Goal: Task Accomplishment & Management: Use online tool/utility

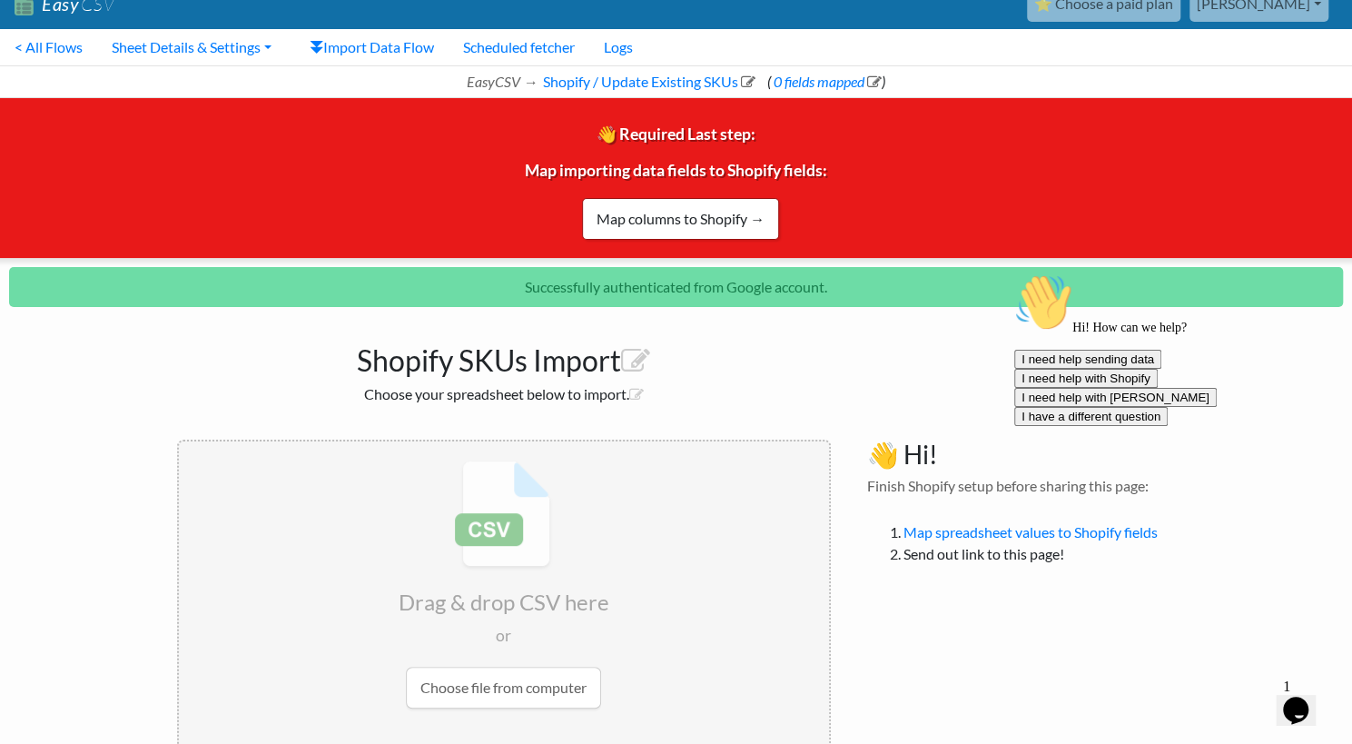
scroll to position [24, 0]
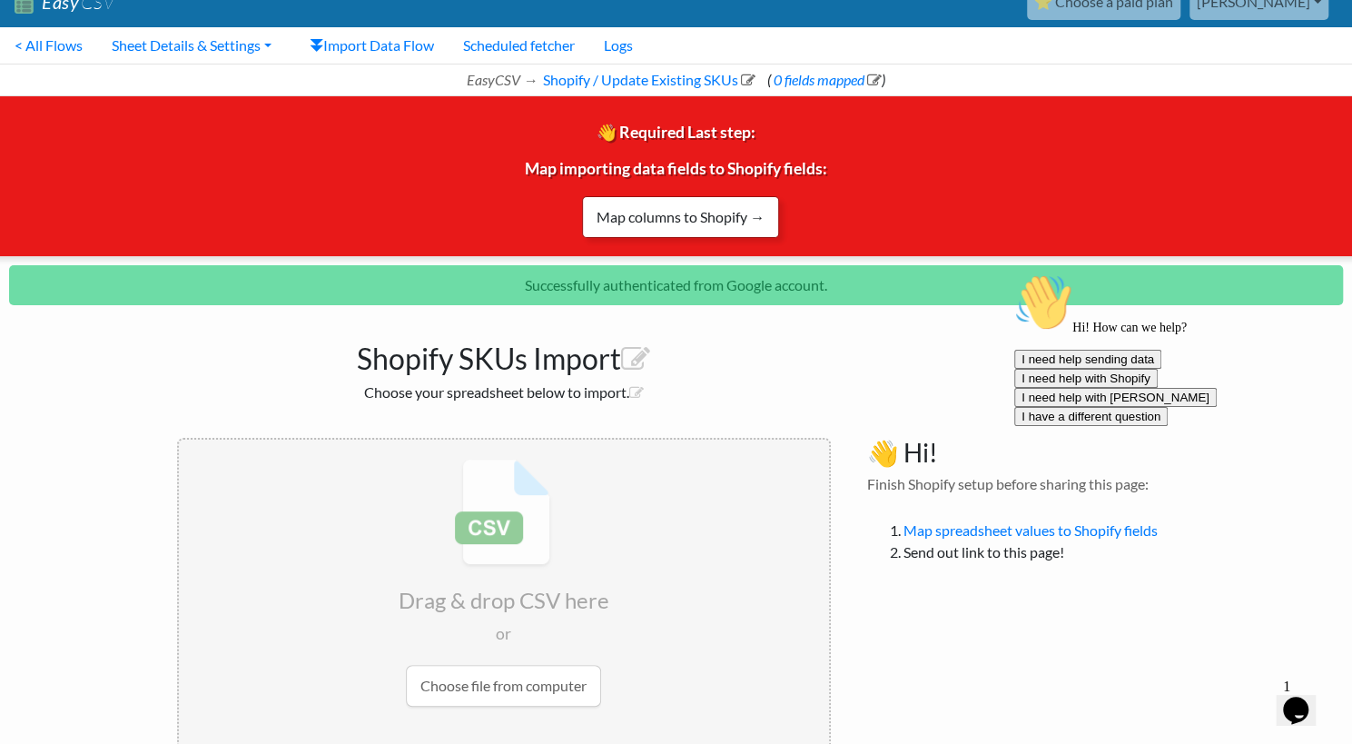
click at [702, 223] on link "Map columns to Shopify →" at bounding box center [680, 217] width 197 height 42
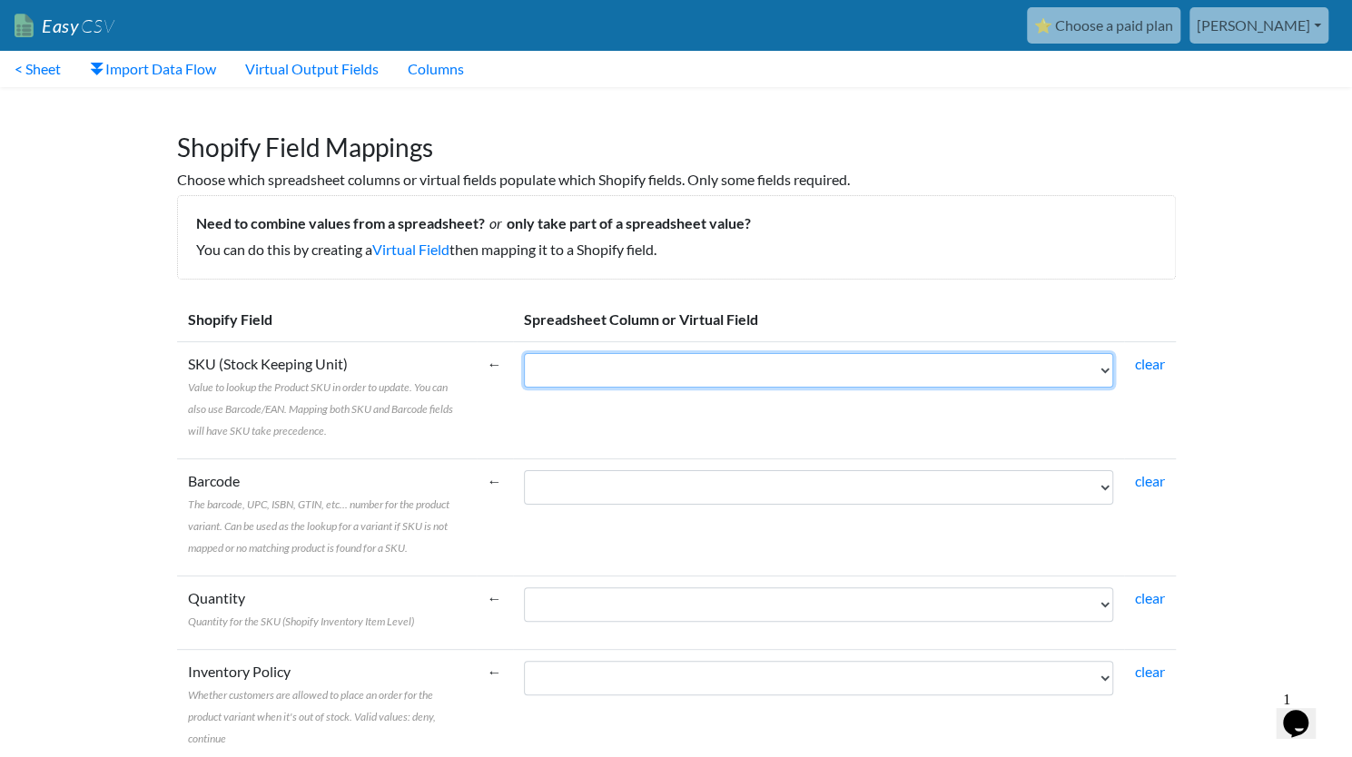
click at [831, 380] on select "SKU* Current Price (Website W/Sale ex GST R - if on promotion, promotion price …" at bounding box center [818, 370] width 589 height 35
select select "cr_756979"
click at [524, 353] on select "SKU* Current Price (Website W/Sale ex GST R - if on promotion, promotion price …" at bounding box center [818, 370] width 589 height 35
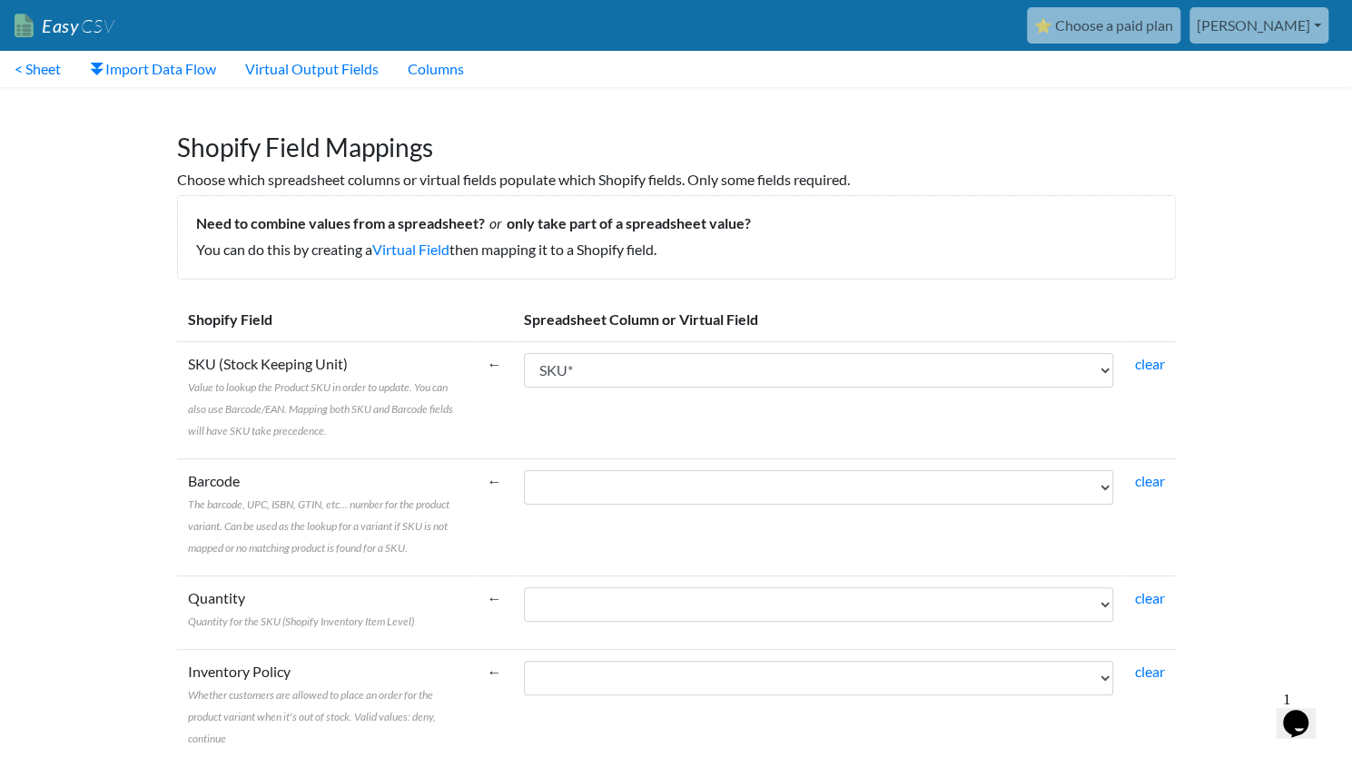
click at [432, 253] on link "Virtual Field" at bounding box center [410, 249] width 77 height 17
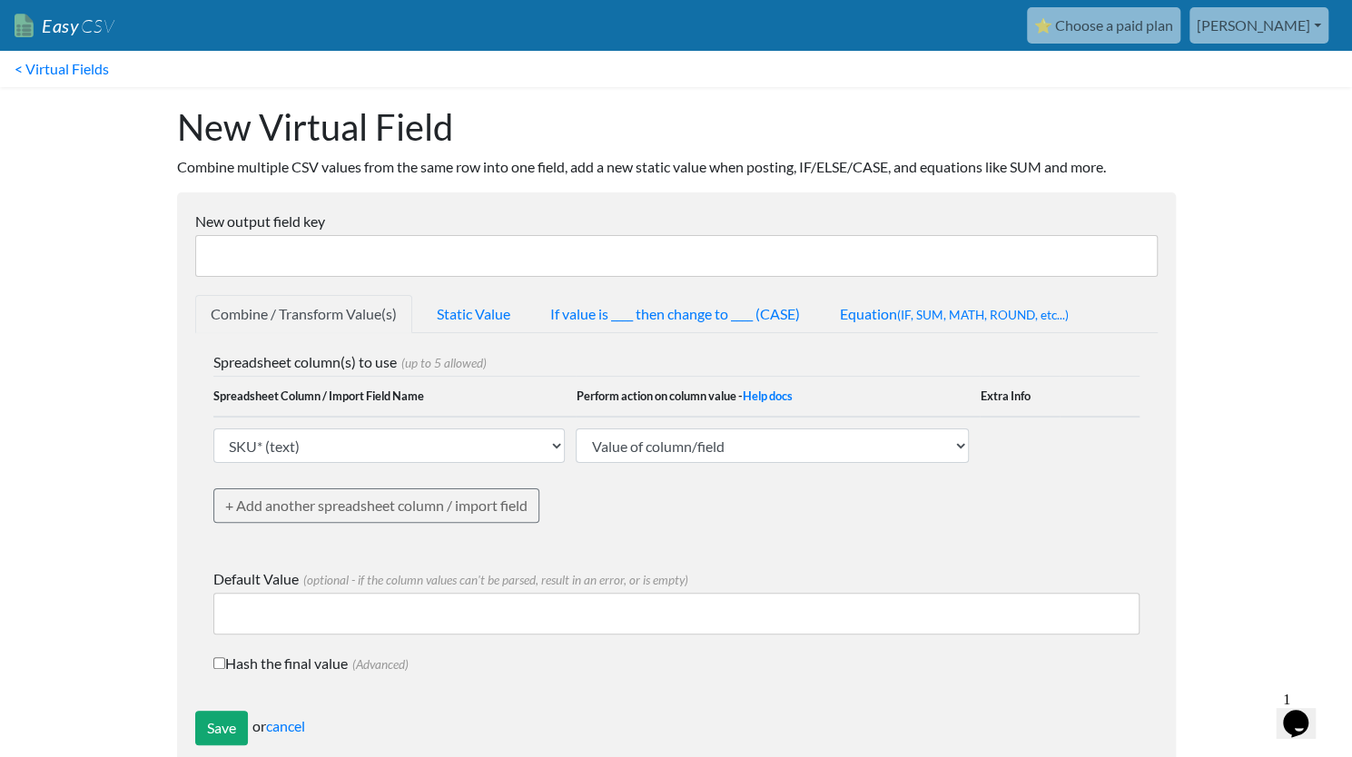
click at [493, 266] on input "New output field key" at bounding box center [676, 256] width 963 height 42
type input "A"
type input "AOT Available +10"
click at [879, 316] on link "Equation (IF, SUM, MATH, ROUND, etc...)" at bounding box center [955, 314] width 260 height 38
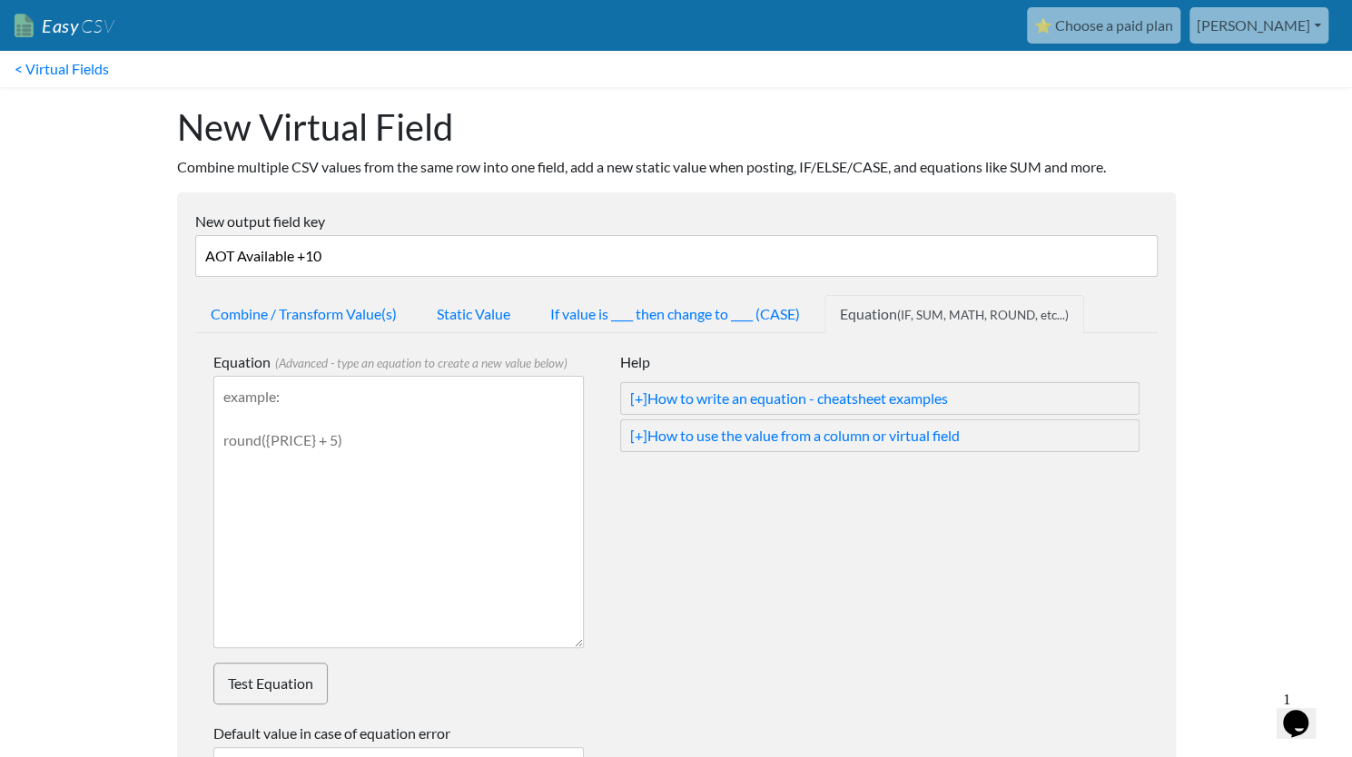
click at [512, 400] on textarea "Equation (Advanced - type an equation to create a new value below)" at bounding box center [398, 512] width 371 height 272
click at [652, 308] on link "If value is ____ then change to ____ (CASE)" at bounding box center [675, 314] width 281 height 38
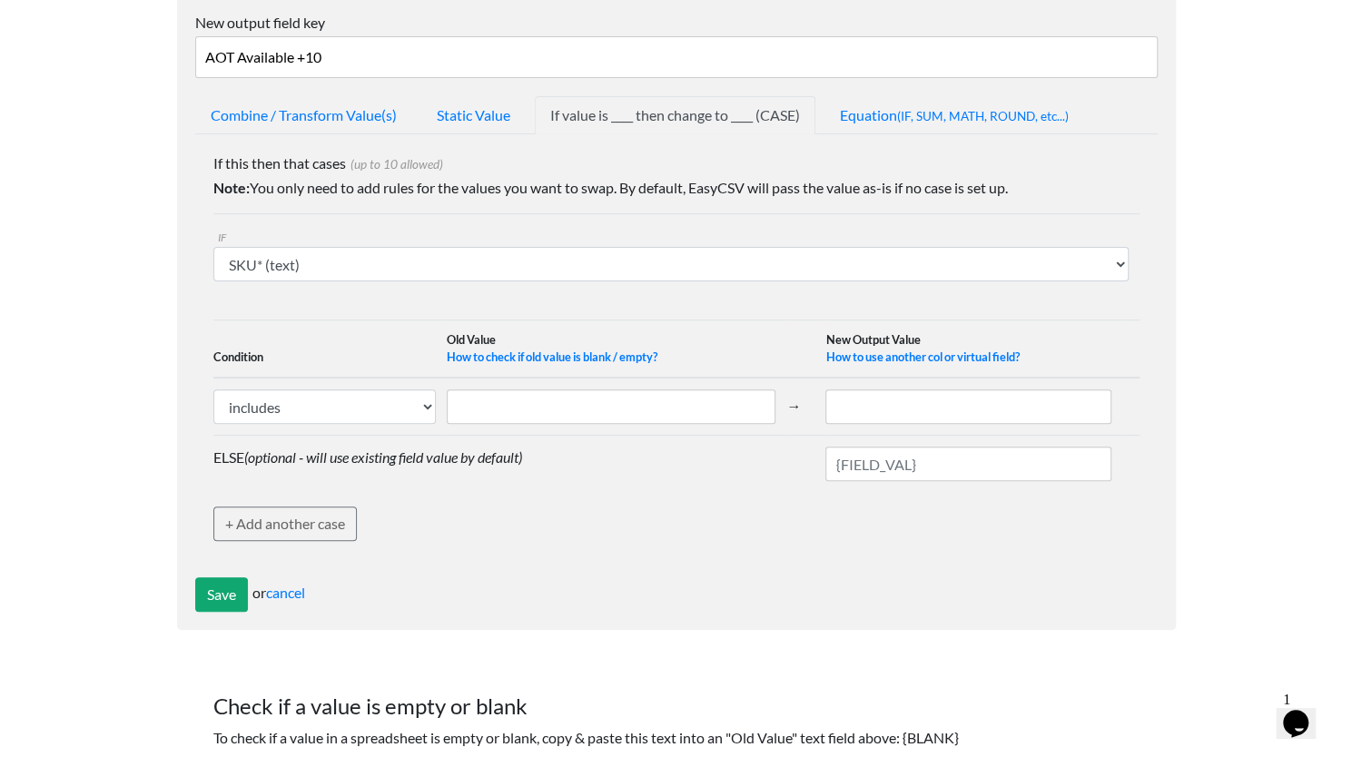
scroll to position [200, 0]
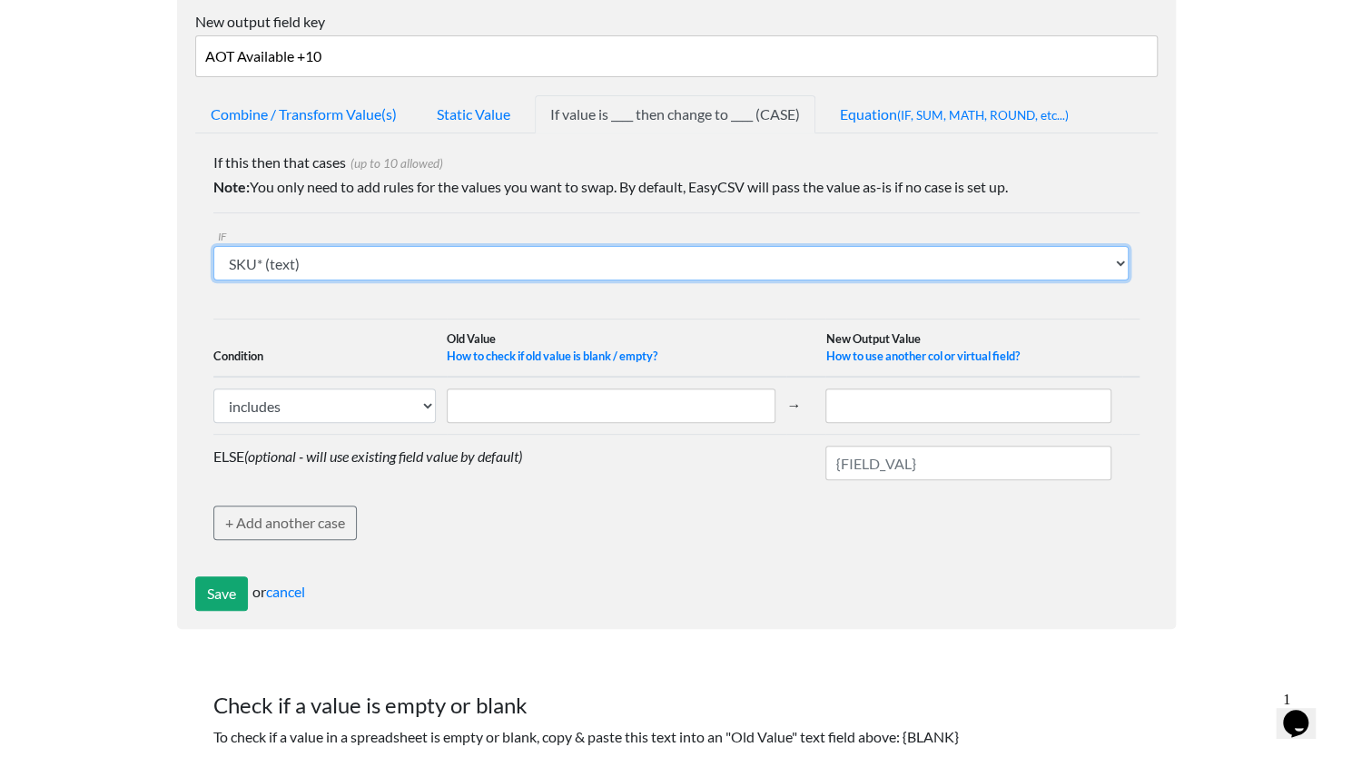
click at [518, 262] on select "SKU* (text) Current Price (Website W/Sale ex GST R - if on promotion, promotion…" at bounding box center [670, 263] width 915 height 35
select select "756982"
click at [213, 246] on select "SKU* (text) Current Price (Website W/Sale ex GST R - if on promotion, promotion…" at bounding box center [670, 263] width 915 height 35
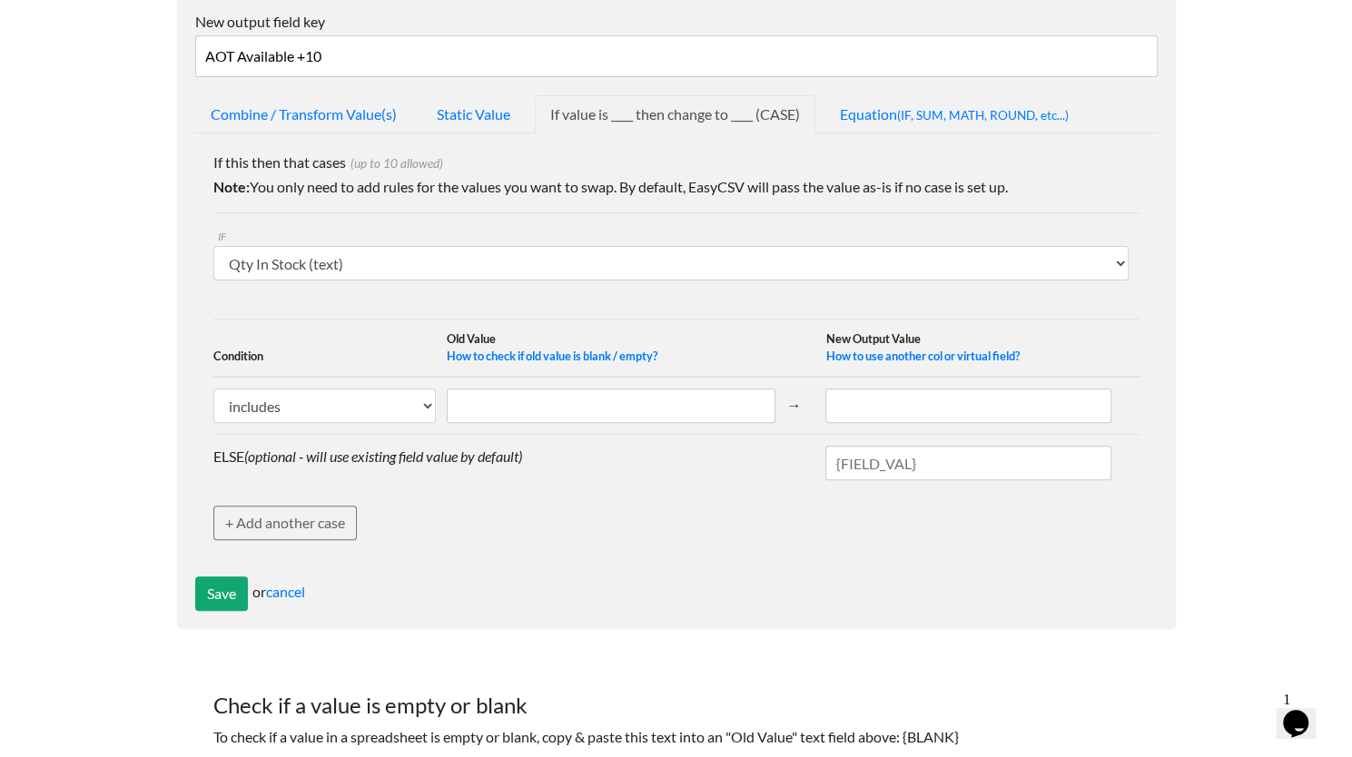
click at [605, 321] on th "Old Value How to check if old value is blank / empty?" at bounding box center [617, 349] width 340 height 58
click at [747, 404] on input "text" at bounding box center [611, 406] width 329 height 35
click at [406, 409] on select "includes exactly matches" at bounding box center [324, 406] width 223 height 35
click at [574, 479] on td "ELSE (optional - will use existing field value by default)" at bounding box center [519, 463] width 613 height 57
click at [861, 281] on td "IF SKU* (text) Current Price (Website W/Sale ex GST R - if on promotion, promot…" at bounding box center [676, 252] width 926 height 79
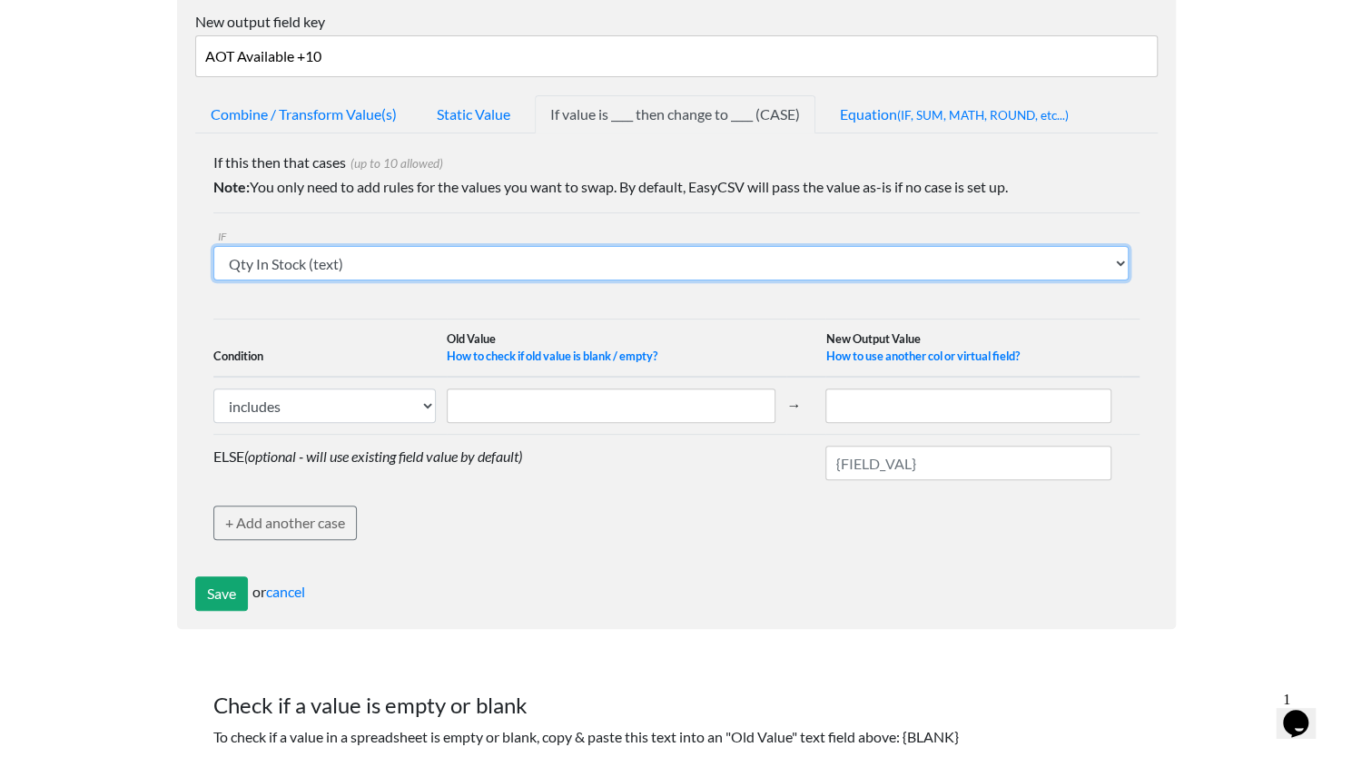
click at [866, 255] on select "SKU* (text) Current Price (Website W/Sale ex GST R - if on promotion, promotion…" at bounding box center [670, 263] width 915 height 35
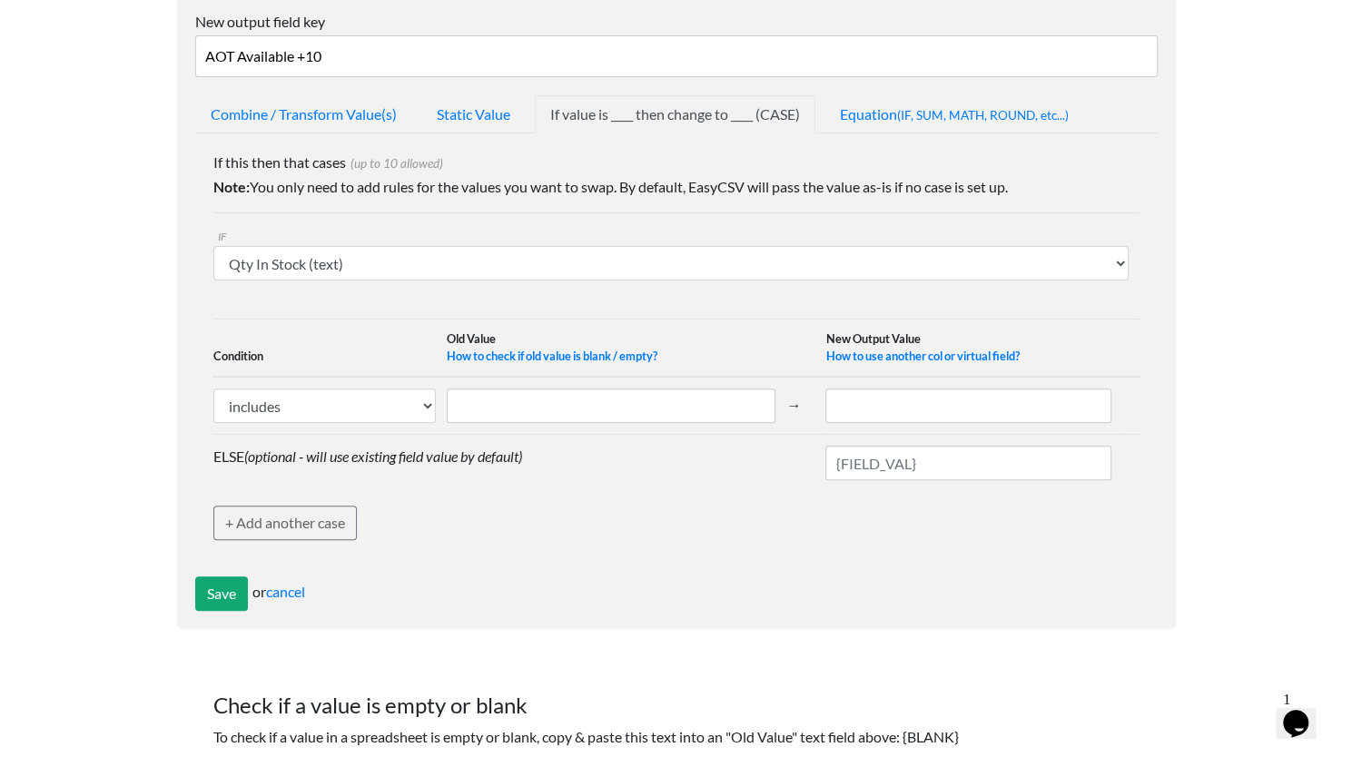
click at [676, 215] on td "IF SKU* (text) Current Price (Website W/Sale ex GST R - if on promotion, promot…" at bounding box center [676, 252] width 926 height 79
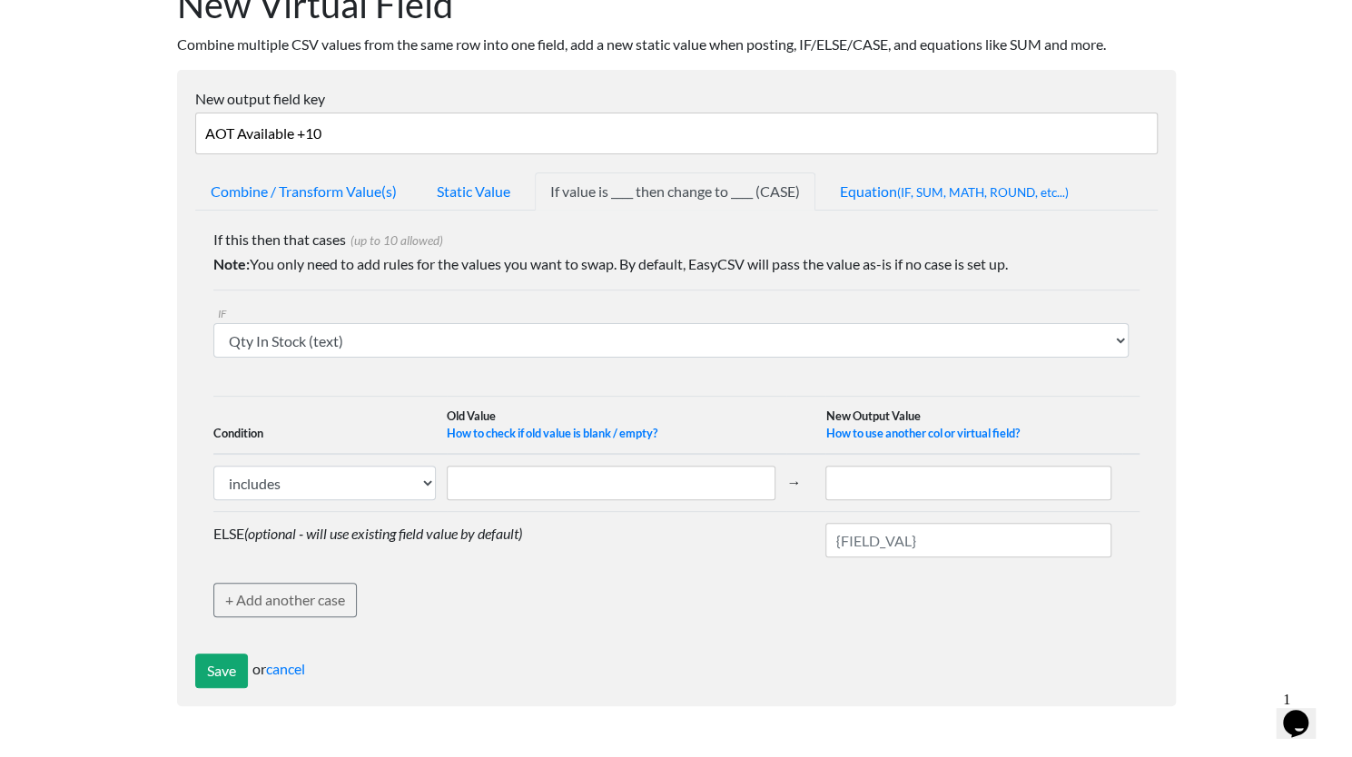
scroll to position [0, 0]
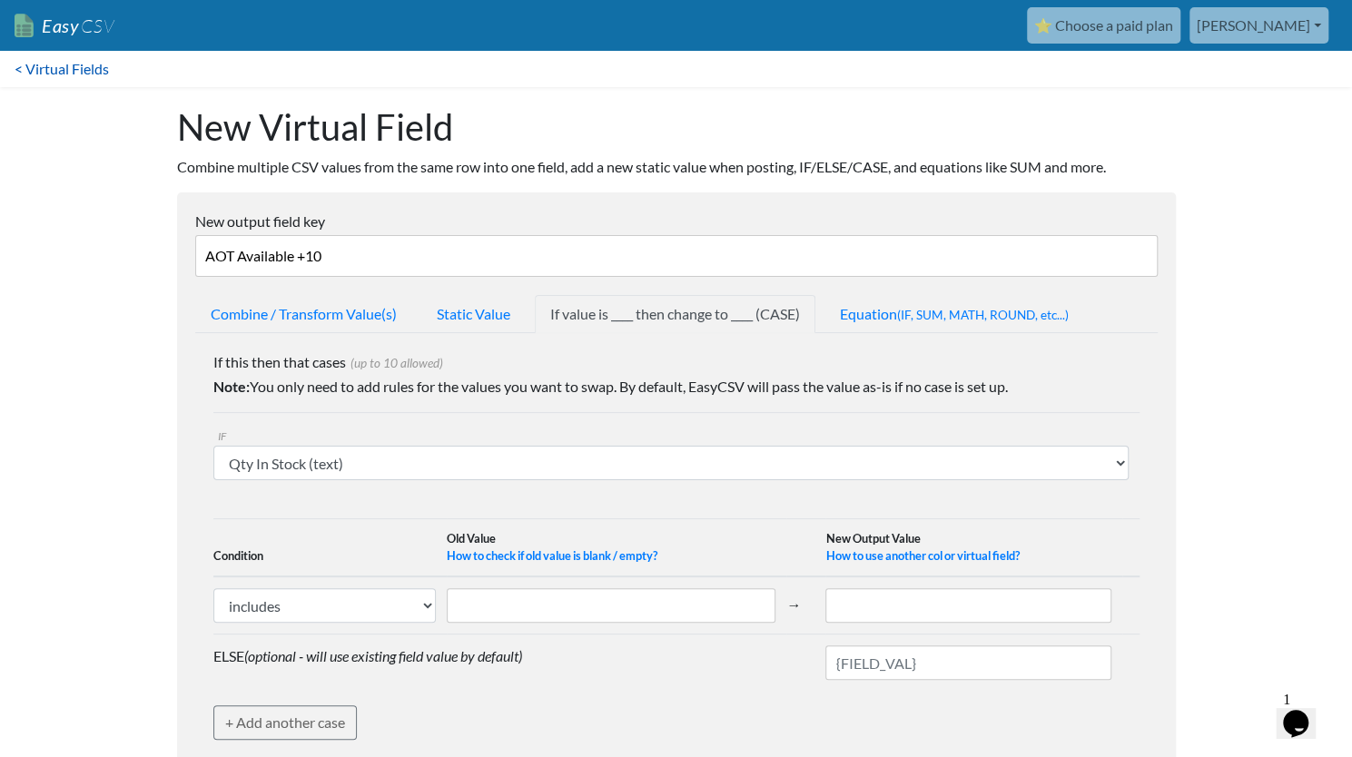
click at [62, 66] on link "< Virtual Fields" at bounding box center [62, 69] width 124 height 36
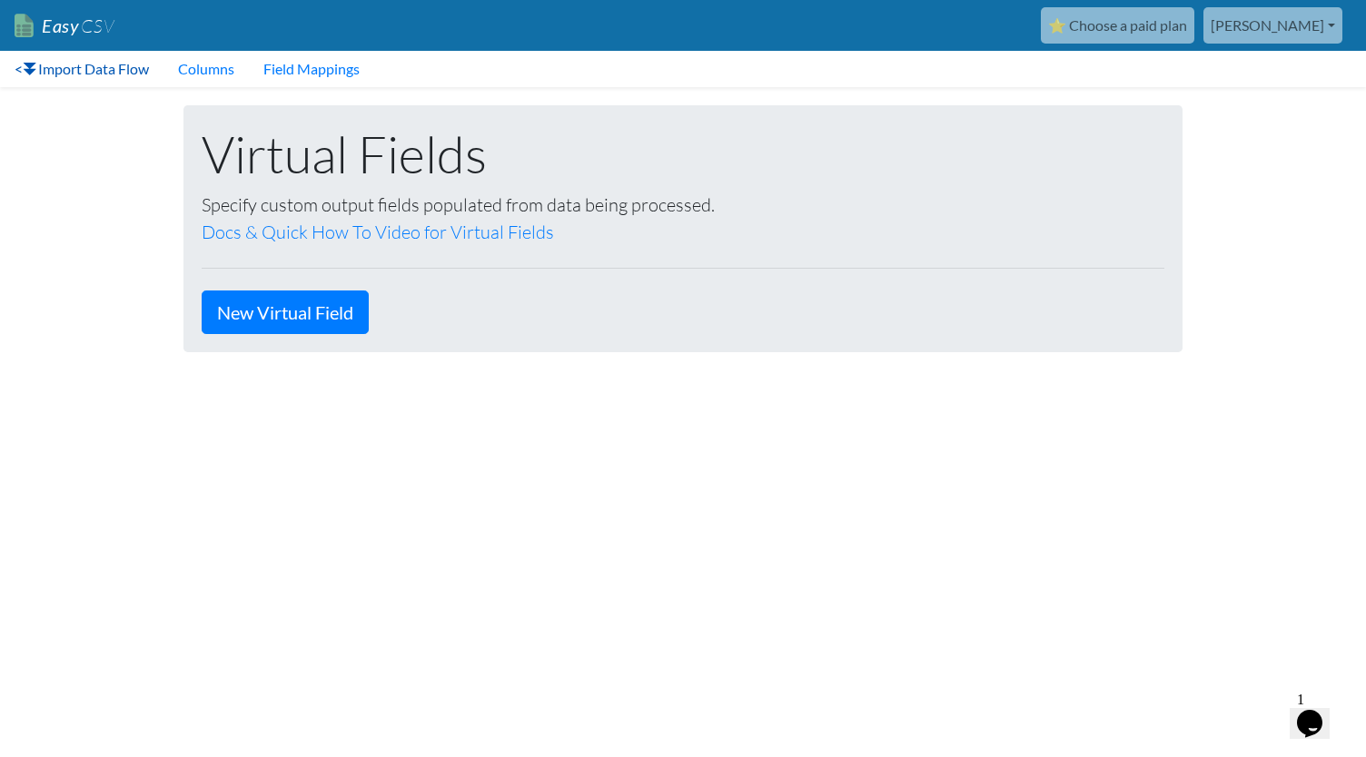
click at [116, 72] on link "< Import Data Flow" at bounding box center [81, 69] width 163 height 36
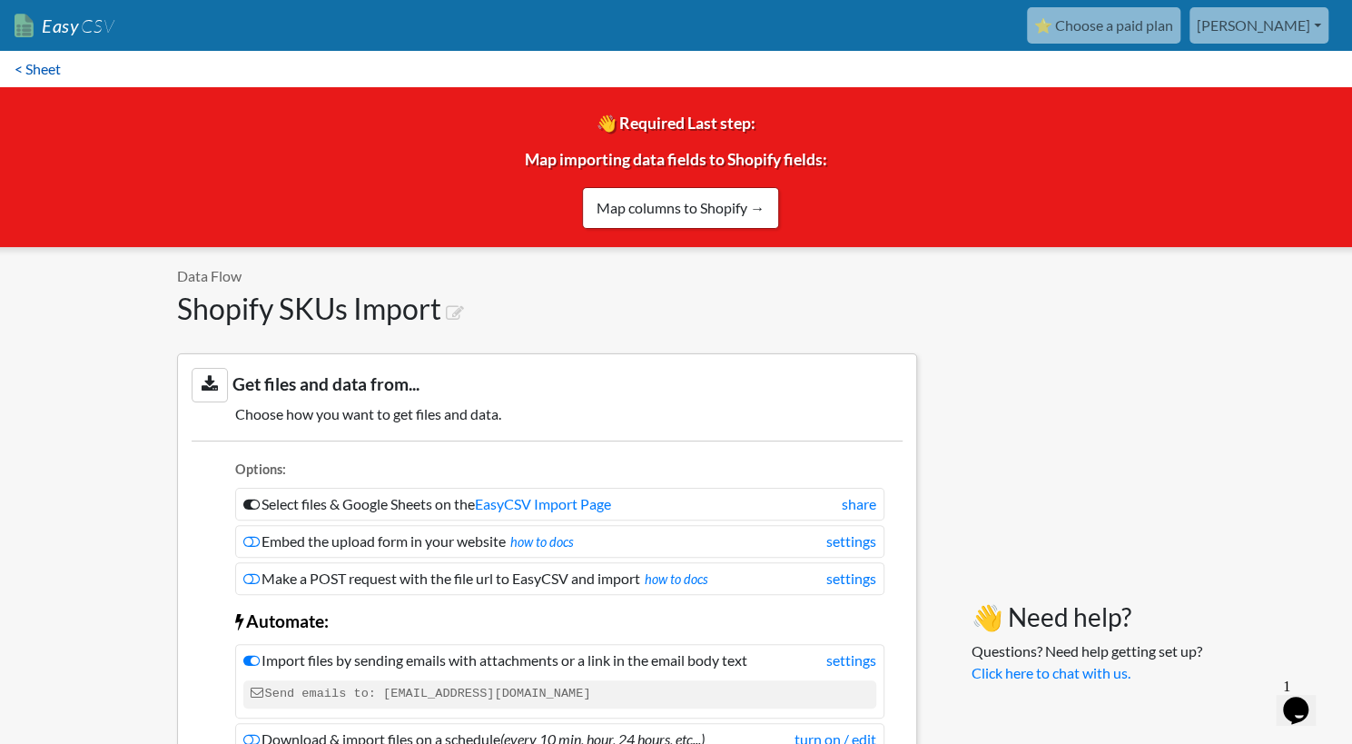
click at [46, 71] on link "< Sheet" at bounding box center [37, 69] width 75 height 36
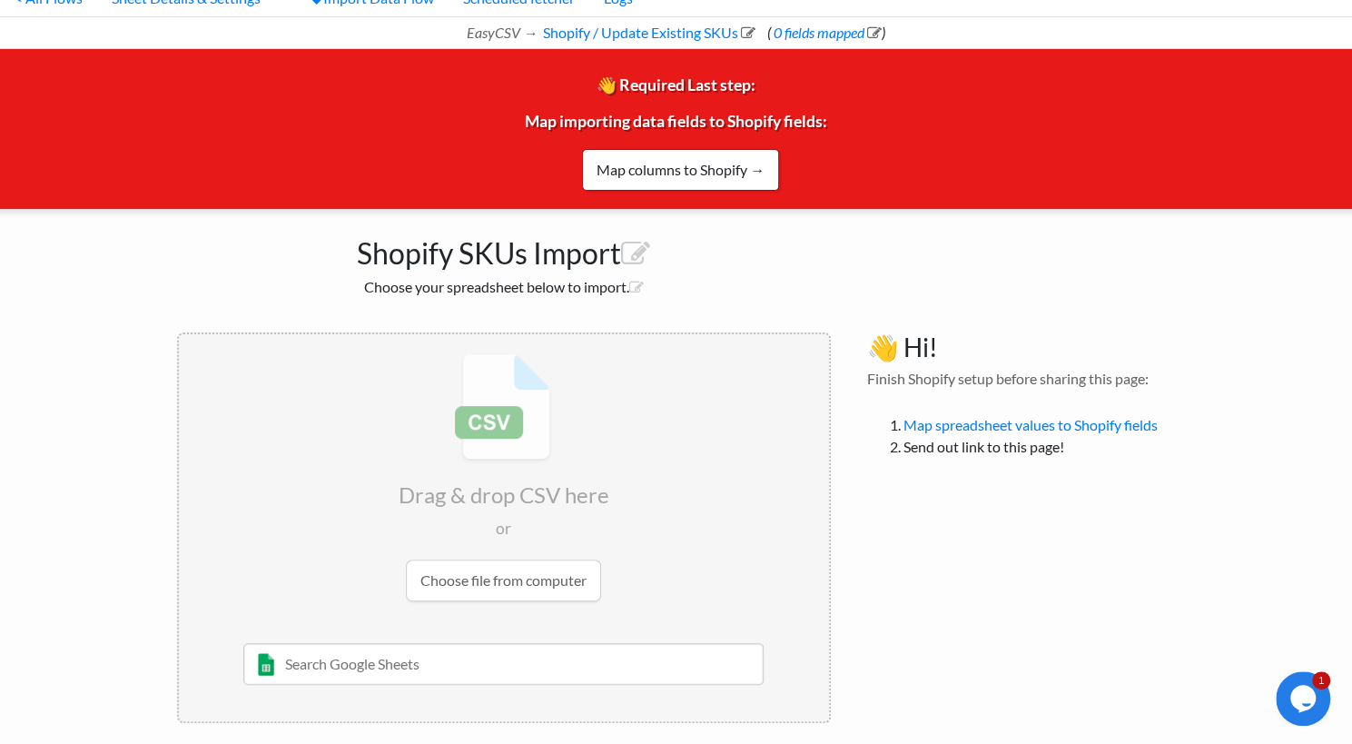
scroll to position [82, 0]
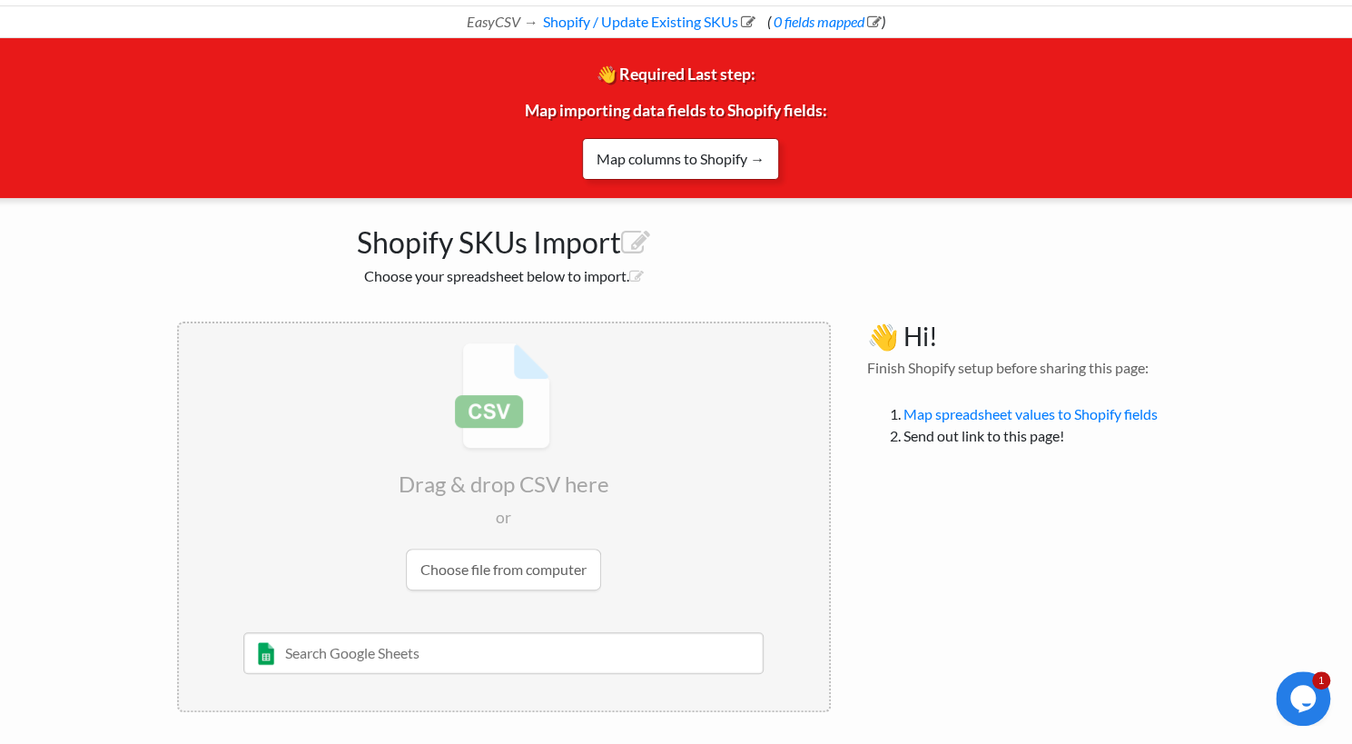
click at [636, 170] on link "Map columns to Shopify →" at bounding box center [680, 159] width 197 height 42
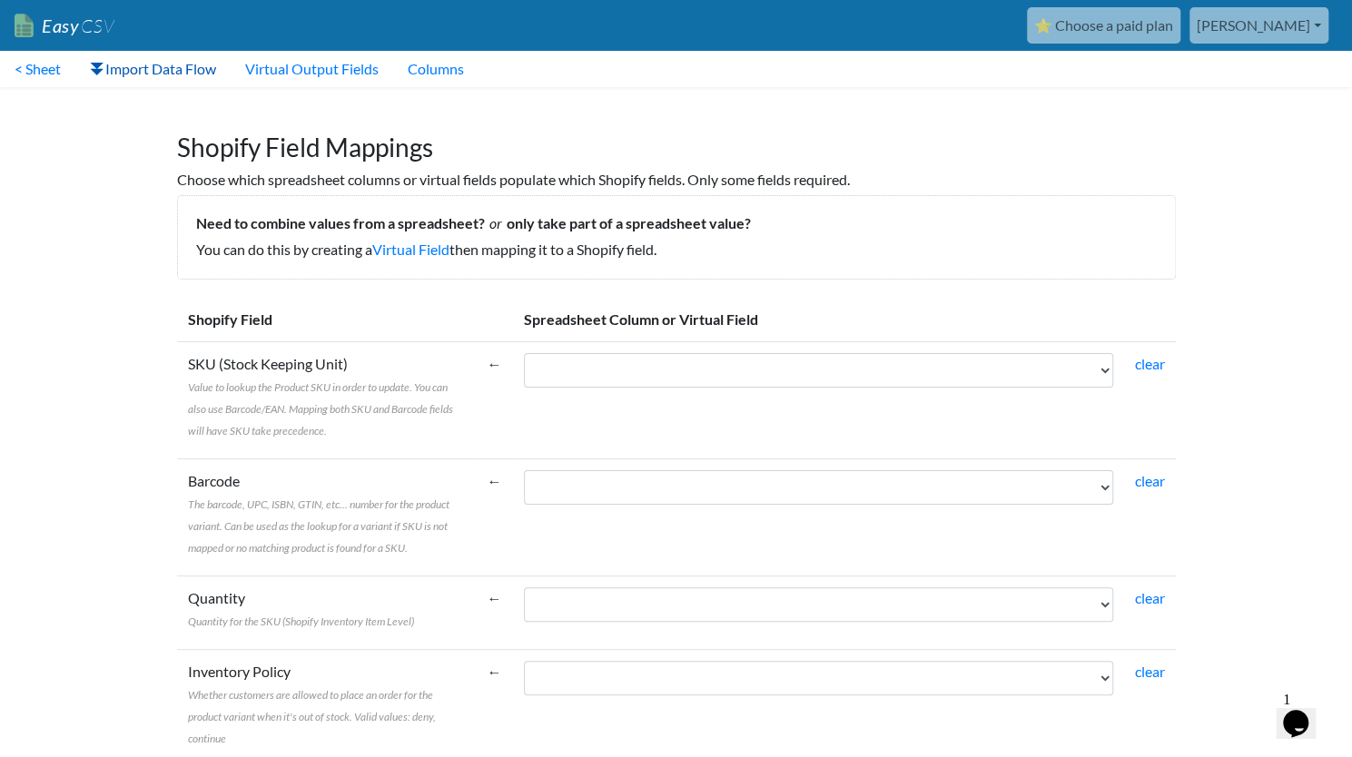
click at [174, 64] on link "Import Data Flow" at bounding box center [152, 69] width 155 height 36
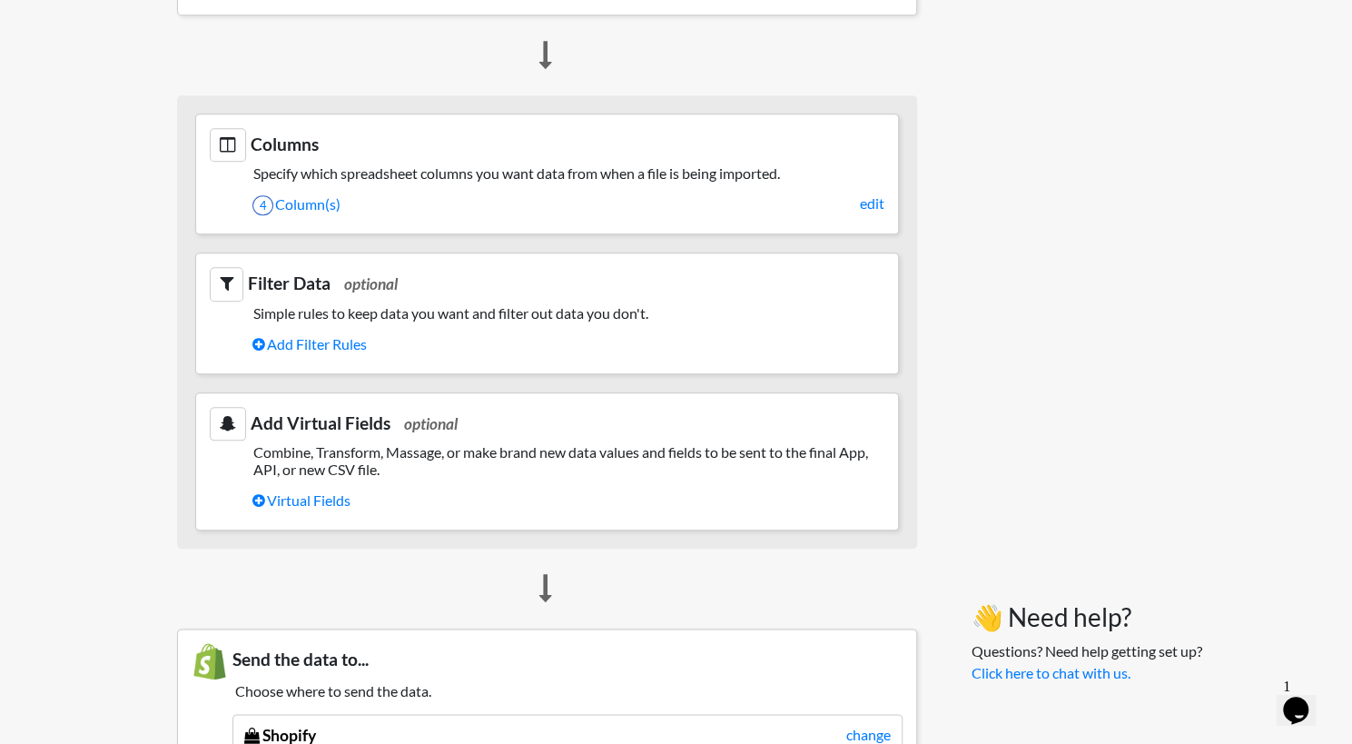
scroll to position [949, 0]
click at [327, 344] on link "Add Filter Rules" at bounding box center [568, 343] width 632 height 31
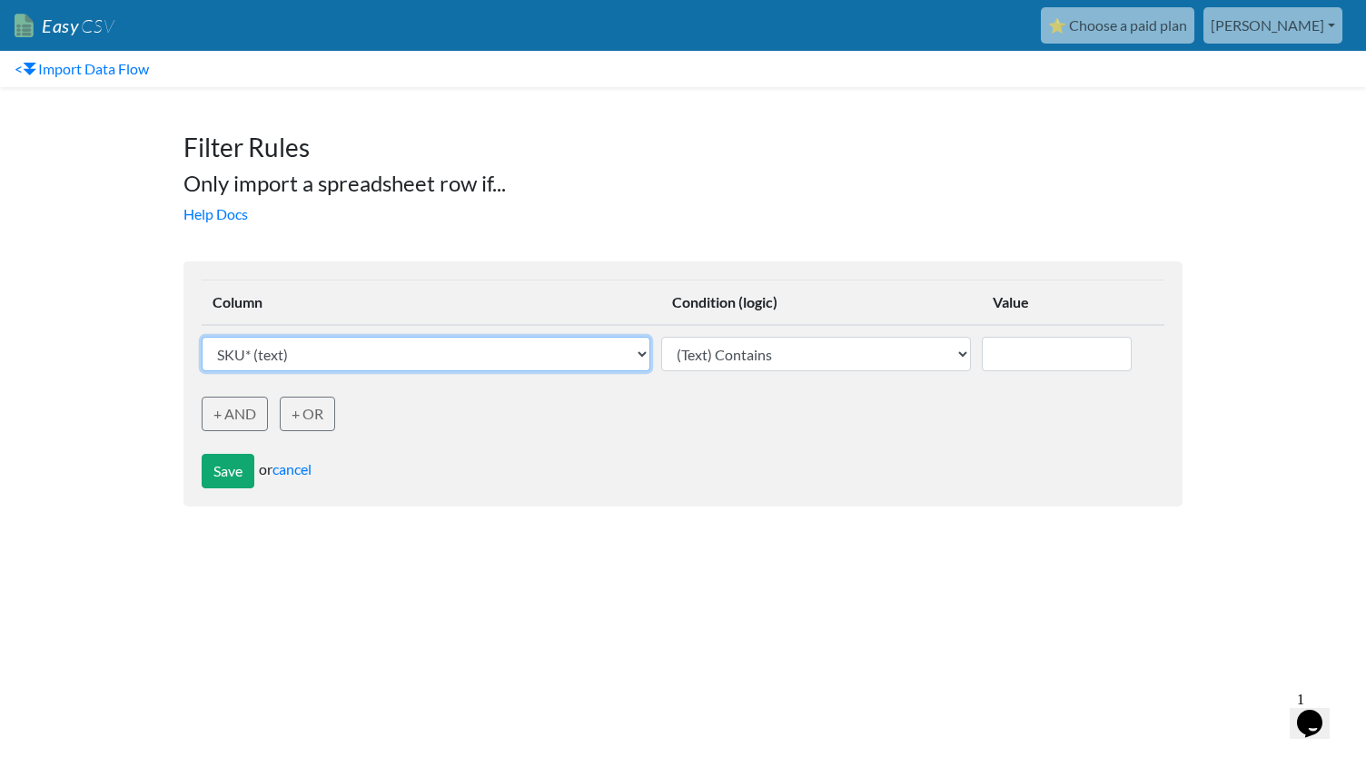
click at [627, 348] on select "SKU* (text) Current Price (Website W/Sale ex GST R - if on promotion, promotion…" at bounding box center [426, 354] width 449 height 35
select select "756981"
click at [202, 337] on select "SKU* (text) Current Price (Website W/Sale ex GST R - if on promotion, promotion…" at bounding box center [426, 354] width 449 height 35
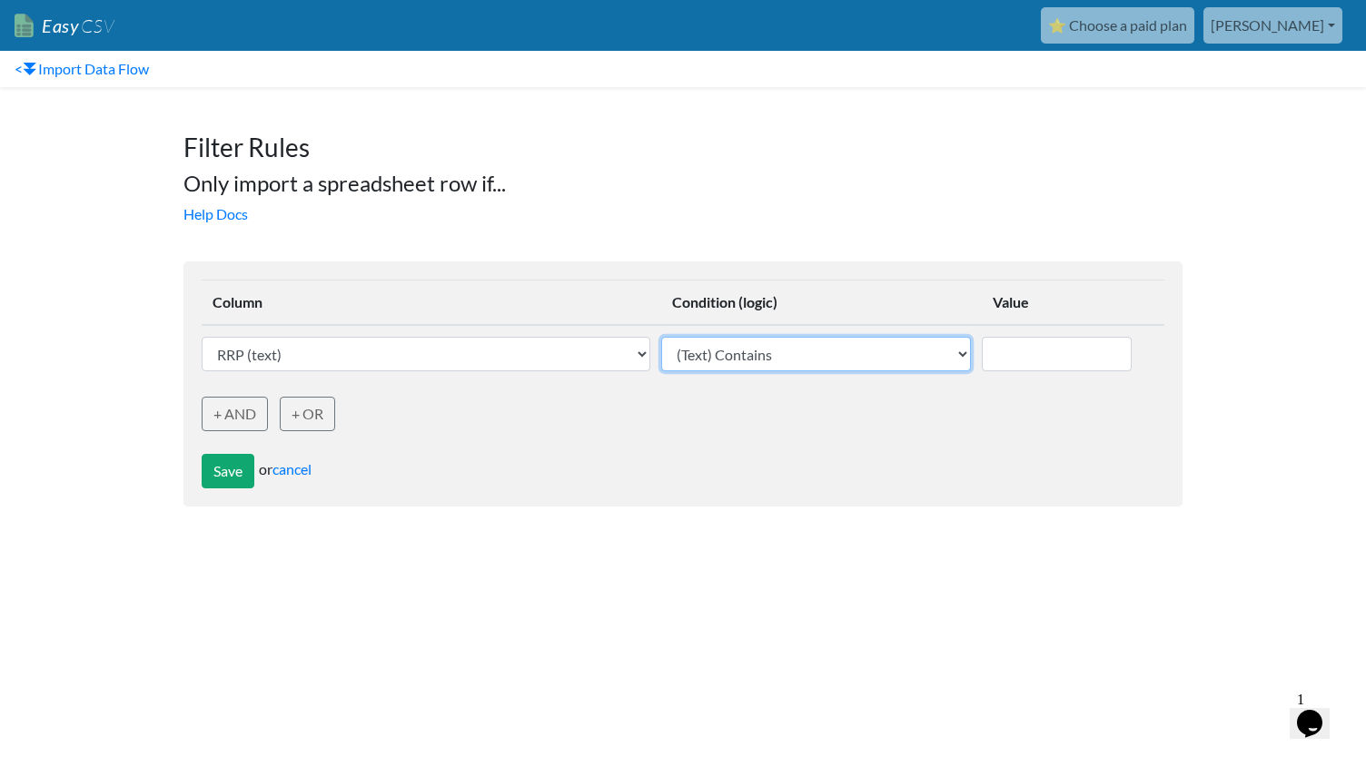
click at [790, 364] on select "(Text) Contains (Text) Does not contain (Text) Exactly matches (Text) Does not …" at bounding box center [816, 354] width 310 height 35
click at [819, 353] on select "(Text) Contains (Text) Does not contain (Text) Exactly matches (Text) Does not …" at bounding box center [816, 354] width 310 height 35
click at [468, 296] on th "Column" at bounding box center [432, 303] width 460 height 45
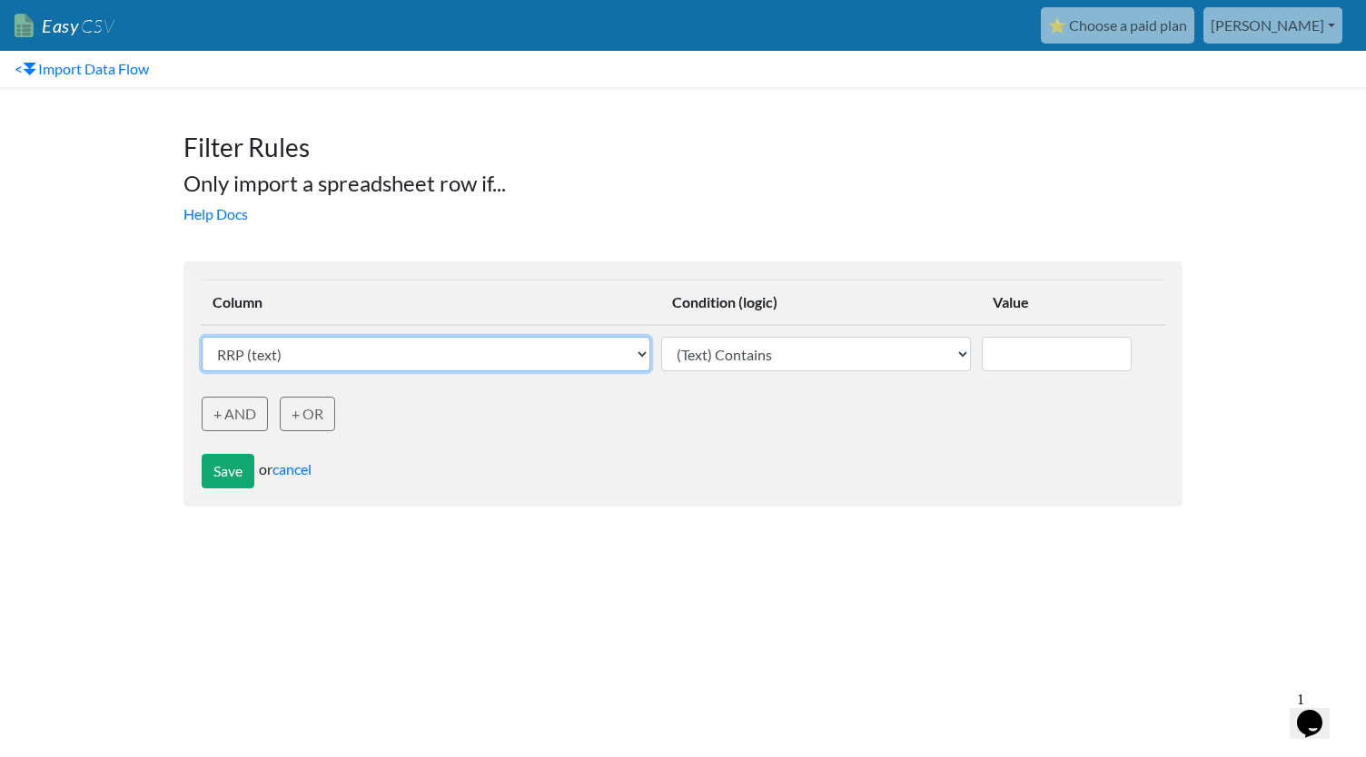
click at [473, 340] on select "SKU* (text) Current Price (Website W/Sale ex GST R - if on promotion, promotion…" at bounding box center [426, 354] width 449 height 35
click at [89, 382] on body "Easy CSV ⭐ Choose a paid plan [PERSON_NAME] Toyboxtales All Flows All CSV Gener…" at bounding box center [683, 262] width 1366 height 525
click at [300, 470] on link "cancel" at bounding box center [291, 468] width 39 height 17
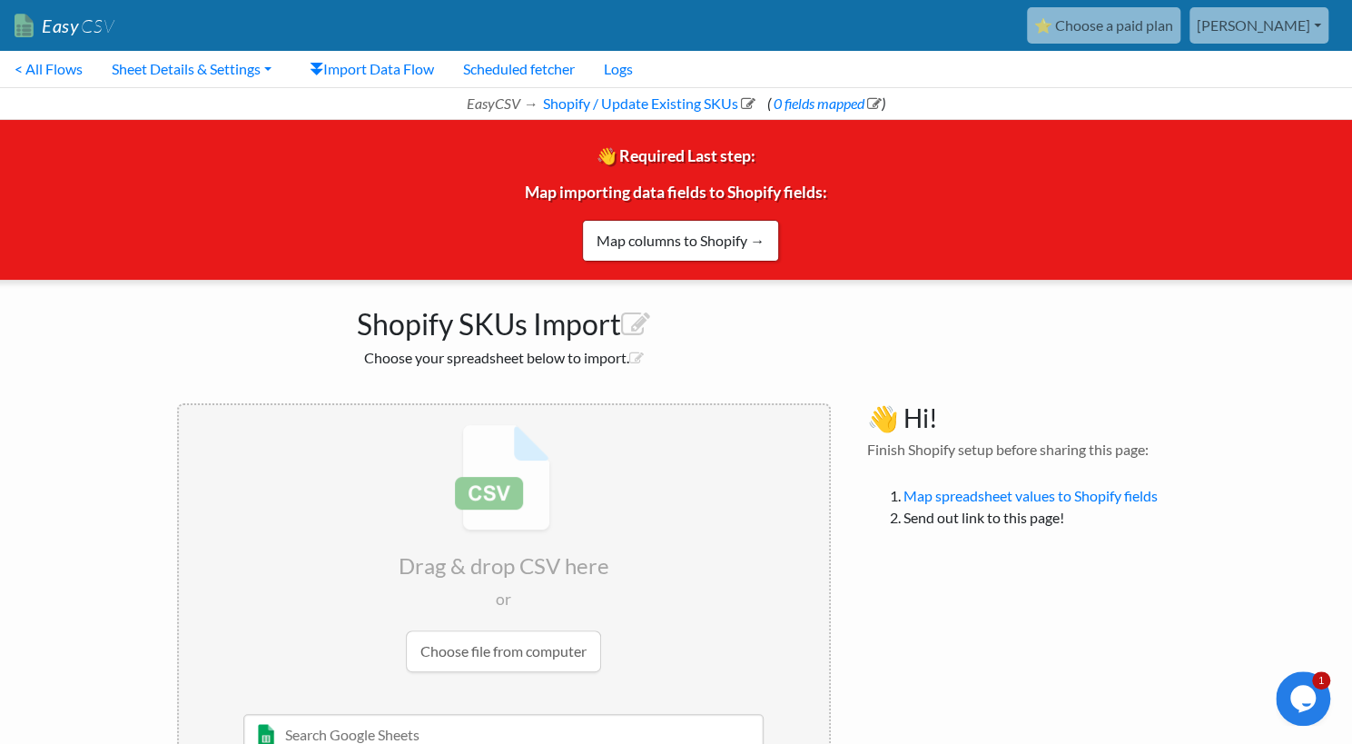
scroll to position [82, 0]
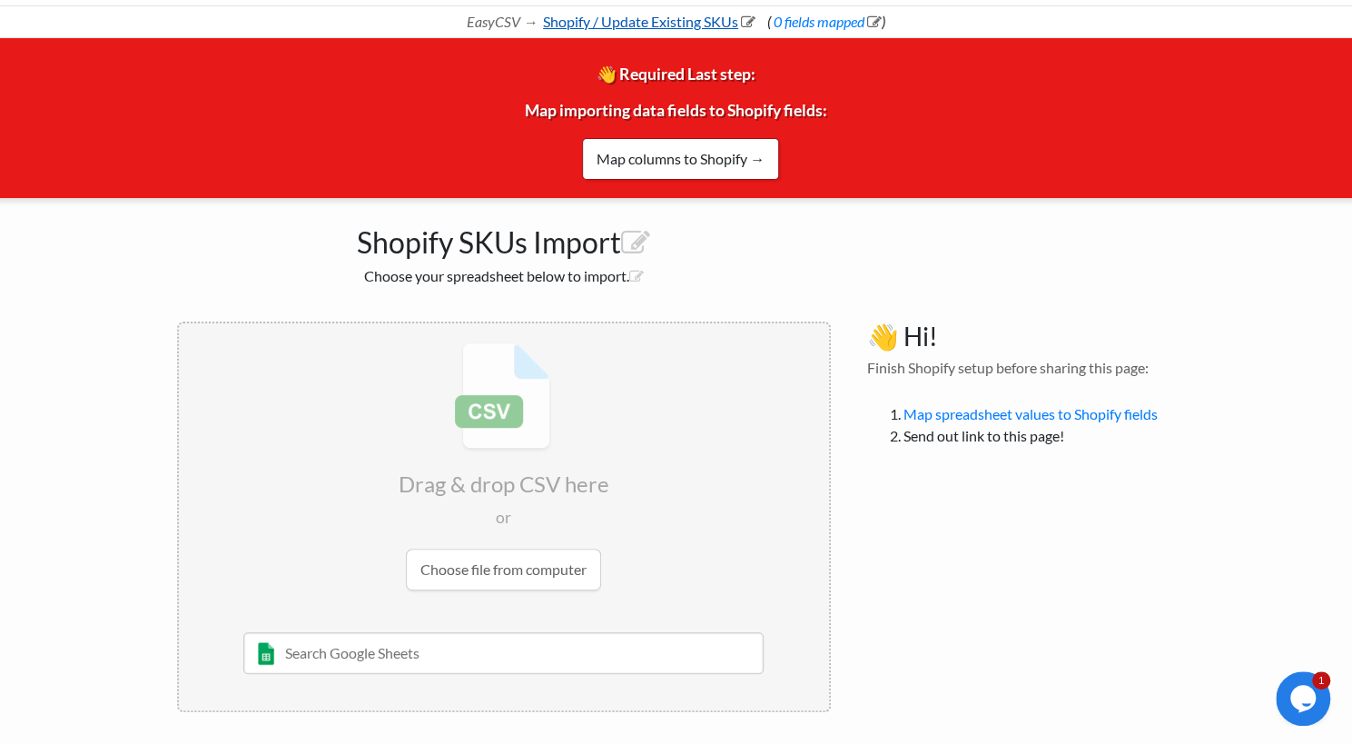
click at [737, 21] on link "Shopify / Update Existing SKUs" at bounding box center [647, 21] width 215 height 17
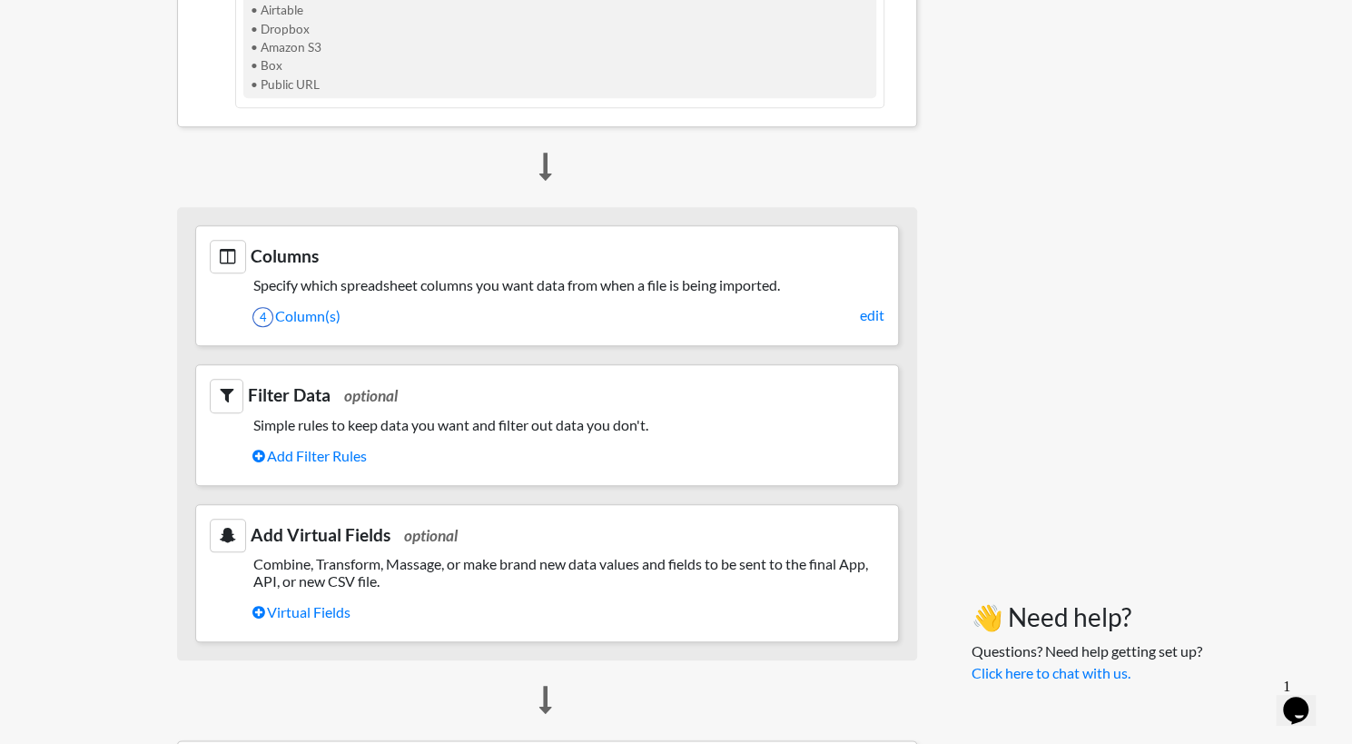
scroll to position [837, 0]
click at [870, 310] on link "edit" at bounding box center [872, 314] width 25 height 22
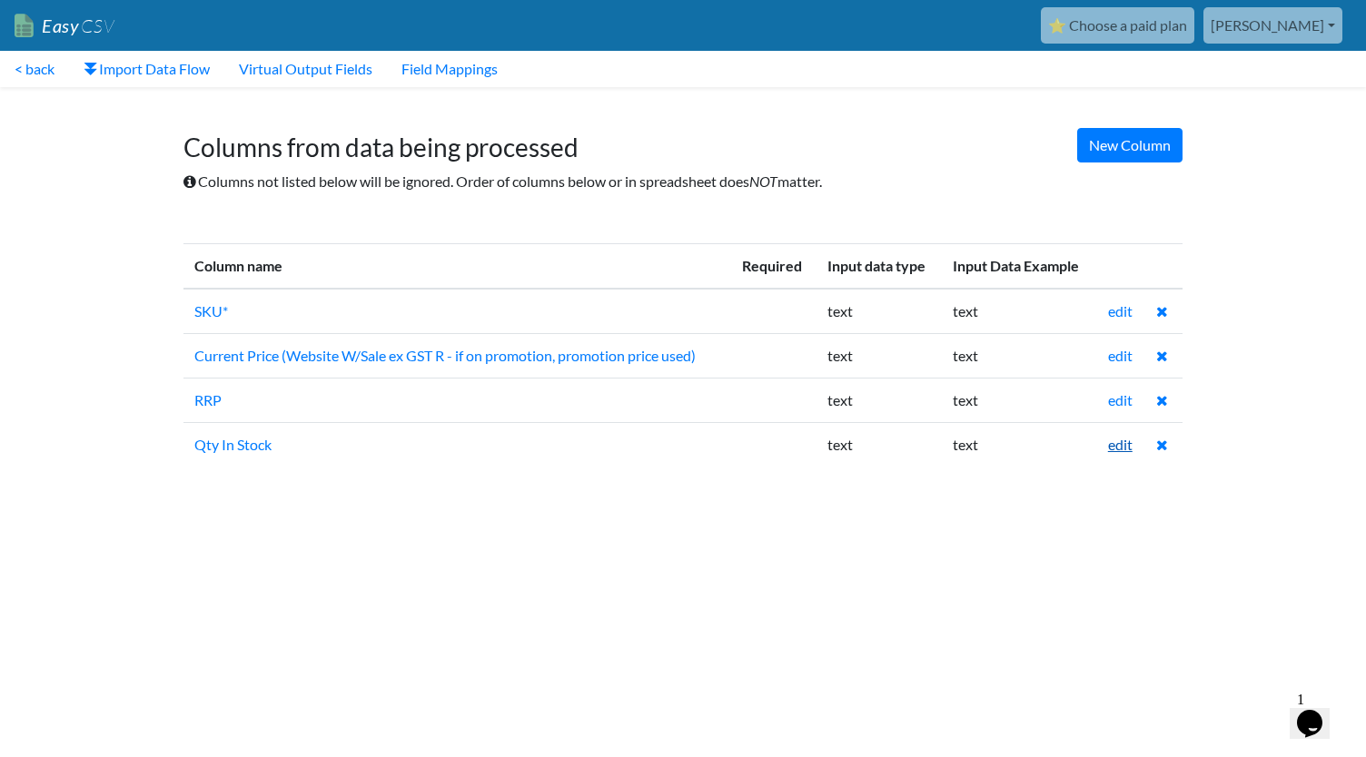
click at [1121, 439] on link "edit" at bounding box center [1120, 444] width 25 height 17
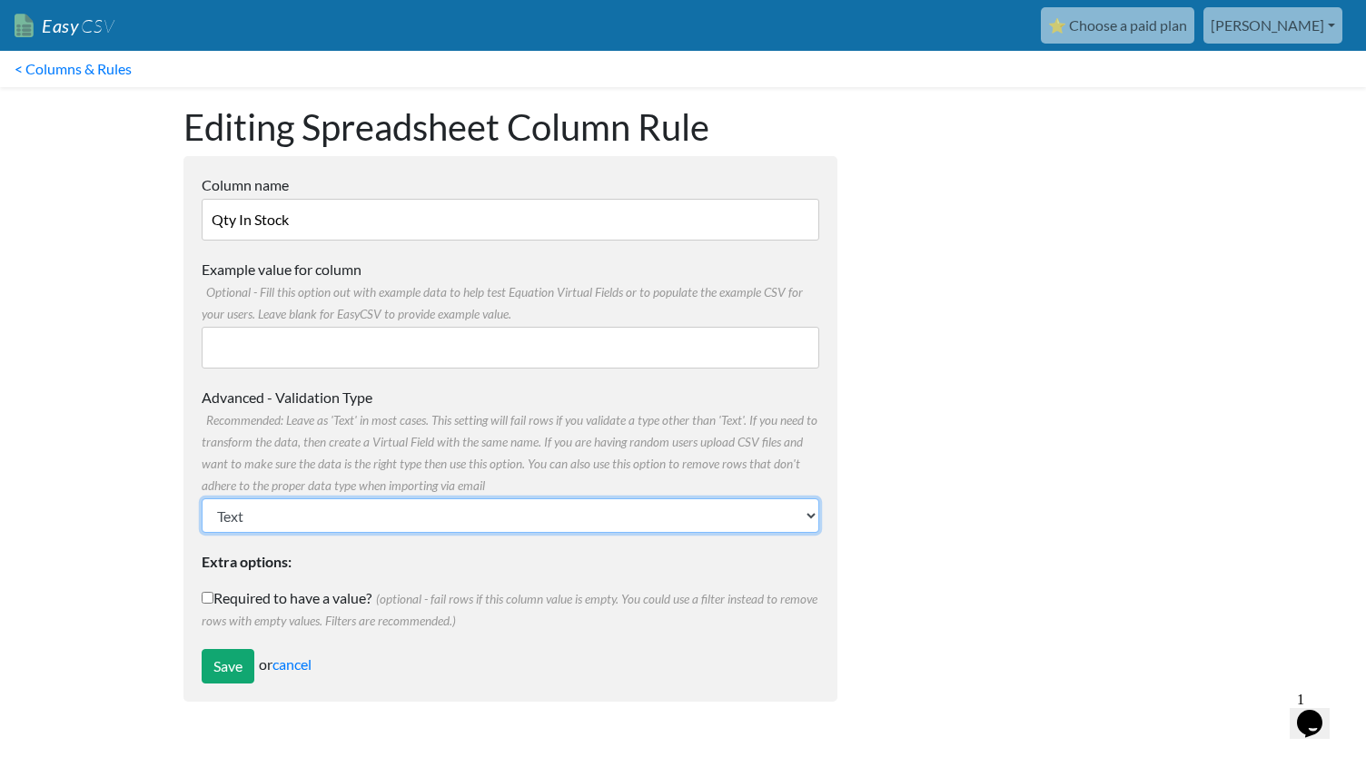
drag, startPoint x: 531, startPoint y: 510, endPoint x: 441, endPoint y: 521, distance: 90.6
click at [441, 521] on select "Text Number (no decimals) Number (allow decimals) Date (mm/dd/yyyy) Date (dd/mm…" at bounding box center [511, 516] width 618 height 35
select select "number"
click at [202, 499] on select "Text Number (no decimals) Number (allow decimals) Date (mm/dd/yyyy) Date (dd/mm…" at bounding box center [511, 516] width 618 height 35
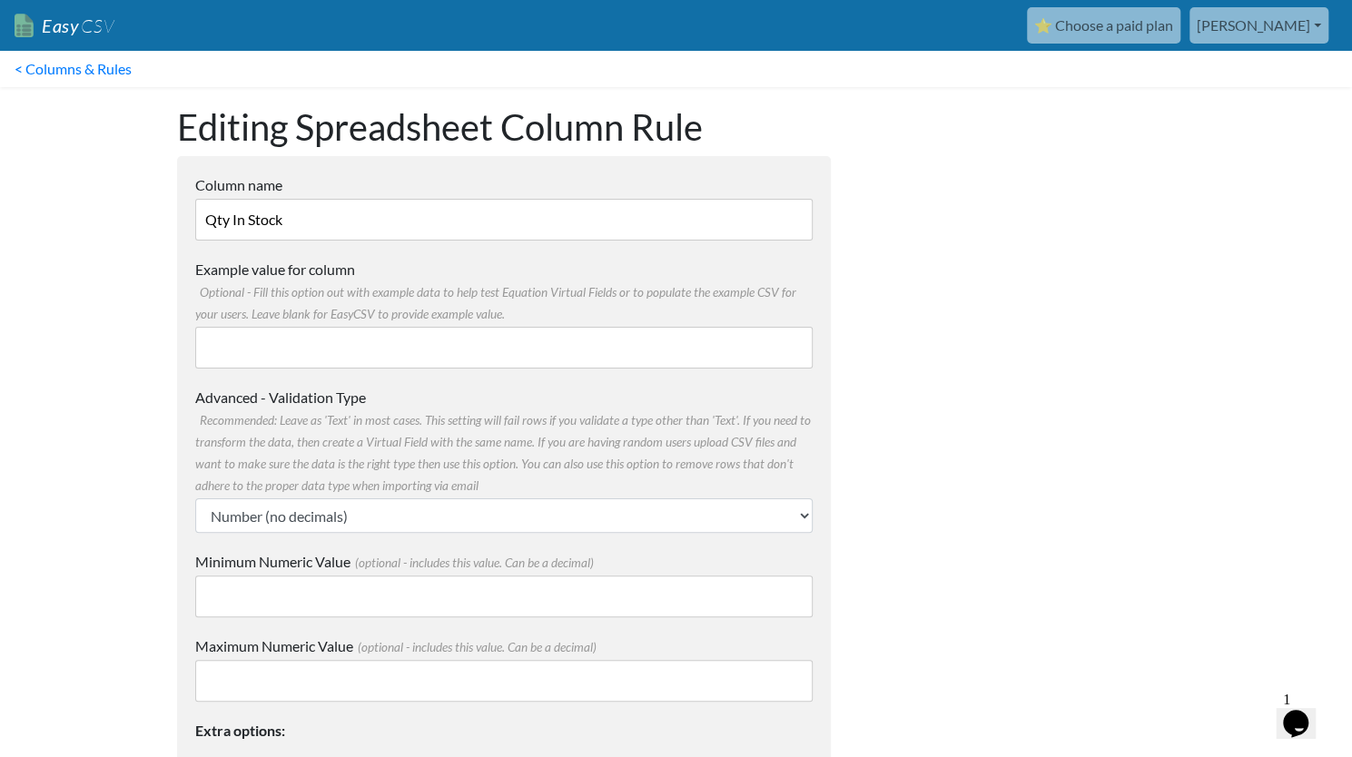
click at [719, 418] on span "Recommended: Leave as 'Text' in most cases. This setting will fail rows if you …" at bounding box center [503, 453] width 616 height 80
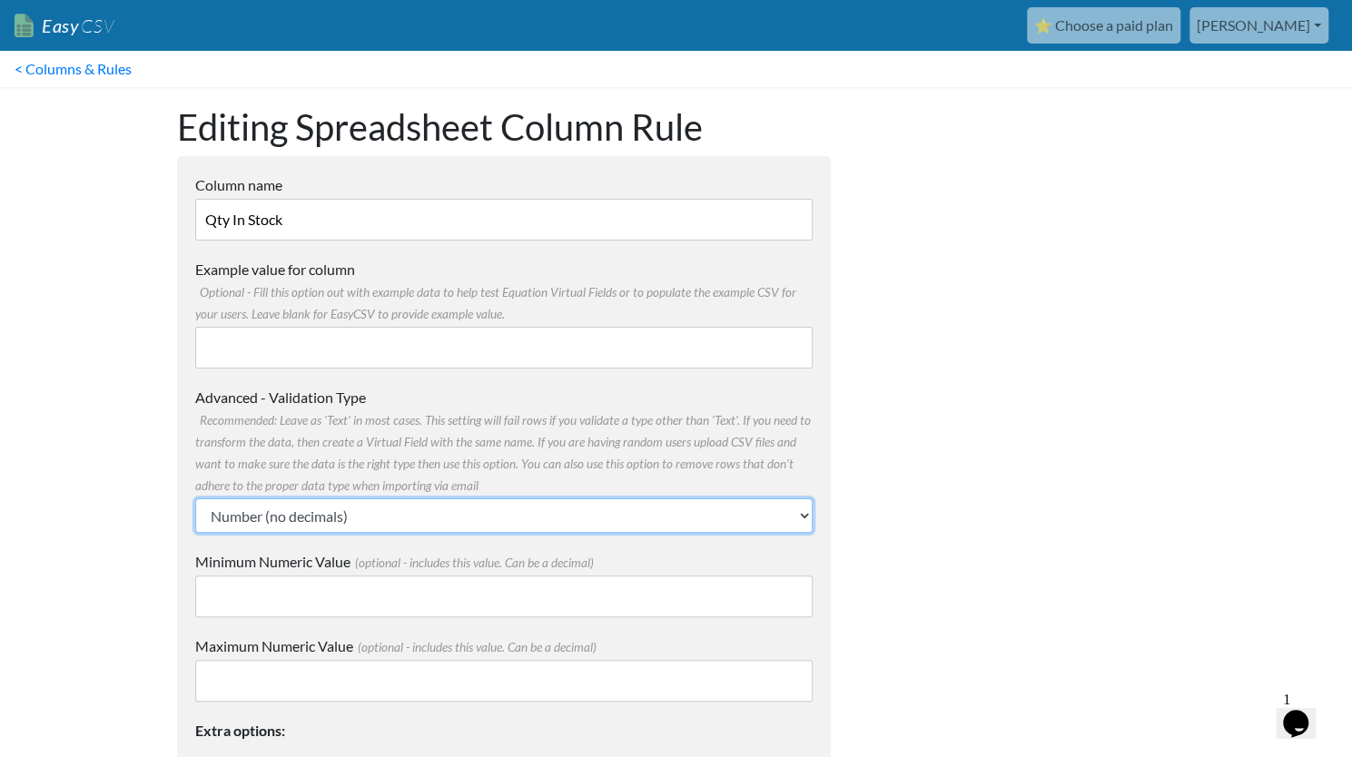
click at [719, 499] on select "Text Number (no decimals) Number (allow decimals) Date (mm/dd/yyyy) Date (dd/mm…" at bounding box center [504, 516] width 618 height 35
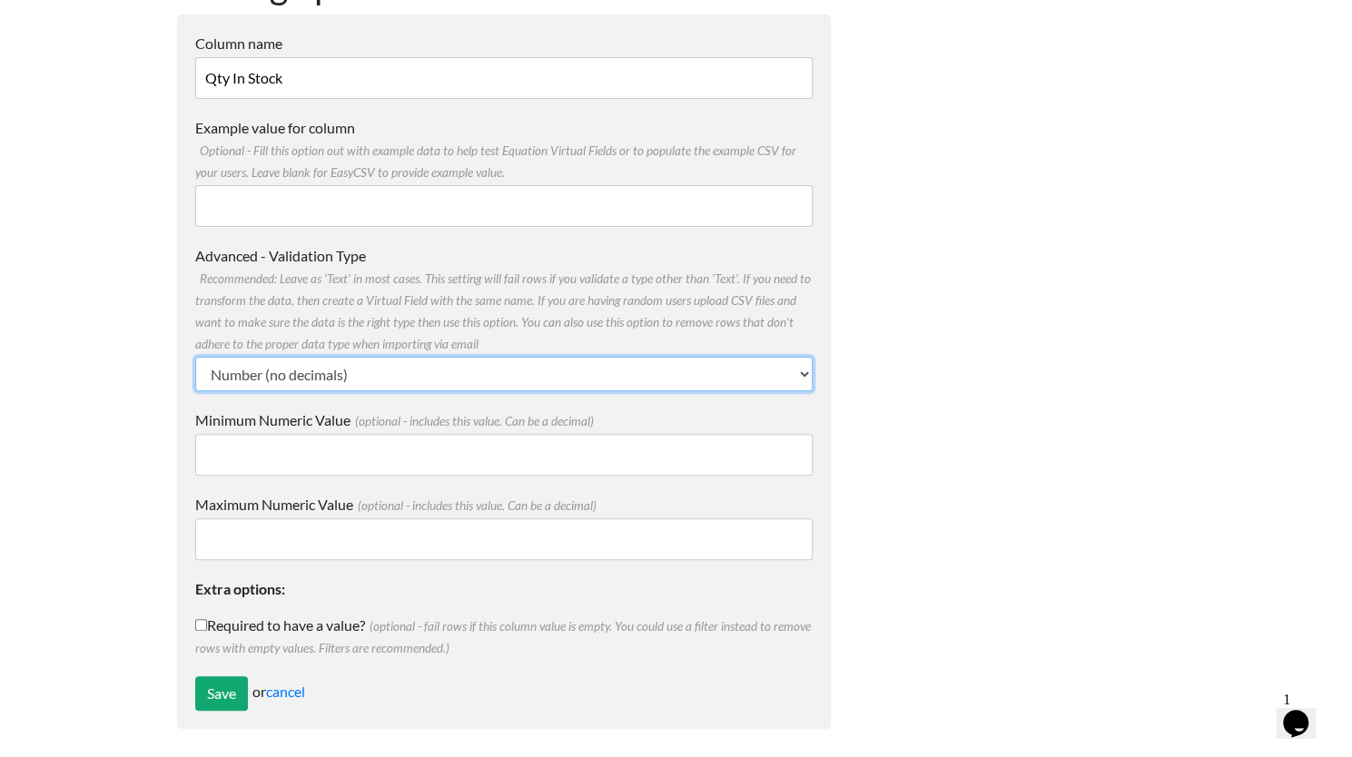
scroll to position [143, 0]
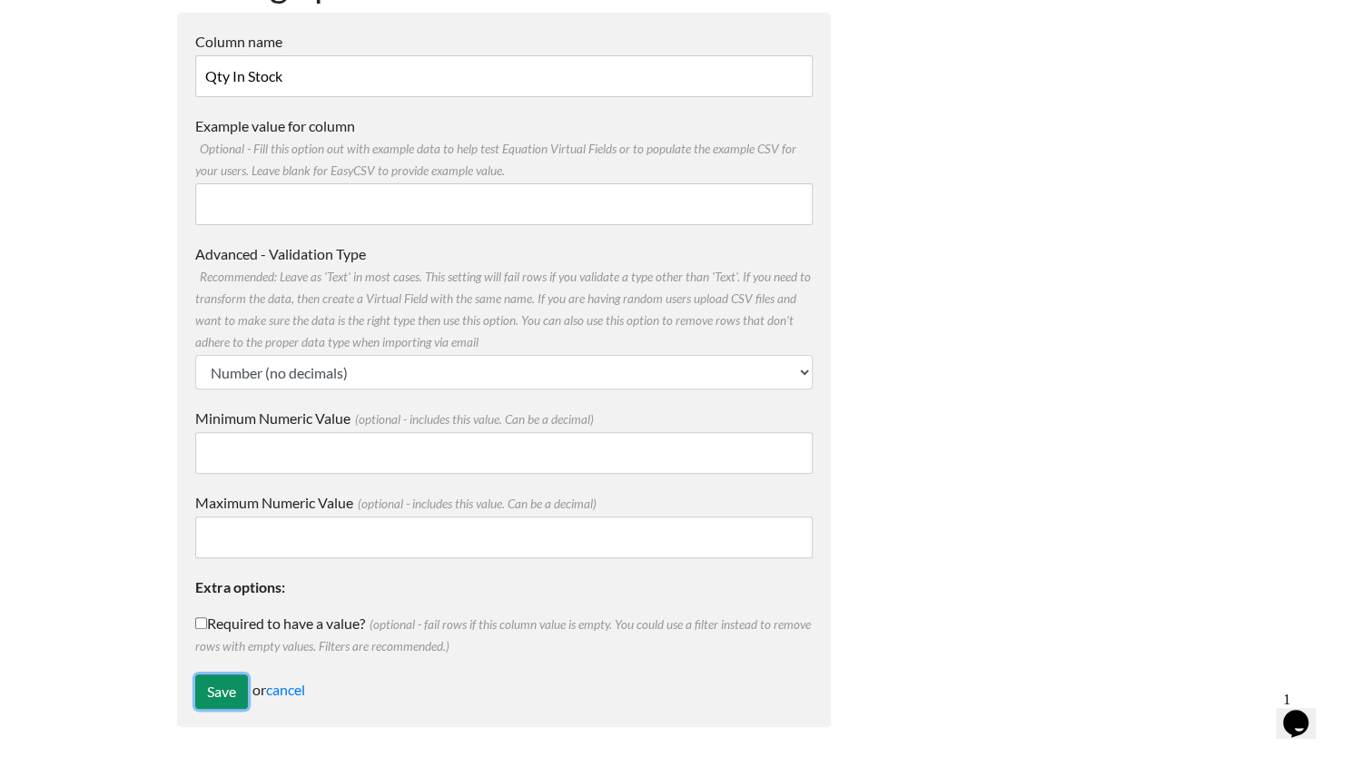
click at [219, 693] on input "Save" at bounding box center [221, 692] width 53 height 35
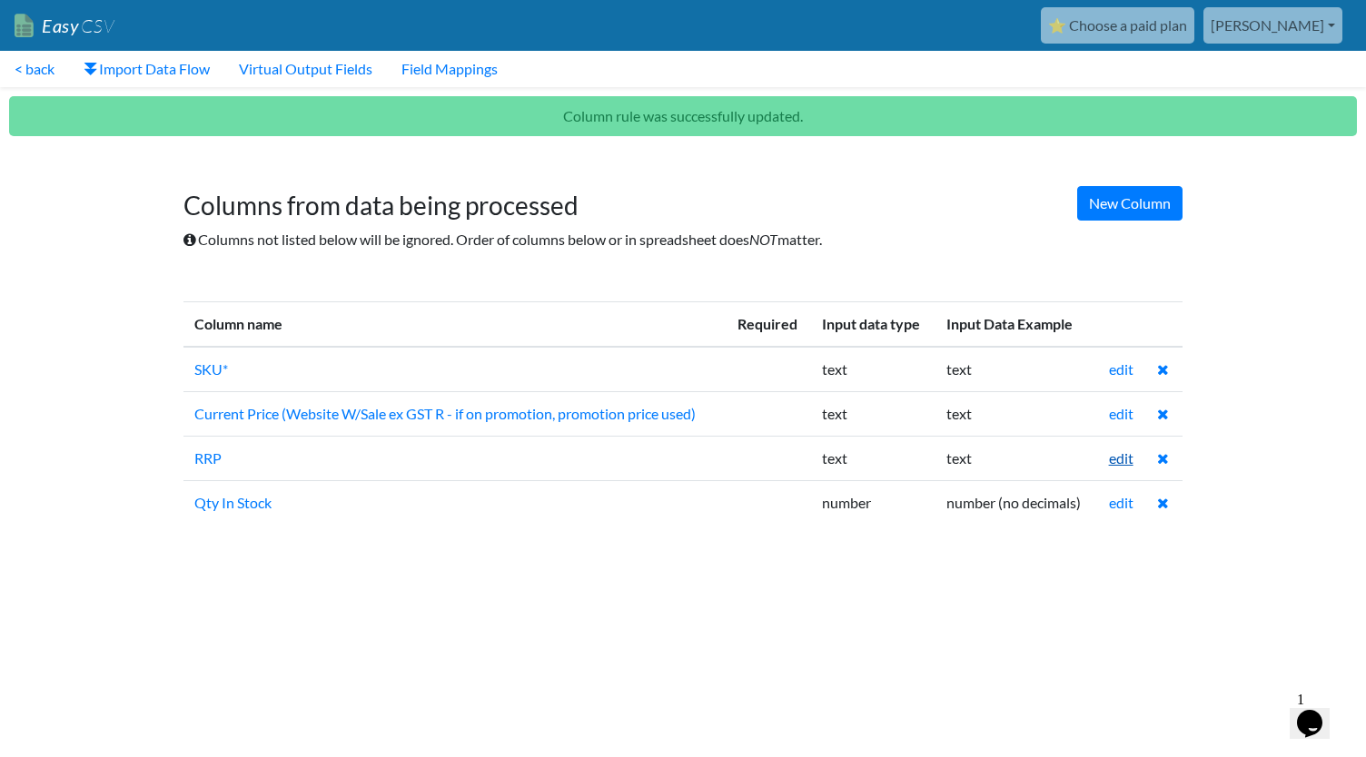
click at [1117, 455] on link "edit" at bounding box center [1121, 458] width 25 height 17
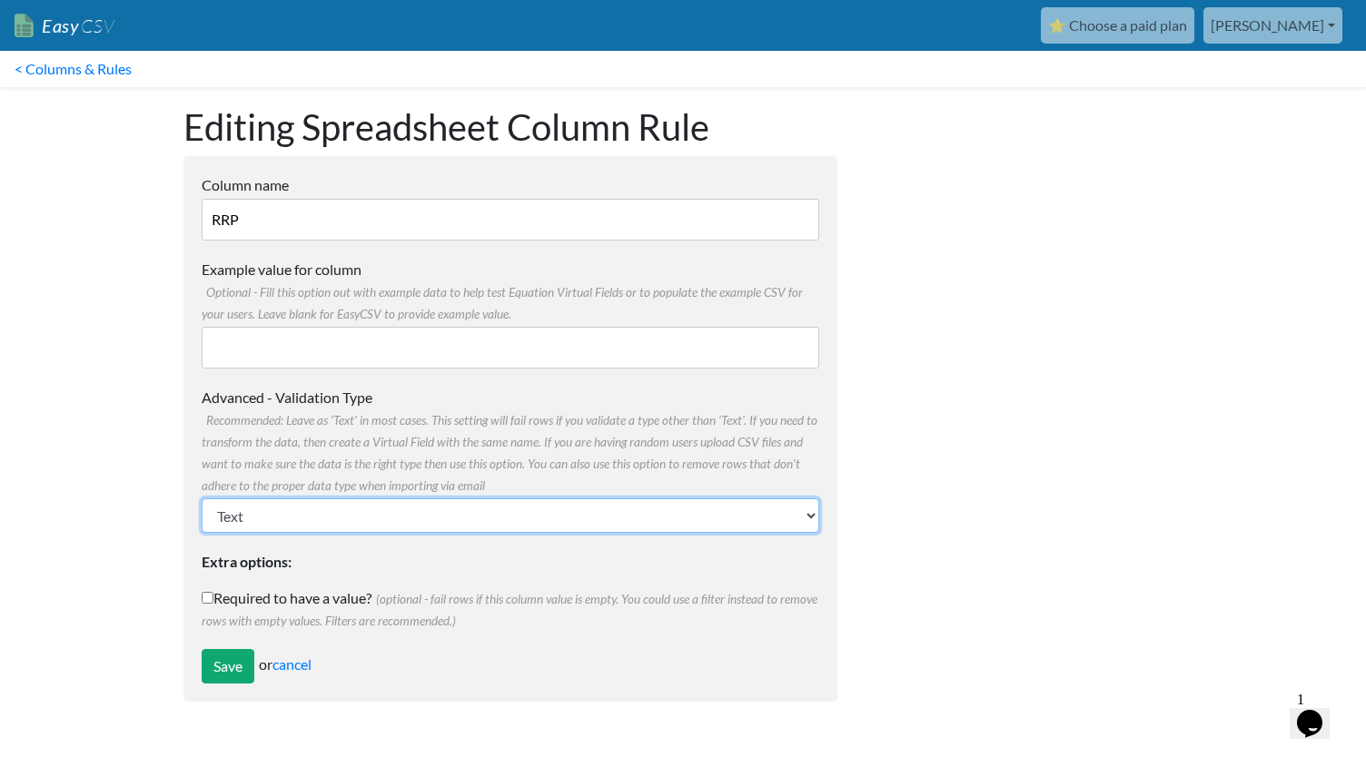
click at [528, 512] on select "Text Number (no decimals) Number (allow decimals) Date (mm/dd/yyyy) Date (dd/mm…" at bounding box center [511, 516] width 618 height 35
select select "float"
click at [202, 499] on select "Text Number (no decimals) Number (allow decimals) Date (mm/dd/yyyy) Date (dd/mm…" at bounding box center [511, 516] width 618 height 35
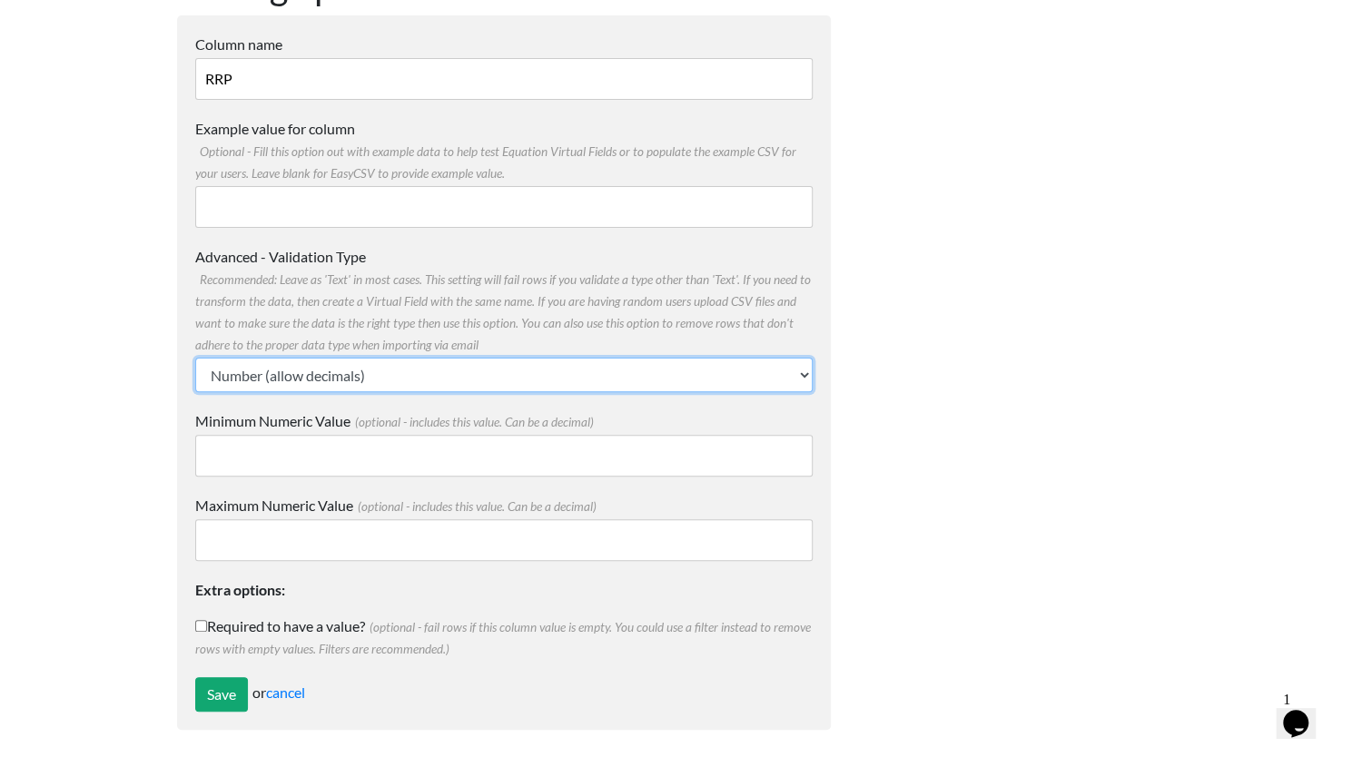
scroll to position [143, 0]
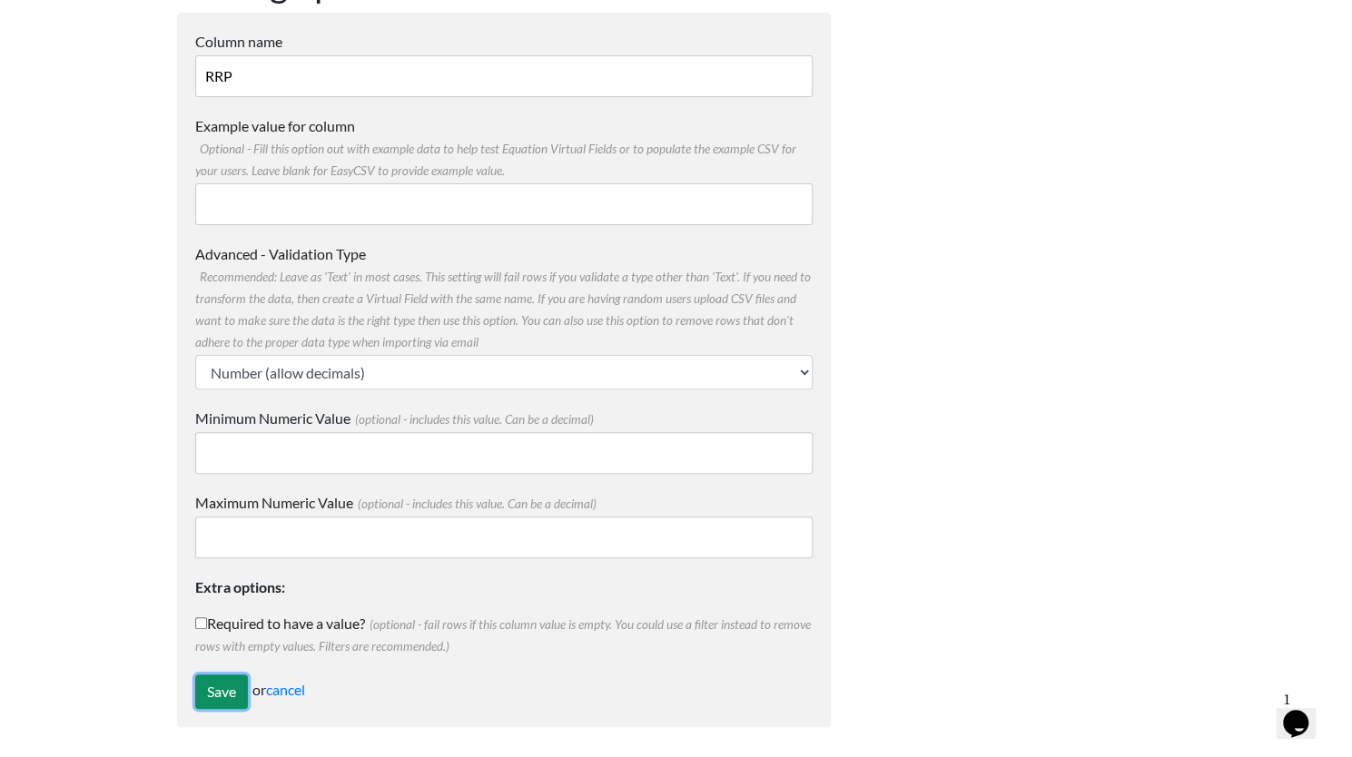
click at [220, 696] on input "Save" at bounding box center [221, 692] width 53 height 35
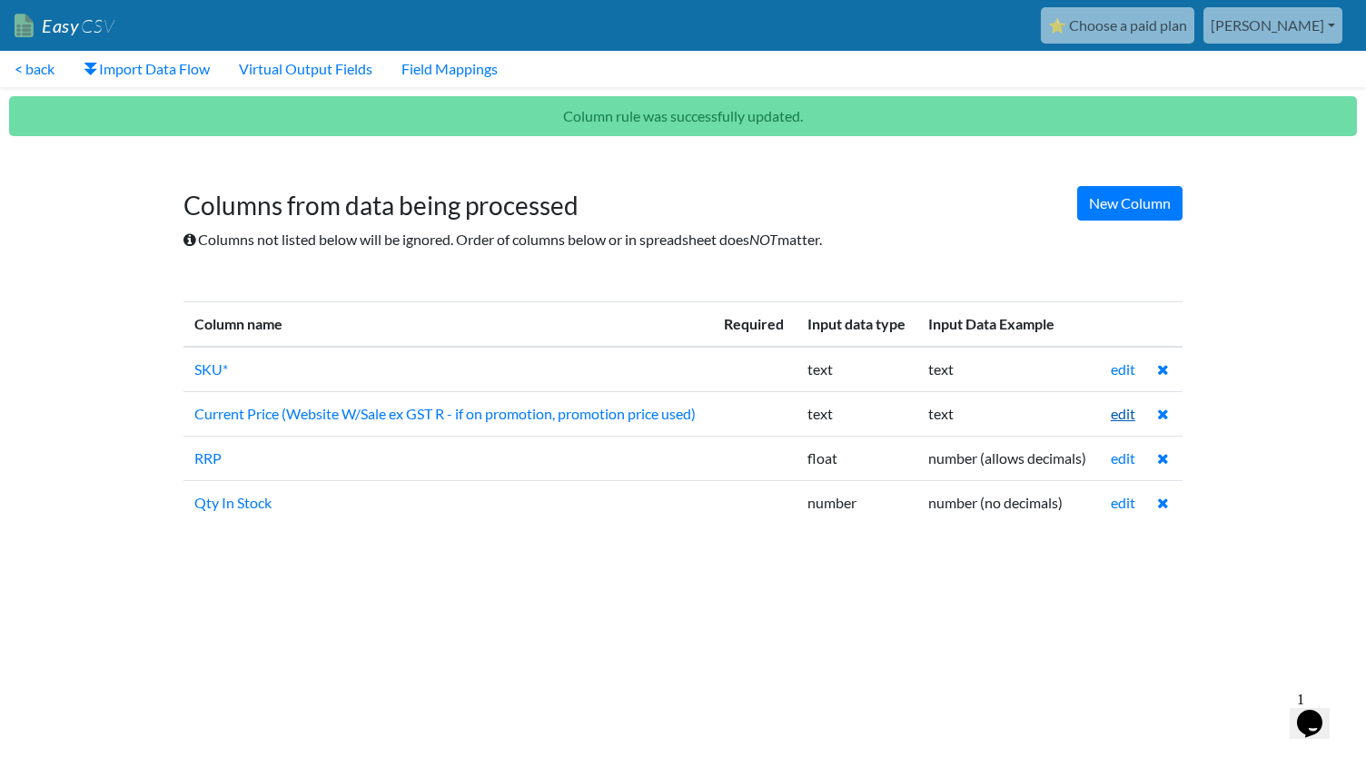
click at [1123, 415] on link "edit" at bounding box center [1123, 413] width 25 height 17
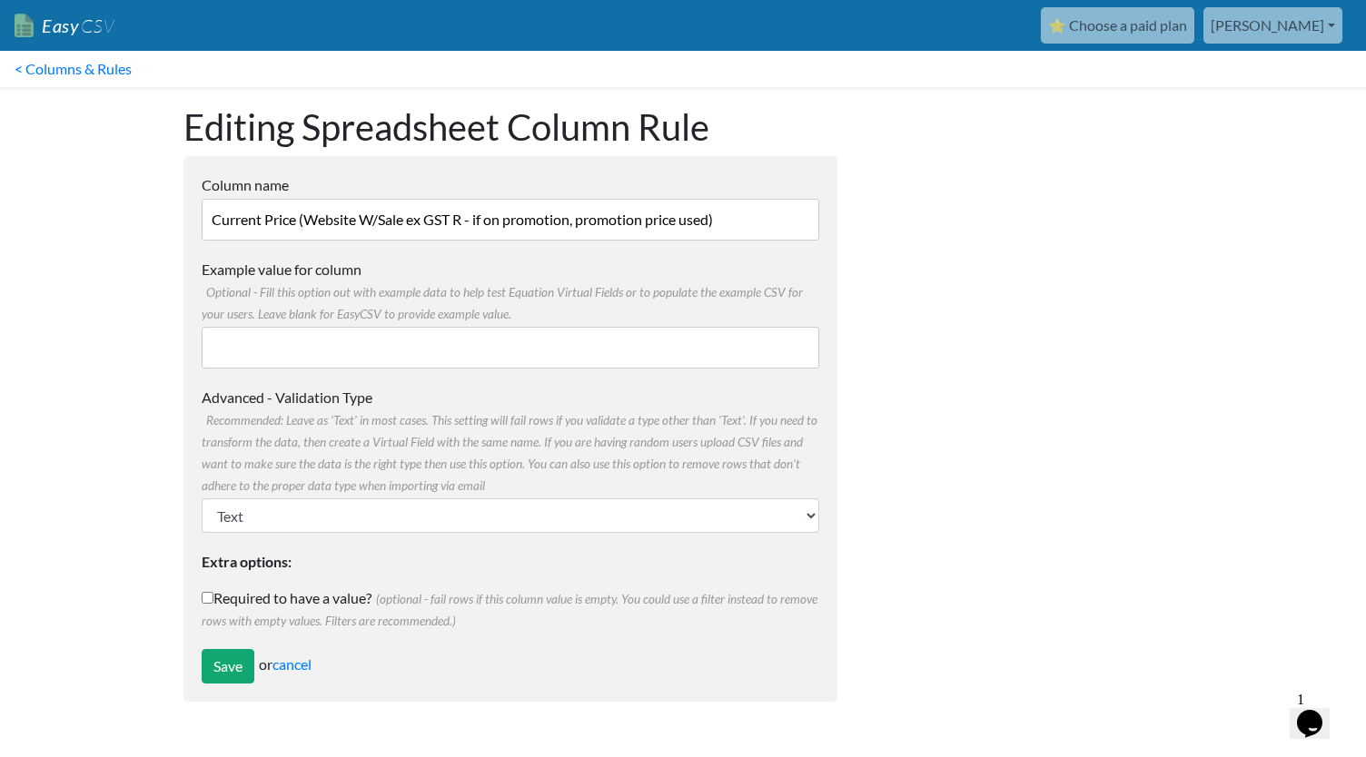
click at [452, 224] on input "Current Price (Website W/Sale ex GST R - if on promotion, promotion price used)" at bounding box center [511, 220] width 618 height 42
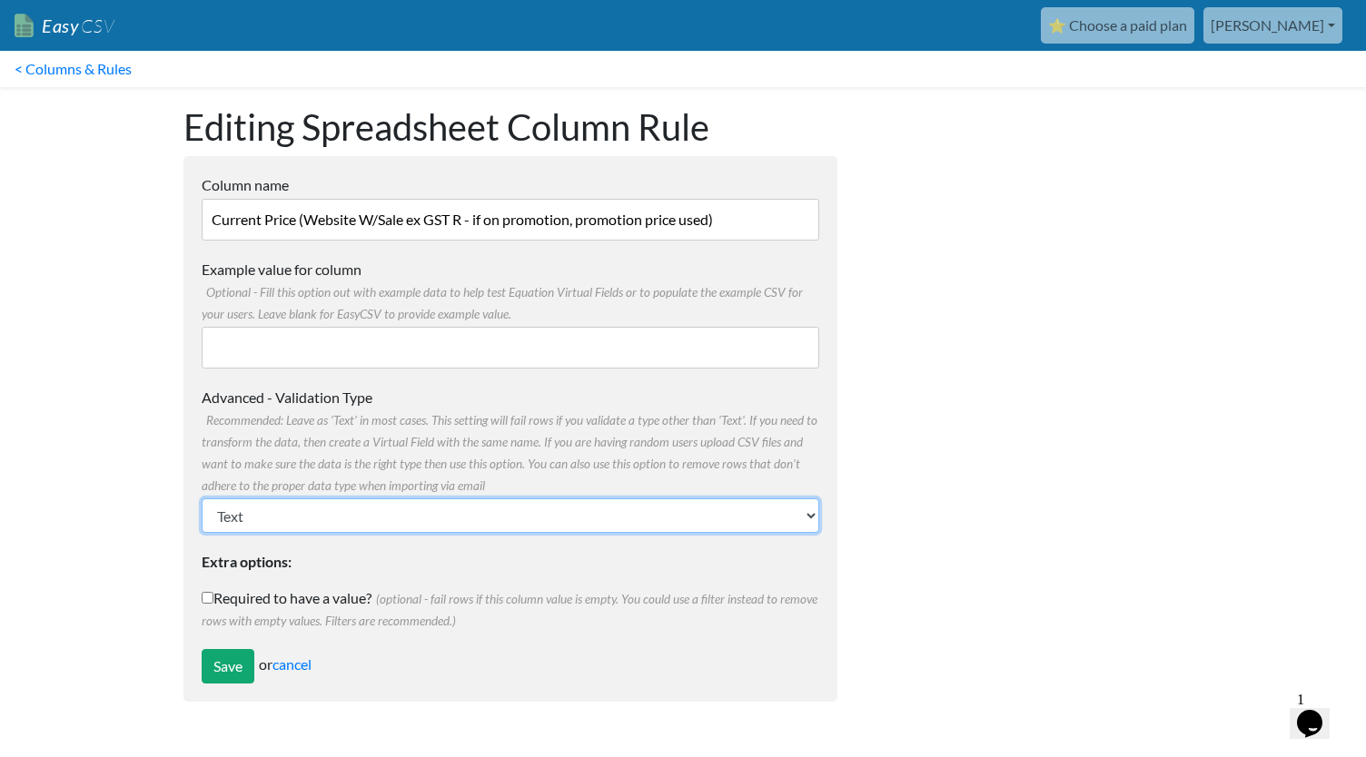
click at [394, 515] on select "Text Number (no decimals) Number (allow decimals) Date (mm/dd/yyyy) Date (dd/mm…" at bounding box center [511, 516] width 618 height 35
select select "float"
click at [202, 499] on select "Text Number (no decimals) Number (allow decimals) Date (mm/dd/yyyy) Date (dd/mm…" at bounding box center [511, 516] width 618 height 35
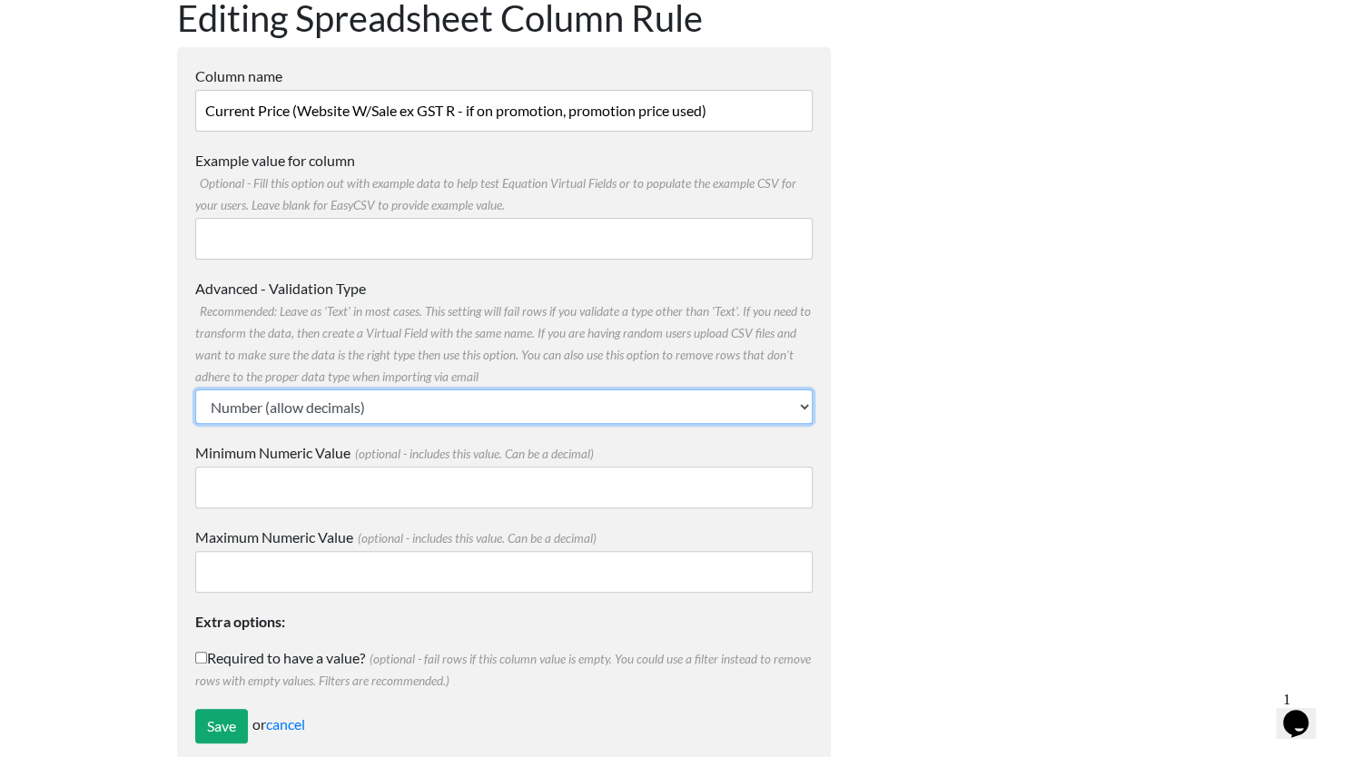
scroll to position [143, 0]
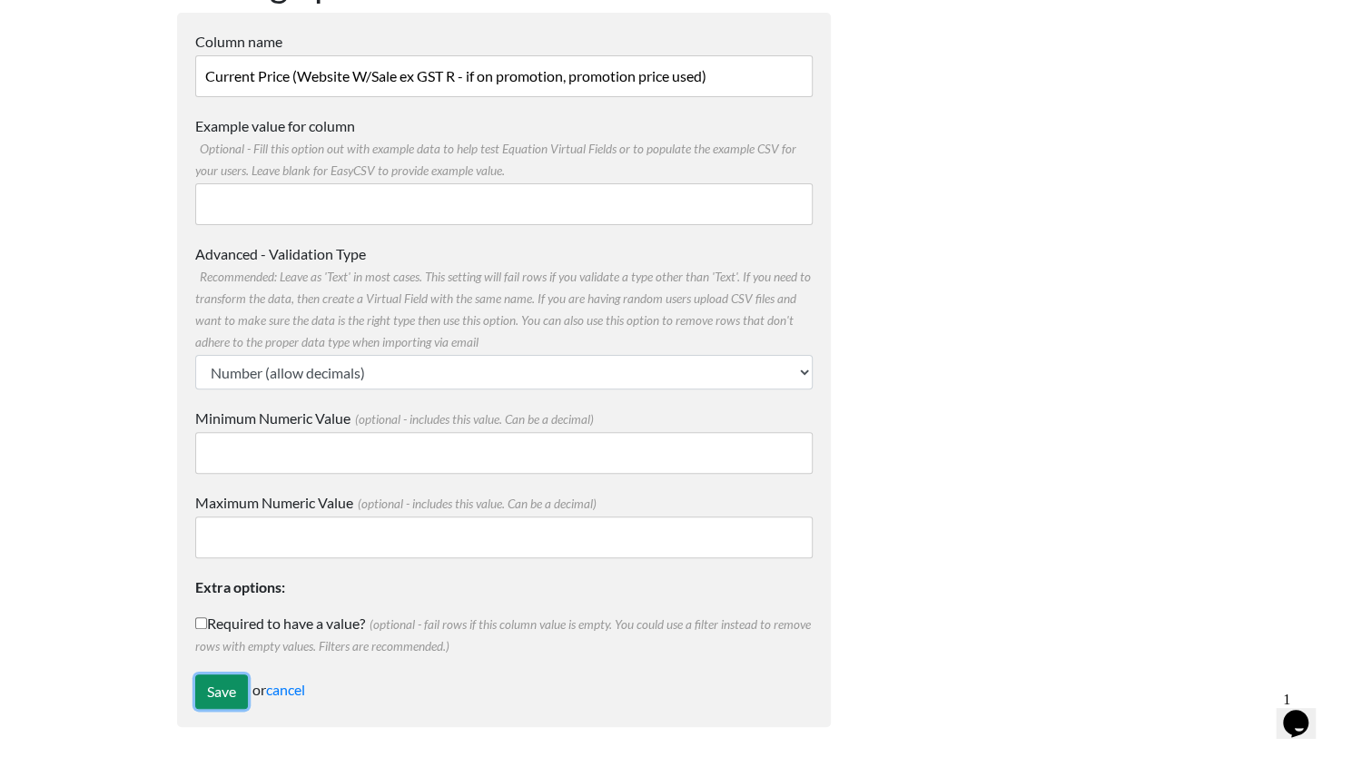
click at [223, 693] on input "Save" at bounding box center [221, 692] width 53 height 35
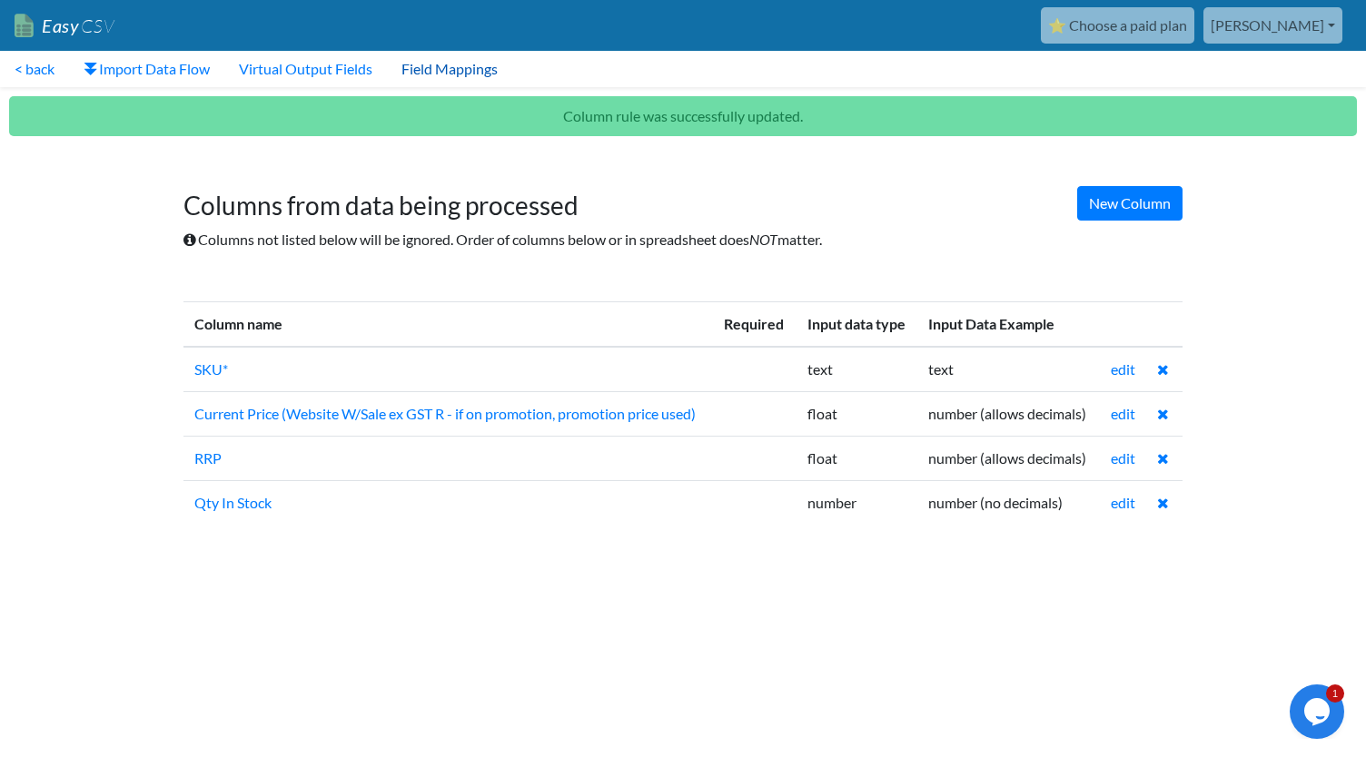
click at [444, 68] on link "Field Mappings" at bounding box center [449, 69] width 125 height 36
click at [335, 68] on link "Virtual Output Fields" at bounding box center [305, 69] width 163 height 36
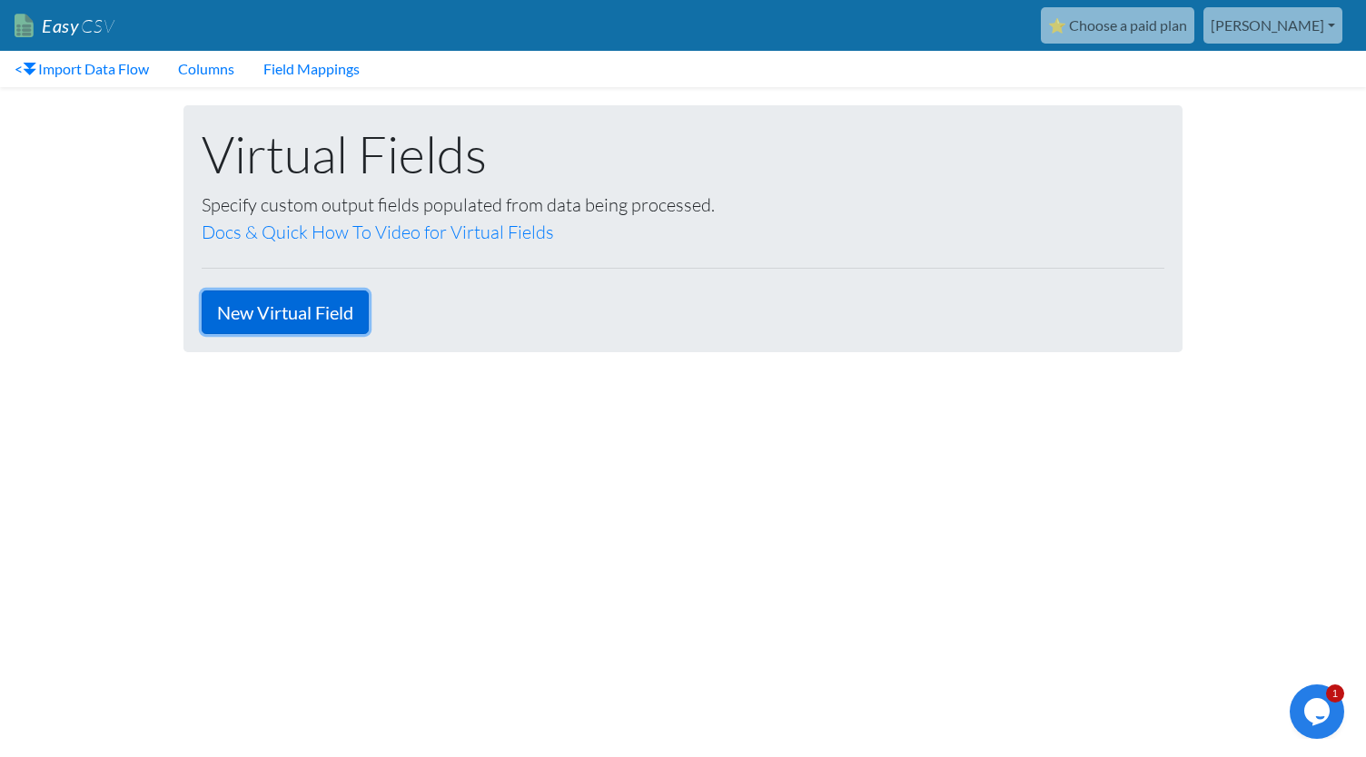
click at [267, 322] on link "New Virtual Field" at bounding box center [285, 313] width 167 height 44
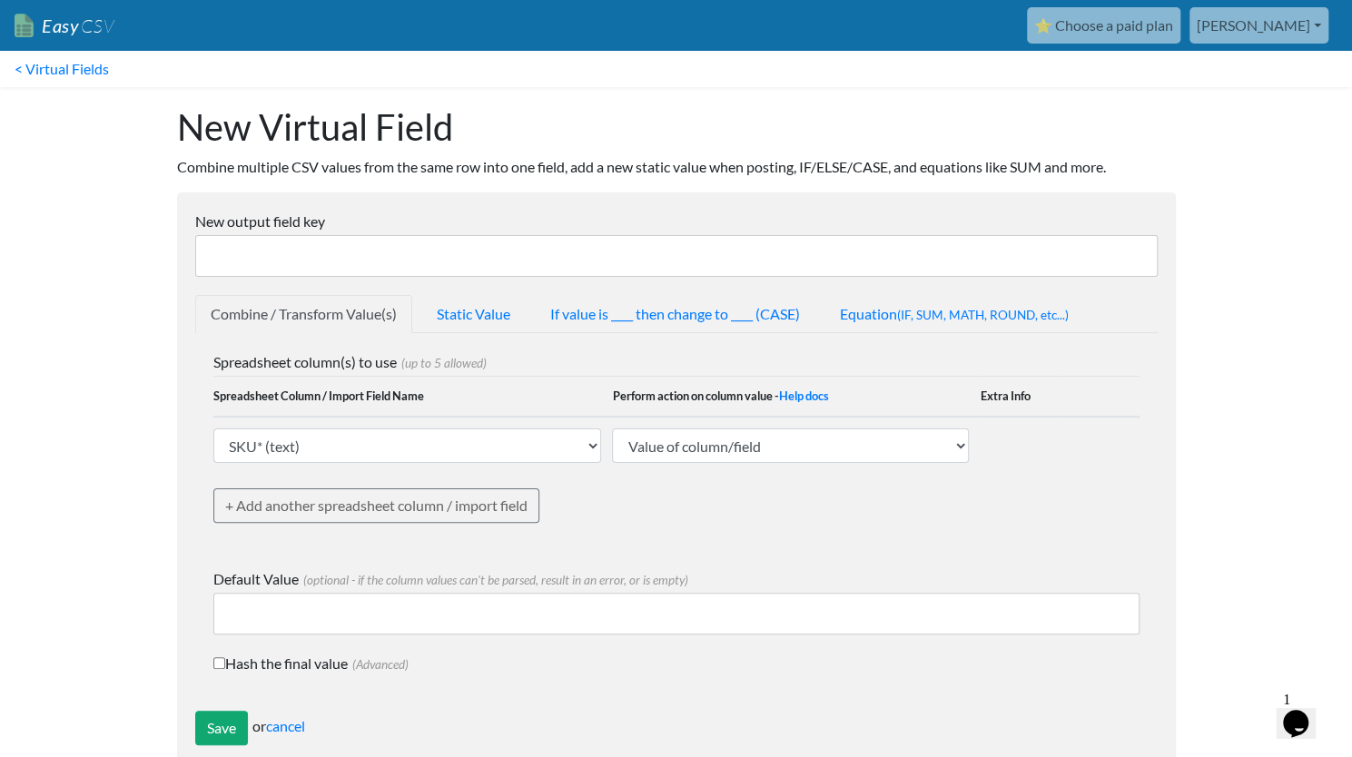
click at [449, 255] on input "New output field key" at bounding box center [676, 256] width 963 height 42
type input "AOT QTY Limit 10"
click at [794, 444] on select "Value of column/field Upcase Downcase Sentence case (first letter is capitalize…" at bounding box center [790, 446] width 357 height 35
click at [381, 430] on select "SKU* (text) Current Price (Website W/Sale ex GST R - if on promotion, promotion…" at bounding box center [407, 446] width 389 height 35
select select "756982"
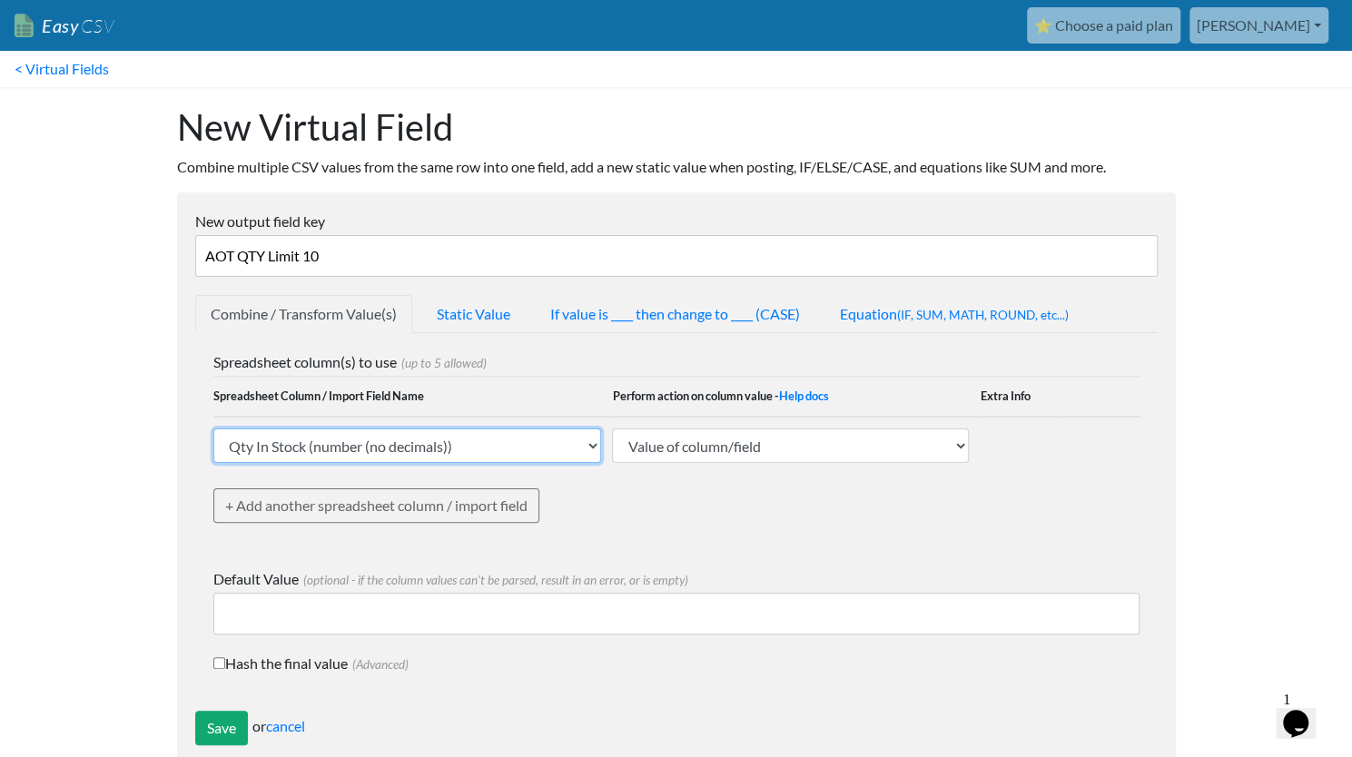
click at [213, 429] on select "SKU* (text) Current Price (Website W/Sale ex GST R - if on promotion, promotion…" at bounding box center [407, 446] width 389 height 35
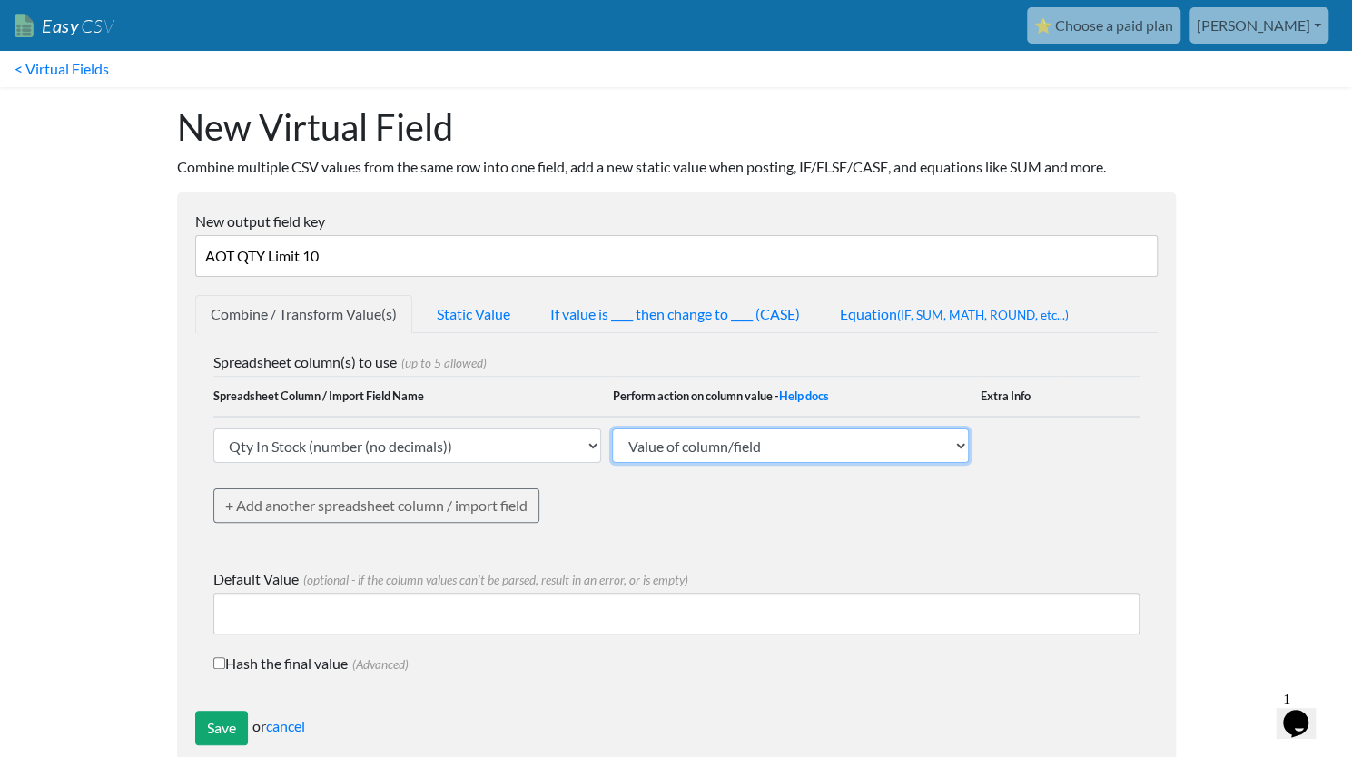
click at [723, 443] on select "Value of column/field Upcase Downcase Sentence case (first letter is capitalize…" at bounding box center [790, 446] width 357 height 35
click at [737, 561] on div "Spreadsheet column(s) to use (up to 5 allowed) Spreadsheet Column / Import Fiel…" at bounding box center [676, 522] width 963 height 378
click at [826, 449] on select "Value of column/field Upcase Downcase Sentence case (first letter is capitalize…" at bounding box center [790, 446] width 357 height 35
click at [759, 541] on div "Spreadsheet column(s) to use (up to 5 allowed) Spreadsheet Column / Import Fiel…" at bounding box center [676, 450] width 926 height 199
click at [712, 317] on link "If value is ____ then change to ____ (CASE)" at bounding box center [675, 314] width 281 height 38
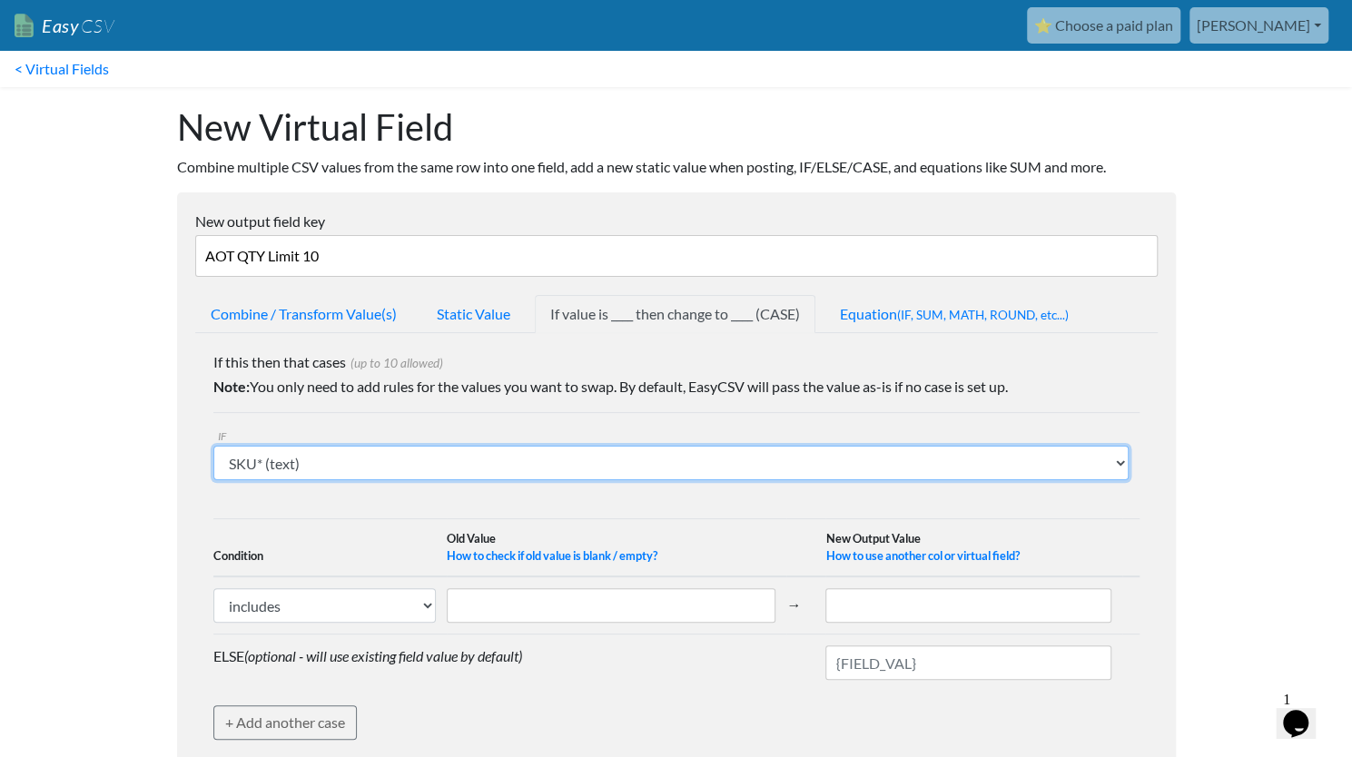
click at [704, 473] on select "SKU* (text) Current Price (Website W/Sale ex GST R - if on promotion, promotion…" at bounding box center [670, 463] width 915 height 35
select select "756982"
click at [213, 446] on select "SKU* (text) Current Price (Website W/Sale ex GST R - if on promotion, promotion…" at bounding box center [670, 463] width 915 height 35
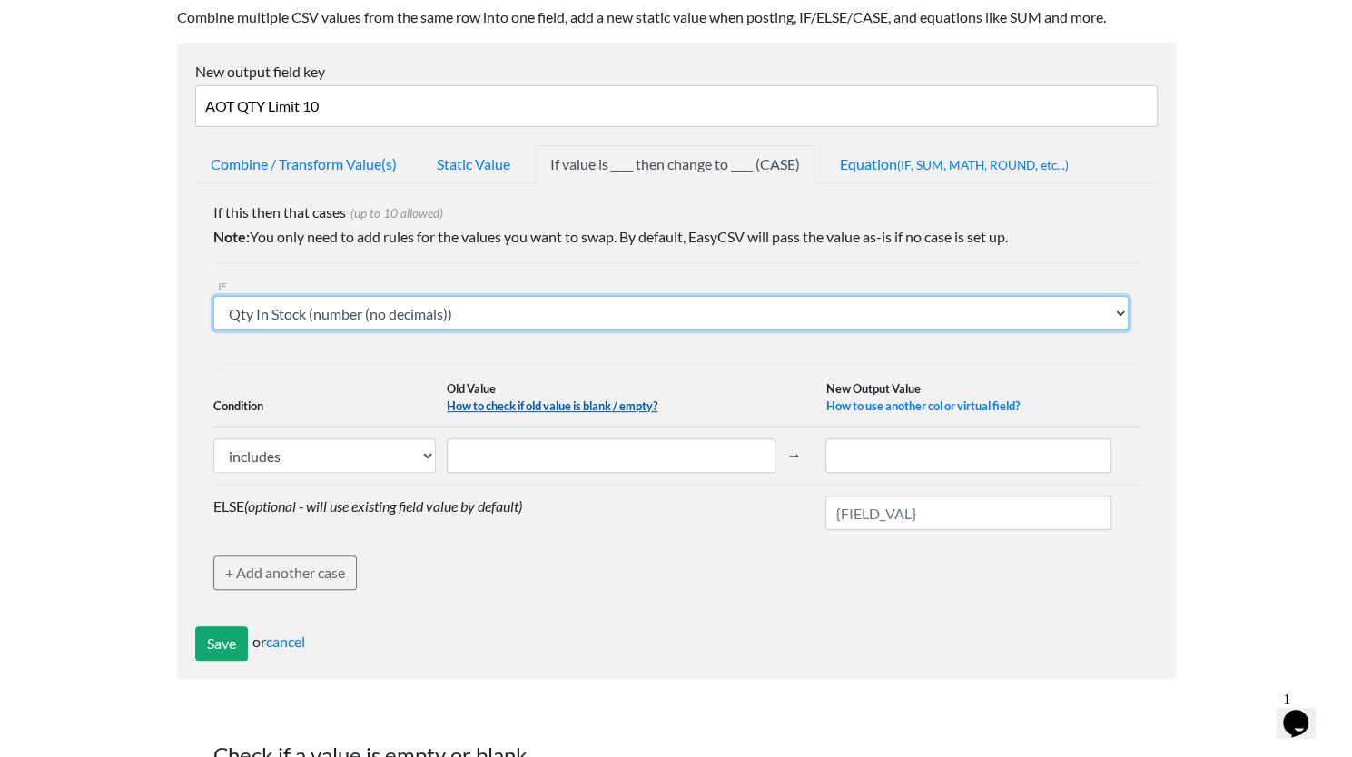
scroll to position [151, 0]
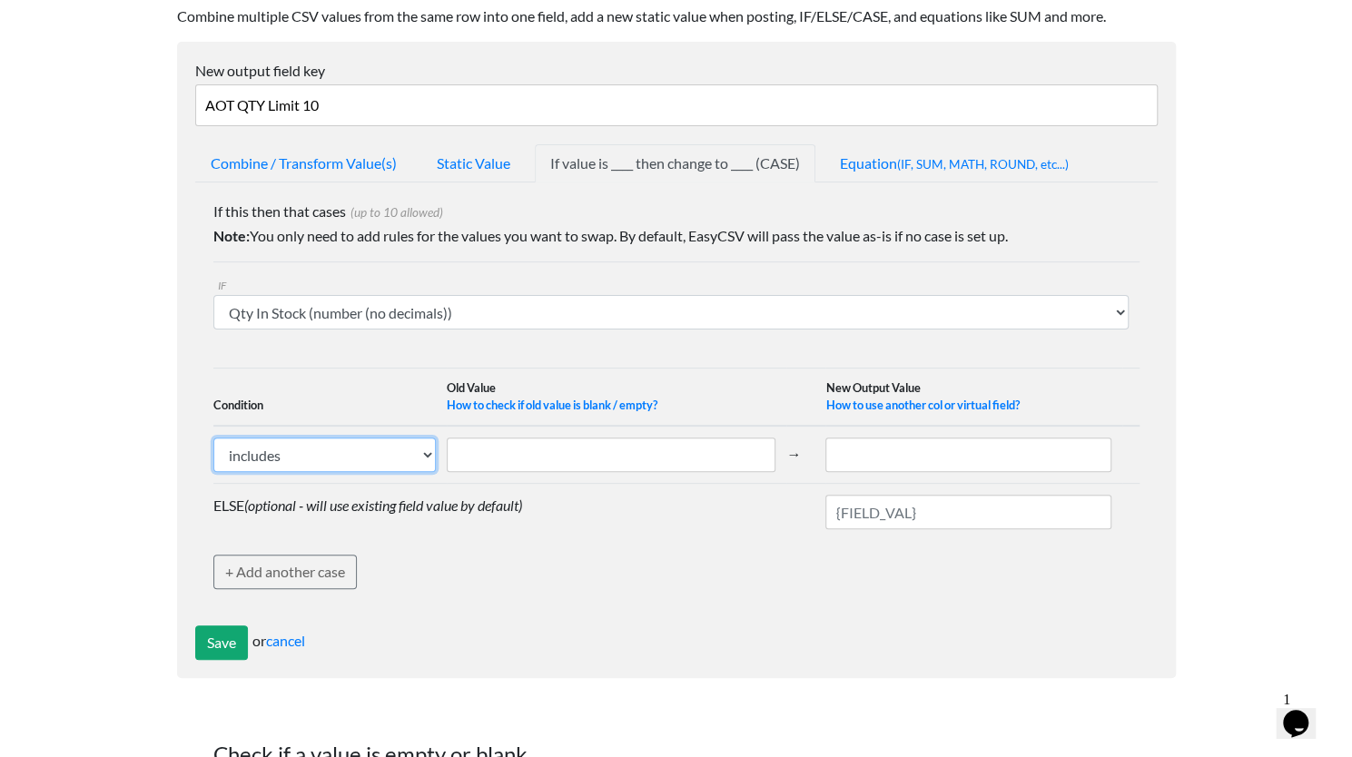
click at [401, 453] on select "includes exactly matches" at bounding box center [324, 455] width 223 height 35
click at [345, 451] on select "includes exactly matches" at bounding box center [324, 455] width 223 height 35
click at [930, 158] on span "(IF, SUM, MATH, ROUND, etc...)" at bounding box center [983, 164] width 172 height 15
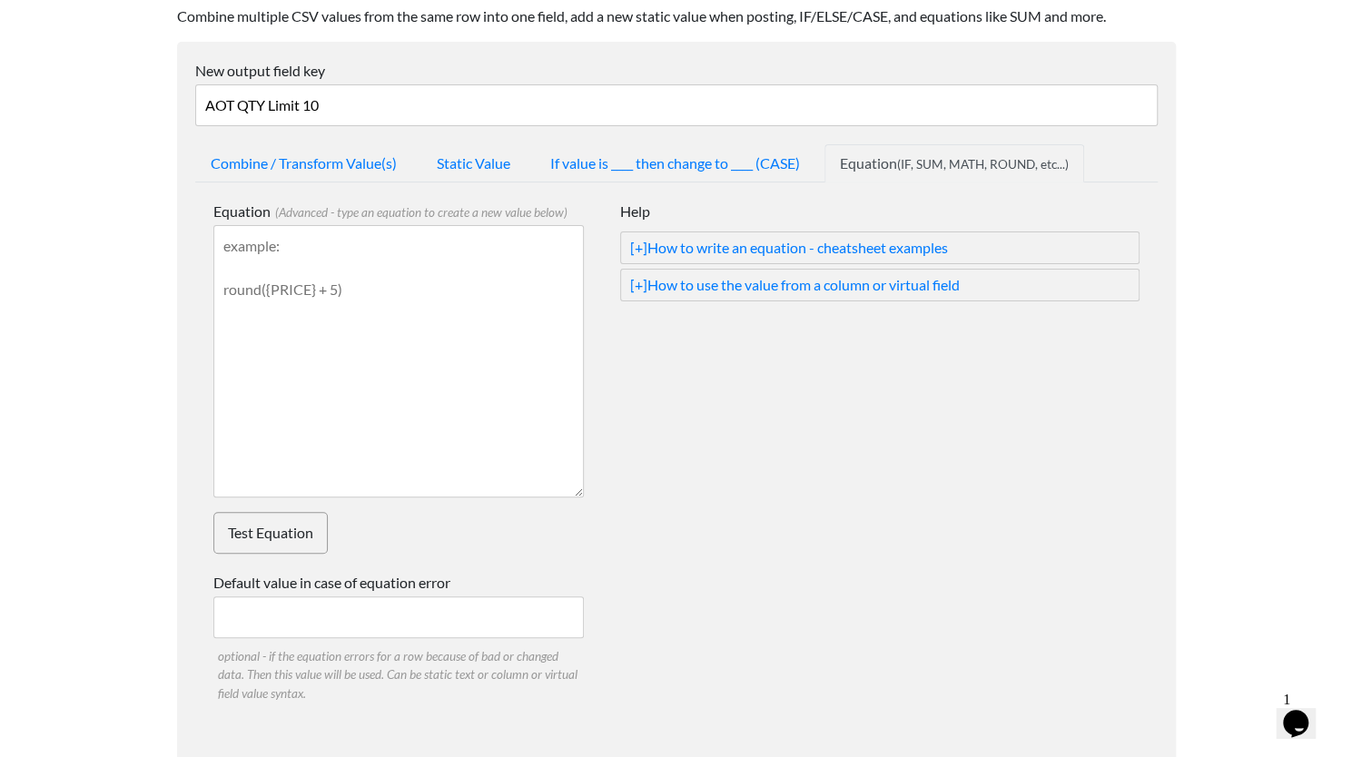
click at [461, 248] on textarea "Equation (Advanced - type an equation to create a new value below)" at bounding box center [398, 361] width 371 height 272
click at [678, 248] on link "[+] How to write an equation - cheatsheet examples" at bounding box center [880, 248] width 500 height 22
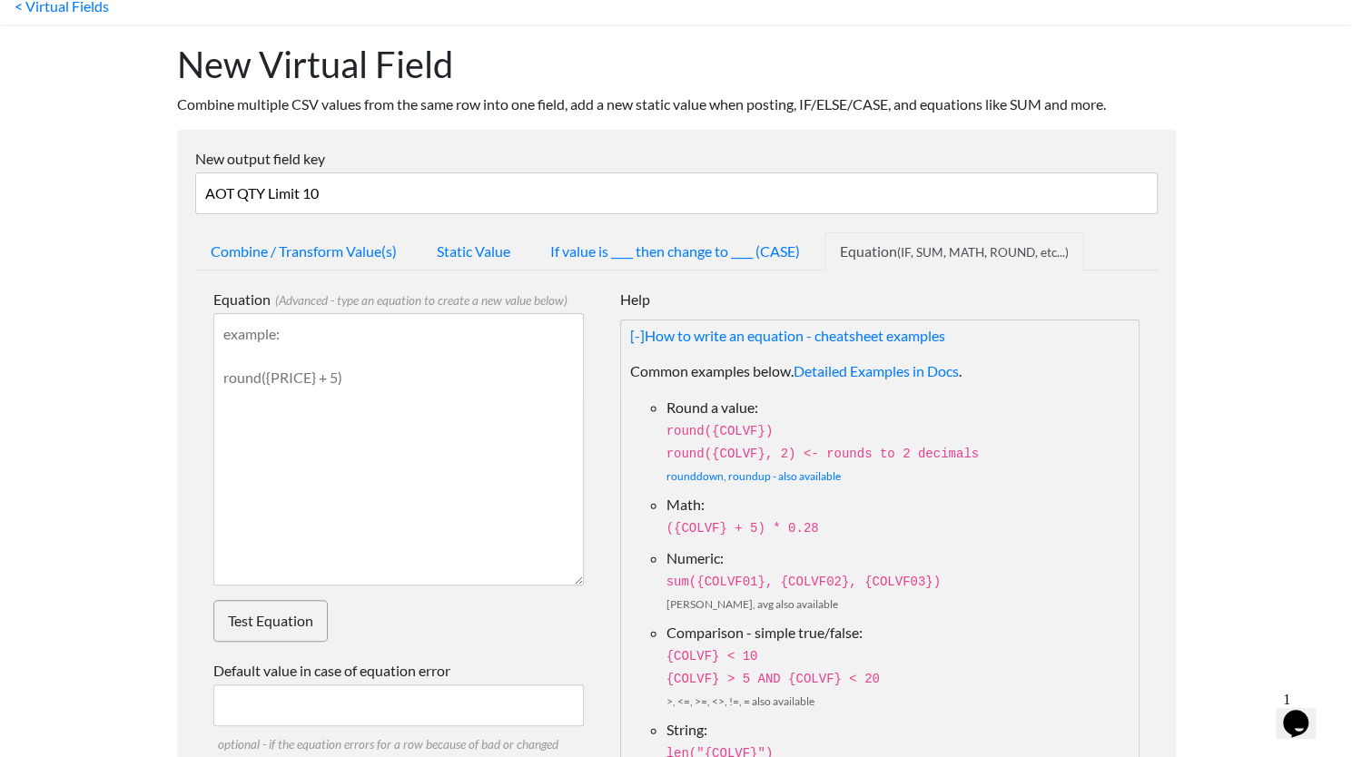
scroll to position [60, 0]
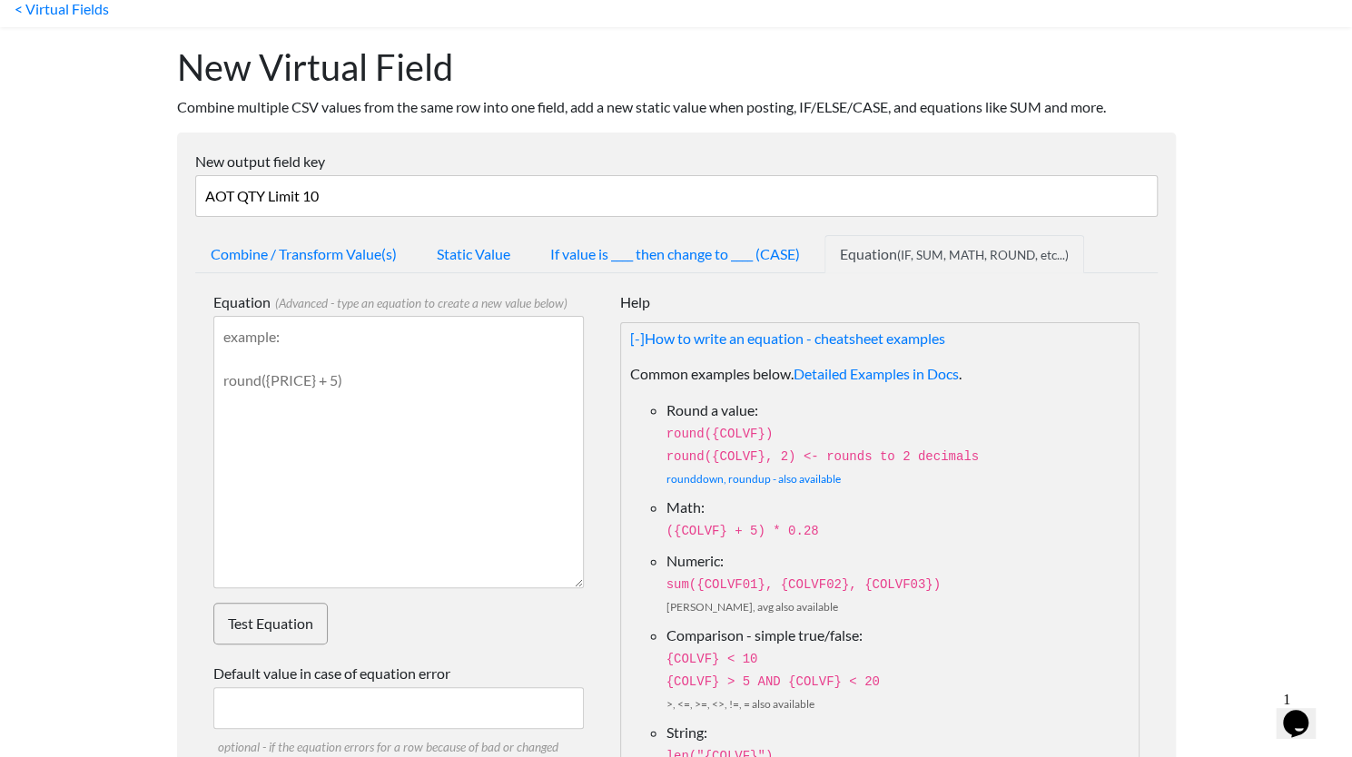
click at [331, 328] on textarea "Equation (Advanced - type an equation to create a new value below)" at bounding box center [398, 452] width 371 height 272
type textarea "i"
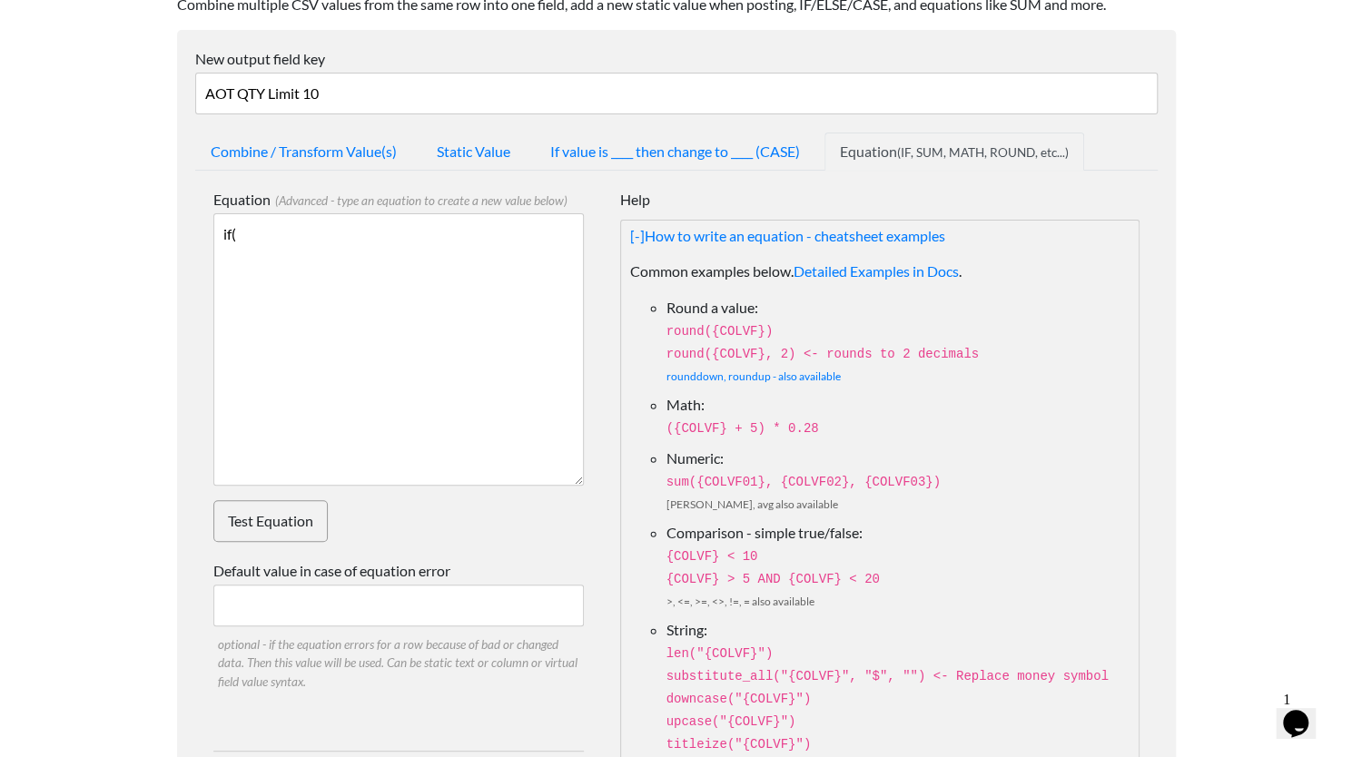
scroll to position [162, 0]
click at [867, 273] on link "Detailed Examples in Docs" at bounding box center [876, 271] width 165 height 17
click at [414, 286] on textarea "if({" at bounding box center [398, 350] width 371 height 272
click at [394, 235] on textarea "if({" at bounding box center [398, 350] width 371 height 272
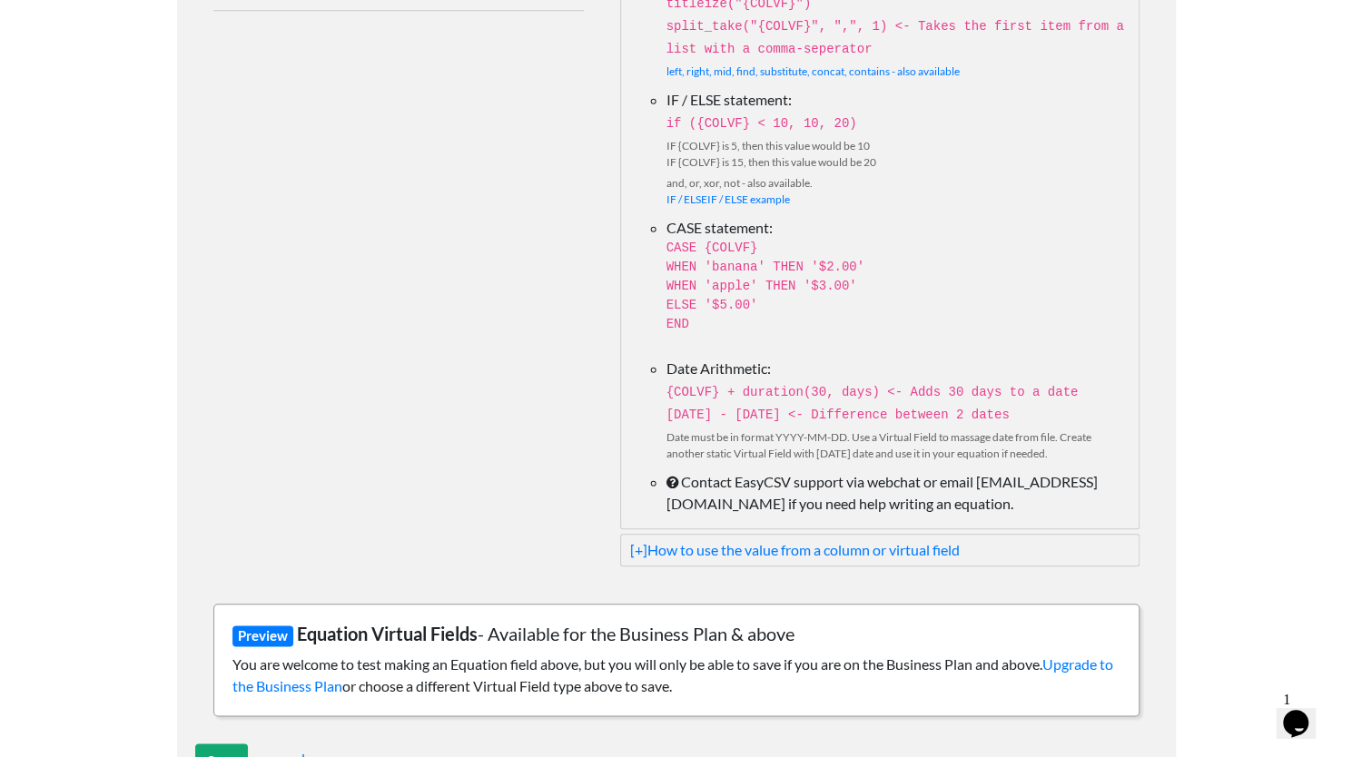
scroll to position [905, 0]
click at [841, 544] on link "[+] How to use the value from a column or virtual field" at bounding box center [880, 550] width 500 height 22
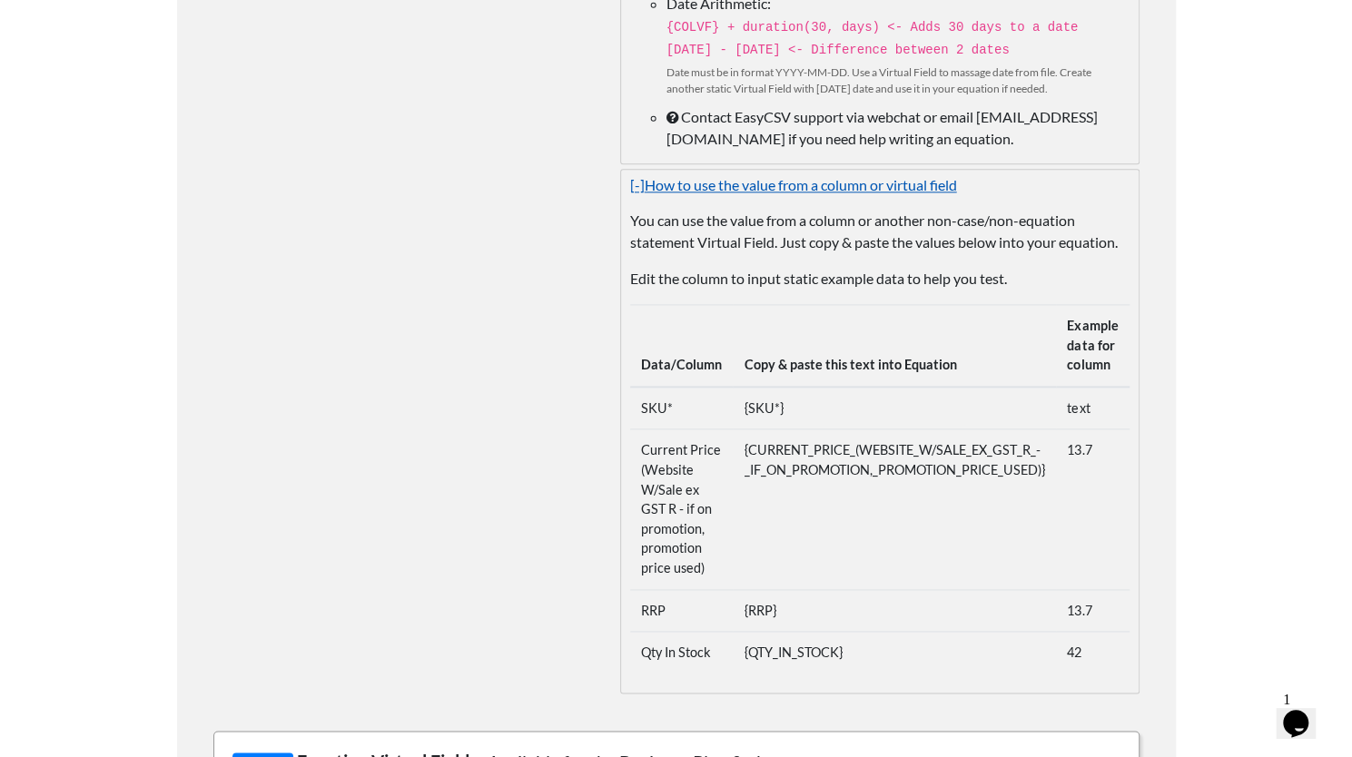
scroll to position [1271, 0]
drag, startPoint x: 852, startPoint y: 636, endPoint x: 737, endPoint y: 653, distance: 116.6
click at [737, 653] on td "{QTY_IN_STOCK}" at bounding box center [894, 651] width 323 height 42
copy td "{QTY_IN_STOCK}"
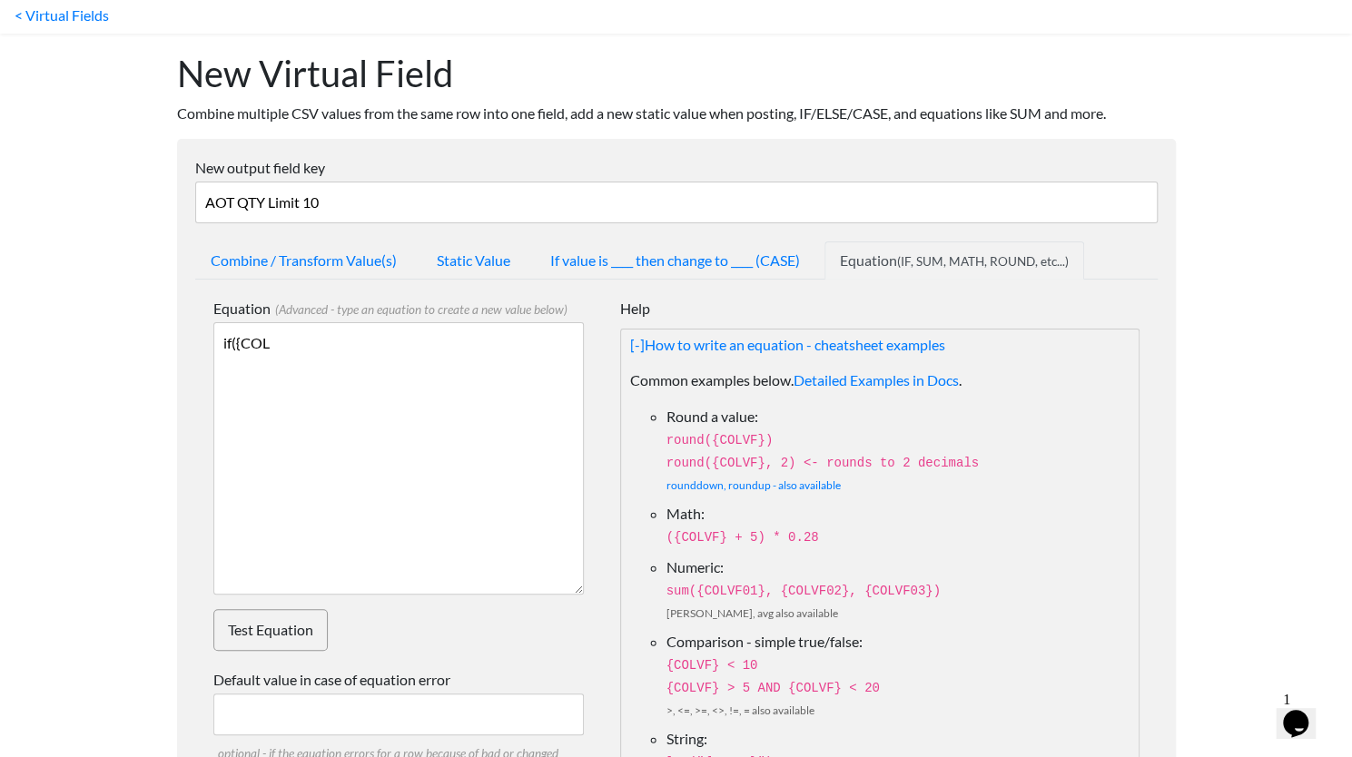
scroll to position [0, 0]
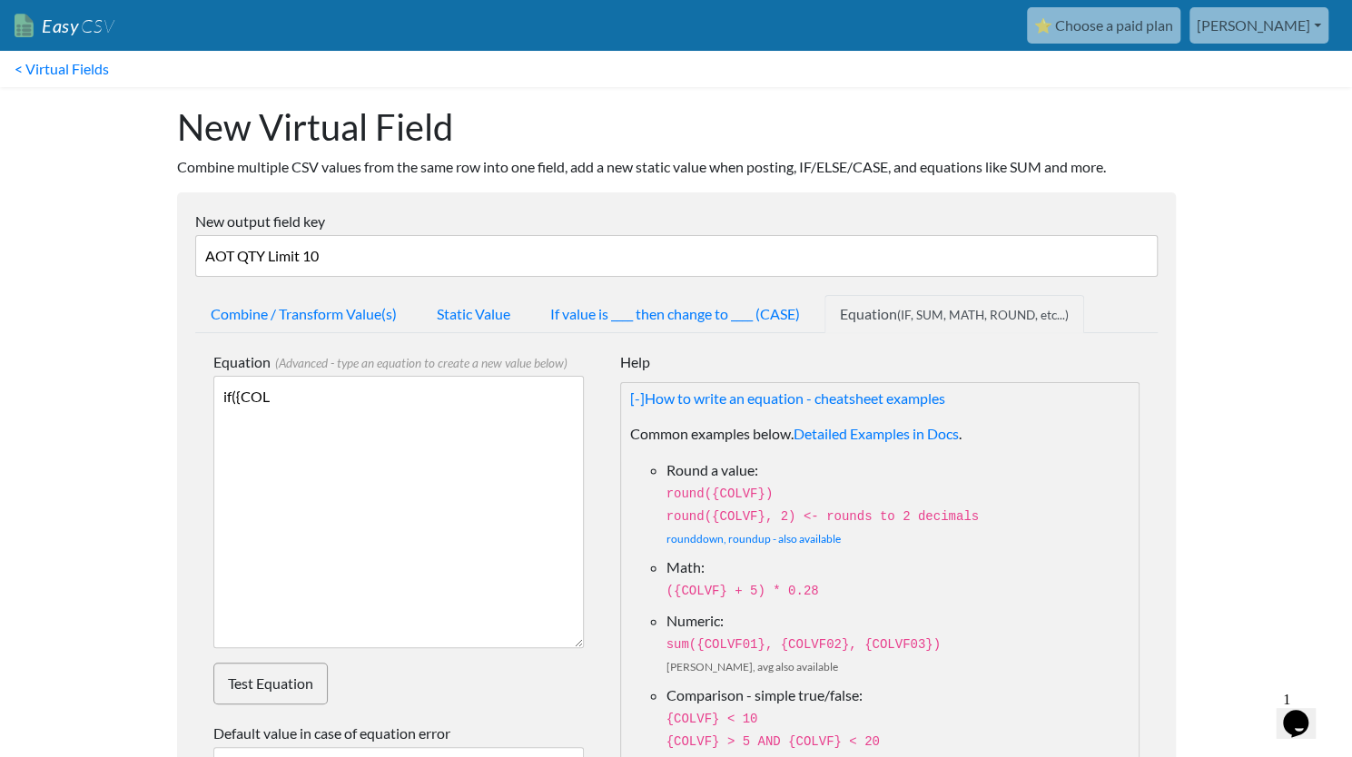
click at [311, 394] on textarea "if({COL" at bounding box center [398, 512] width 371 height 272
paste textarea "{QTY_IN_STOCK}"
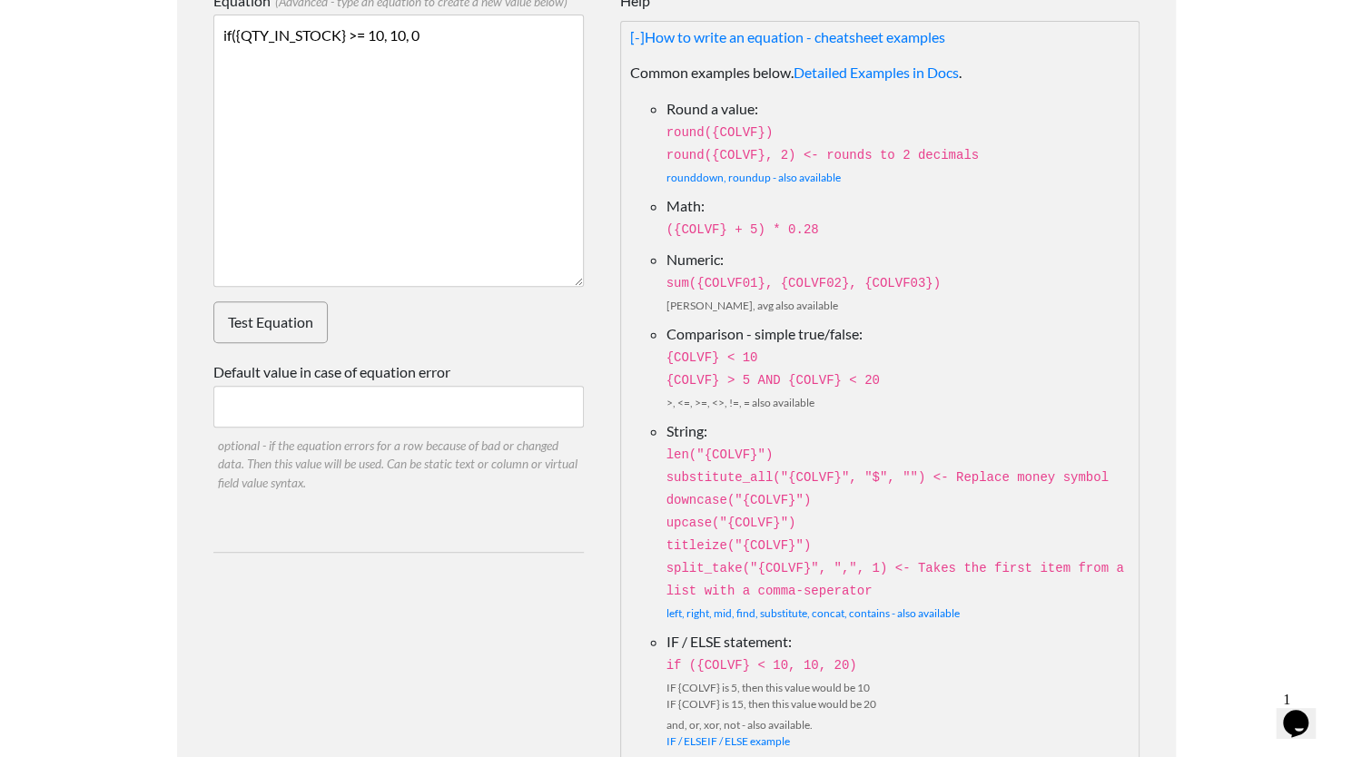
scroll to position [363, 0]
click at [244, 308] on link "Test Equation" at bounding box center [270, 321] width 114 height 42
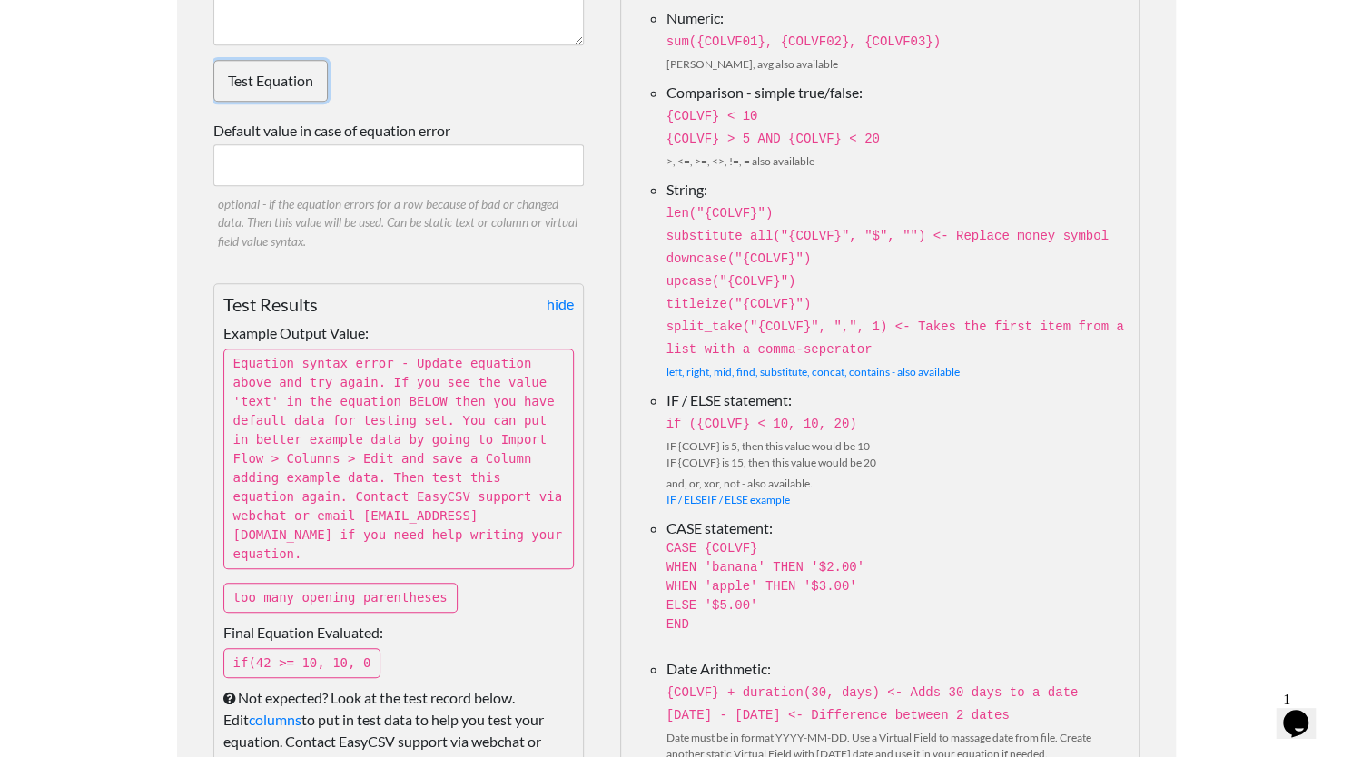
scroll to position [0, 0]
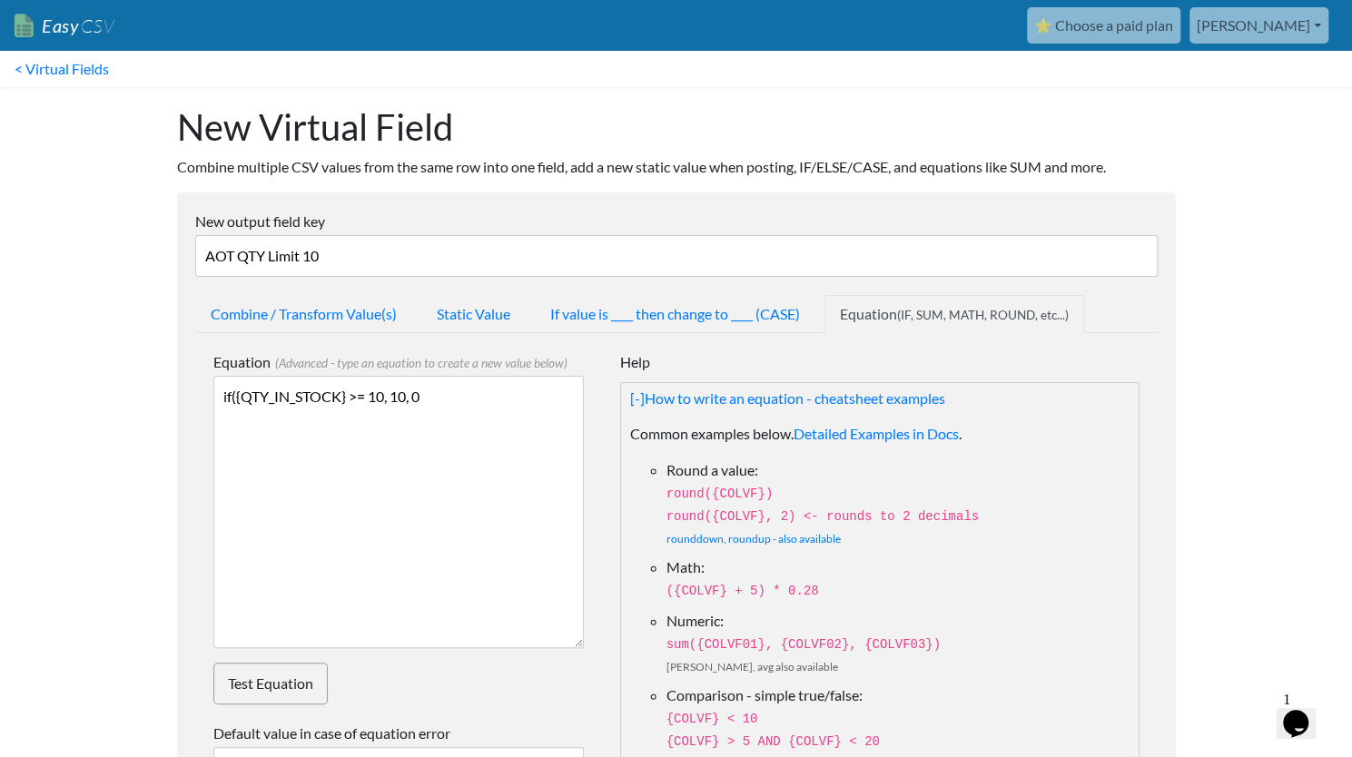
click at [453, 397] on textarea "if({QTY_IN_STOCK} >= 10, 10, 0" at bounding box center [398, 512] width 371 height 272
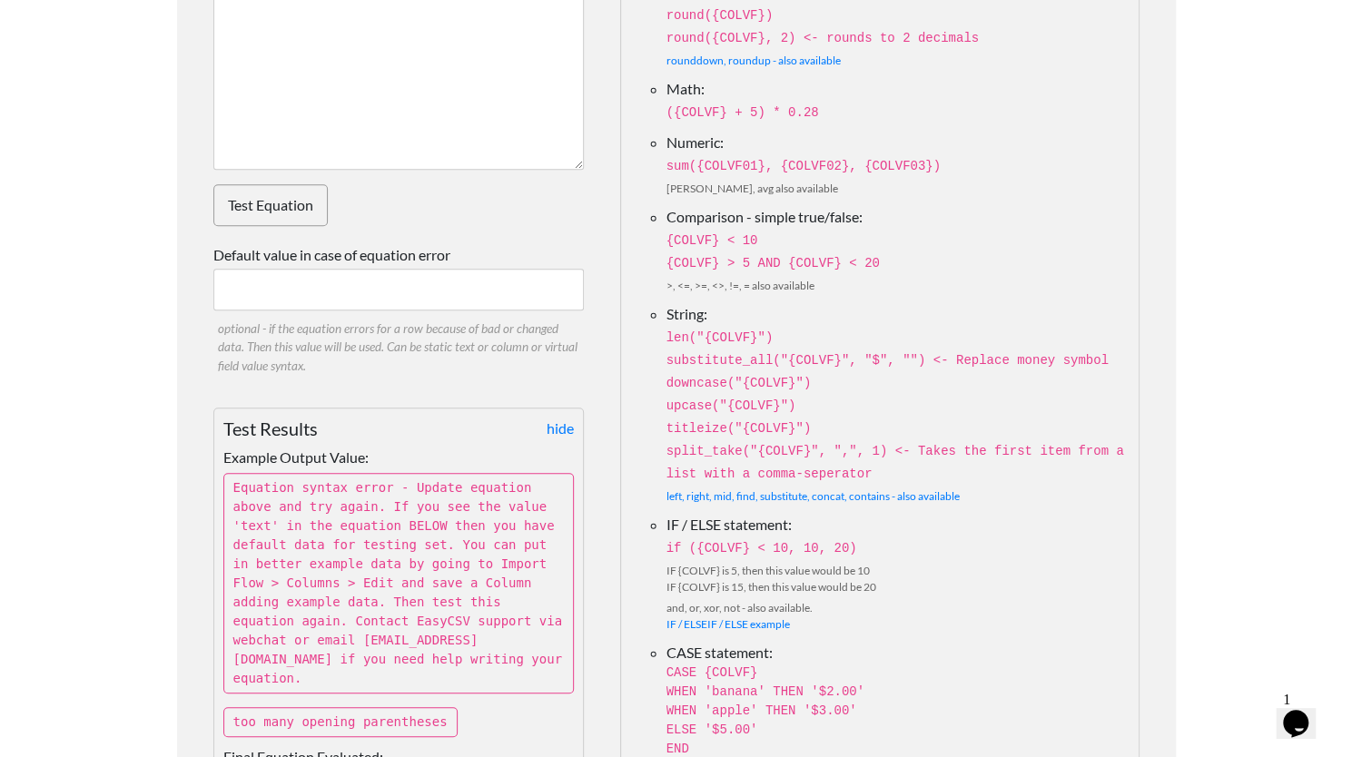
scroll to position [490, 0]
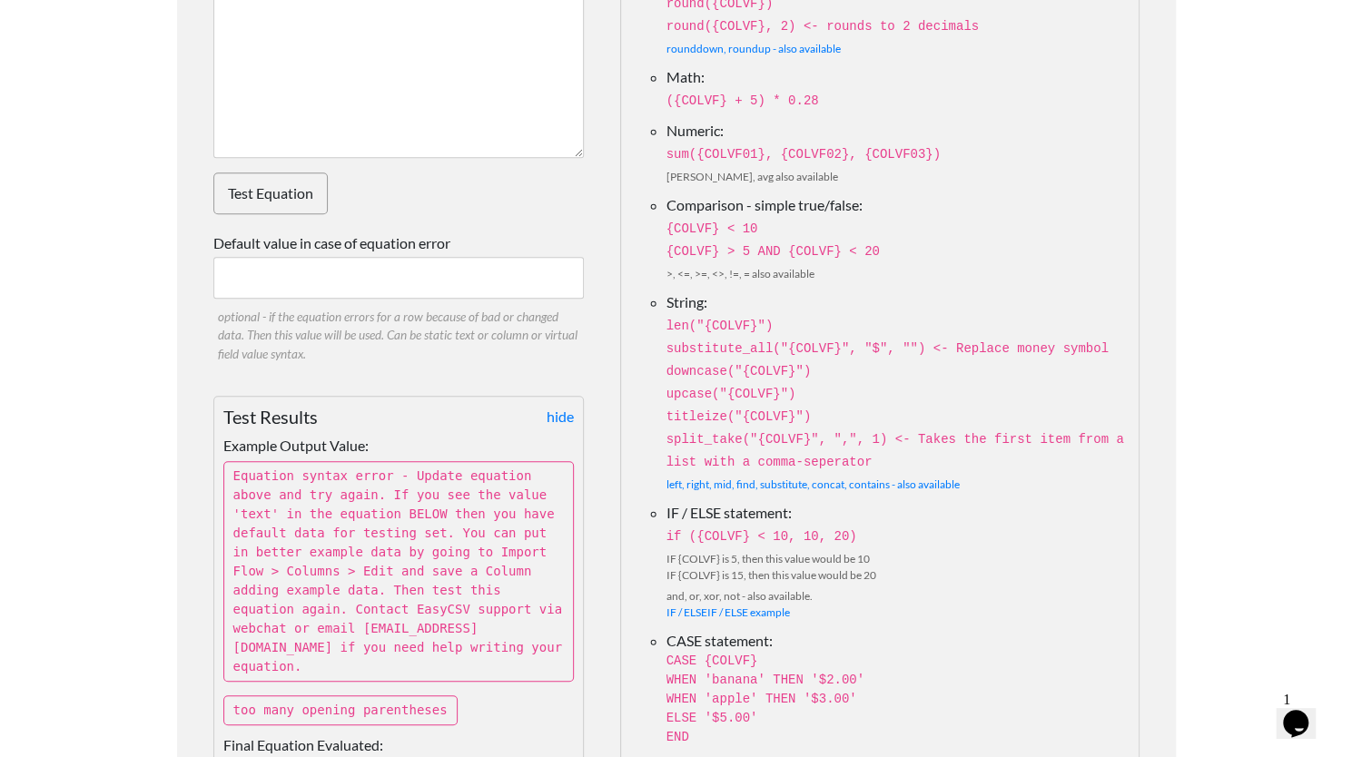
type textarea "if({QTY_IN_STOCK} >= 10, 10, 0)"
click at [272, 203] on link "Test Equation" at bounding box center [270, 194] width 114 height 42
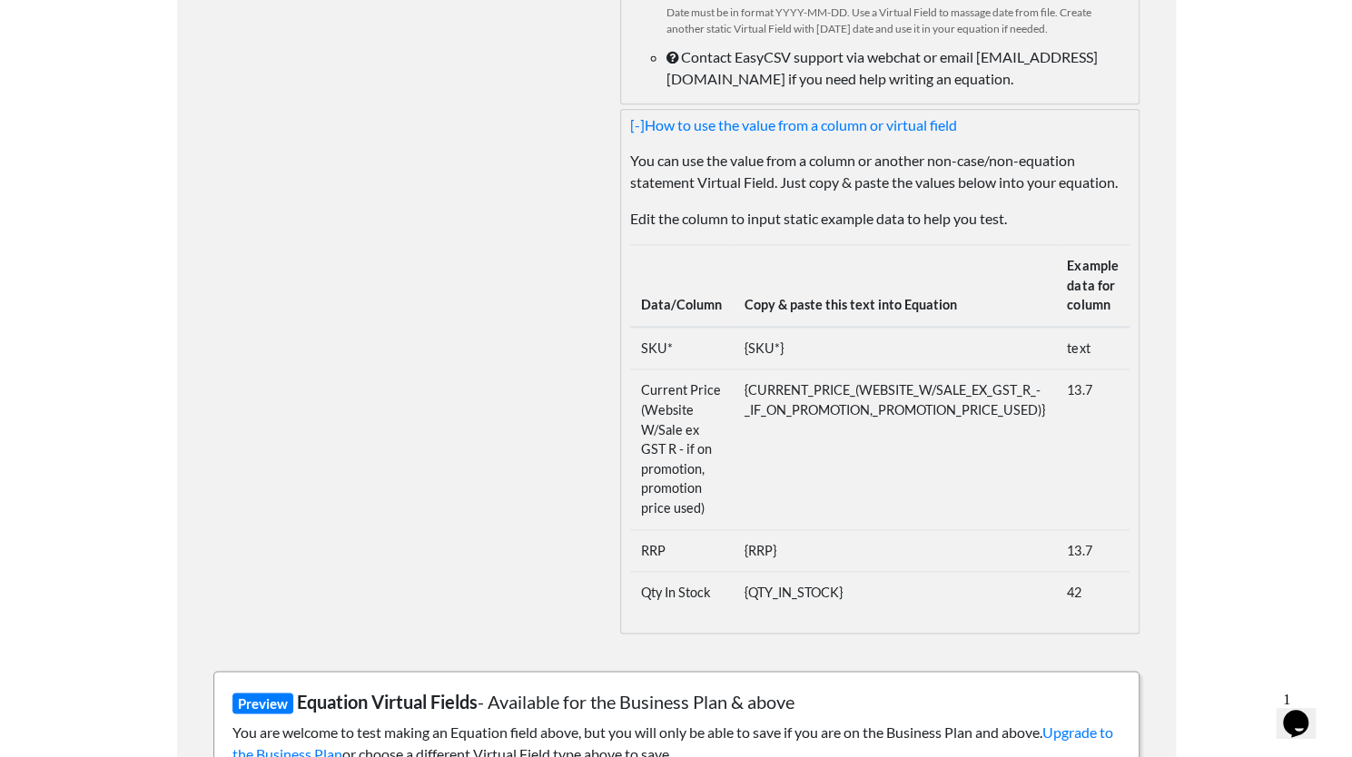
scroll to position [1452, 0]
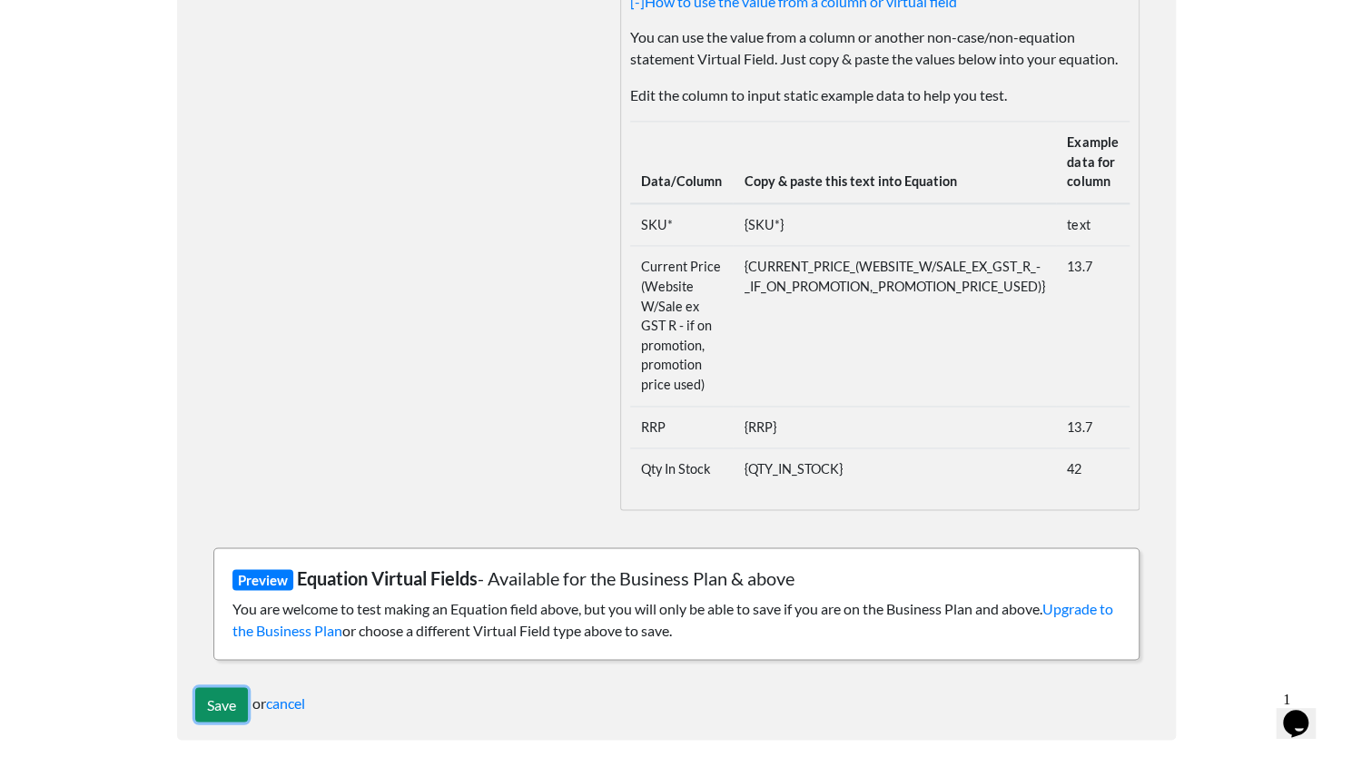
click at [220, 688] on input "Save" at bounding box center [221, 705] width 53 height 35
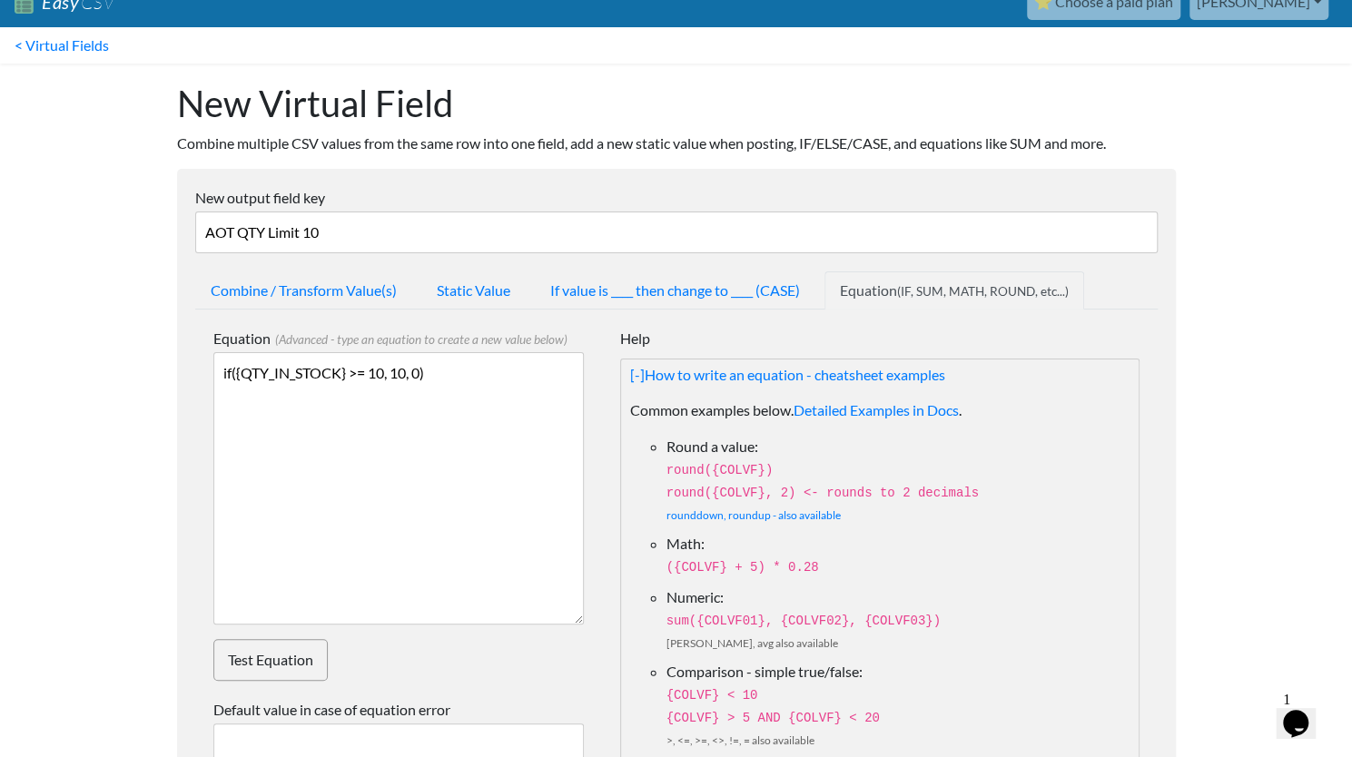
scroll to position [0, 0]
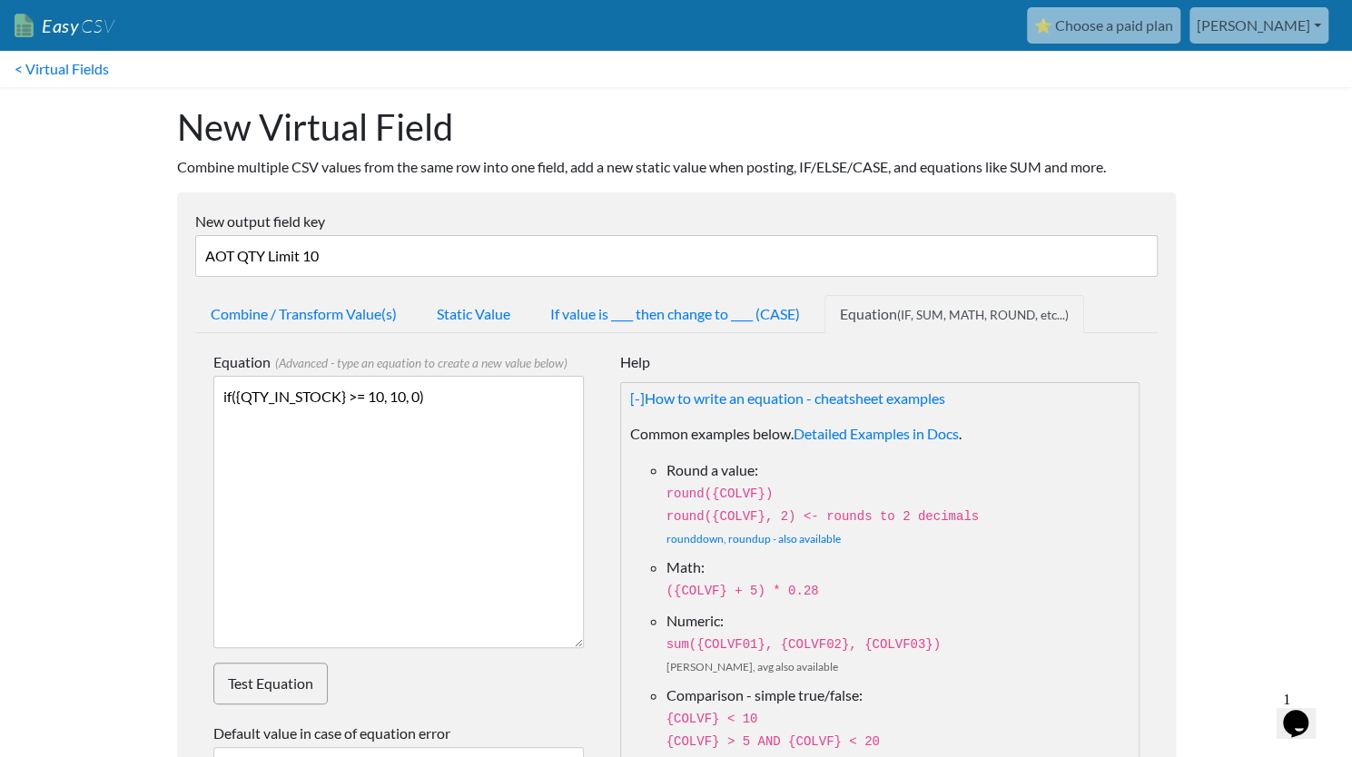
click at [349, 257] on input "AOT QTY Limit 10" at bounding box center [676, 256] width 963 height 42
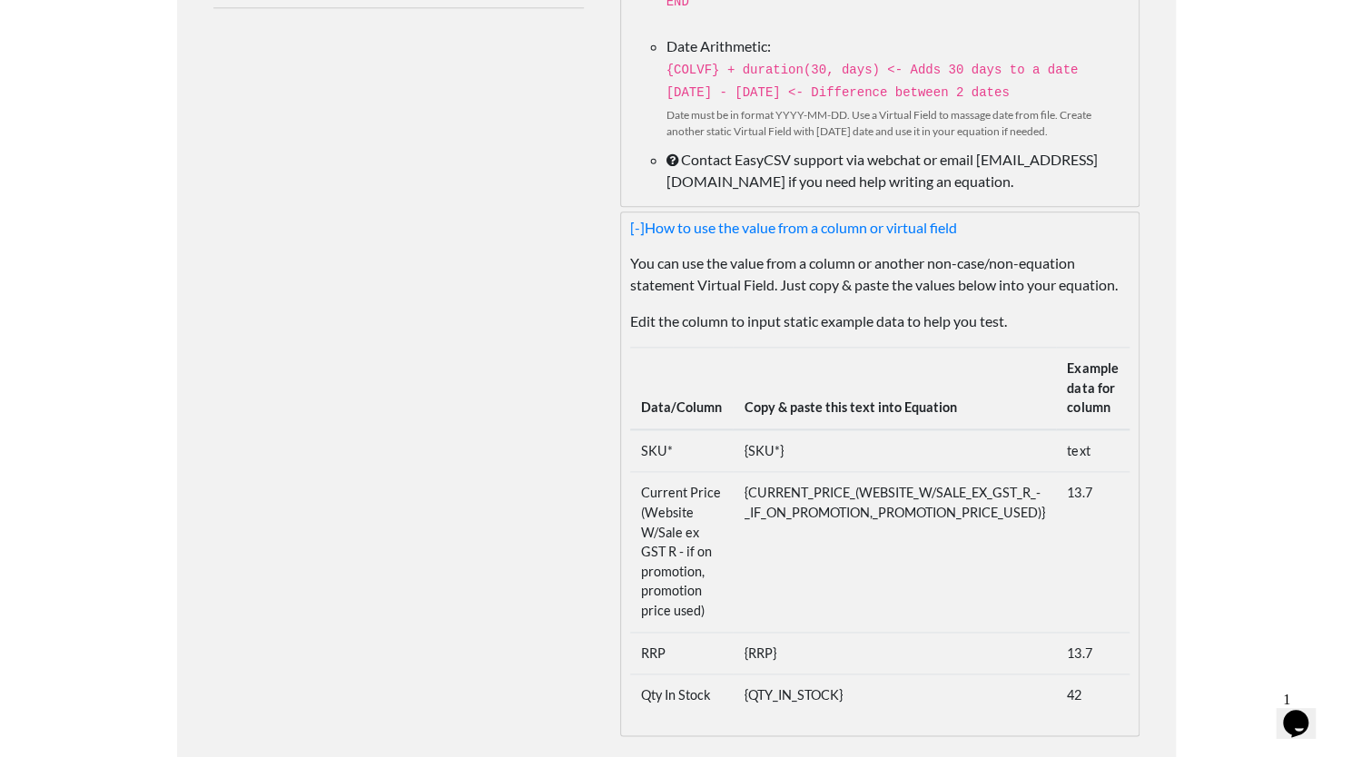
scroll to position [1452, 0]
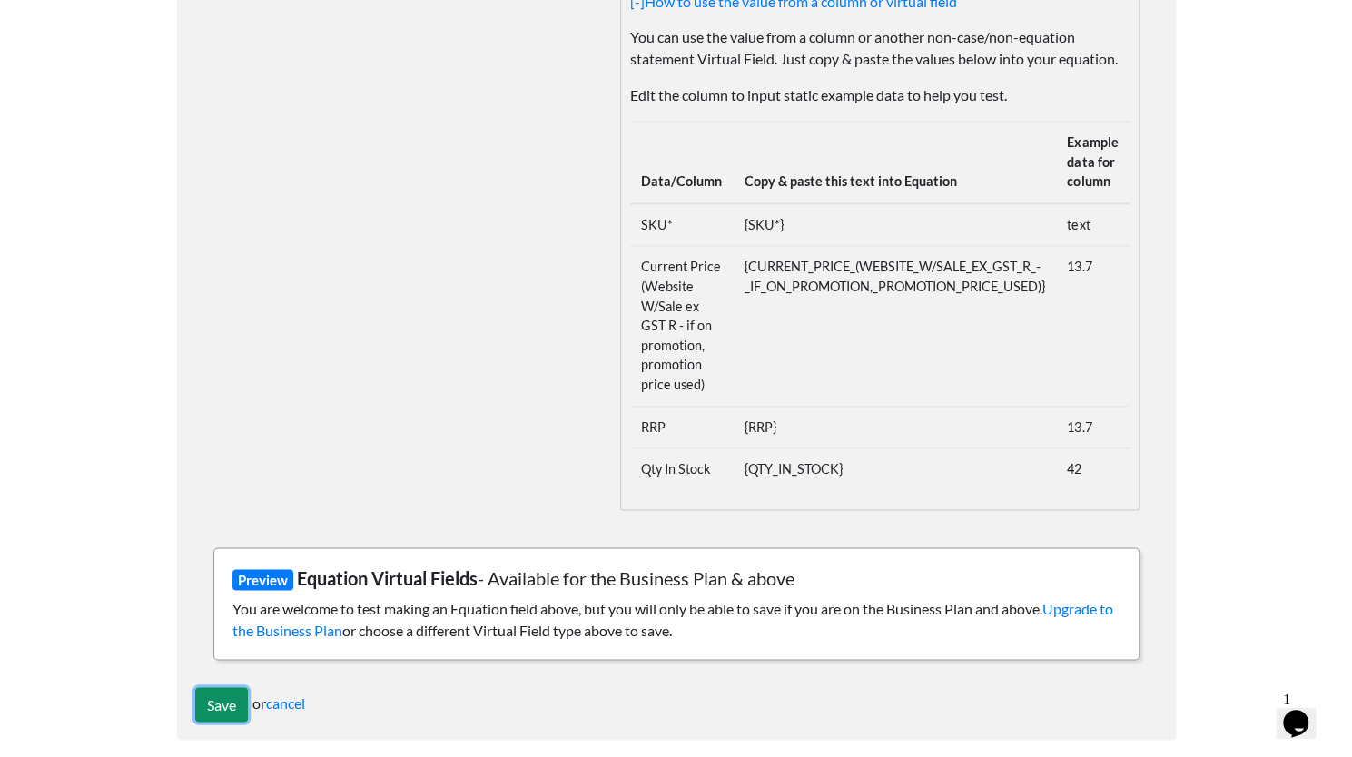
click at [223, 695] on input "Save" at bounding box center [221, 705] width 53 height 35
click at [1076, 599] on link "Upgrade to the Business Plan" at bounding box center [672, 618] width 881 height 39
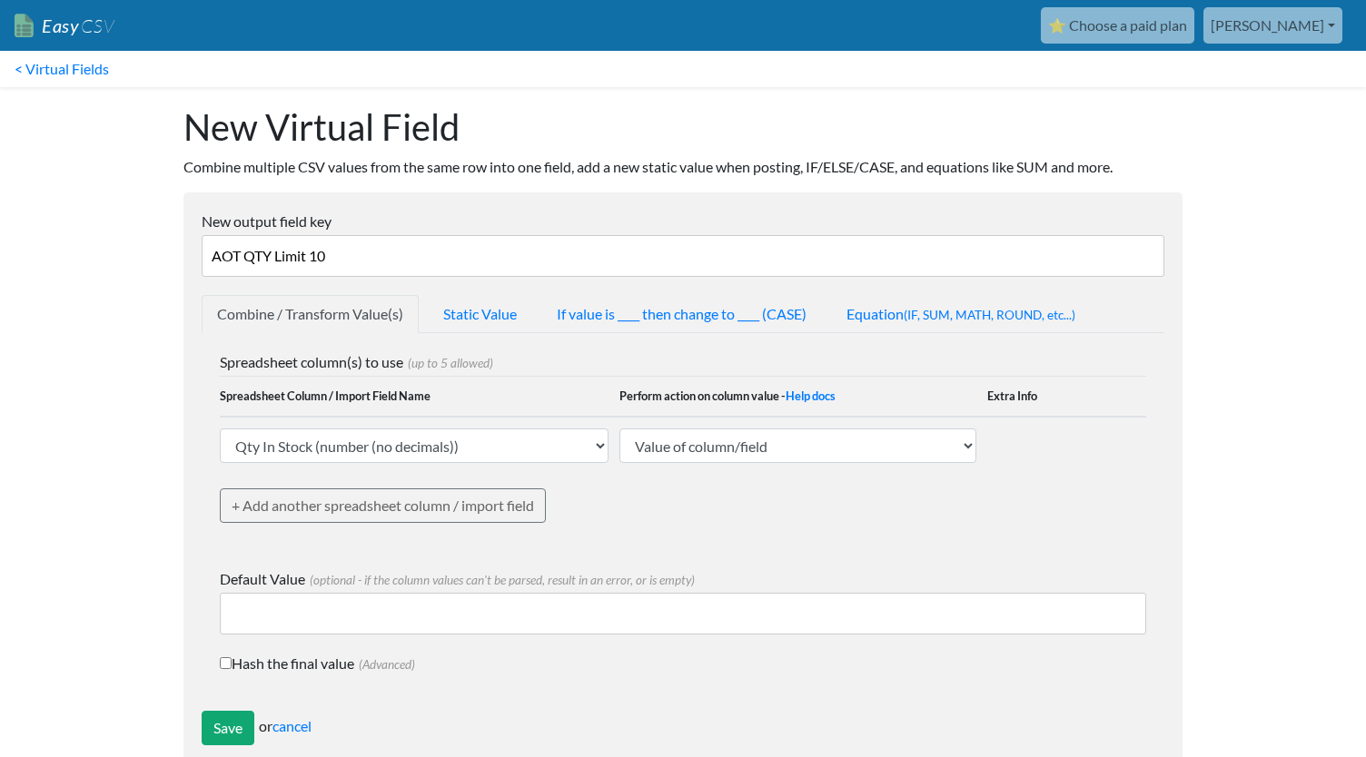
select select "756982"
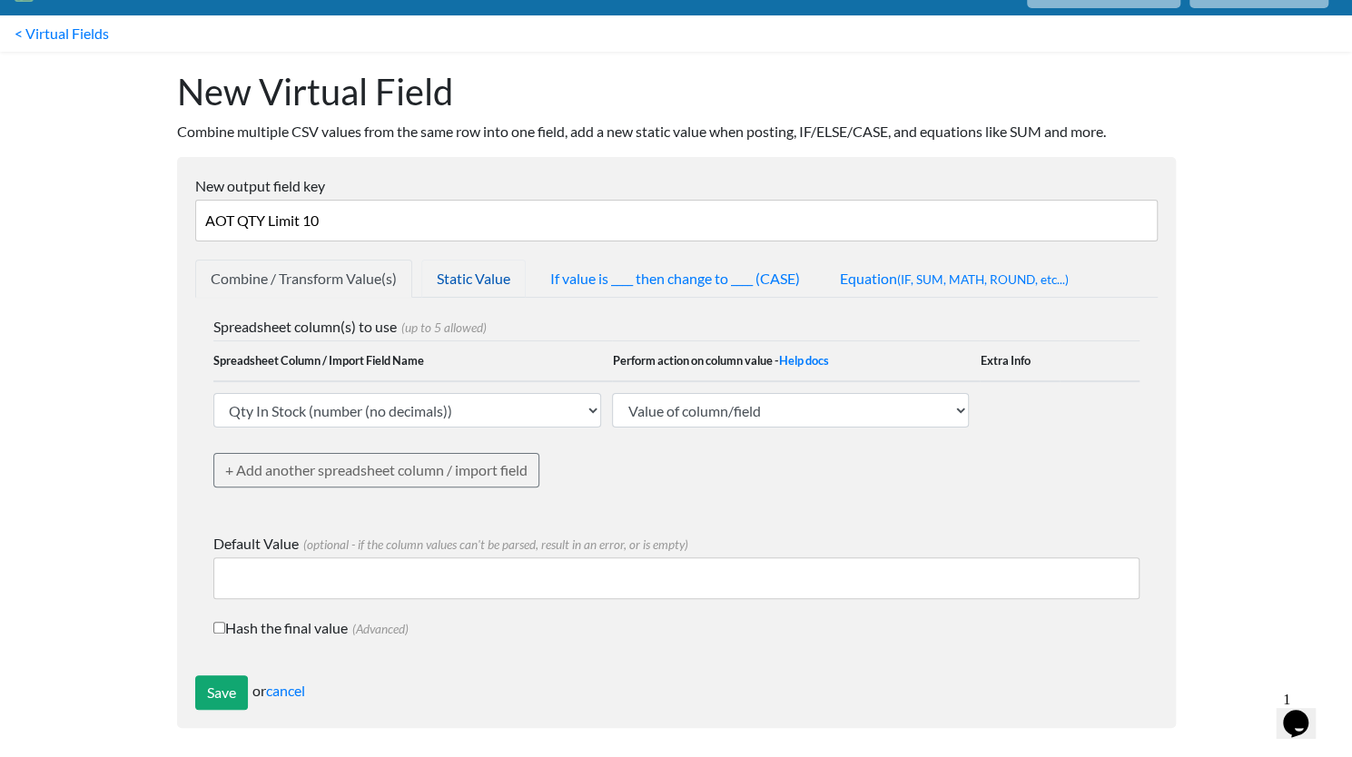
click at [482, 283] on link "Static Value" at bounding box center [473, 279] width 104 height 38
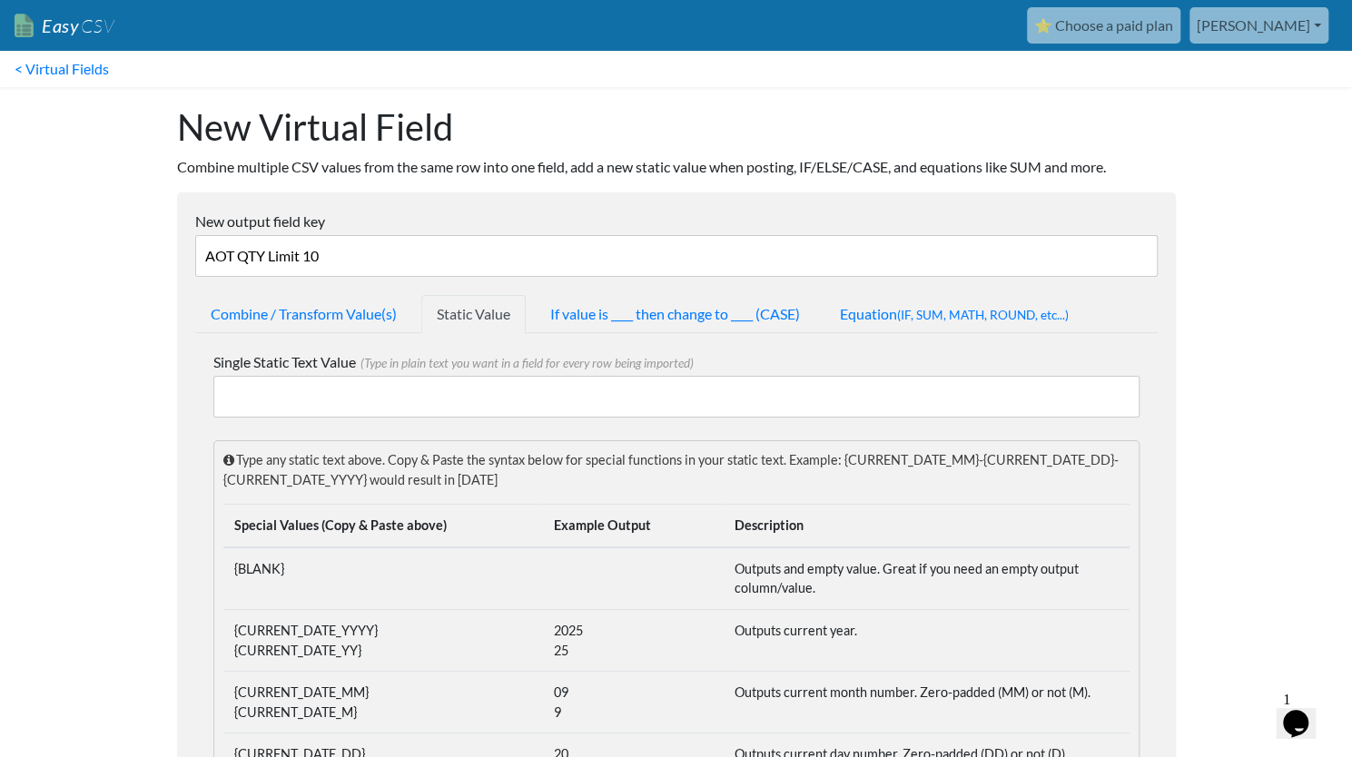
click at [522, 397] on input "Single Static Text Value (Type in plain text you want in a field for every row …" at bounding box center [676, 397] width 926 height 42
click at [584, 306] on link "If value is ____ then change to ____ (CASE)" at bounding box center [675, 314] width 281 height 38
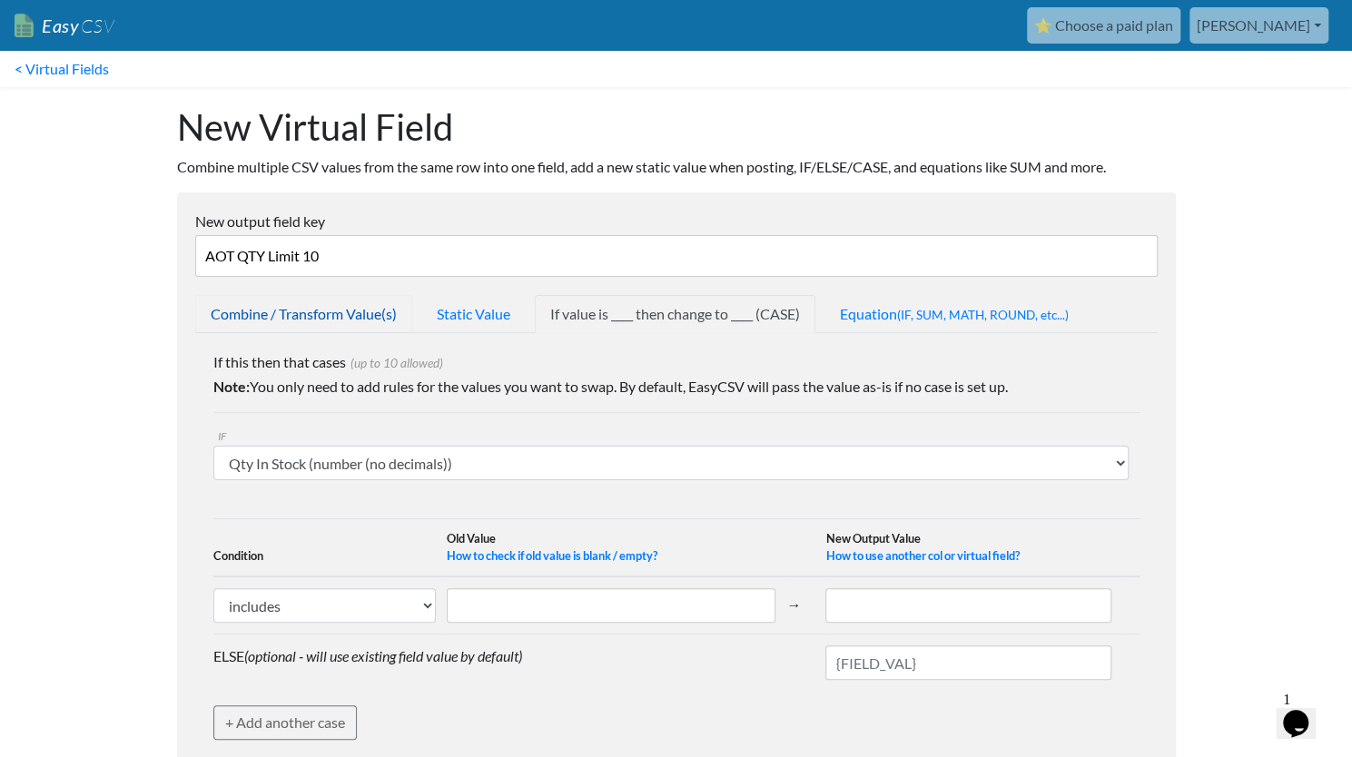
click at [354, 313] on link "Combine / Transform Value(s)" at bounding box center [303, 314] width 217 height 38
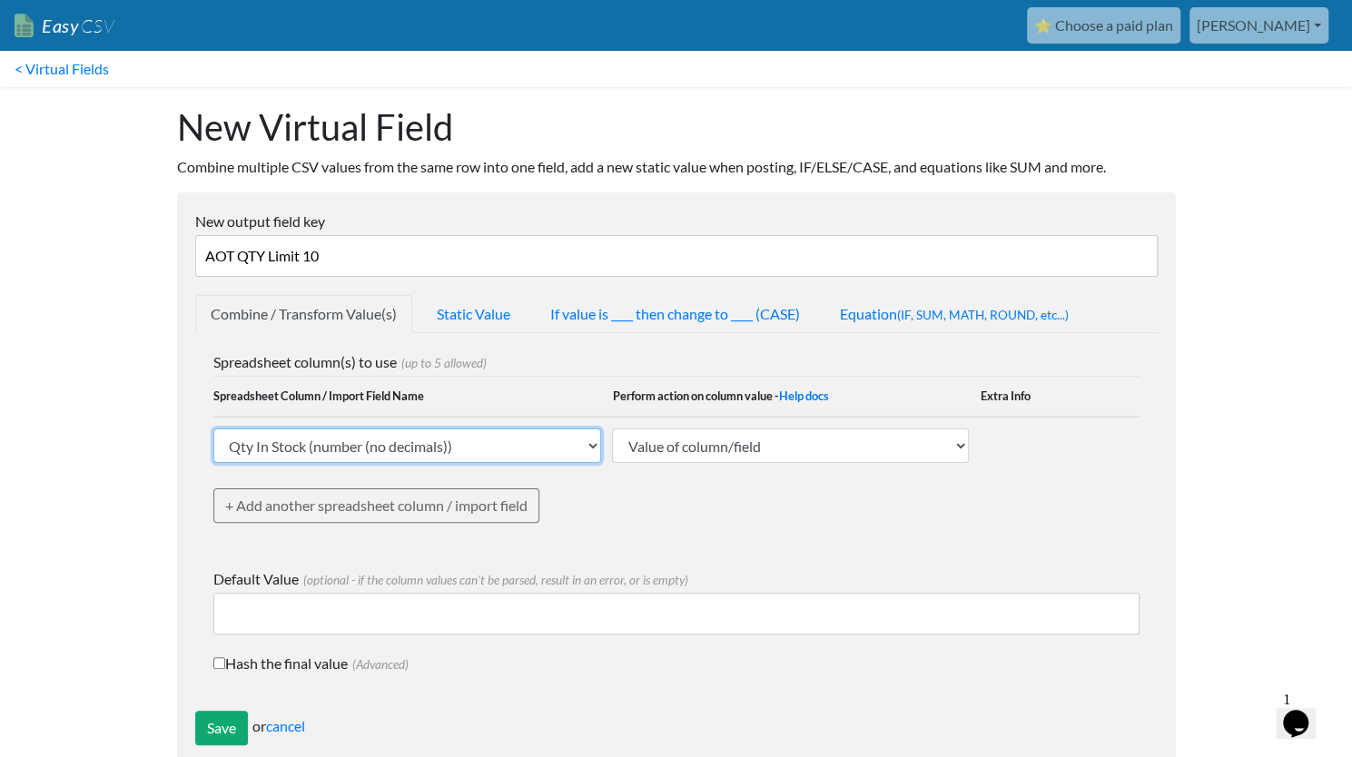
click at [593, 448] on select "SKU* (text) Current Price (Website W/Sale ex GST R - if on promotion, promotion…" at bounding box center [407, 446] width 389 height 35
click at [213, 429] on select "SKU* (text) Current Price (Website W/Sale ex GST R - if on promotion, promotion…" at bounding box center [407, 446] width 389 height 35
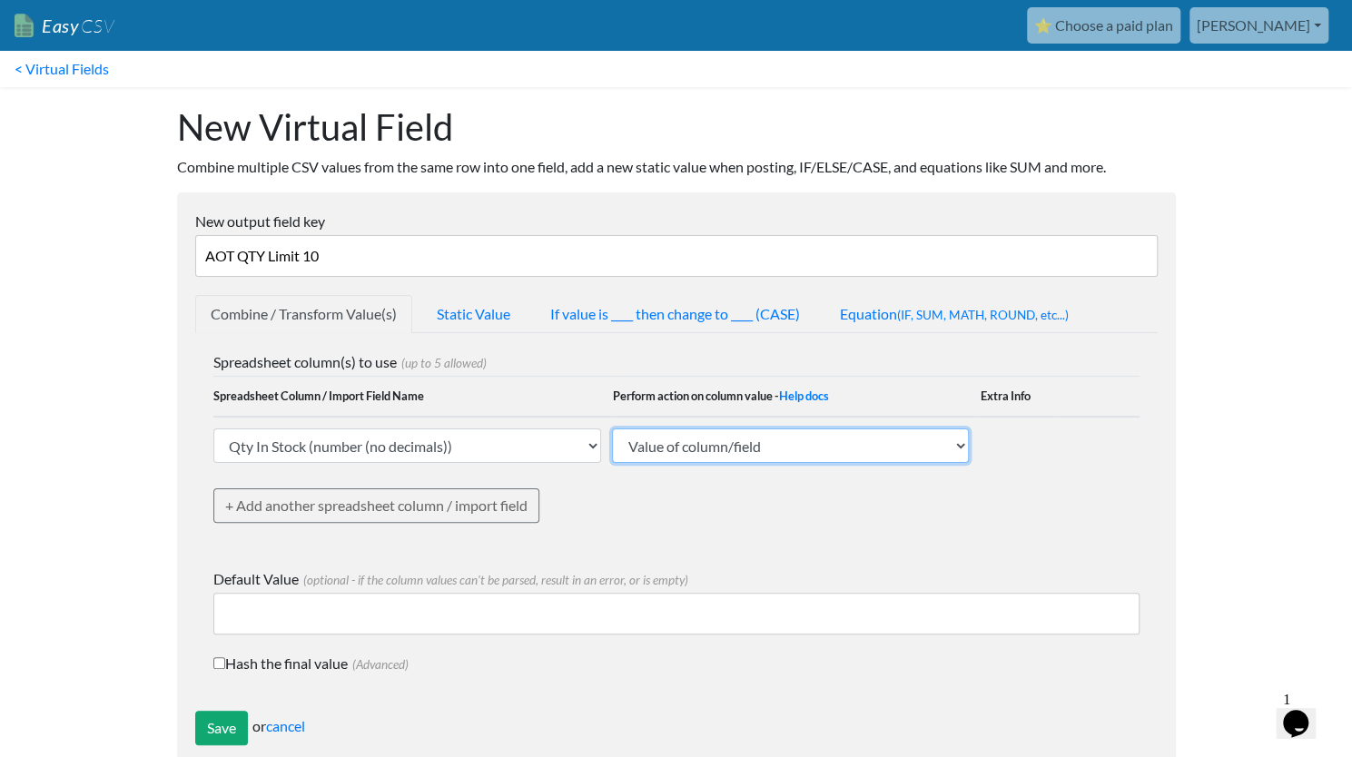
click at [777, 439] on select "Value of column/field Upcase Downcase Sentence case (first letter is capitalize…" at bounding box center [790, 446] width 357 height 35
click at [483, 203] on form "New output field key AOT QTY Limit 10 Combine / Transform Value(s) Static Value…" at bounding box center [676, 478] width 999 height 571
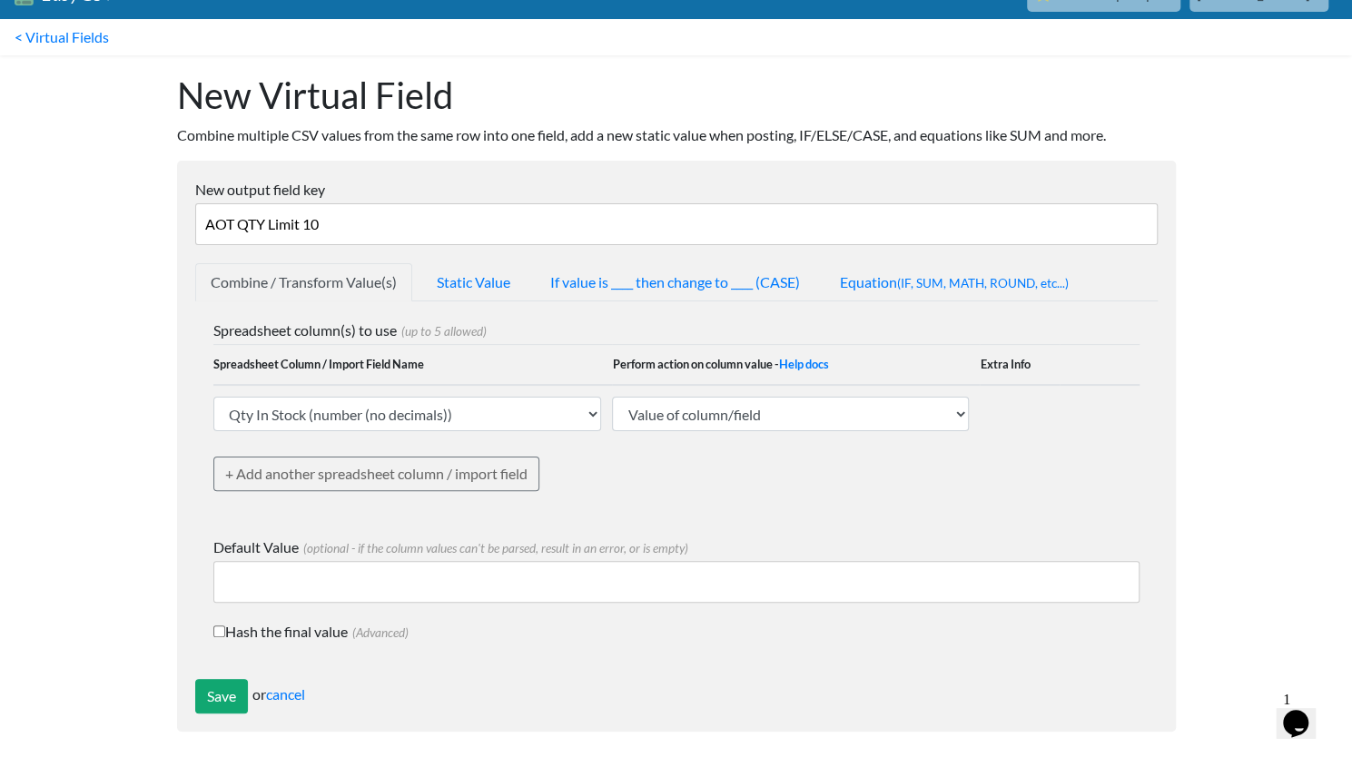
scroll to position [35, 0]
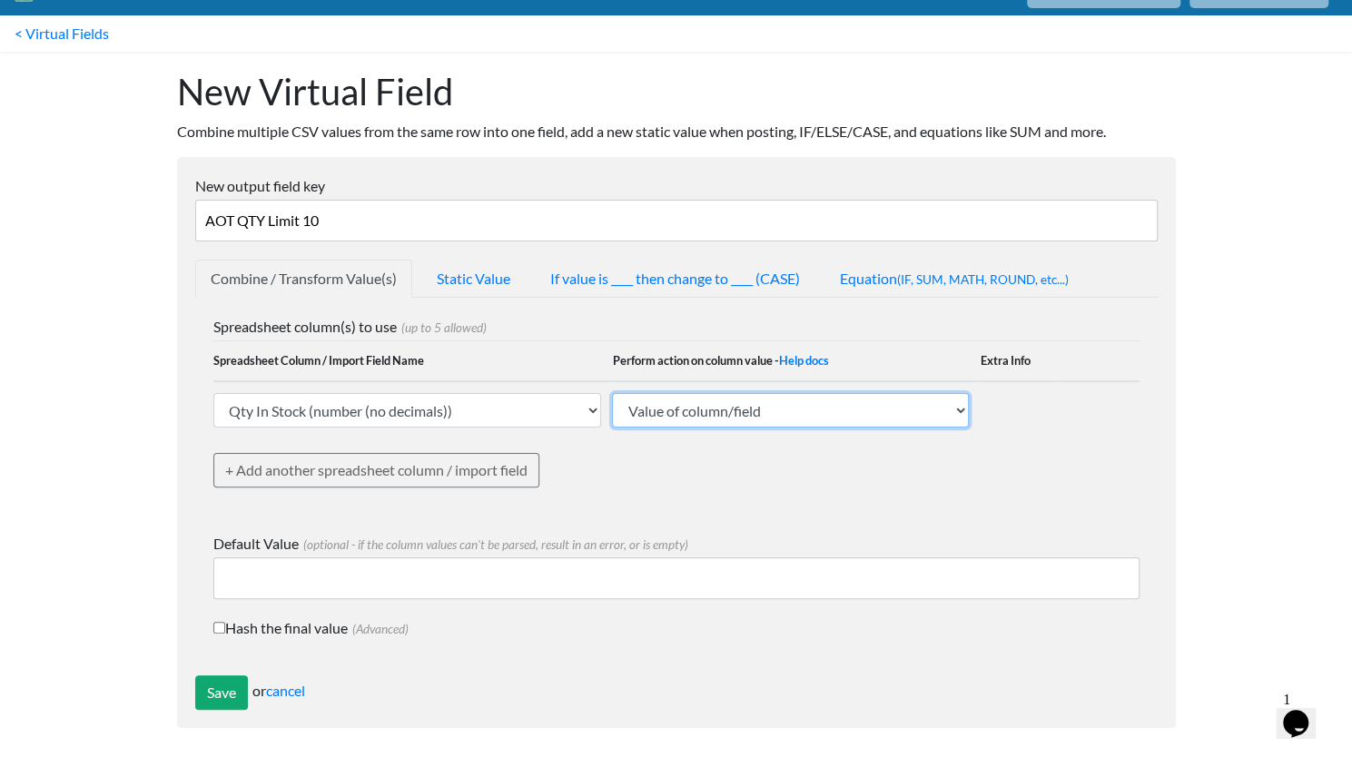
click at [740, 420] on select "Value of column/field Upcase Downcase Sentence case (first letter is capitalize…" at bounding box center [790, 410] width 357 height 35
click at [97, 389] on body "Easy CSV ⭐ Choose a paid plan [PERSON_NAME] Toyboxtales All Flows All CSV Gener…" at bounding box center [676, 356] width 1352 height 782
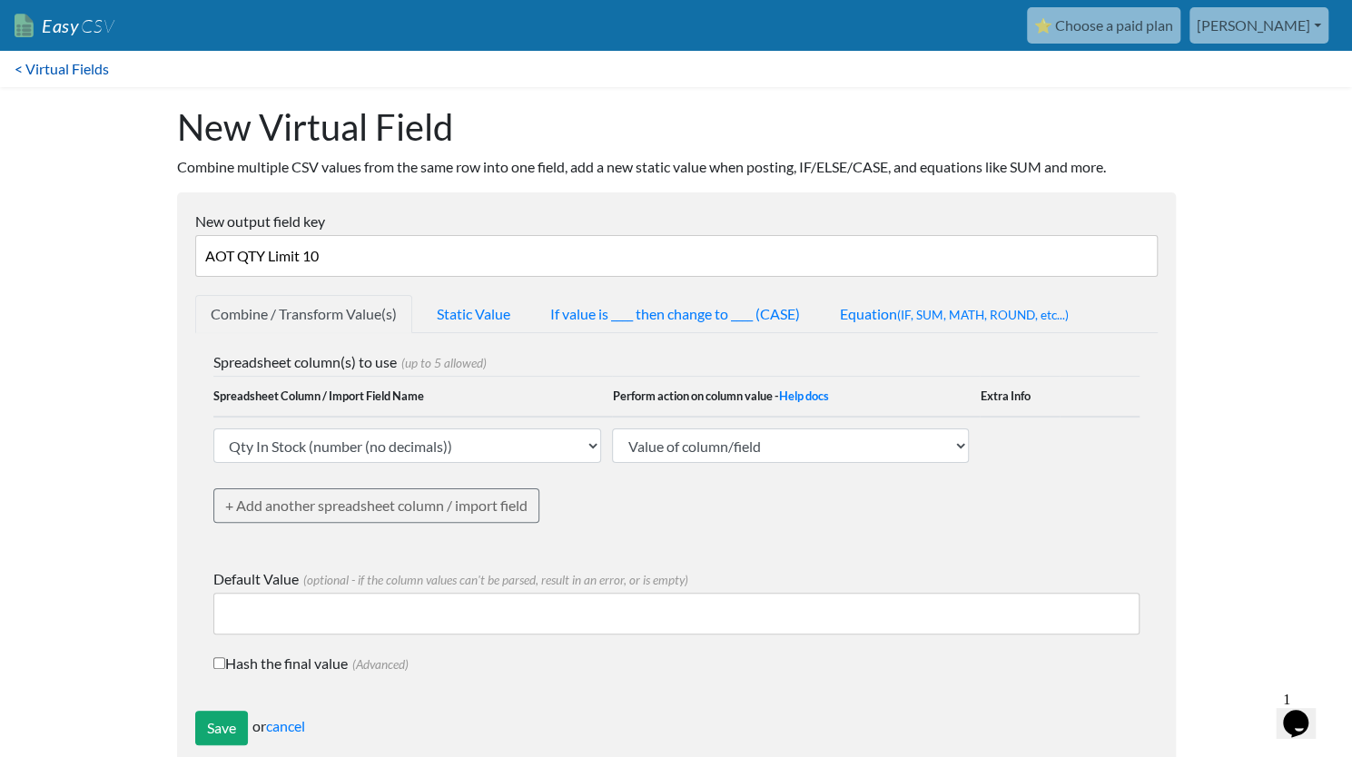
click at [50, 72] on link "< Virtual Fields" at bounding box center [62, 69] width 124 height 36
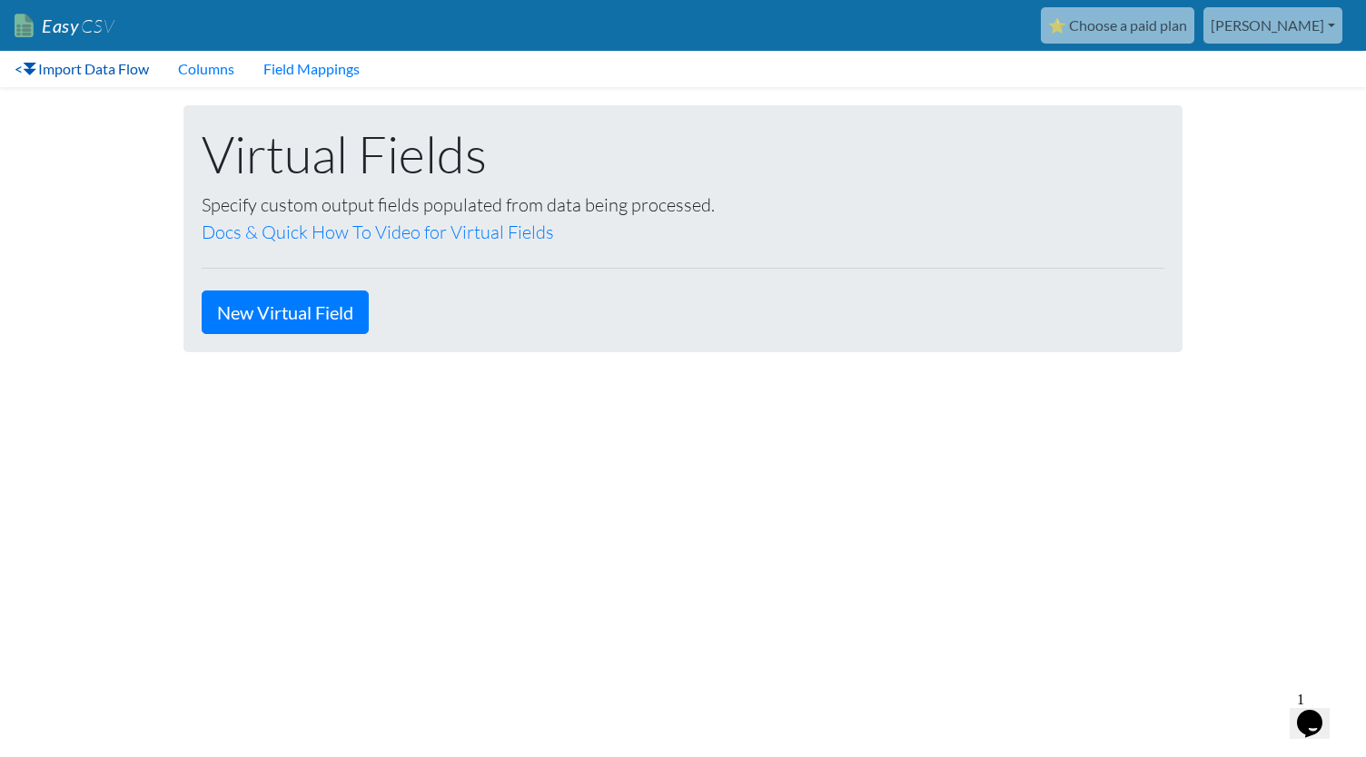
click at [99, 77] on link "< Import Data Flow" at bounding box center [81, 69] width 163 height 36
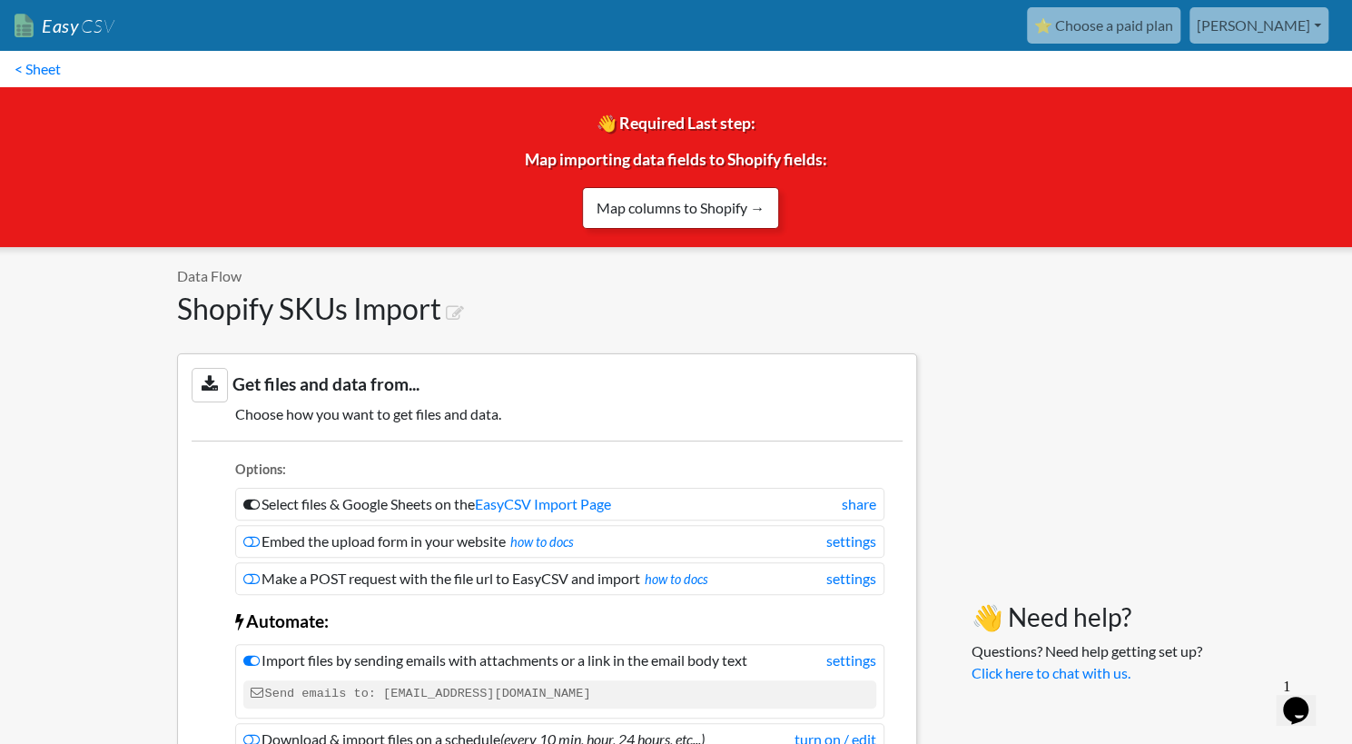
click at [667, 209] on link "Map columns to Shopify →" at bounding box center [680, 208] width 197 height 42
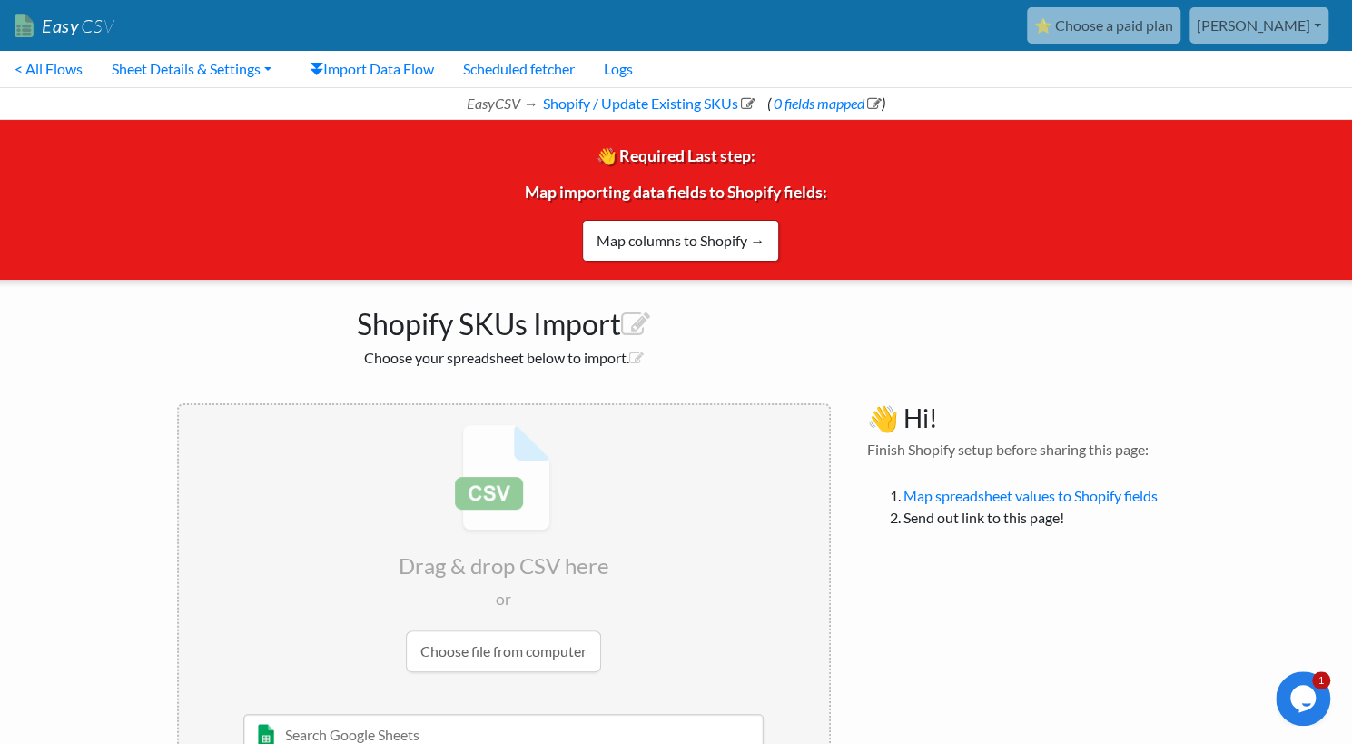
scroll to position [82, 0]
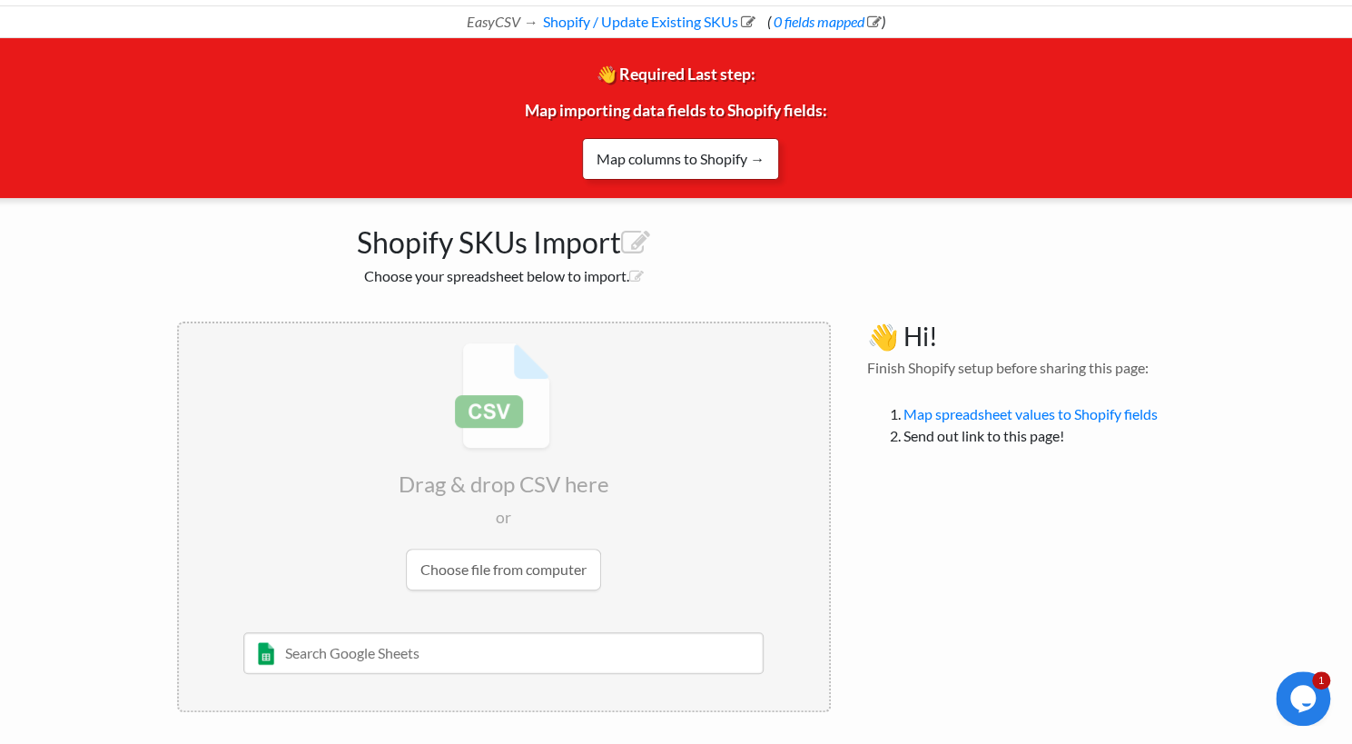
click at [676, 164] on link "Map columns to Shopify →" at bounding box center [680, 159] width 197 height 42
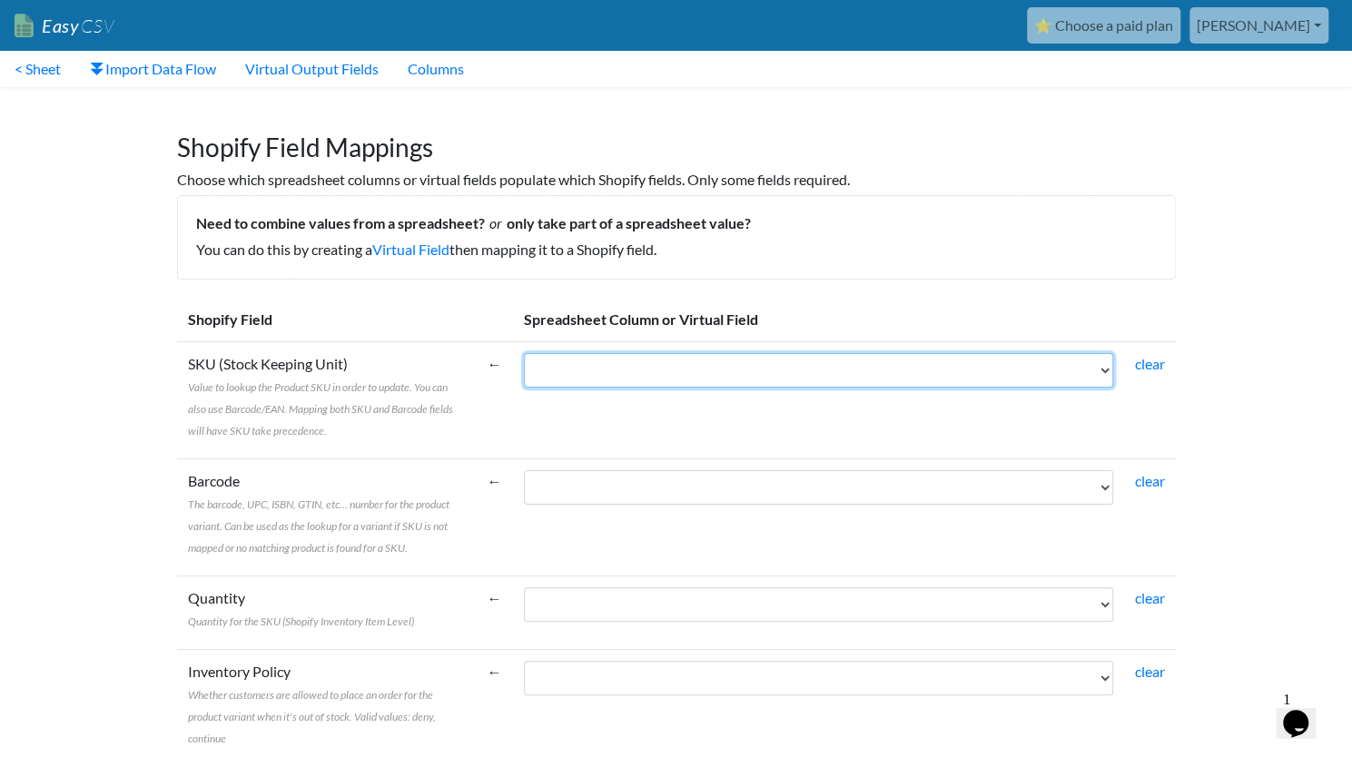
click at [556, 372] on select "SKU* Current Price (Website W/Sale ex GST R - if on promotion, promotion price …" at bounding box center [818, 370] width 589 height 35
select select "cr_756979"
click at [524, 353] on select "SKU* Current Price (Website W/Sale ex GST R - if on promotion, promotion price …" at bounding box center [818, 370] width 589 height 35
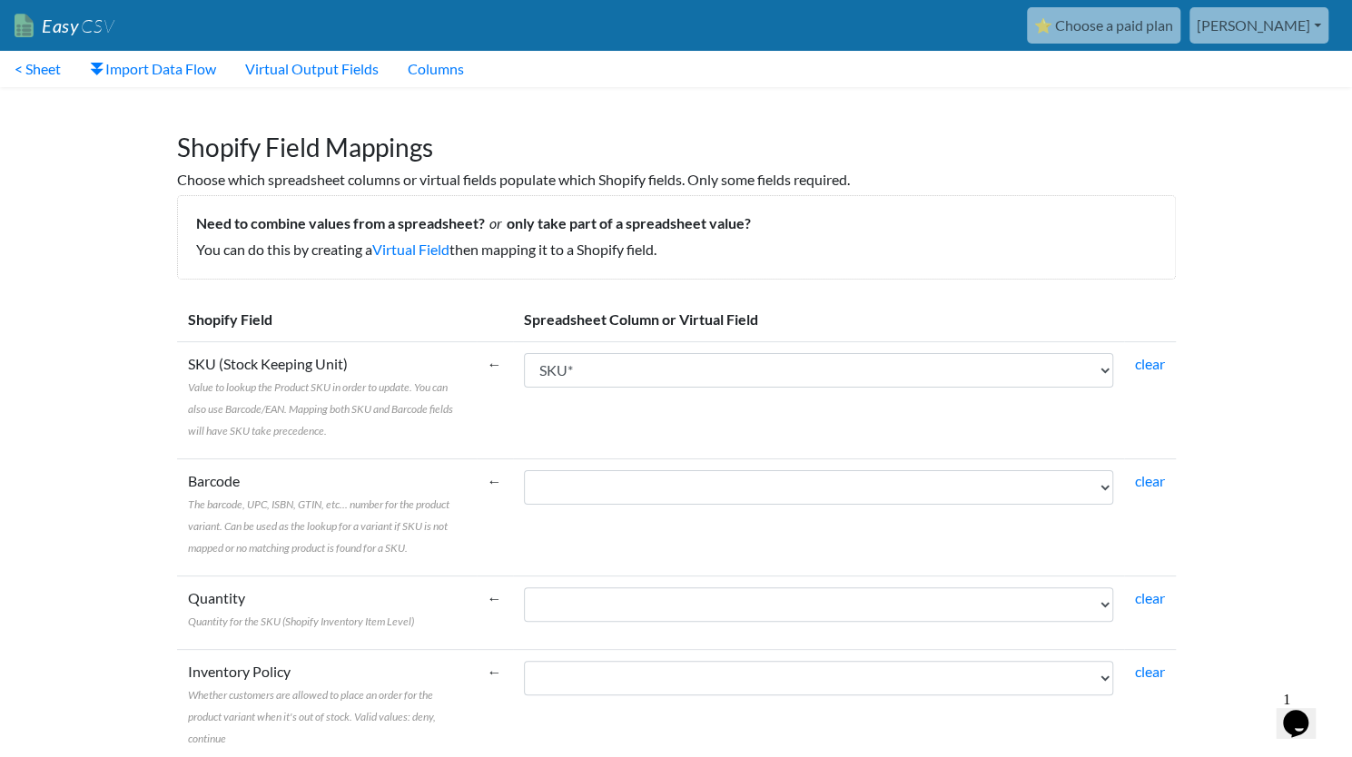
click at [470, 387] on td "SKU (Stock Keeping Unit) Value to lookup the Product SKU in order to update. Yo…" at bounding box center [327, 399] width 300 height 117
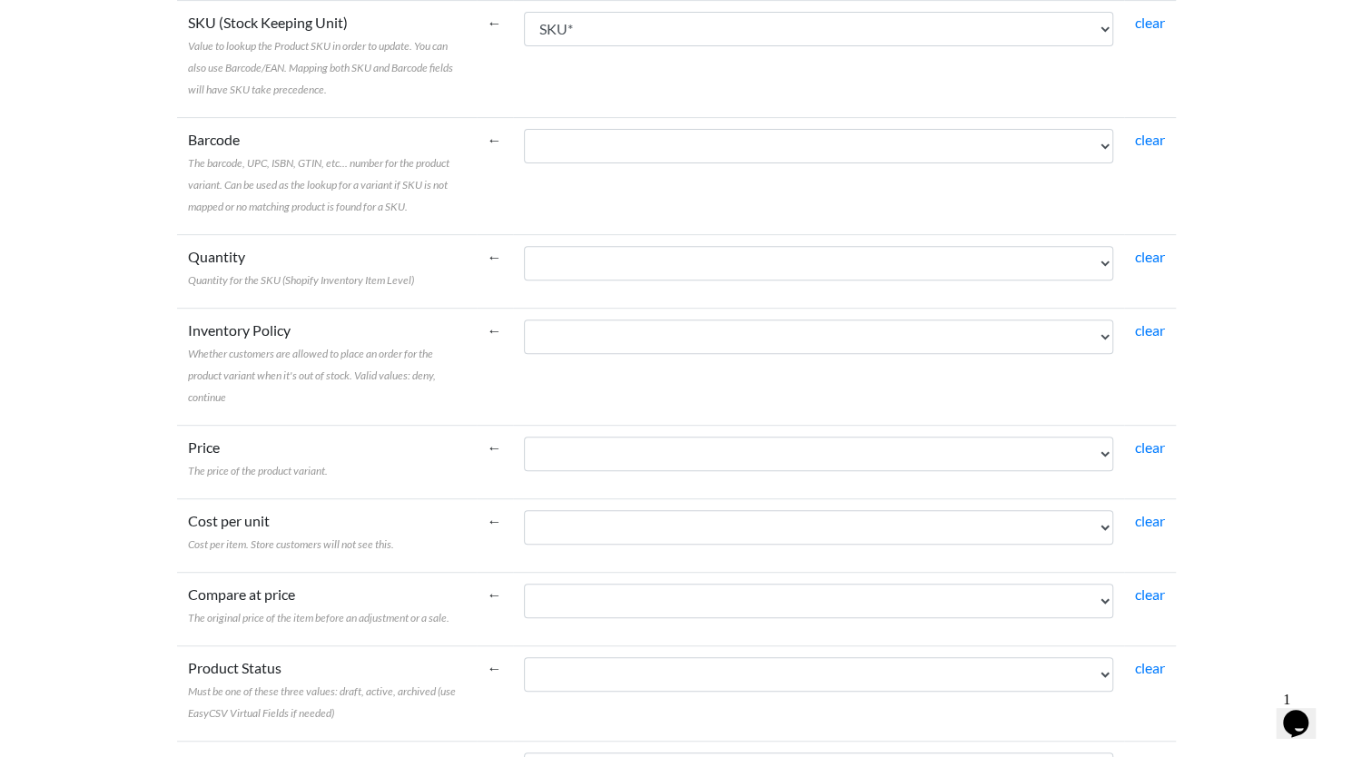
scroll to position [345, 0]
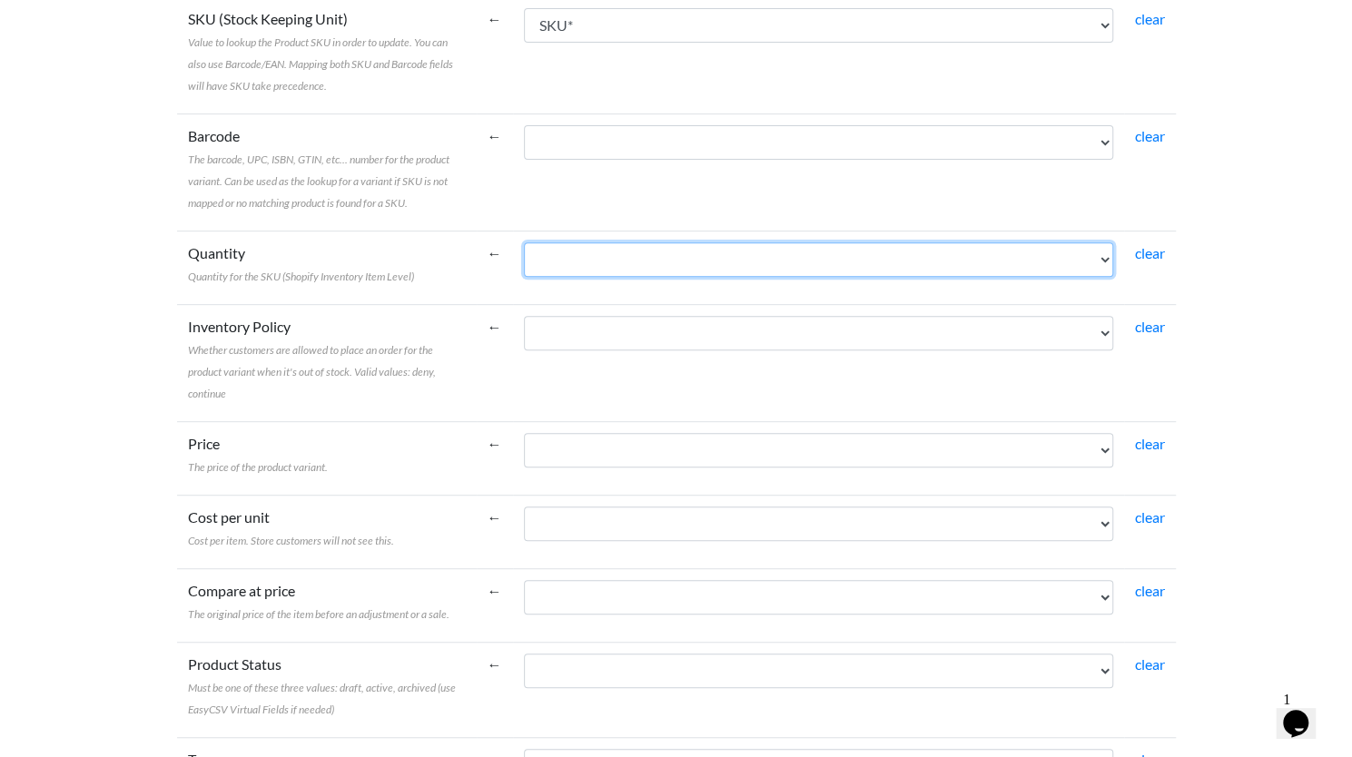
click at [582, 260] on select "SKU* Current Price (Website W/Sale ex GST R - if on promotion, promotion price …" at bounding box center [818, 259] width 589 height 35
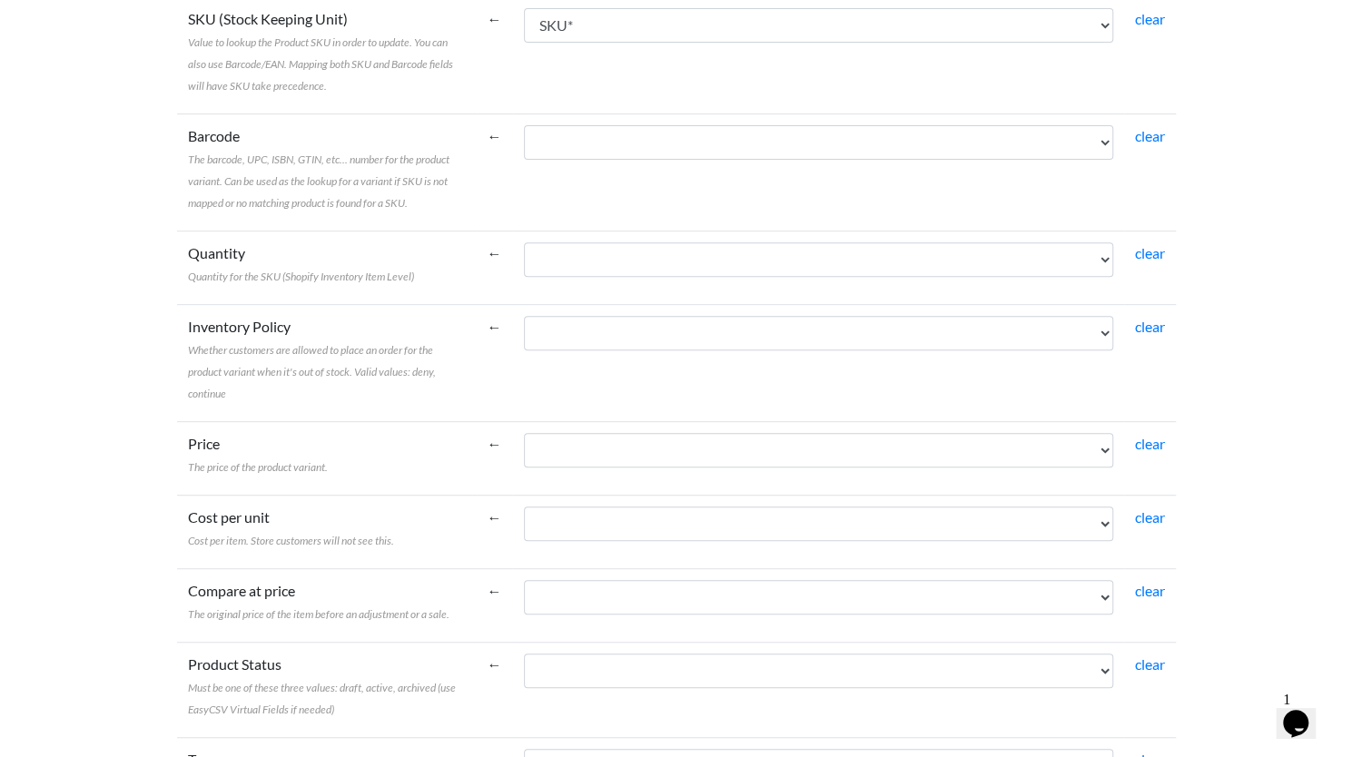
click at [428, 271] on td "Quantity Quantity for the SKU (Shopify Inventory Item Level)" at bounding box center [327, 268] width 300 height 74
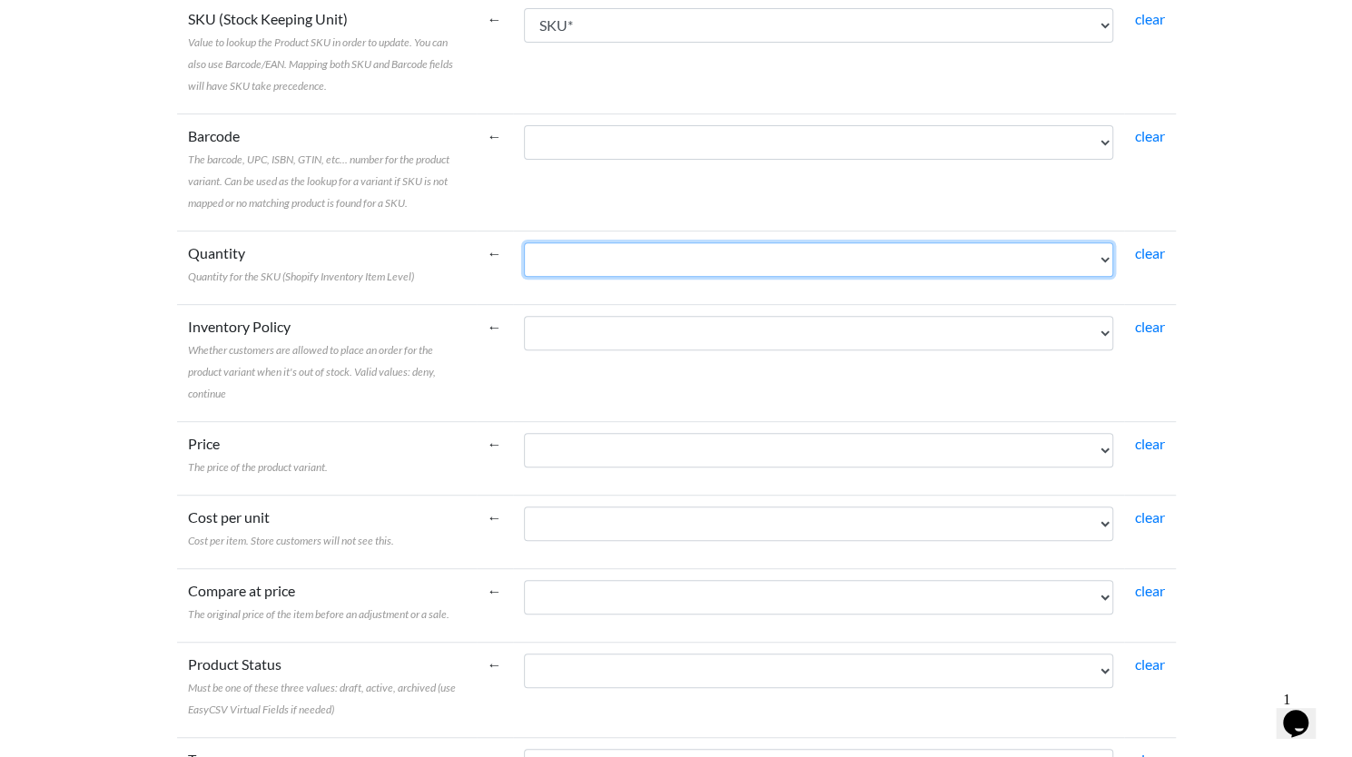
click at [576, 259] on select "SKU* Current Price (Website W/Sale ex GST R - if on promotion, promotion price …" at bounding box center [818, 259] width 589 height 35
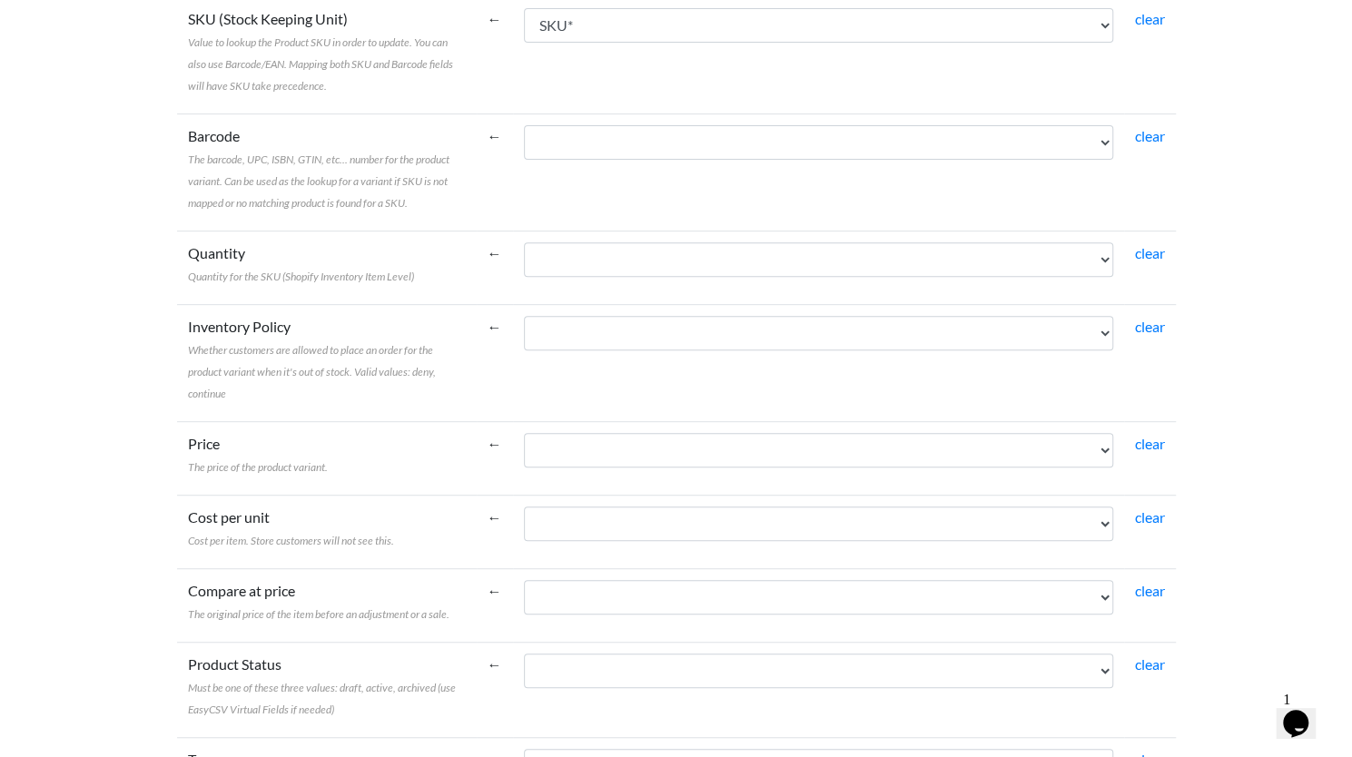
click at [390, 248] on label "Quantity Quantity for the SKU (Shopify Inventory Item Level)" at bounding box center [301, 264] width 226 height 44
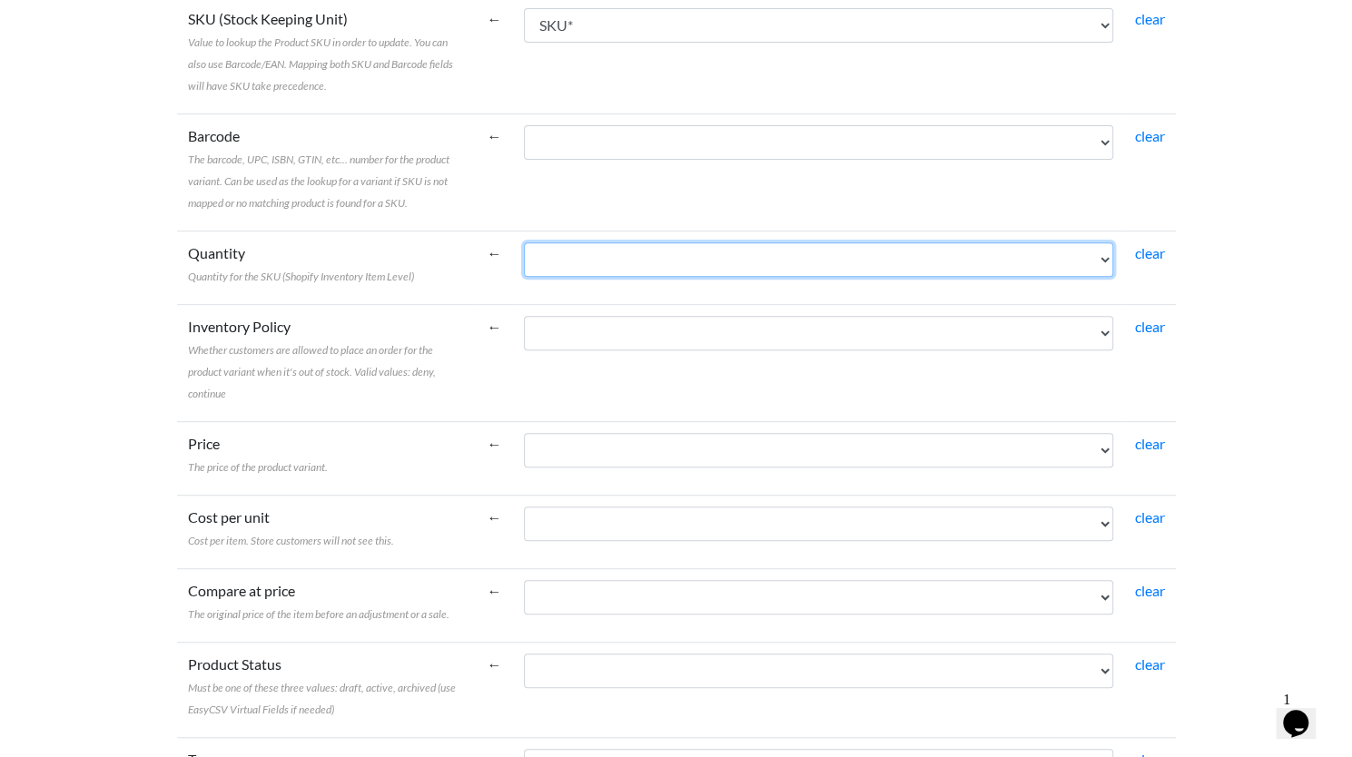
click at [524, 248] on select "SKU* Current Price (Website W/Sale ex GST R - if on promotion, promotion price …" at bounding box center [818, 259] width 589 height 35
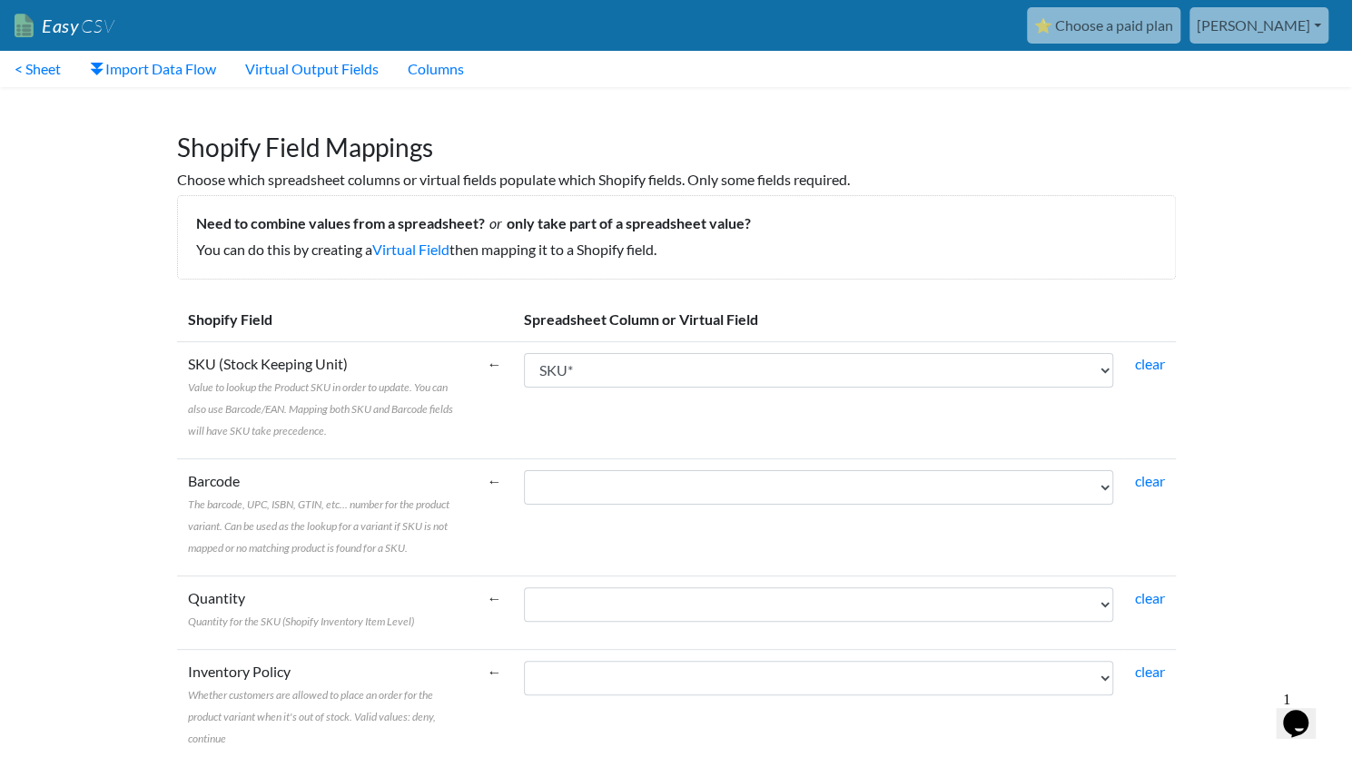
click at [1161, 29] on link "⭐ Choose a paid plan" at bounding box center [1103, 25] width 153 height 36
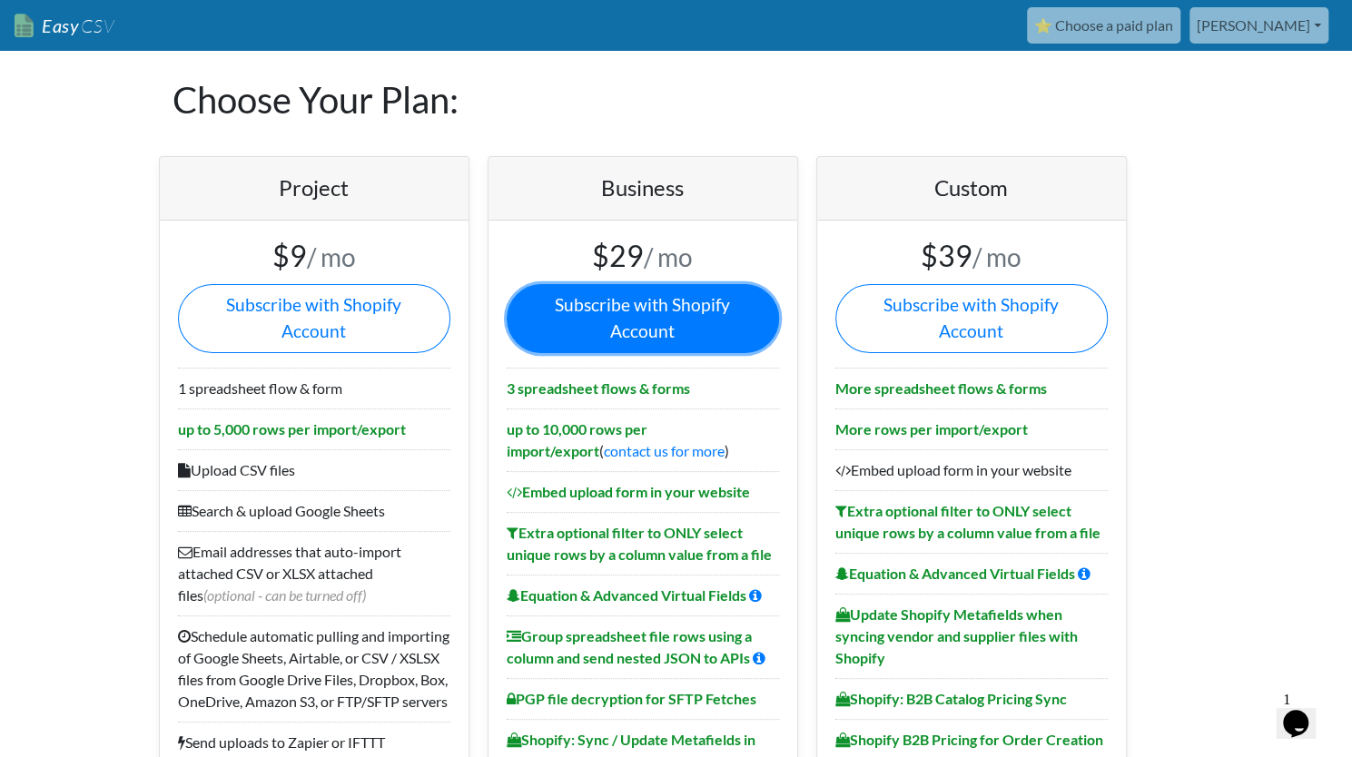
click at [650, 312] on link "Subscribe with Shopify Account" at bounding box center [643, 318] width 272 height 69
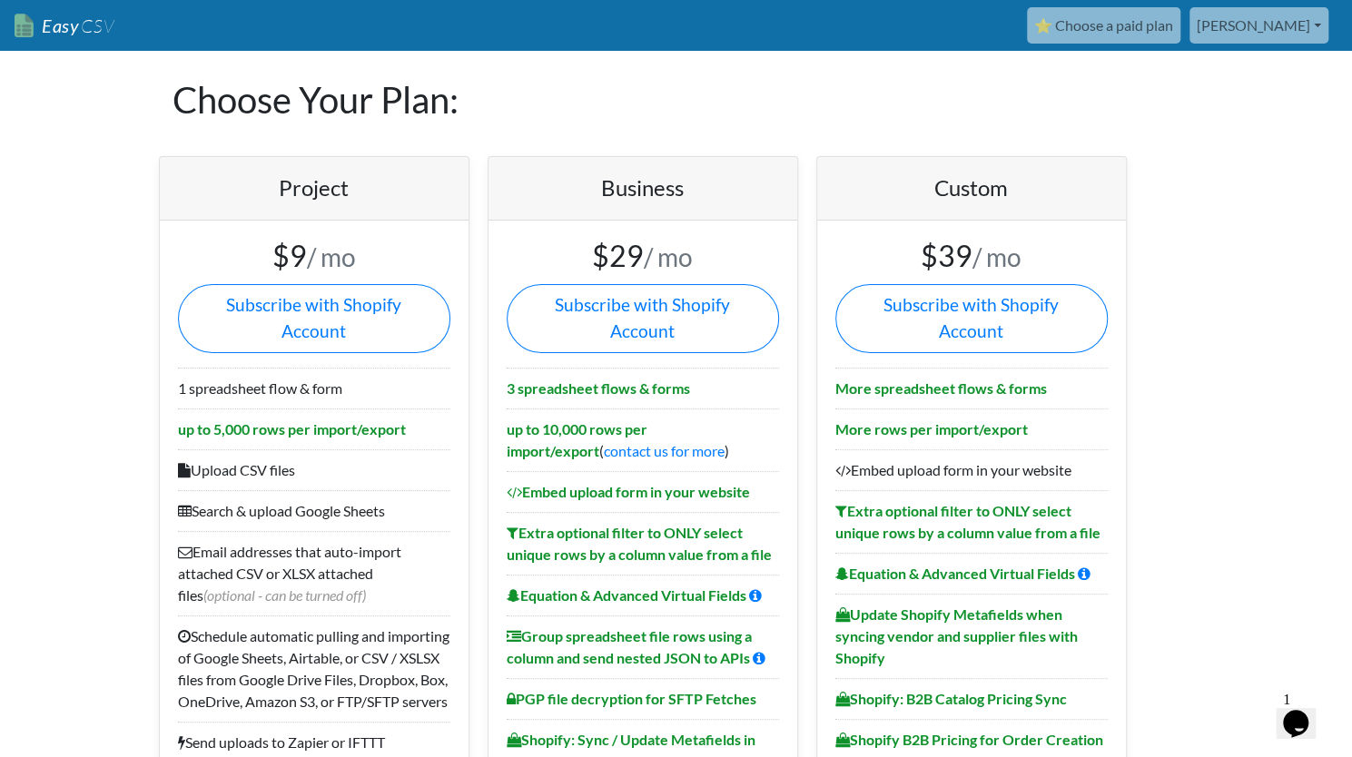
click at [1297, 30] on link "[PERSON_NAME]" at bounding box center [1259, 25] width 139 height 36
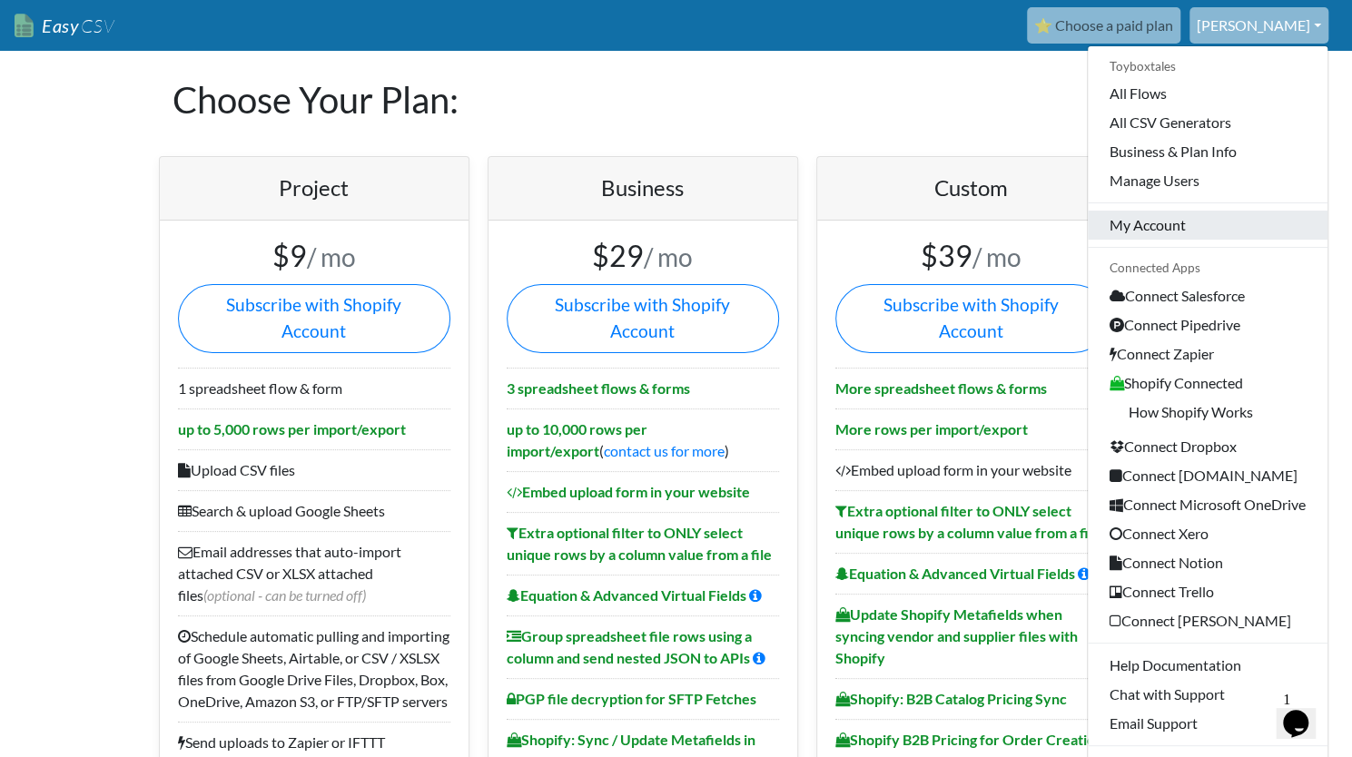
click at [1230, 230] on link "My Account" at bounding box center [1208, 225] width 240 height 29
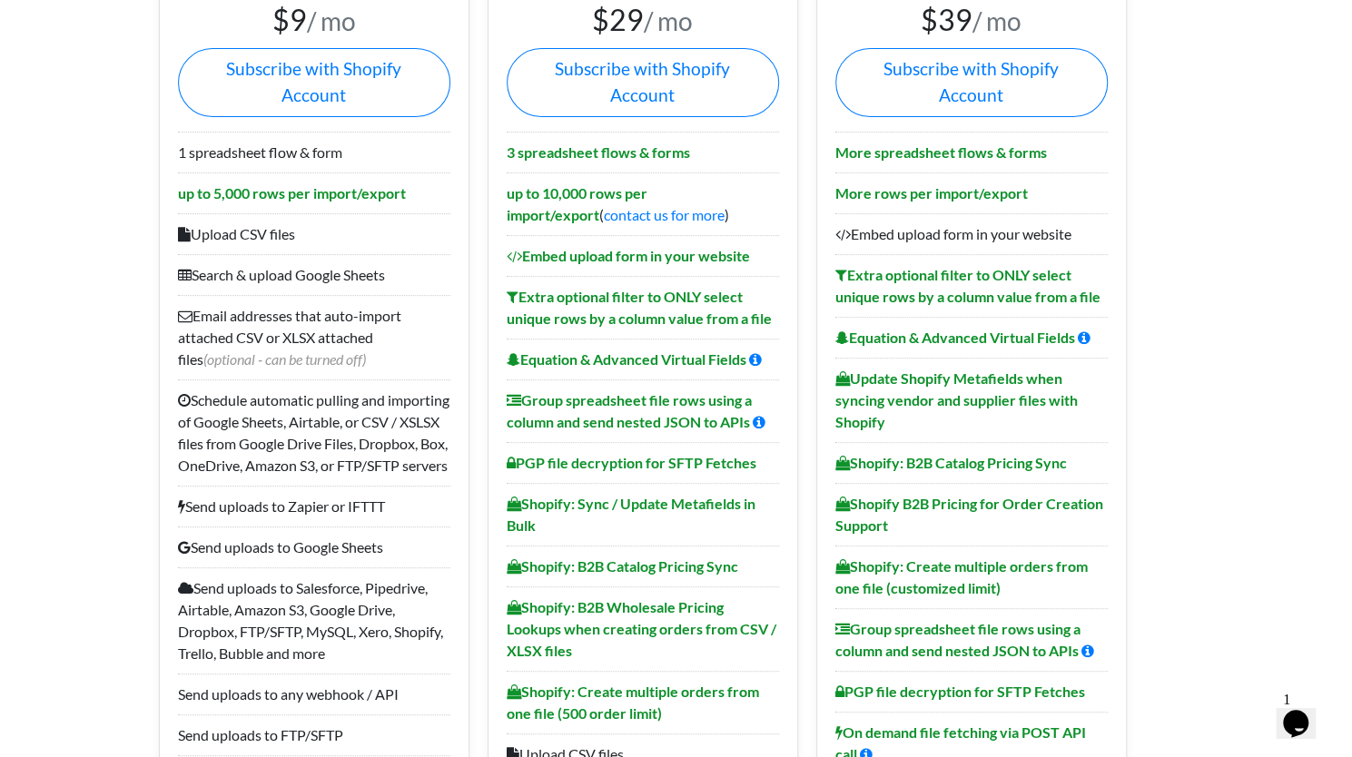
scroll to position [239, 0]
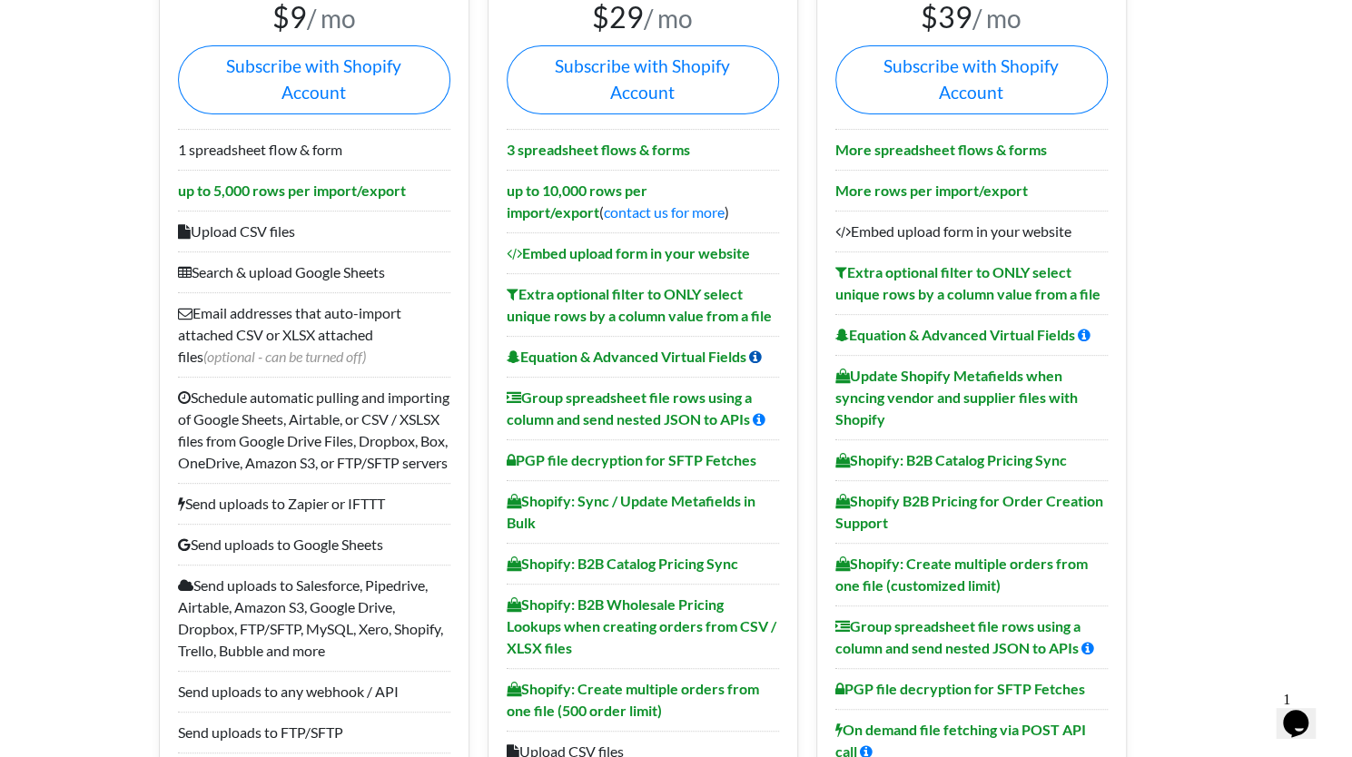
click at [759, 350] on icon at bounding box center [755, 357] width 13 height 15
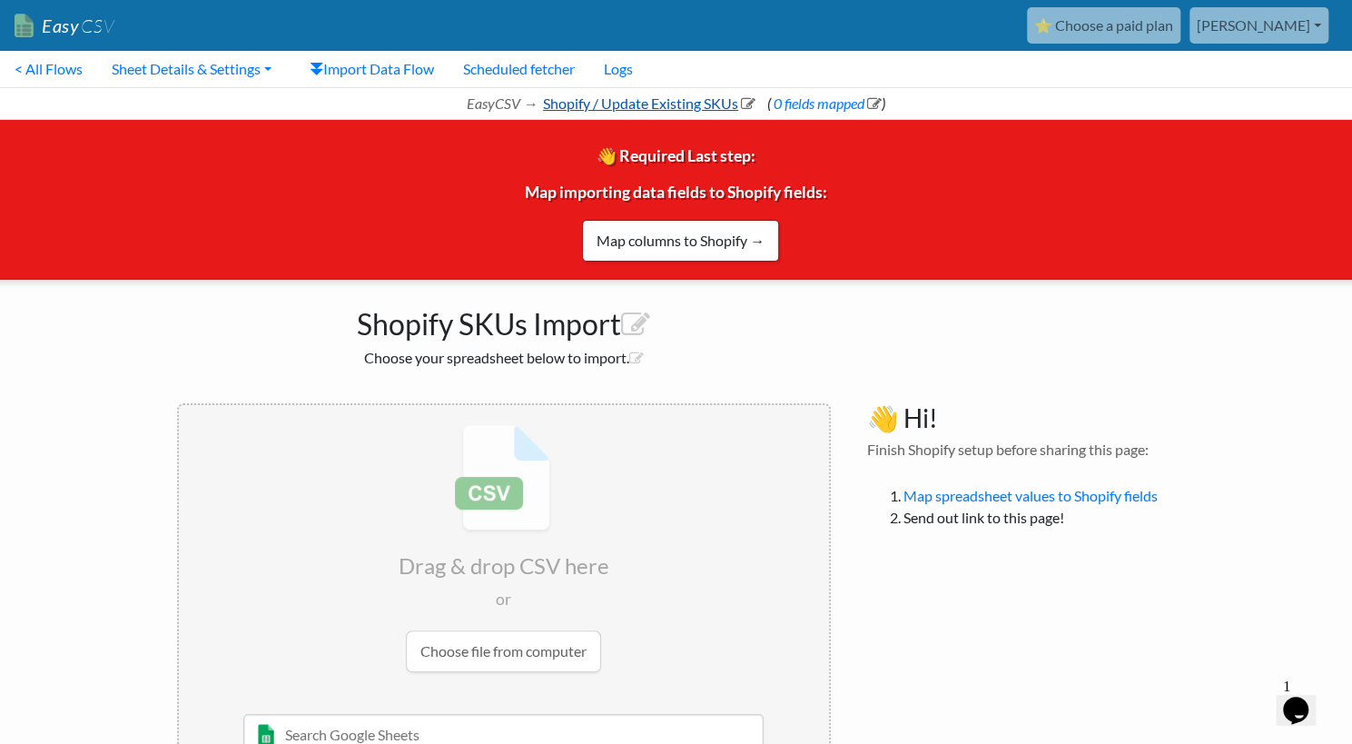
click at [648, 108] on link "Shopify / Update Existing SKUs" at bounding box center [647, 102] width 215 height 17
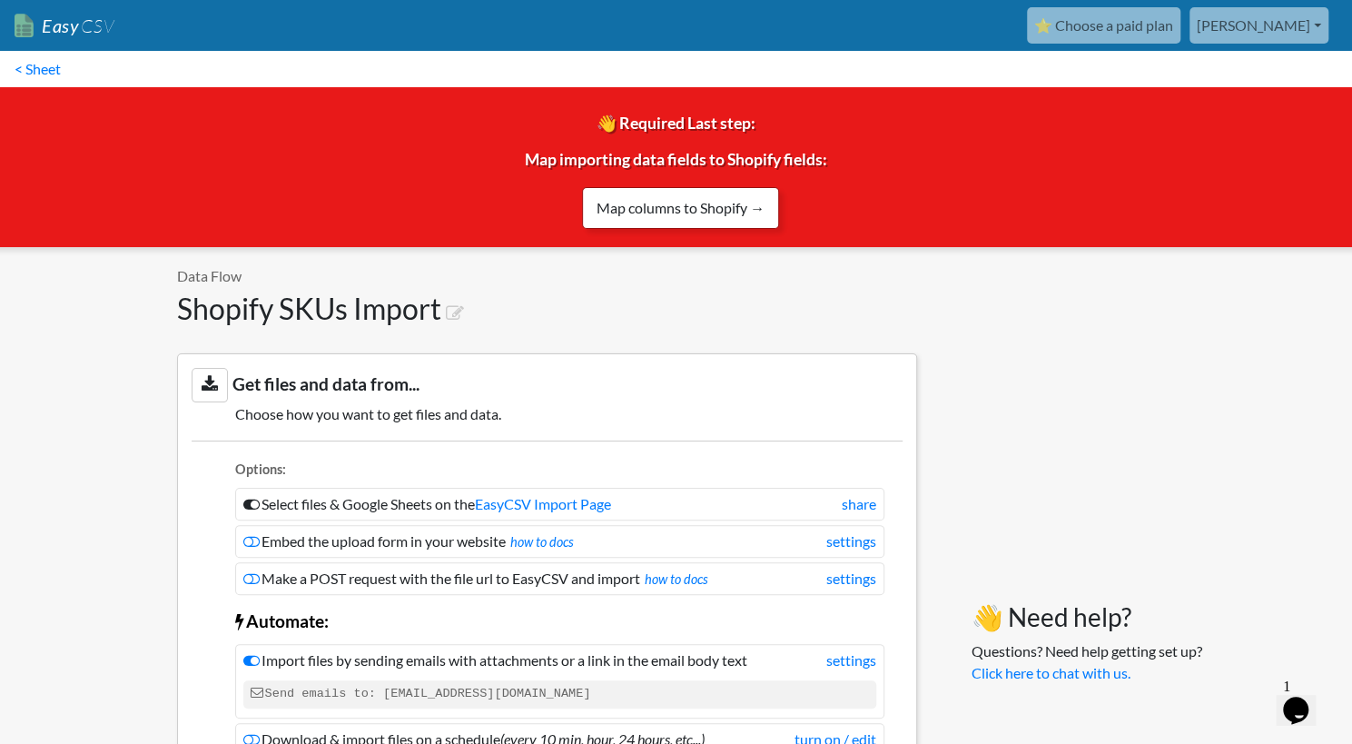
click at [674, 204] on link "Map columns to Shopify →" at bounding box center [680, 208] width 197 height 42
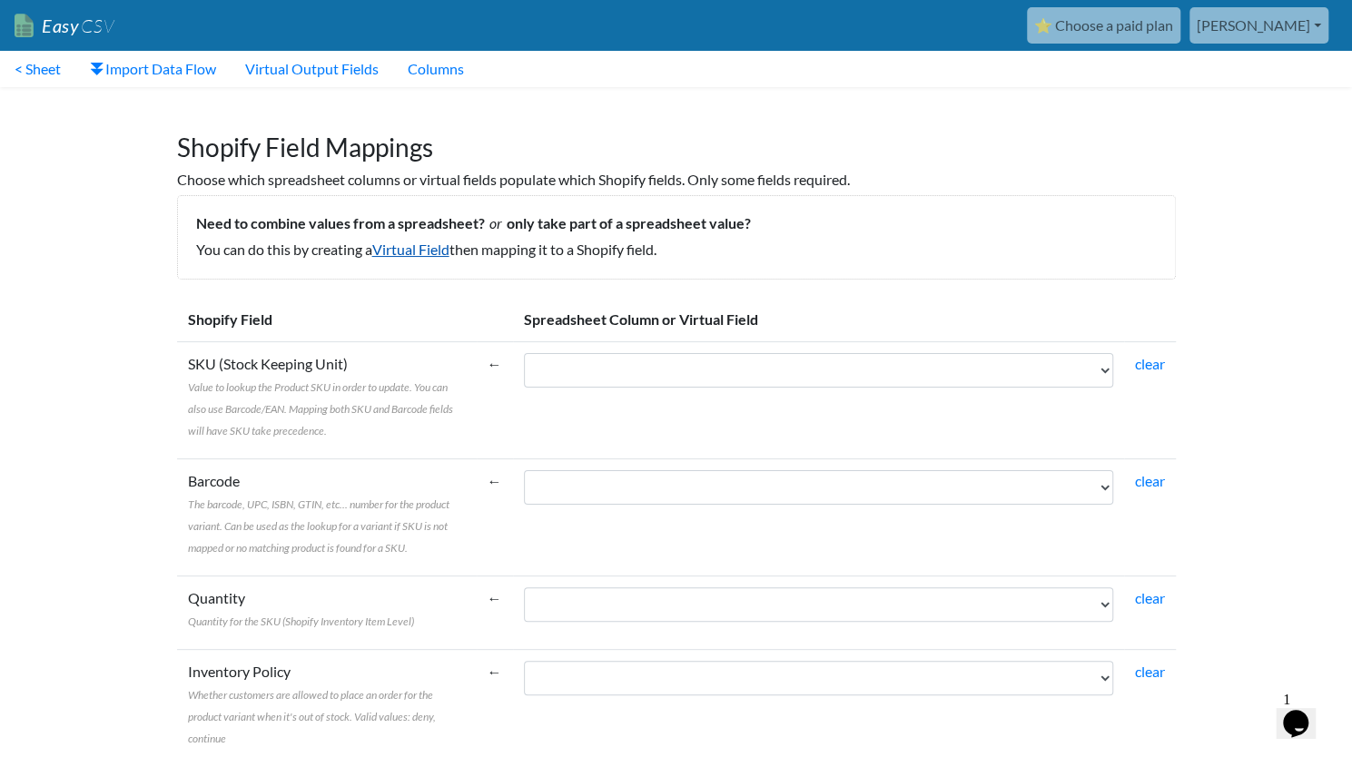
click at [406, 252] on link "Virtual Field" at bounding box center [410, 249] width 77 height 17
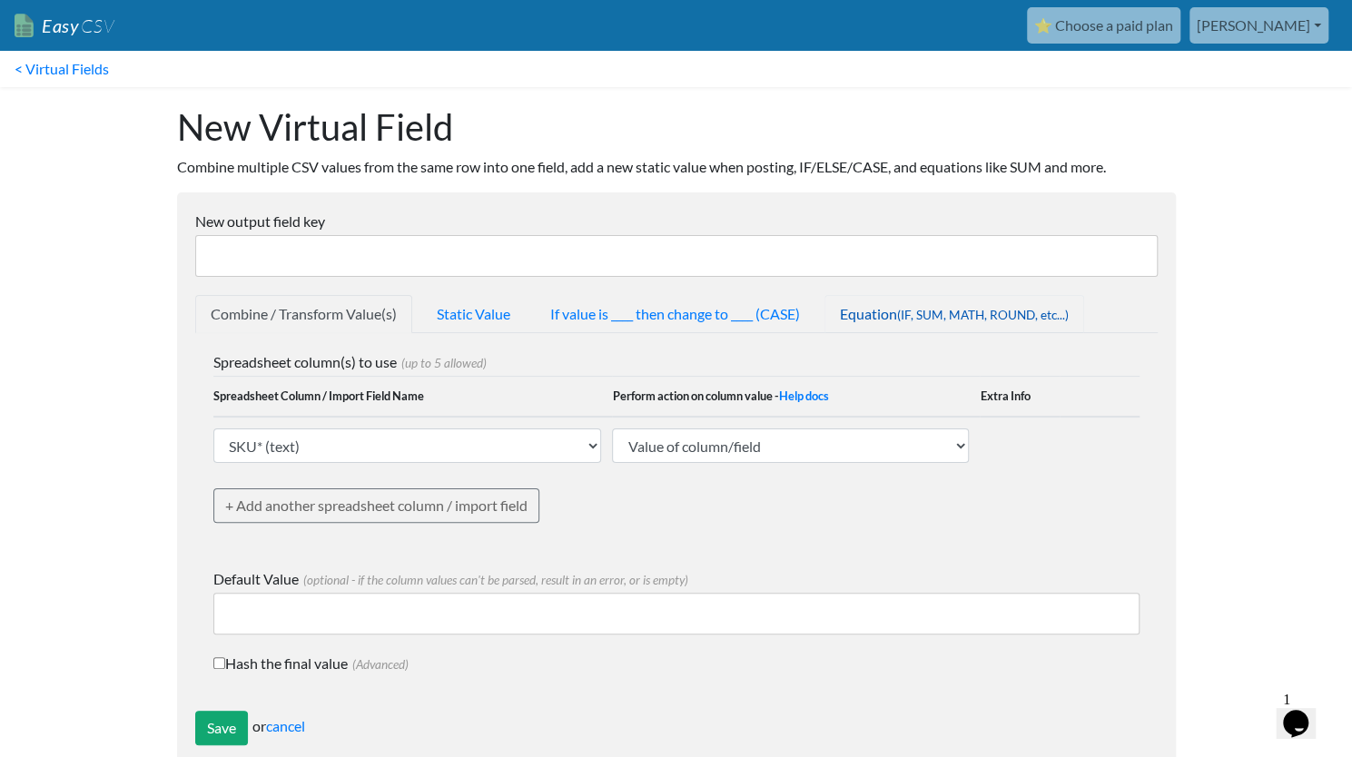
click at [961, 309] on span "(IF, SUM, MATH, ROUND, etc...)" at bounding box center [983, 315] width 172 height 15
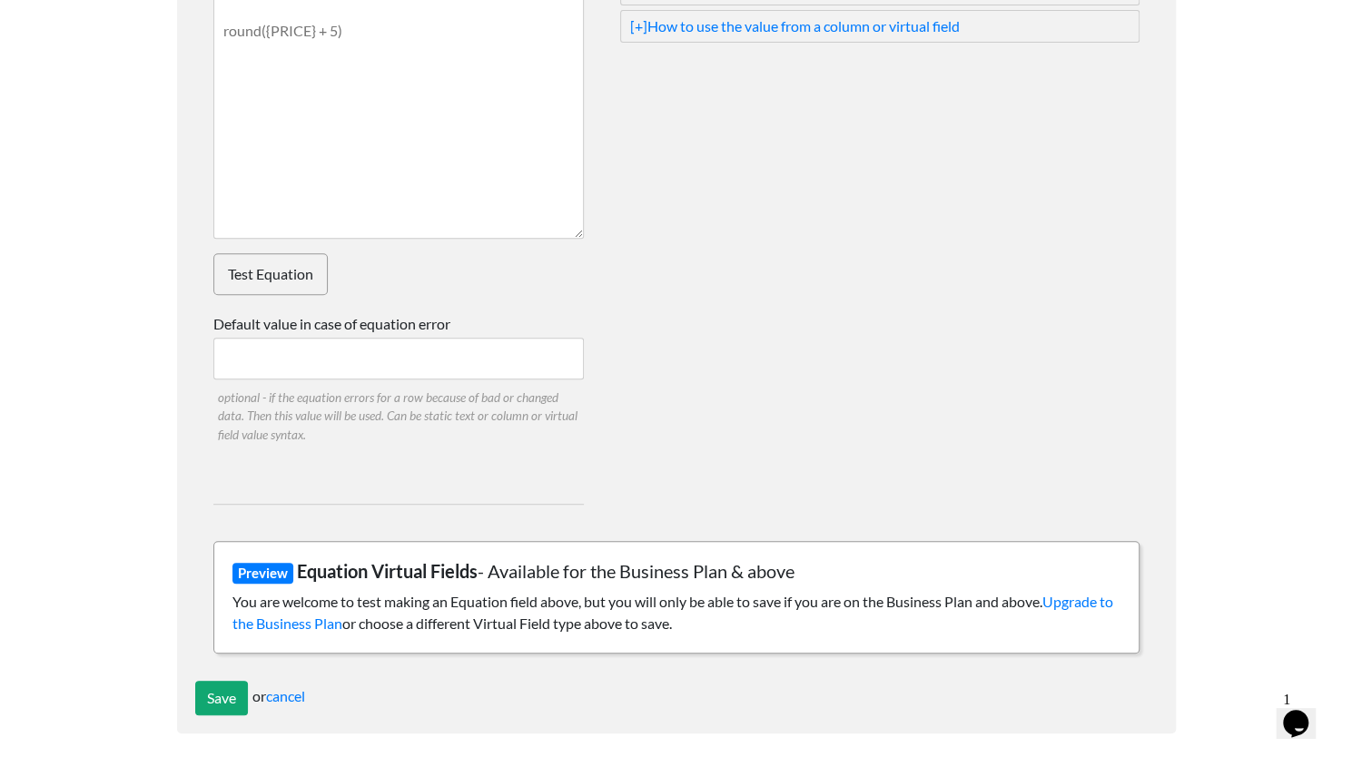
scroll to position [411, 0]
click at [290, 625] on link "Upgrade to the Business Plan" at bounding box center [672, 611] width 881 height 39
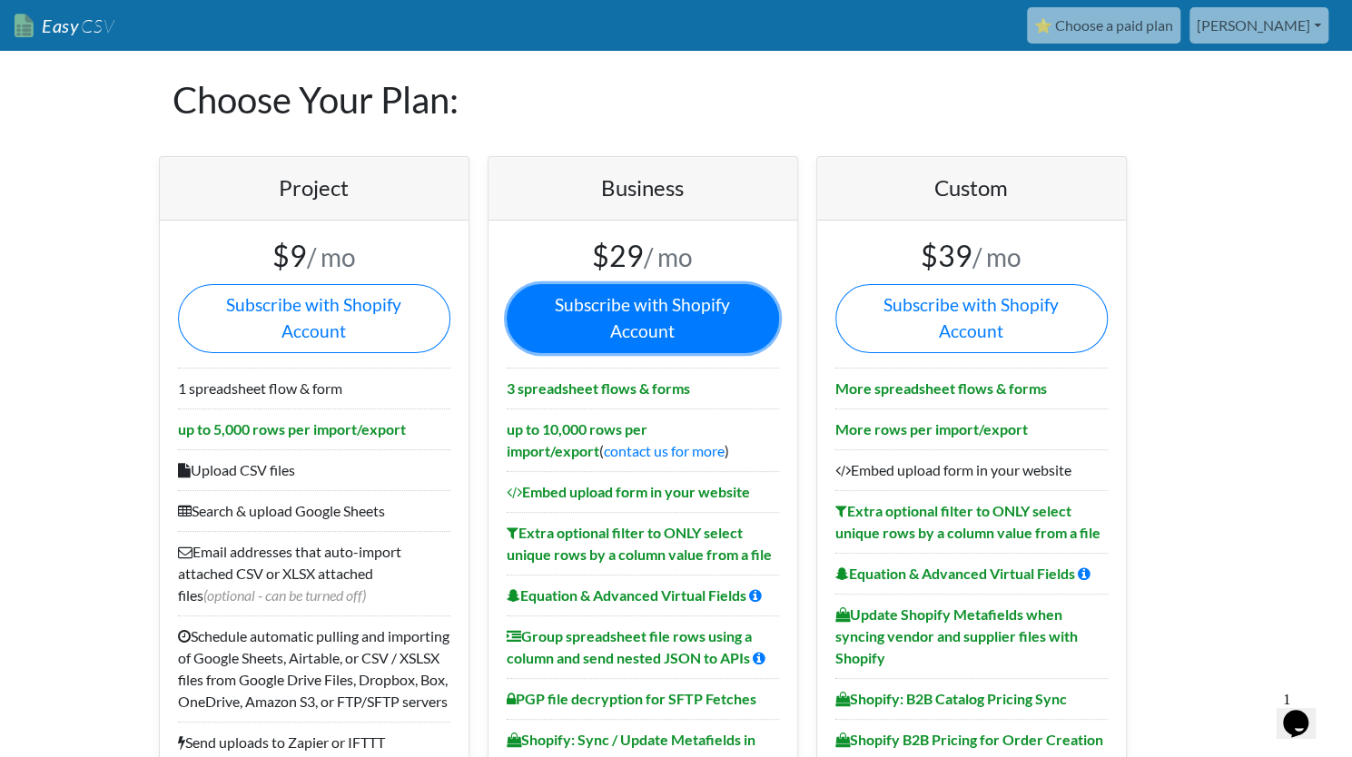
click at [678, 299] on link "Subscribe with Shopify Account" at bounding box center [643, 318] width 272 height 69
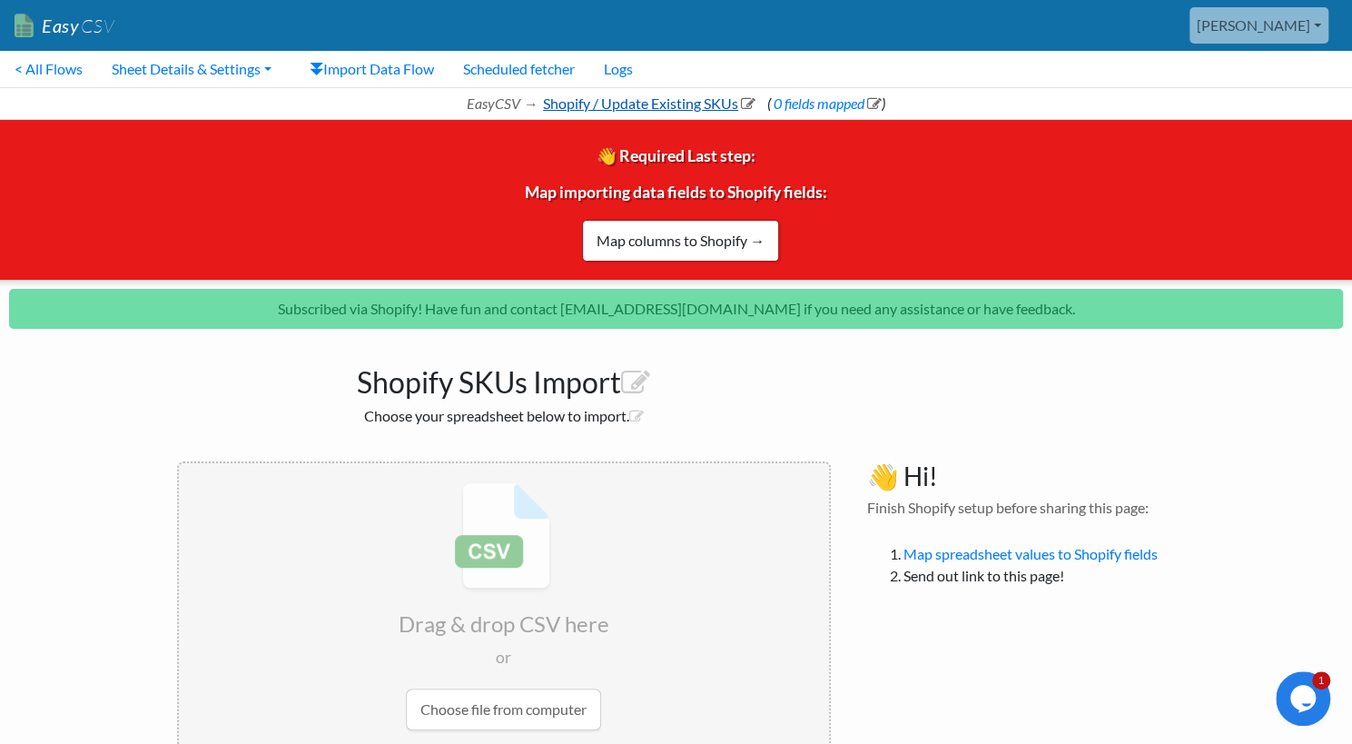
click at [567, 104] on link "Shopify / Update Existing SKUs" at bounding box center [647, 102] width 215 height 17
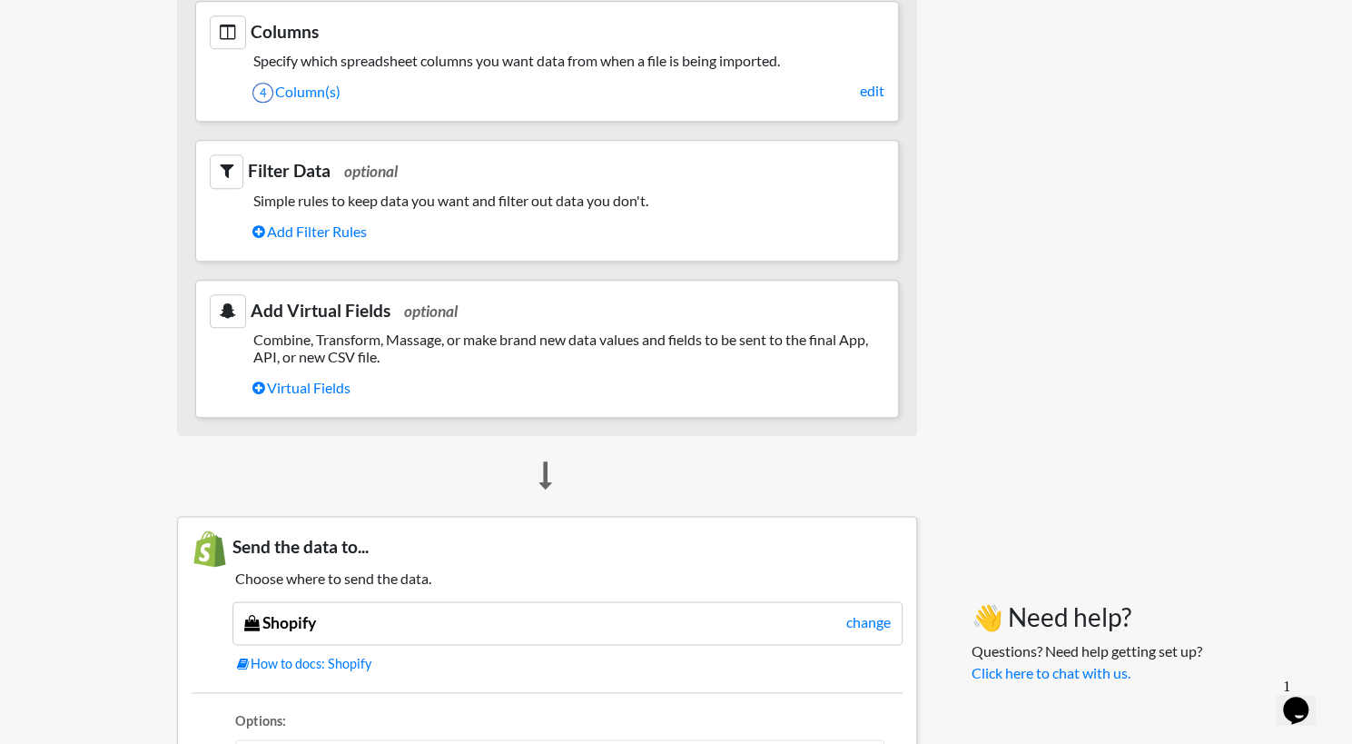
scroll to position [1135, 0]
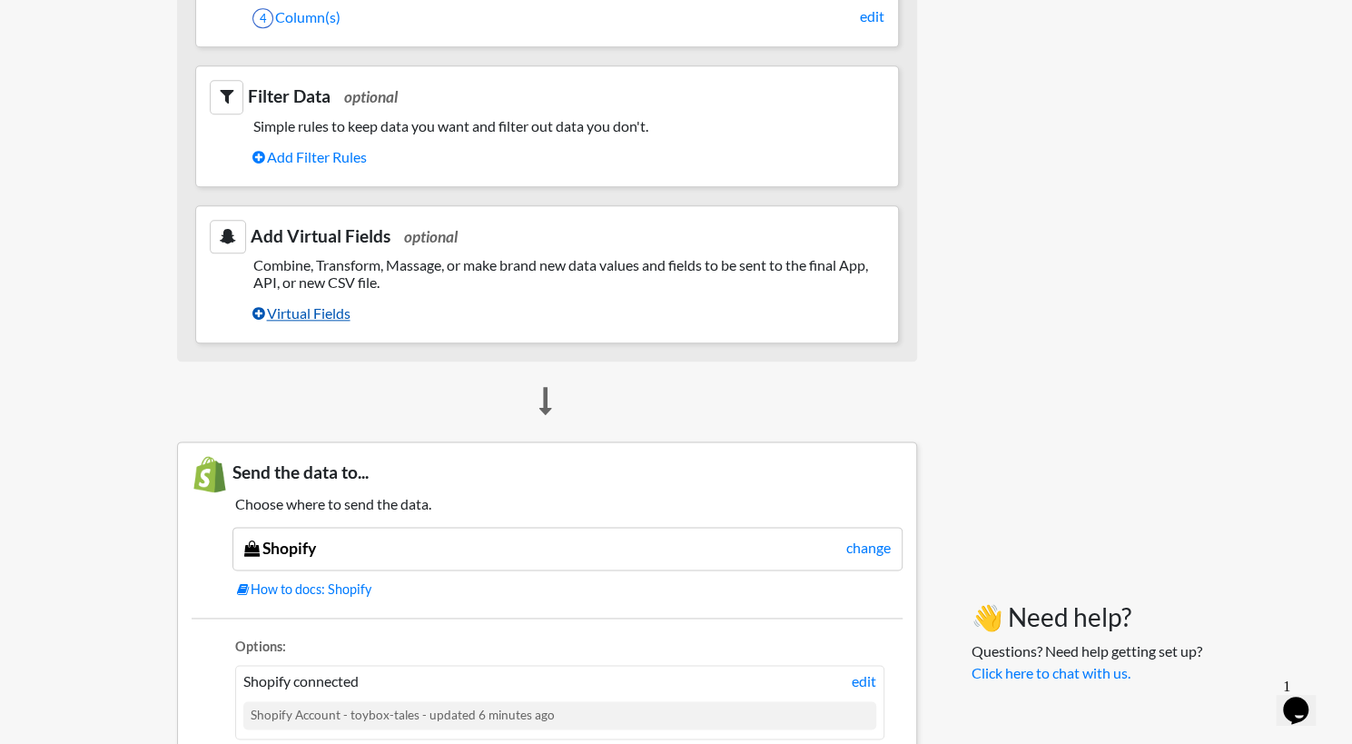
click at [292, 312] on link "Virtual Fields" at bounding box center [568, 313] width 632 height 31
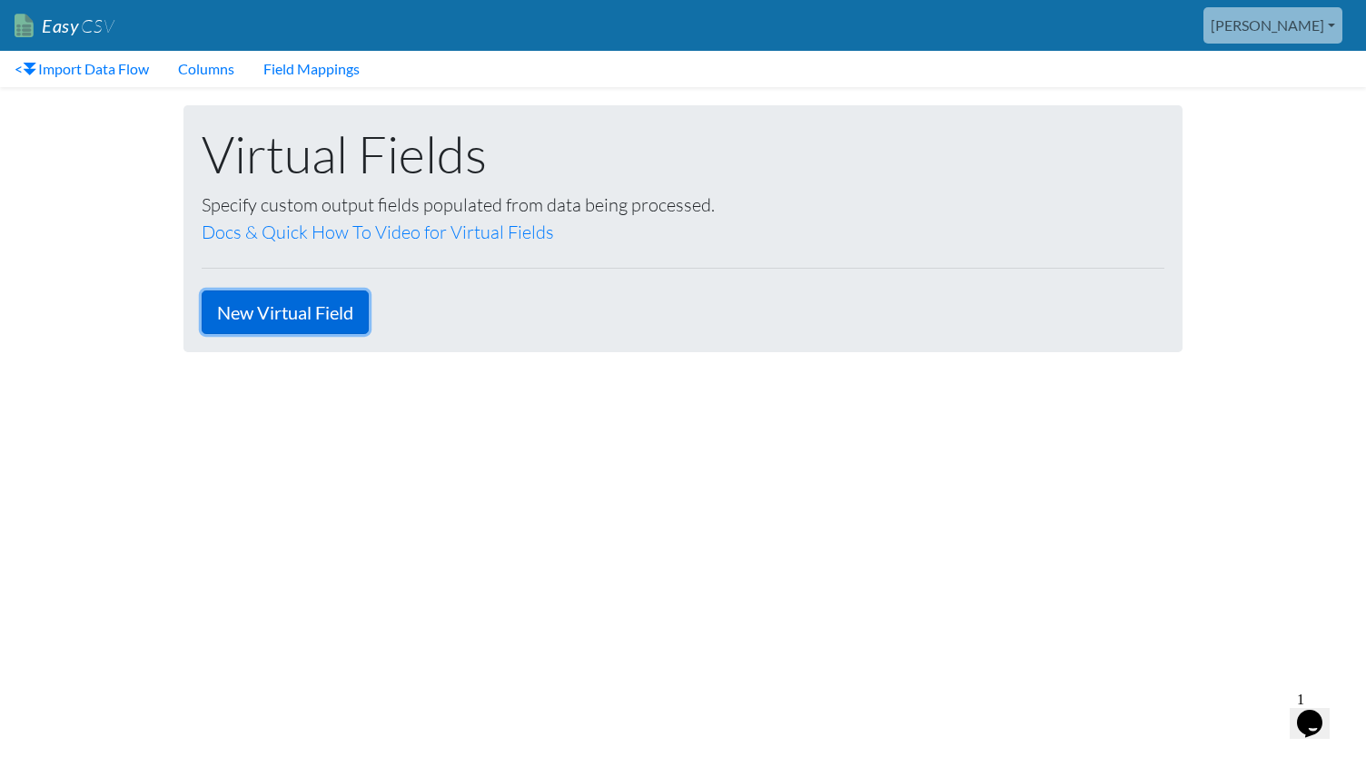
click at [324, 317] on link "New Virtual Field" at bounding box center [285, 313] width 167 height 44
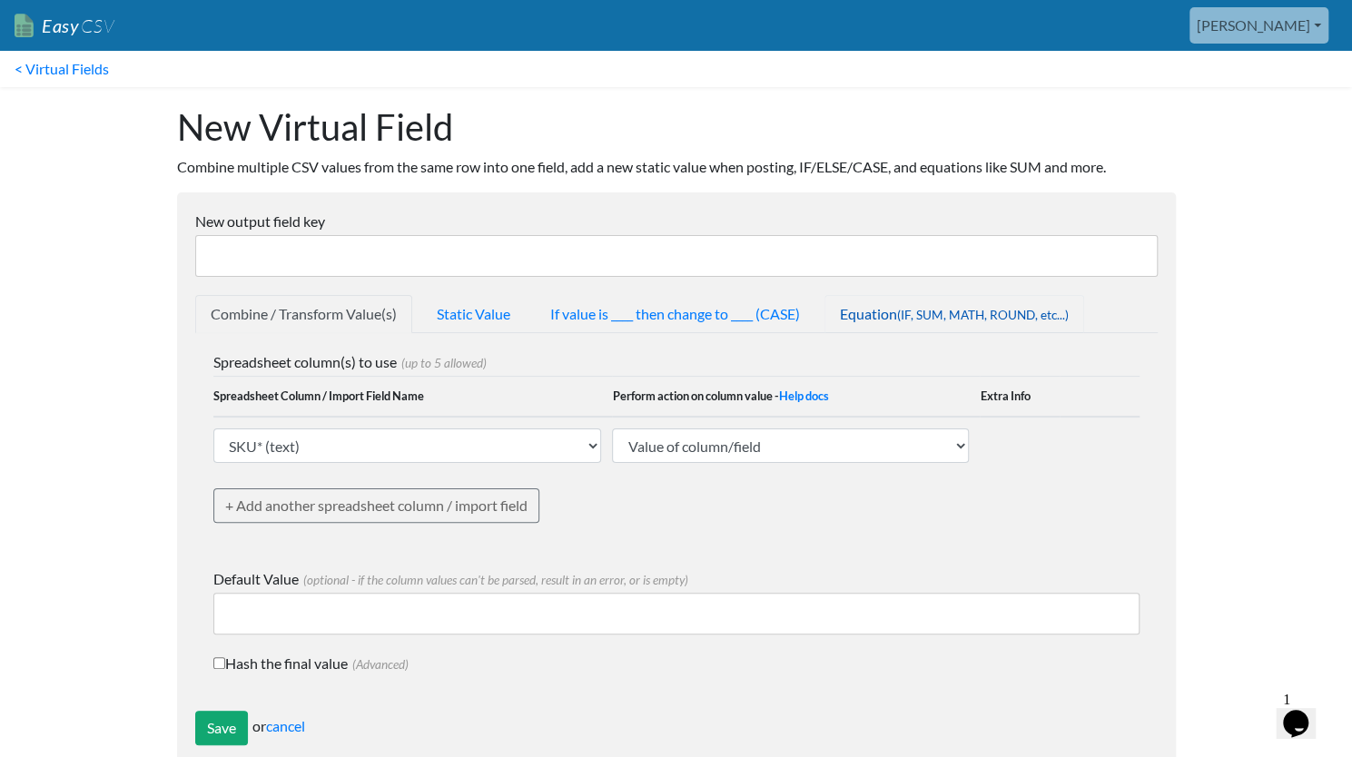
click at [939, 316] on span "(IF, SUM, MATH, ROUND, etc...)" at bounding box center [983, 315] width 172 height 15
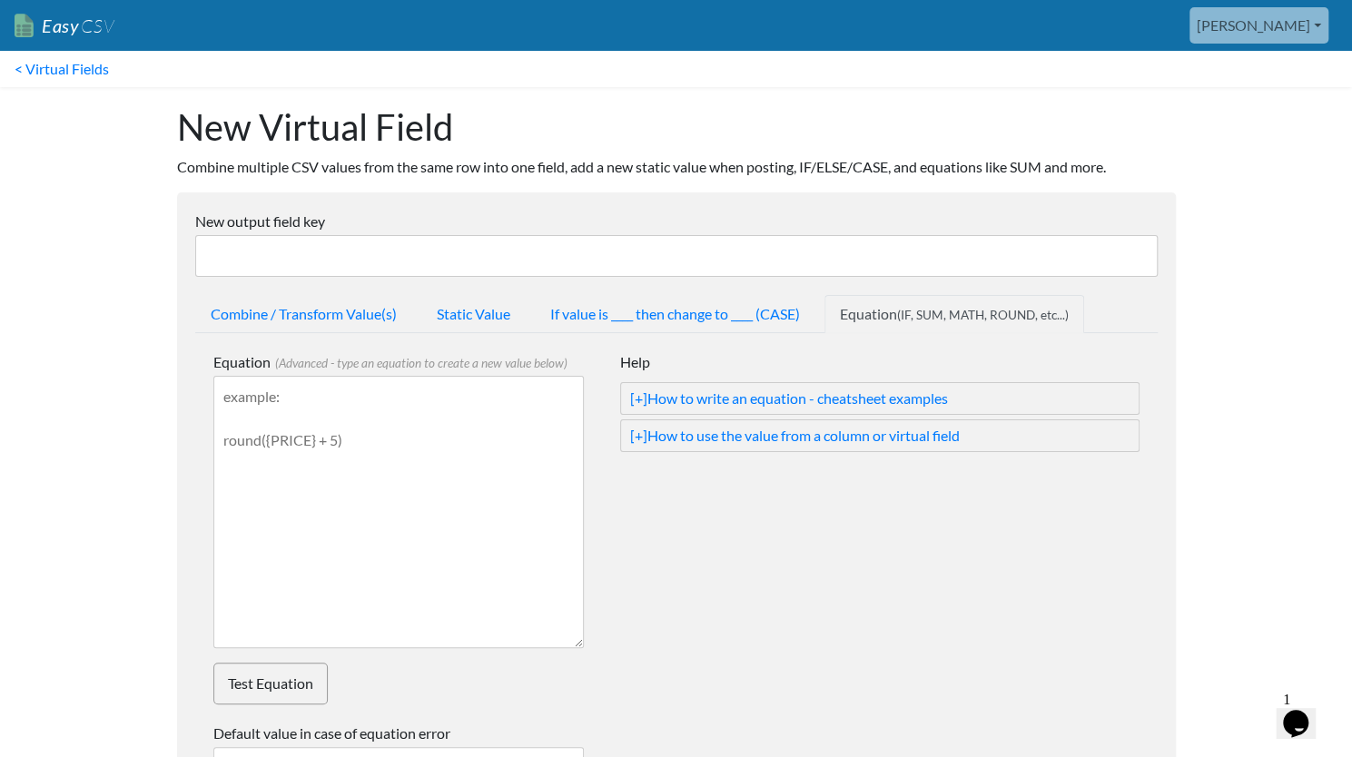
click at [638, 252] on input "New output field key" at bounding box center [676, 256] width 963 height 42
type input "AOT QTY Limit 10"
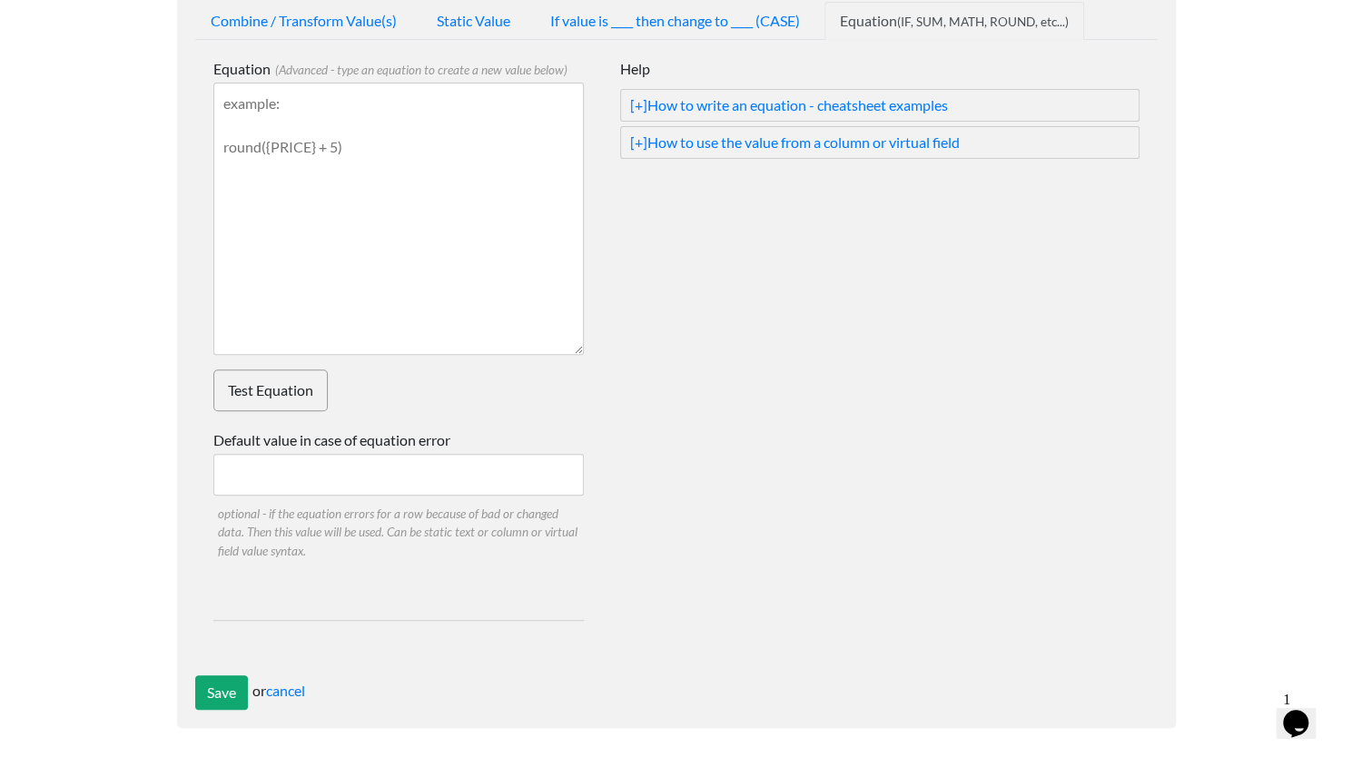
scroll to position [276, 0]
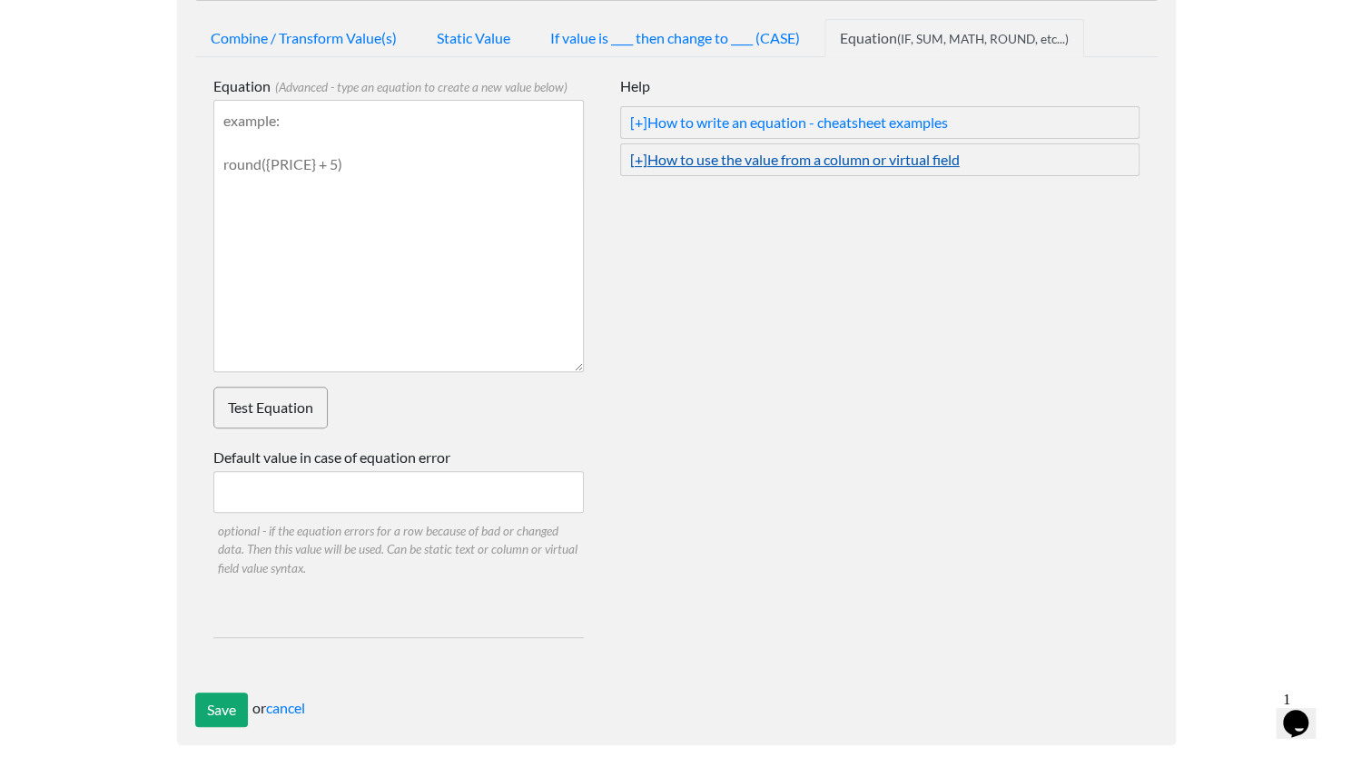
click at [768, 161] on link "[+] How to use the value from a column or virtual field" at bounding box center [880, 160] width 500 height 22
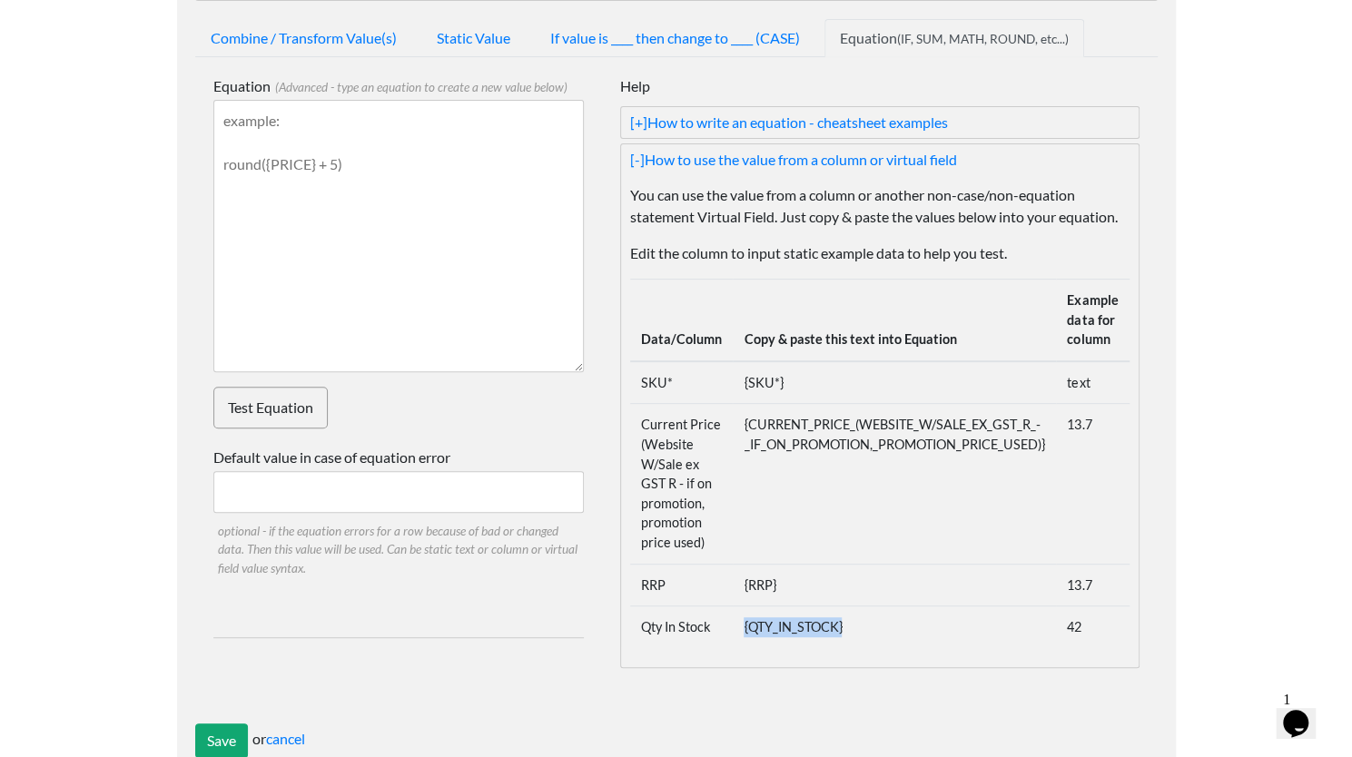
drag, startPoint x: 852, startPoint y: 624, endPoint x: 737, endPoint y: 632, distance: 115.6
click at [737, 632] on td "{QTY_IN_STOCK}" at bounding box center [894, 628] width 323 height 42
copy td "{QTY_IN_STOCK}"
click at [351, 137] on textarea "Equation (Advanced - type an equation to create a new value below)" at bounding box center [398, 236] width 371 height 272
paste textarea "{QTY_IN_STOCK}"
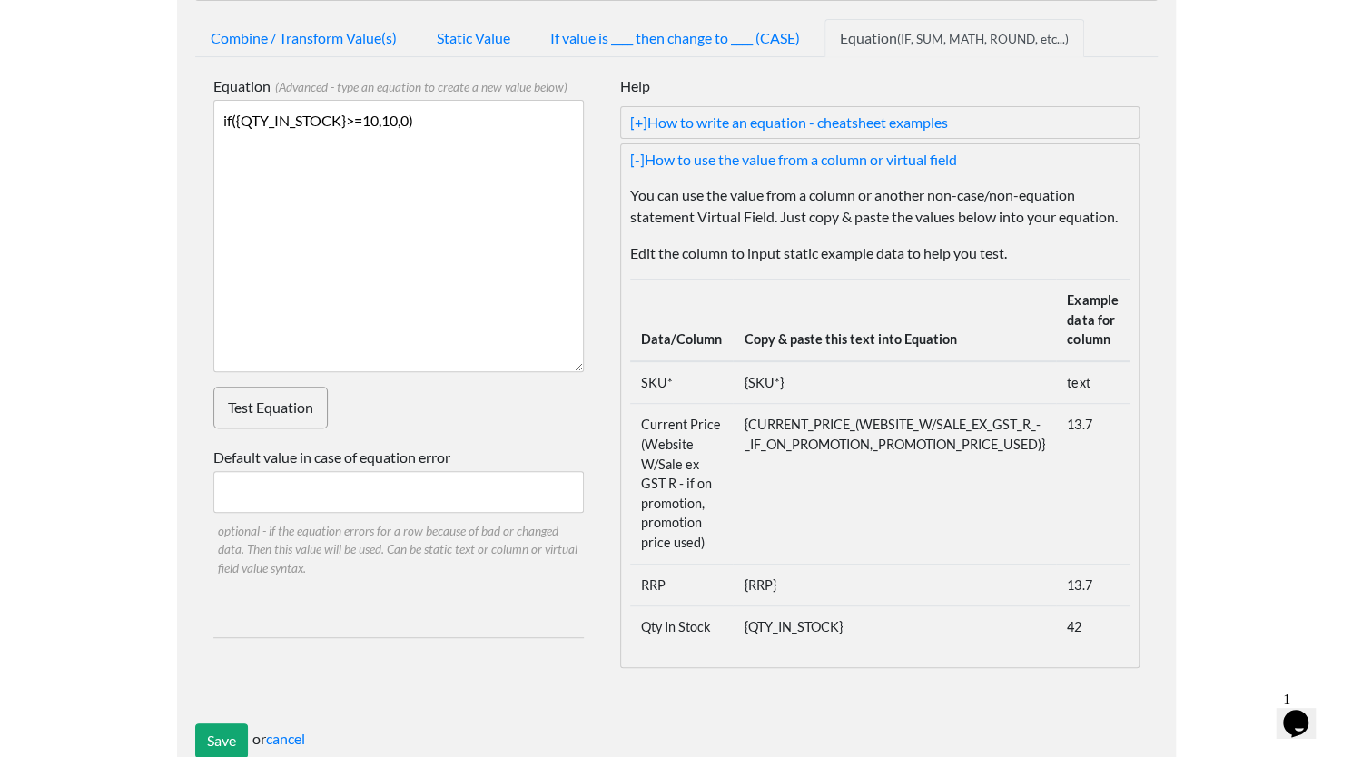
type textarea "if({QTY_IN_STOCK}>=10,10,0)"
click at [272, 411] on link "Test Equation" at bounding box center [270, 408] width 114 height 42
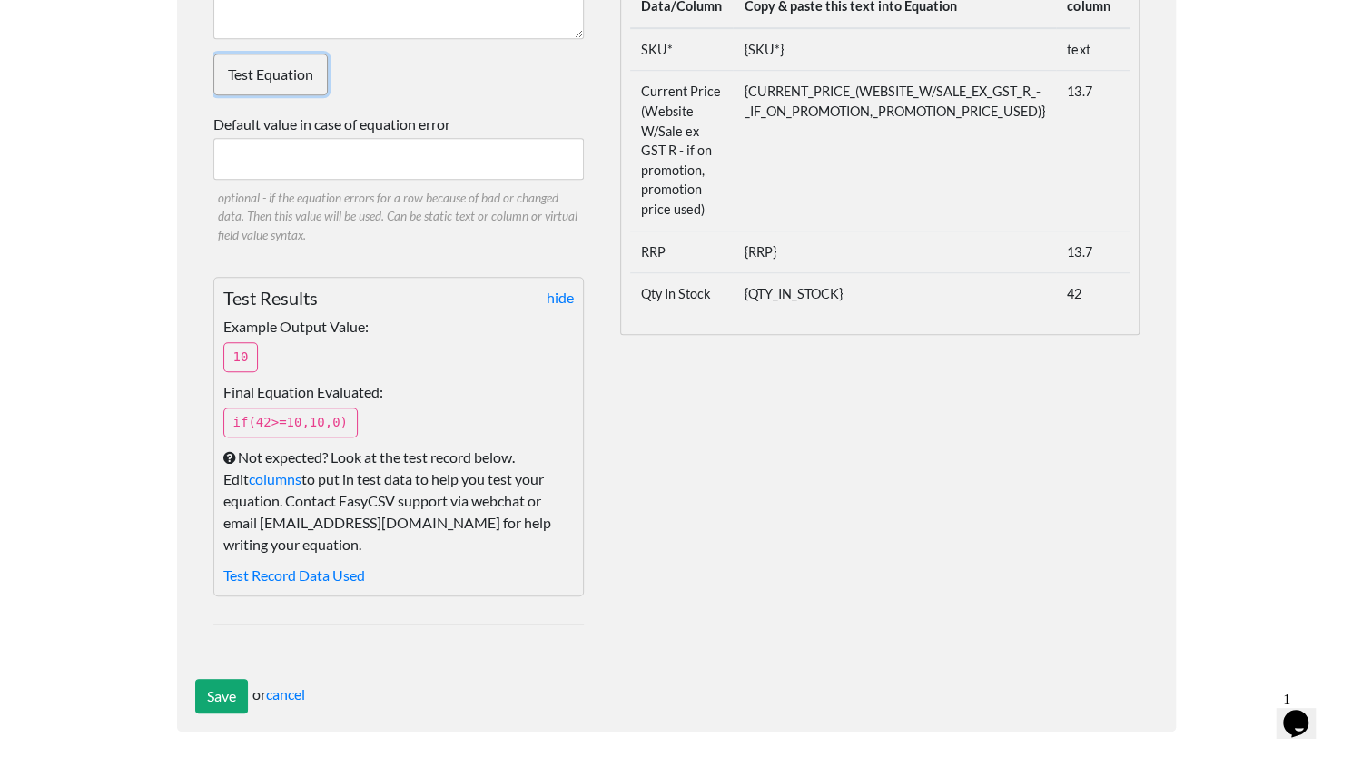
scroll to position [611, 0]
click at [222, 689] on input "Save" at bounding box center [221, 695] width 53 height 35
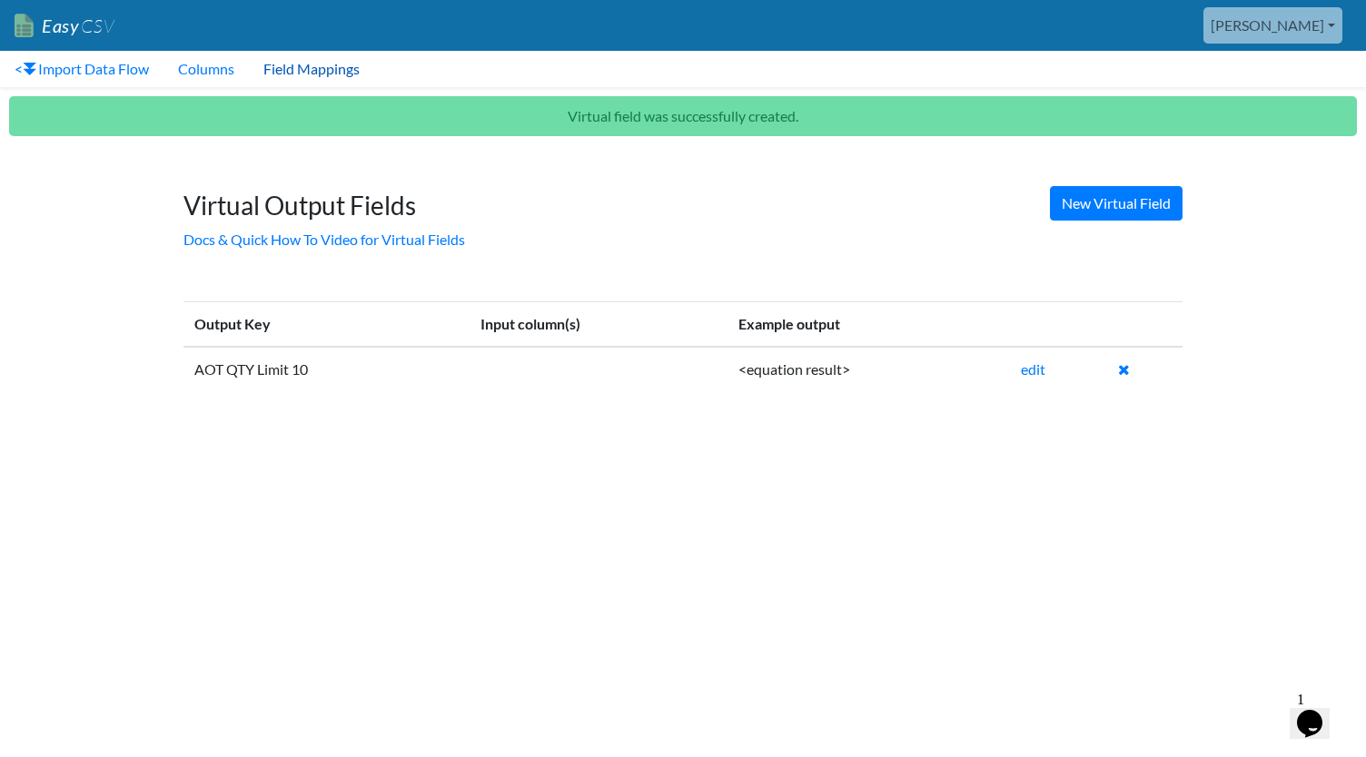
click at [296, 63] on link "Field Mappings" at bounding box center [311, 69] width 125 height 36
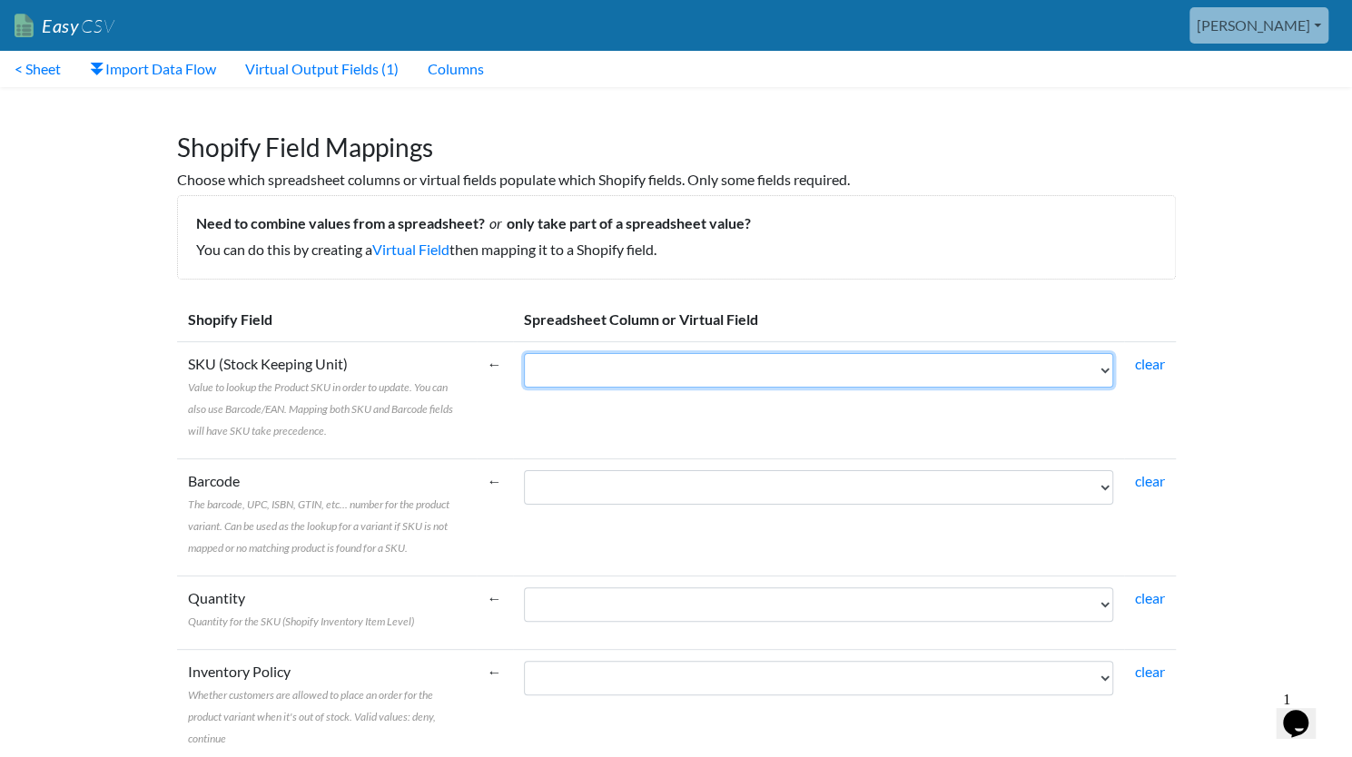
click at [866, 377] on select "SKU* Current Price (Website W/Sale ex GST R - if on promotion, promotion price …" at bounding box center [818, 370] width 589 height 35
select select "cr_756979"
click at [524, 353] on select "SKU* Current Price (Website W/Sale ex GST R - if on promotion, promotion price …" at bounding box center [818, 370] width 589 height 35
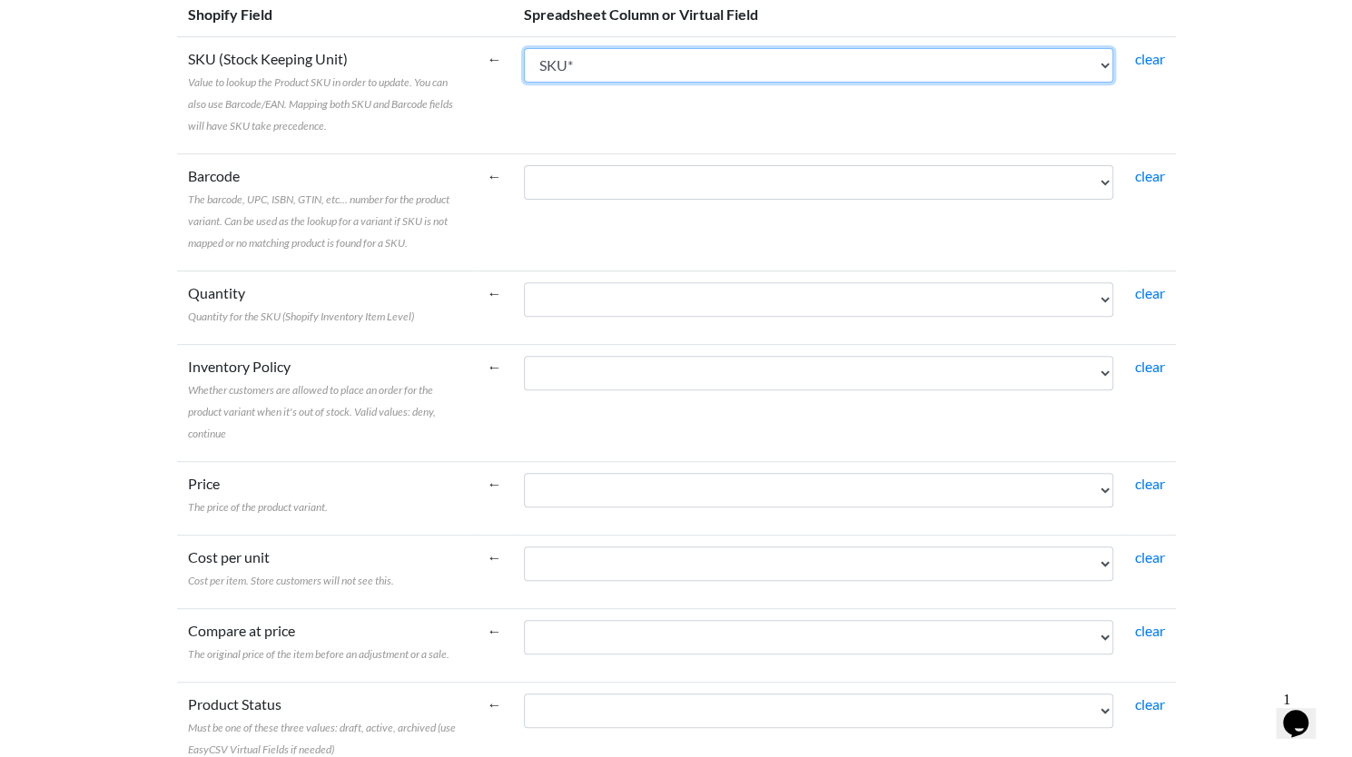
scroll to position [307, 0]
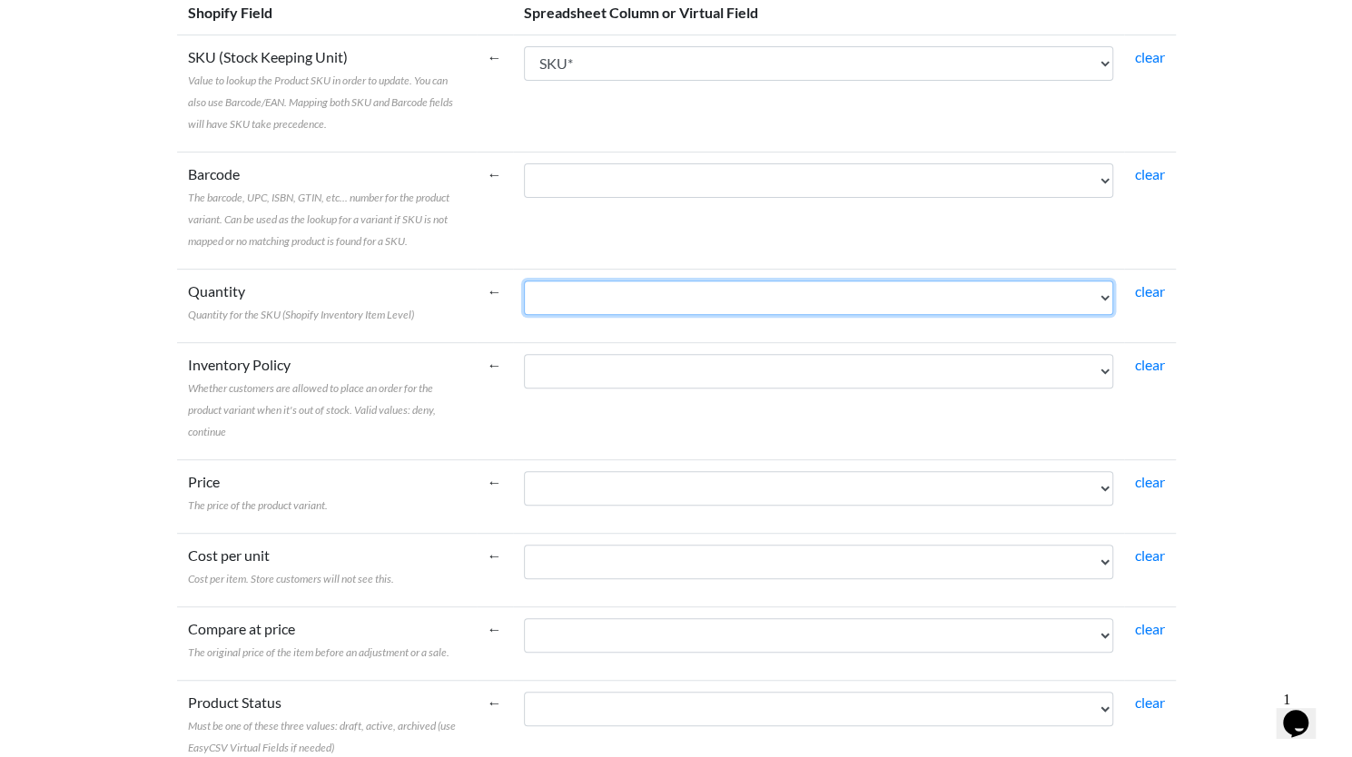
click at [854, 292] on select "SKU* Current Price (Website W/Sale ex GST R - if on promotion, promotion price …" at bounding box center [818, 298] width 589 height 35
select select "vf_24250"
click at [524, 281] on select "SKU* Current Price (Website W/Sale ex GST R - if on promotion, promotion price …" at bounding box center [818, 298] width 589 height 35
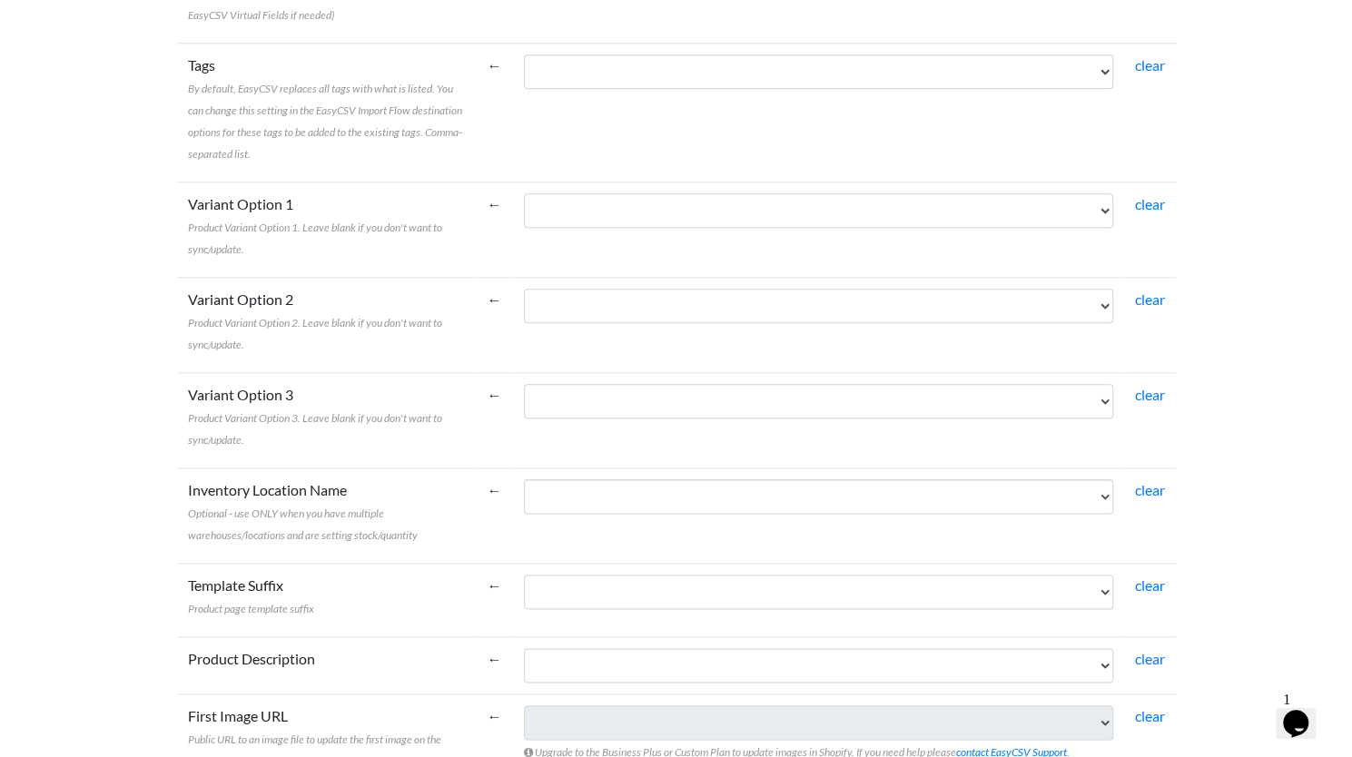
scroll to position [1049, 0]
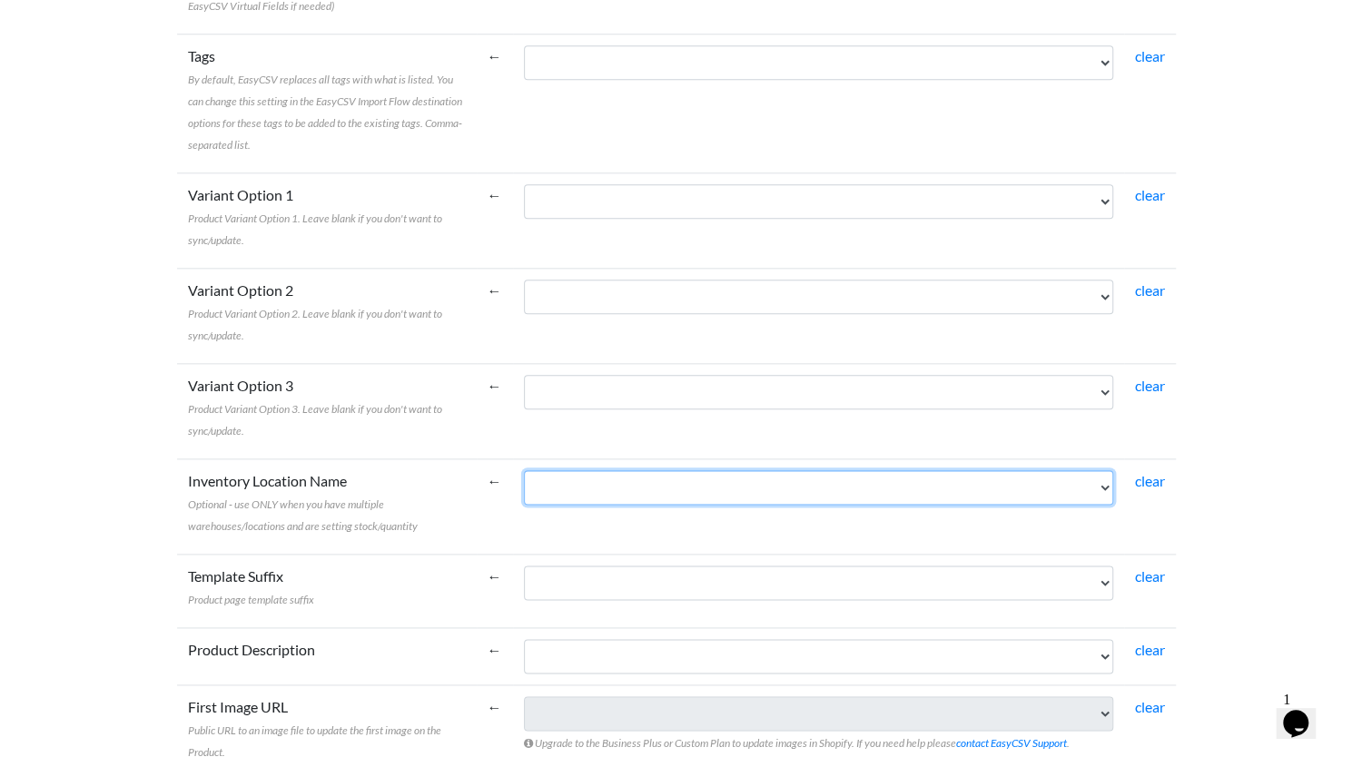
click at [587, 488] on select "SKU* Current Price (Website W/Sale ex GST R - if on promotion, promotion price …" at bounding box center [818, 487] width 589 height 35
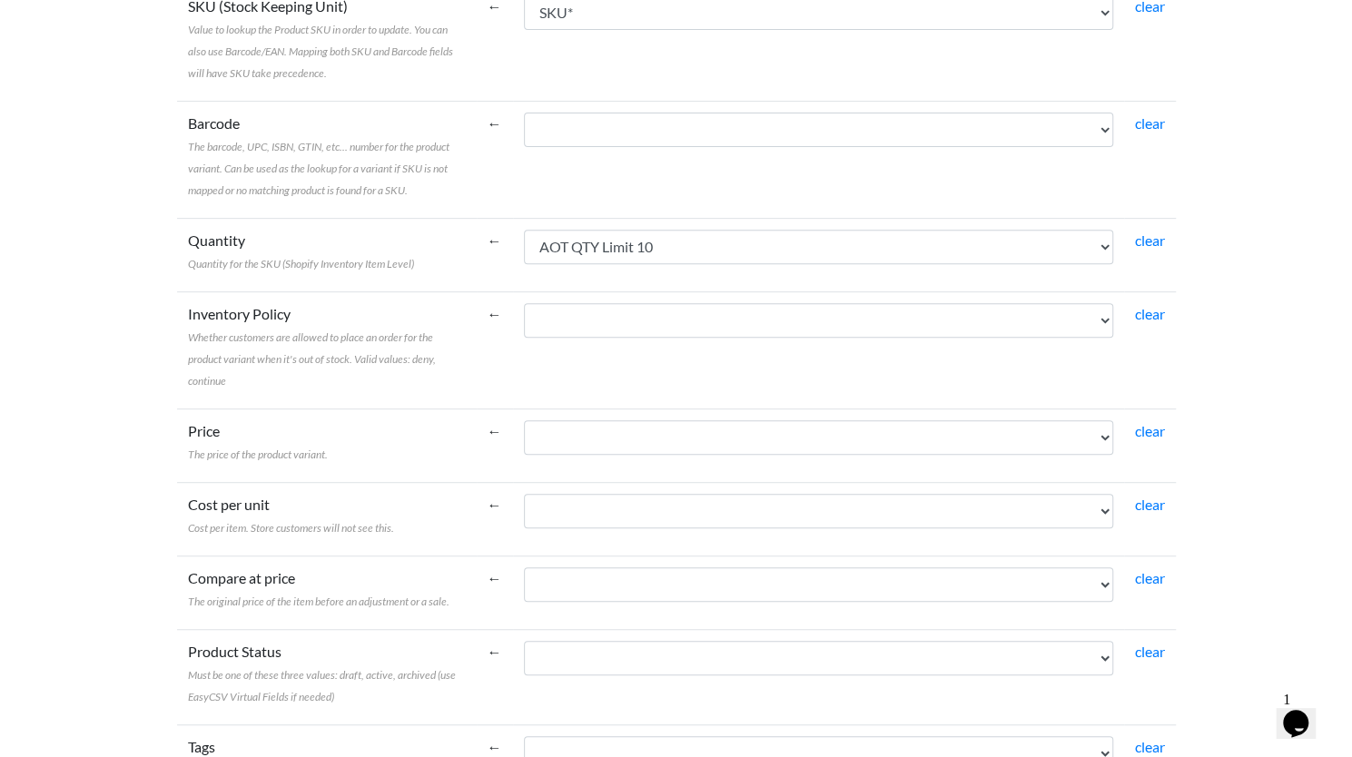
scroll to position [0, 0]
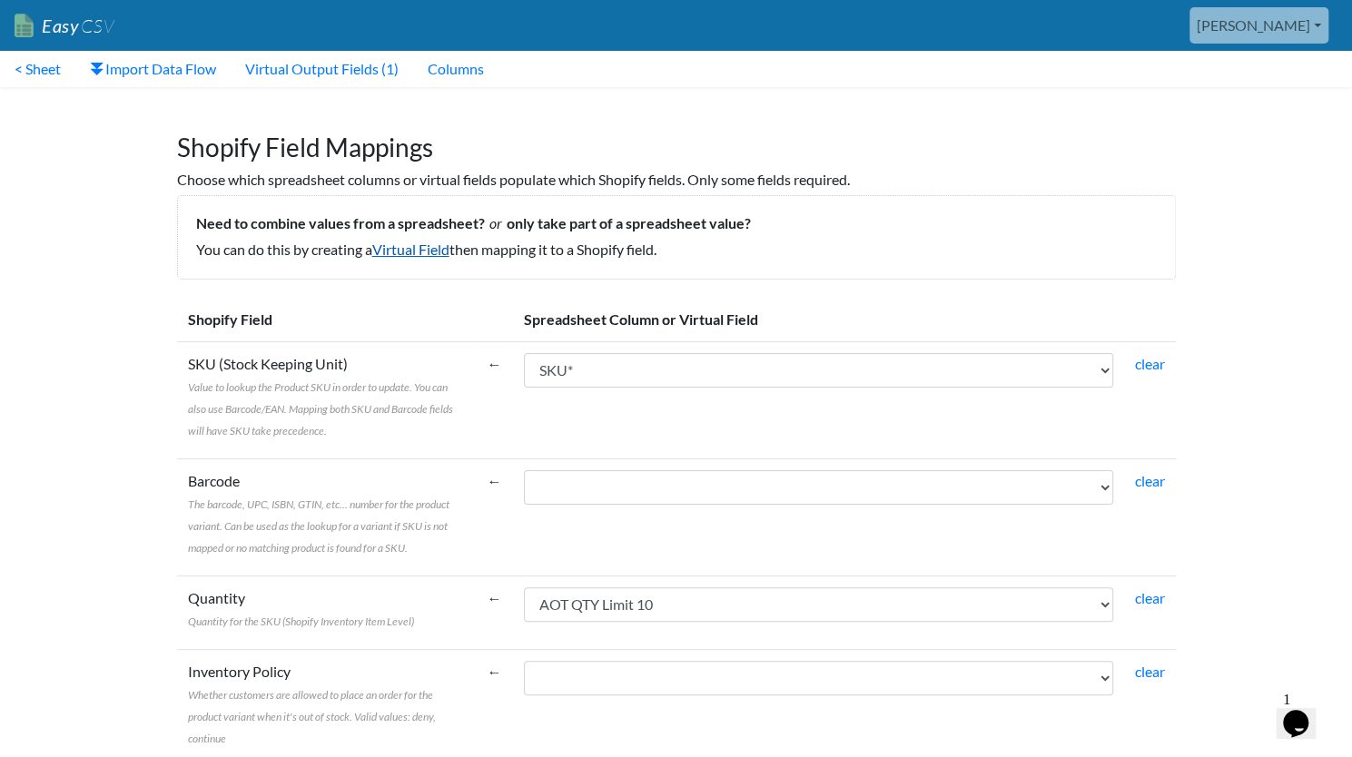
click at [401, 248] on link "Virtual Field" at bounding box center [410, 249] width 77 height 17
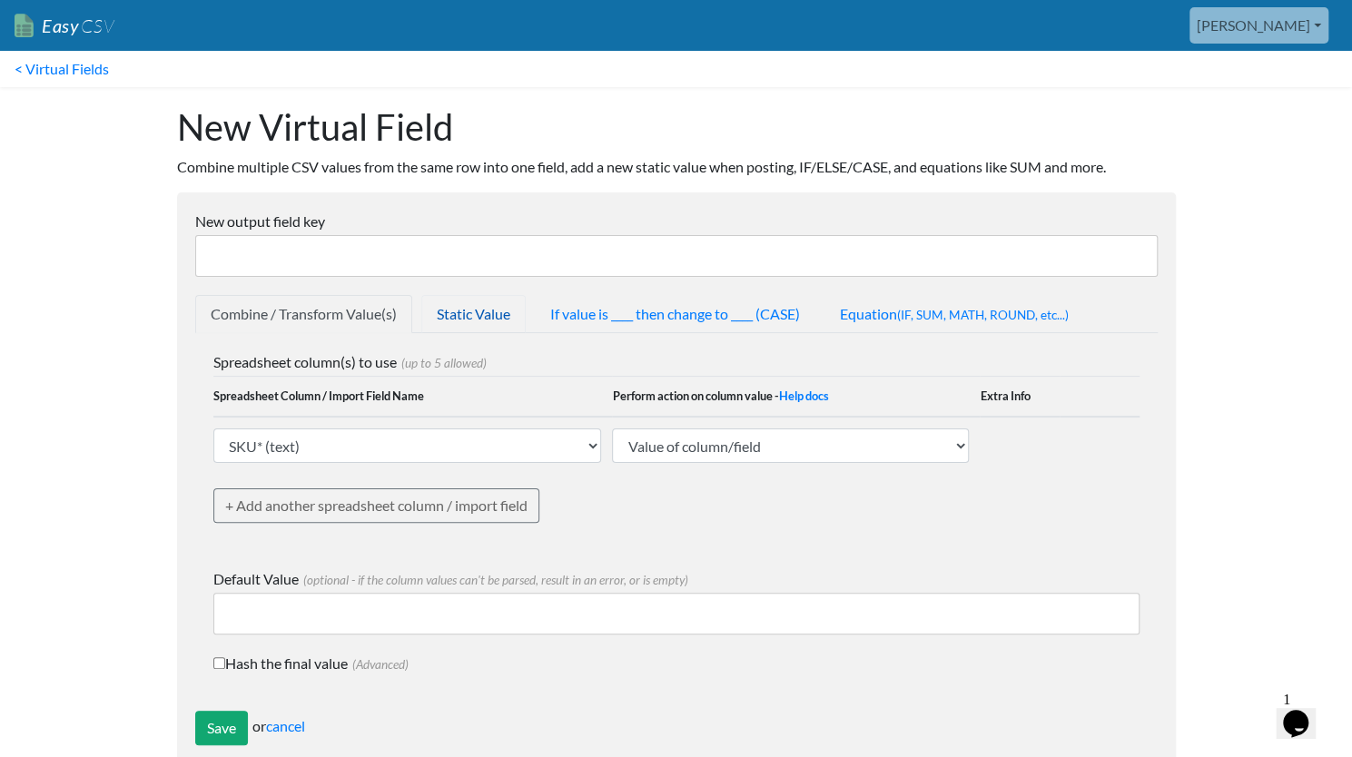
click at [481, 317] on link "Static Value" at bounding box center [473, 314] width 104 height 38
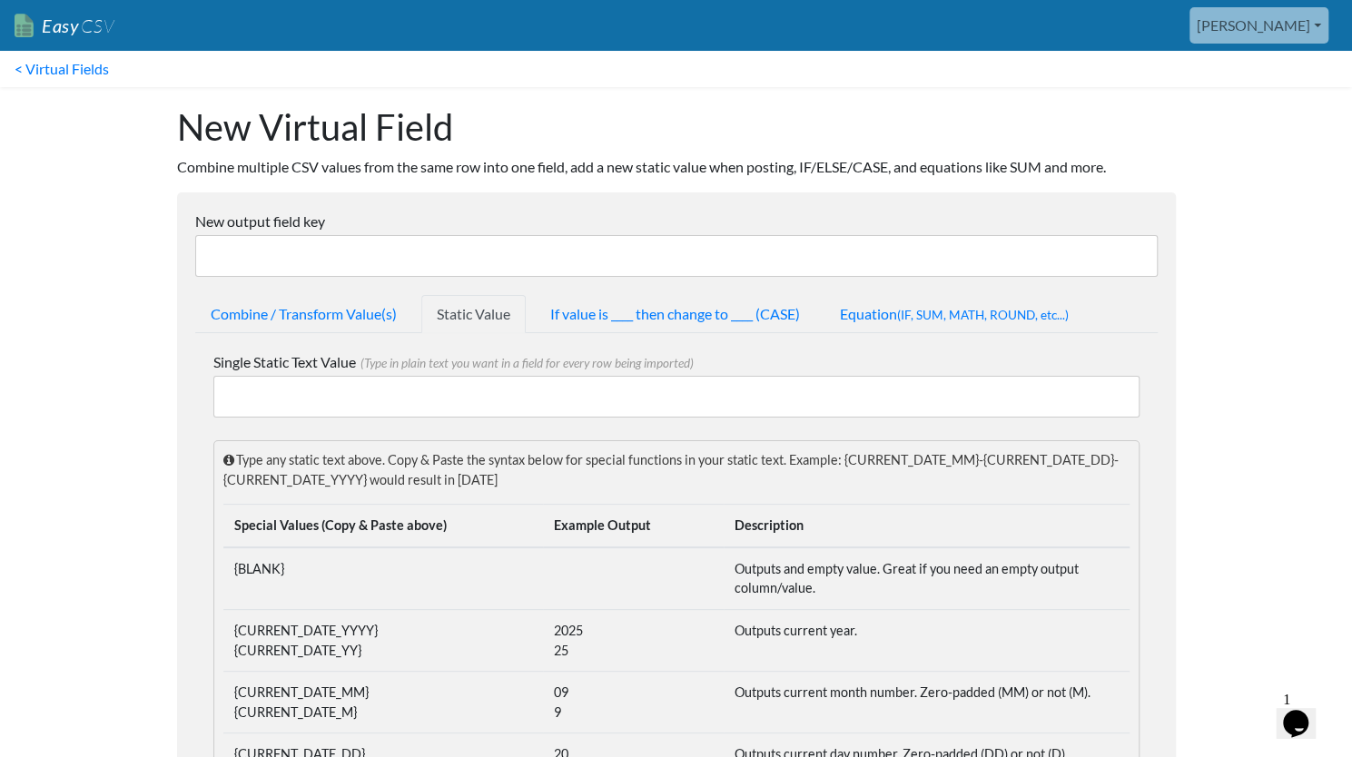
click at [356, 400] on input "Single Static Text Value (Type in plain text you want in a field for every row …" at bounding box center [676, 397] width 926 height 42
type input "Direct From Supplier"
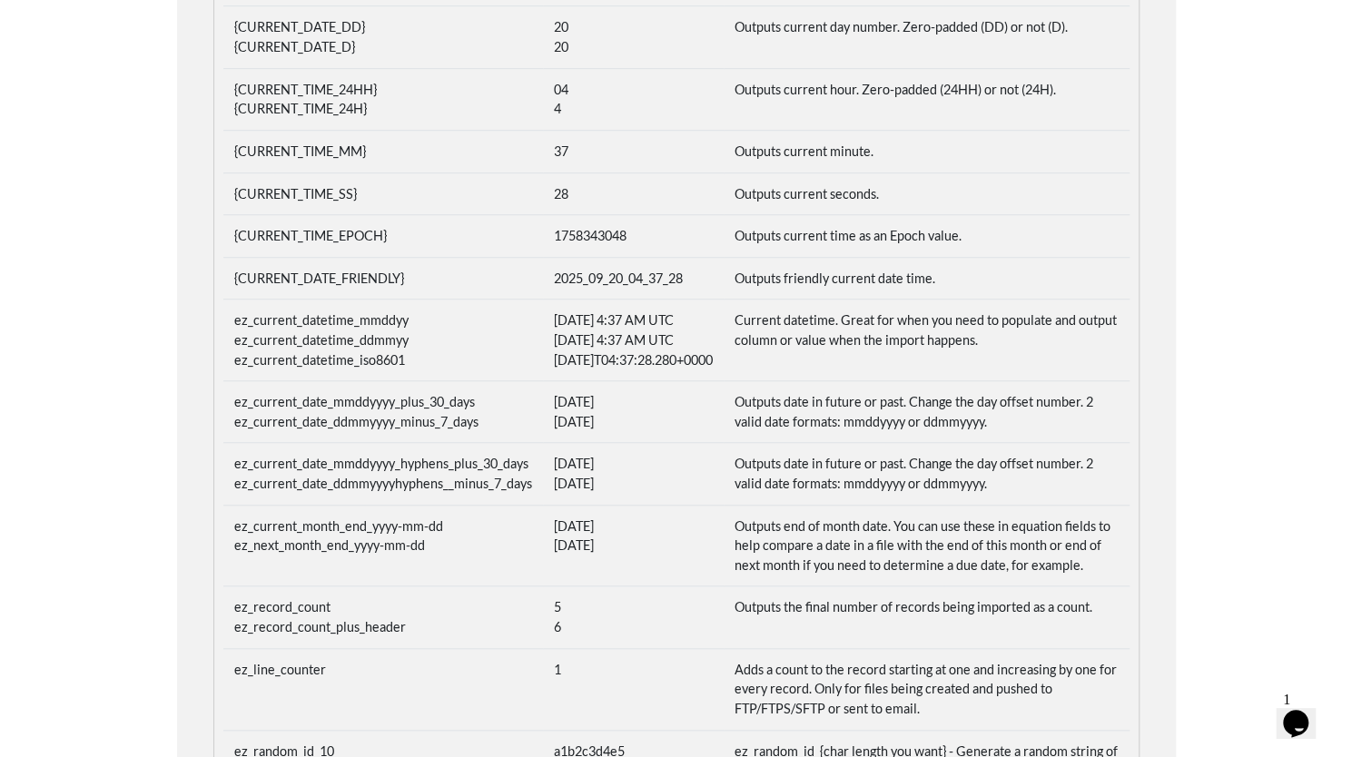
scroll to position [1014, 0]
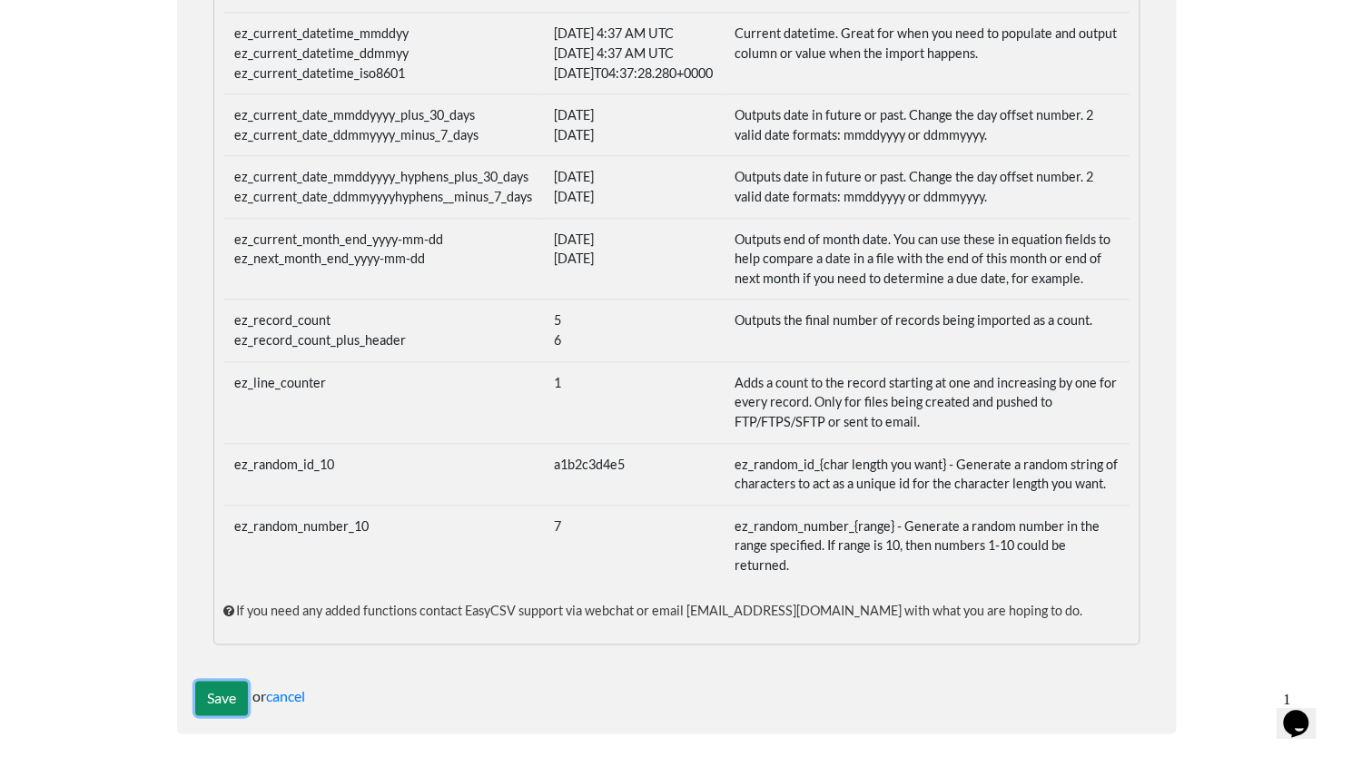
click at [215, 703] on input "Save" at bounding box center [221, 698] width 53 height 35
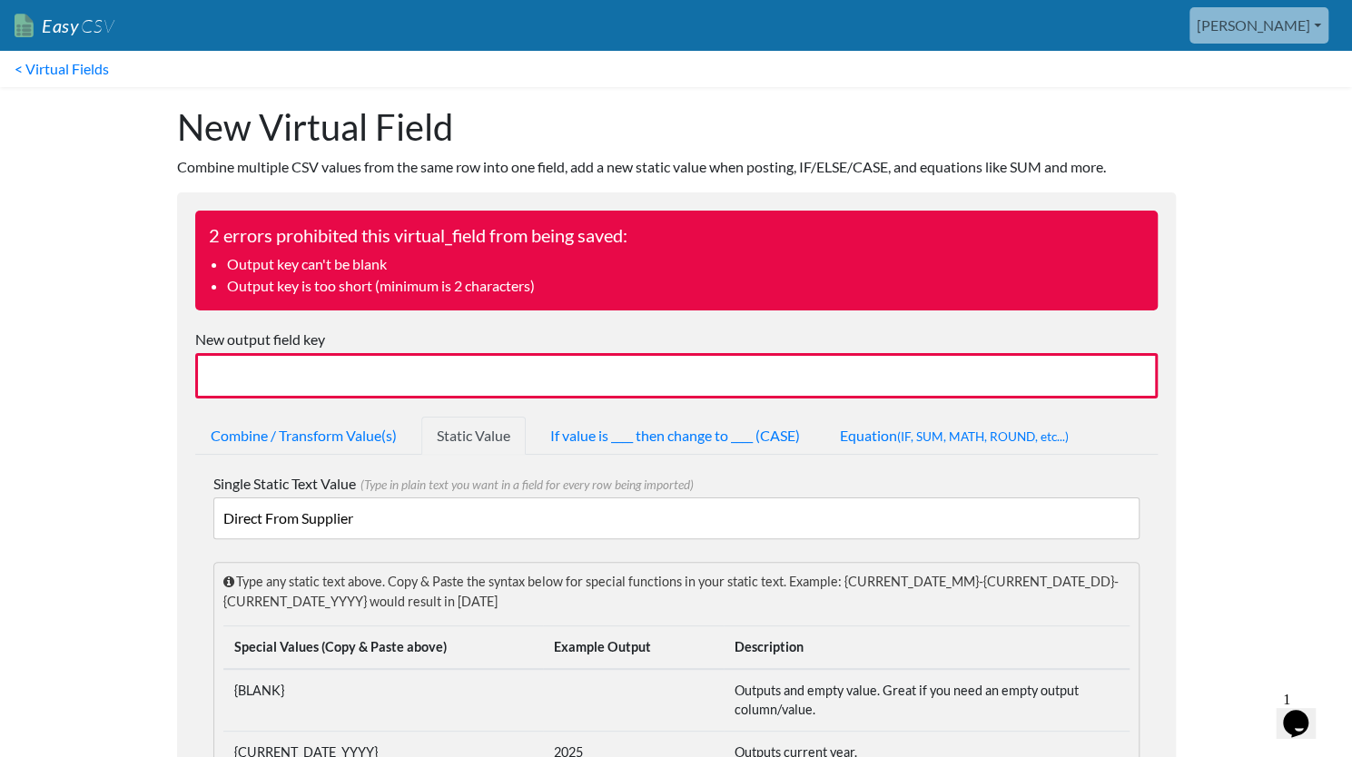
click at [302, 385] on input "New output field key" at bounding box center [676, 375] width 963 height 45
type input "D"
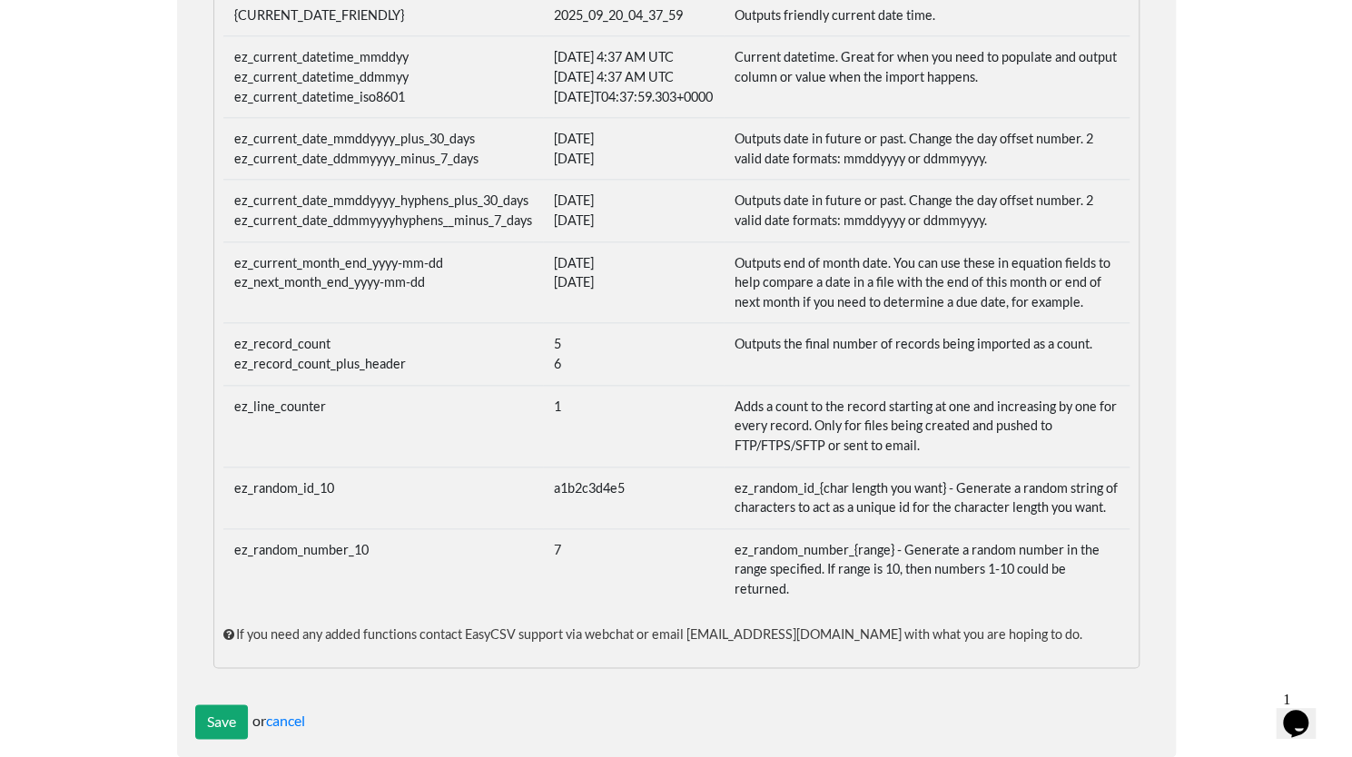
scroll to position [1136, 0]
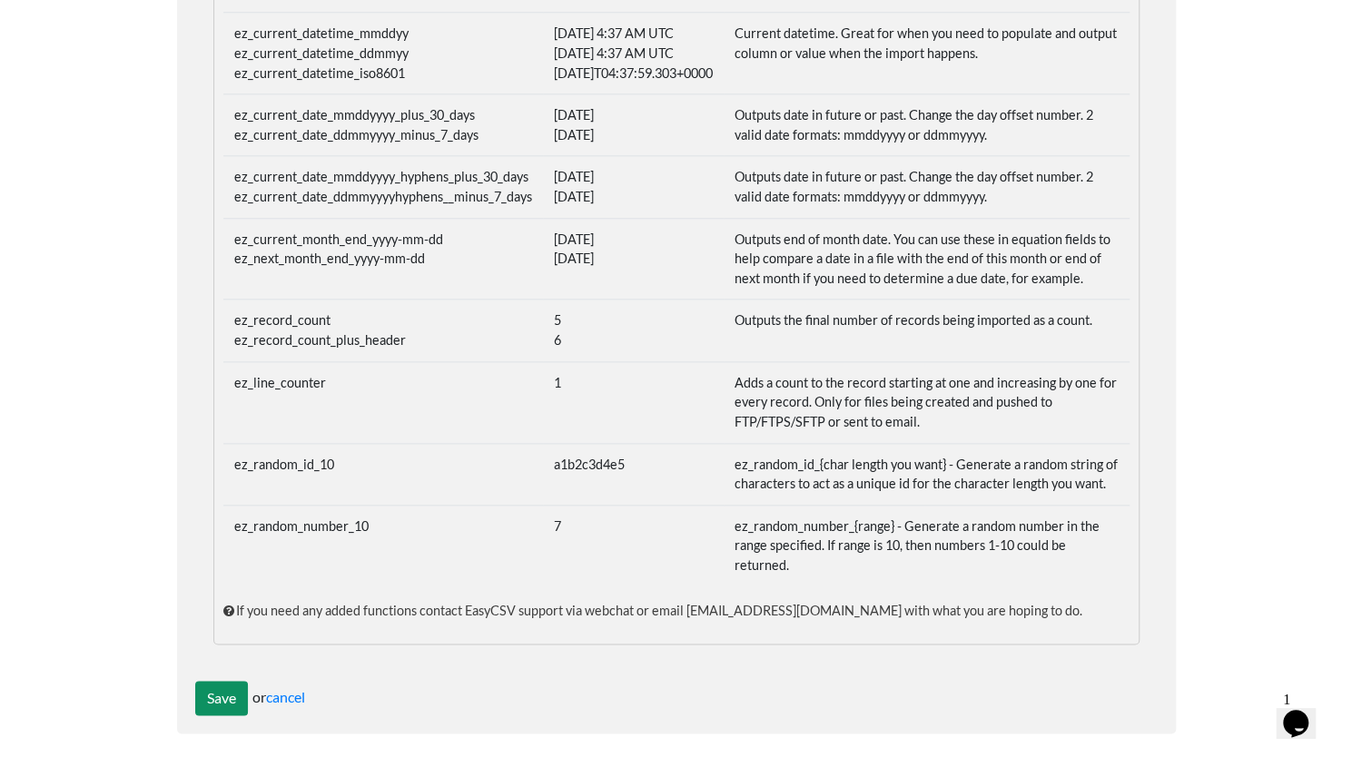
type input "Warehouse Name (Direct From Supplier)"
click at [210, 687] on input "Save" at bounding box center [221, 698] width 53 height 35
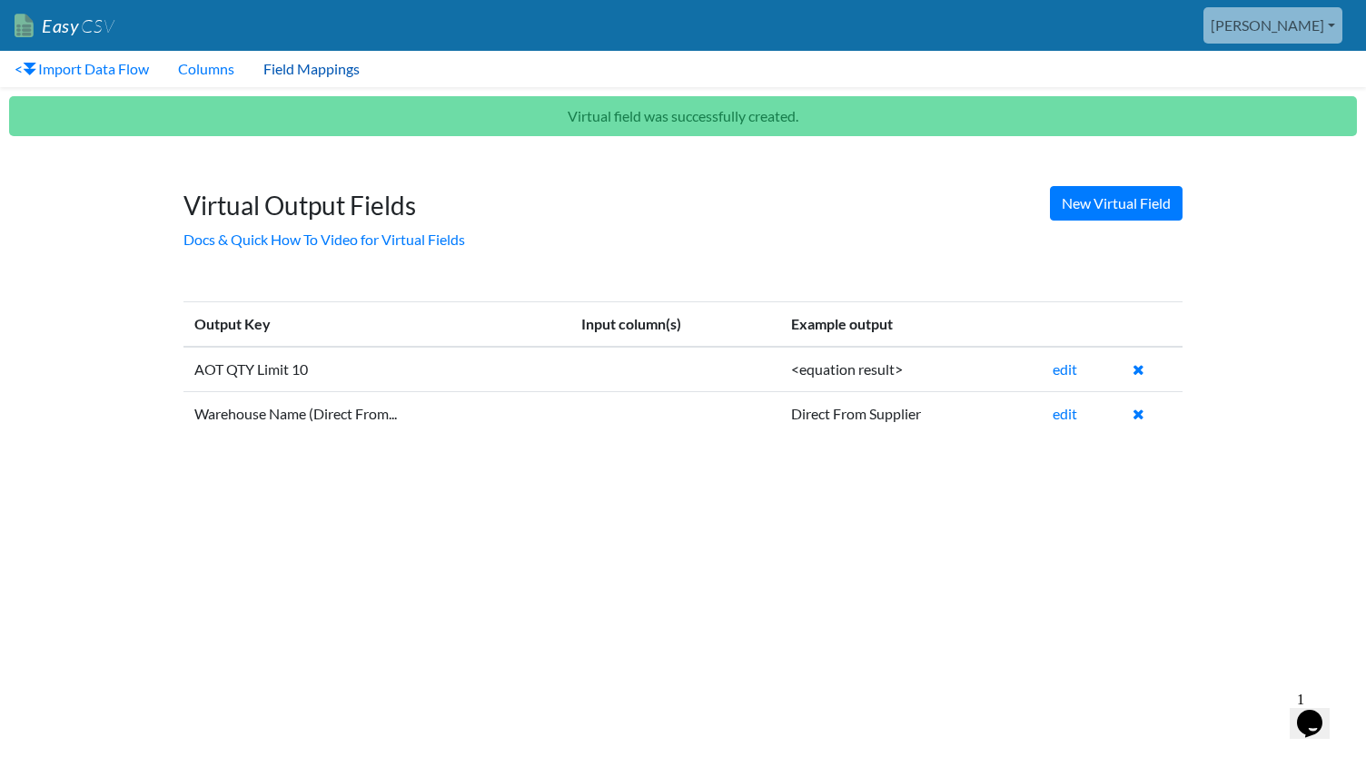
click at [314, 74] on link "Field Mappings" at bounding box center [311, 69] width 125 height 36
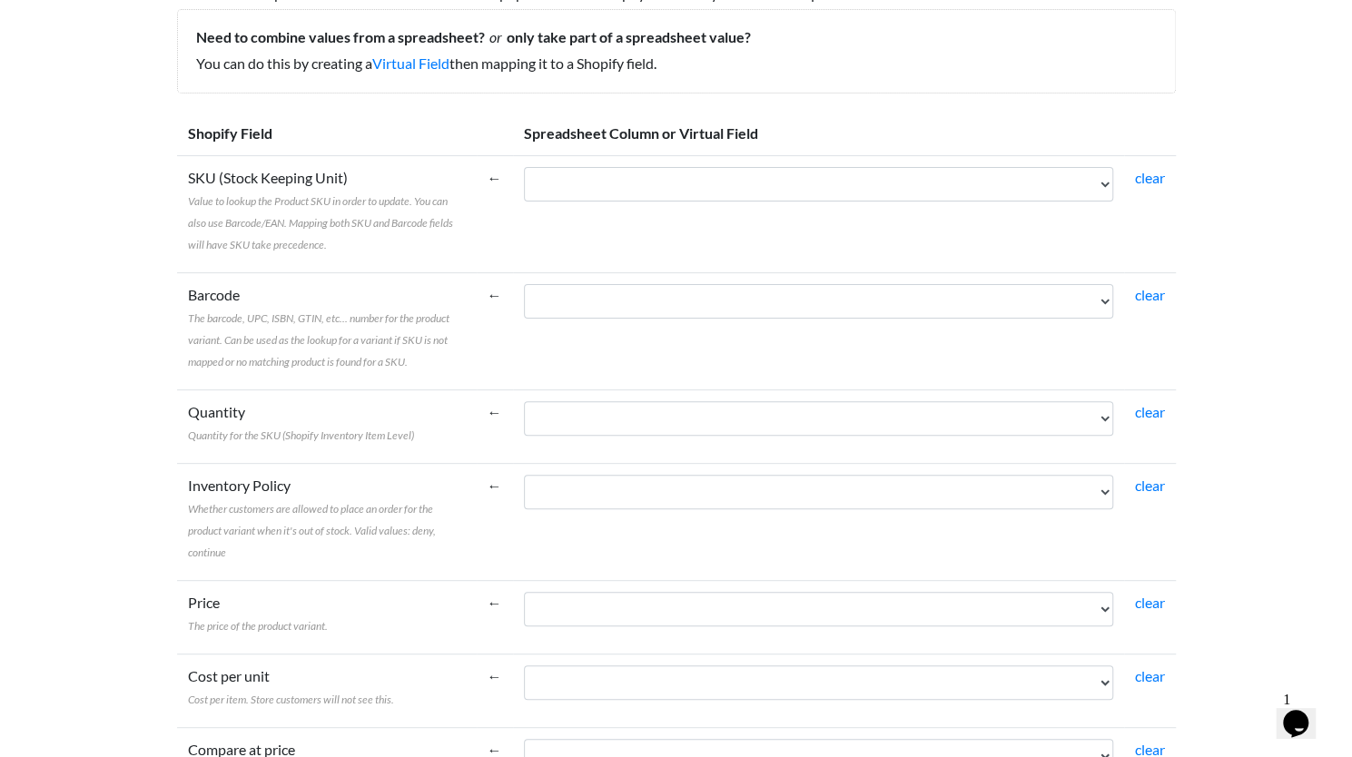
scroll to position [178, 0]
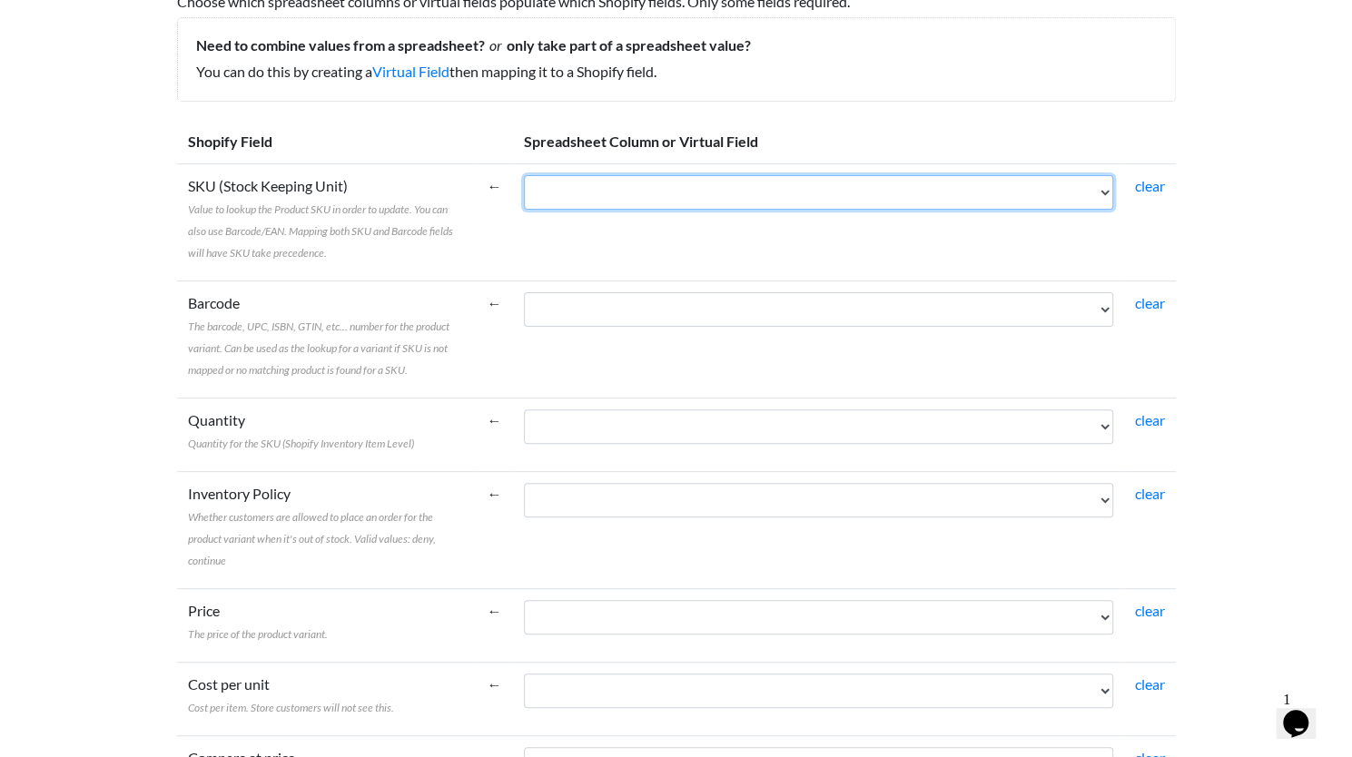
click at [660, 198] on select "SKU* Current Price (Website W/Sale ex GST R - if on promotion, promotion price …" at bounding box center [818, 192] width 589 height 35
select select "cr_756979"
click at [524, 175] on select "SKU* Current Price (Website W/Sale ex GST R - if on promotion, promotion price …" at bounding box center [818, 192] width 589 height 35
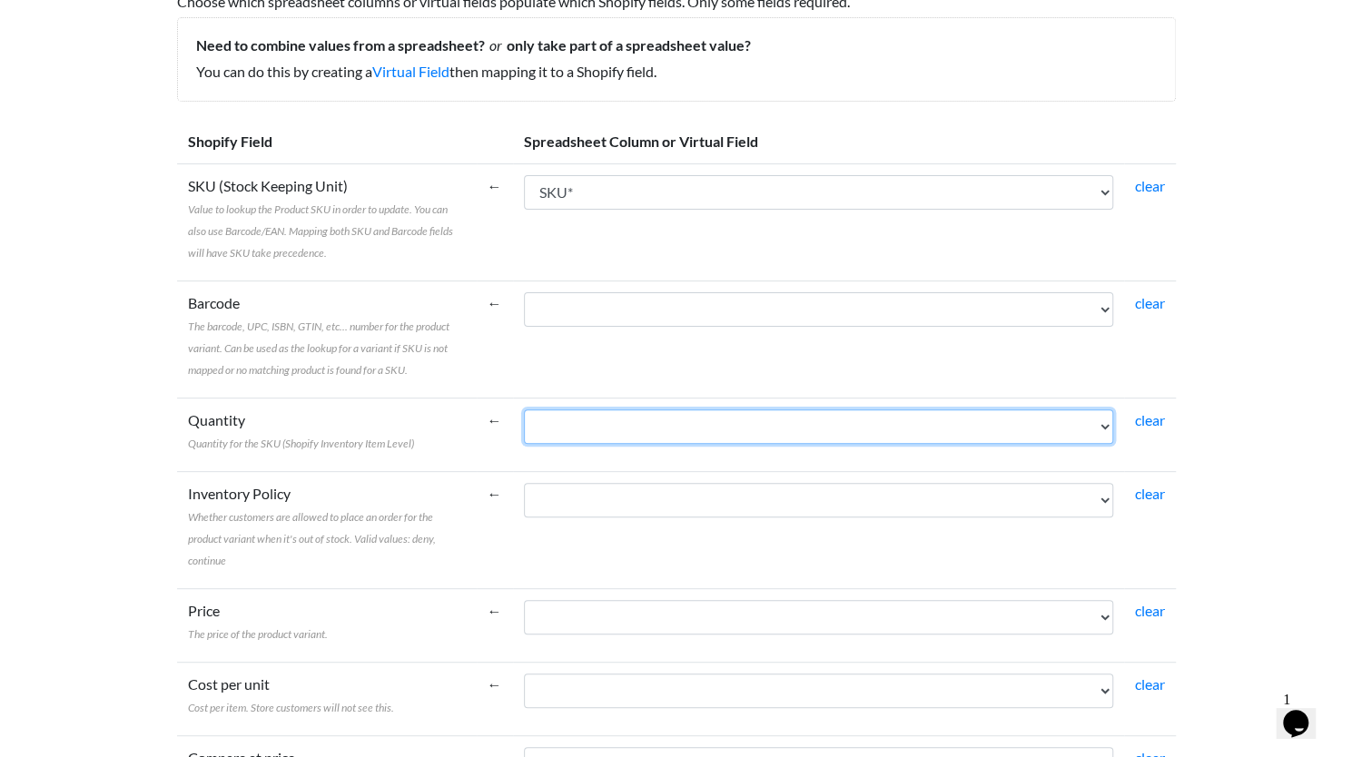
click at [619, 423] on select "SKU* Current Price (Website W/Sale ex GST R - if on promotion, promotion price …" at bounding box center [818, 427] width 589 height 35
select select "vf_24250"
click at [524, 410] on select "SKU* Current Price (Website W/Sale ex GST R - if on promotion, promotion price …" at bounding box center [818, 427] width 589 height 35
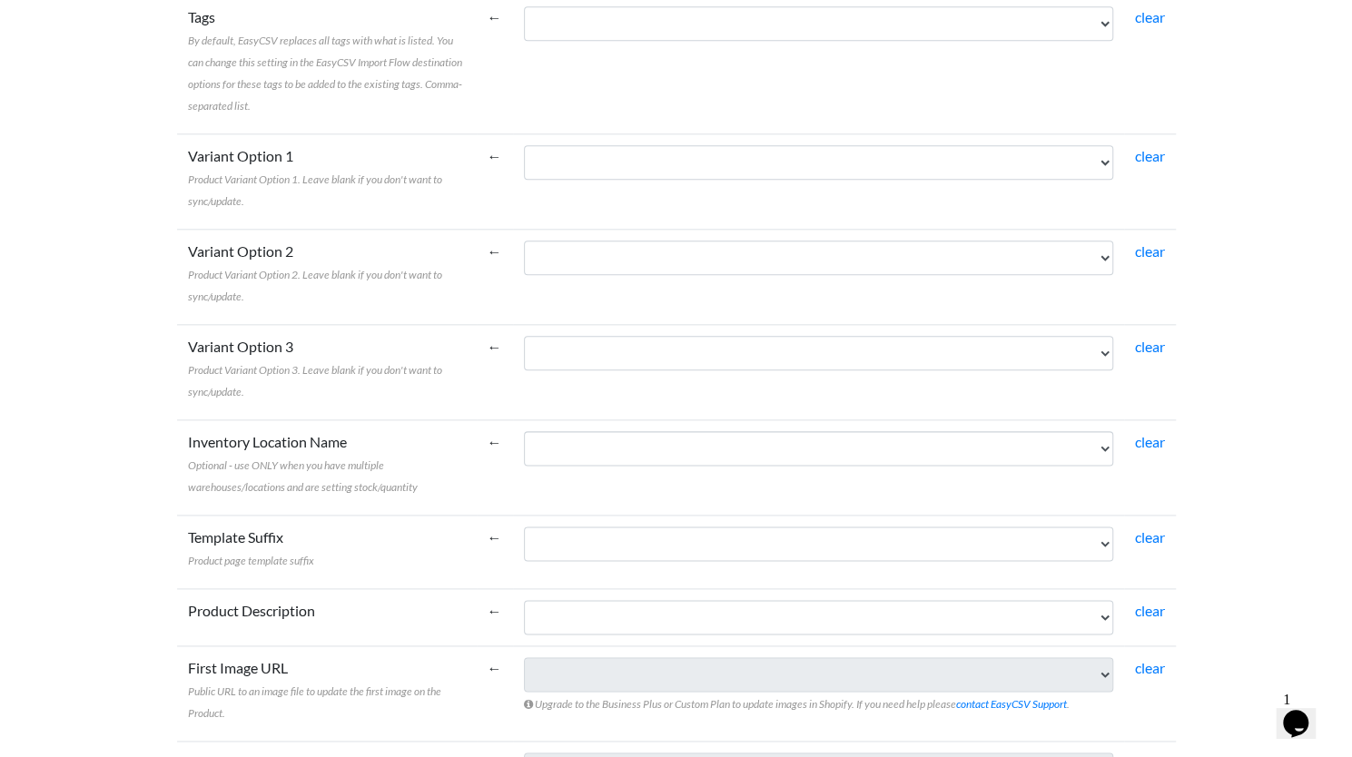
scroll to position [1070, 0]
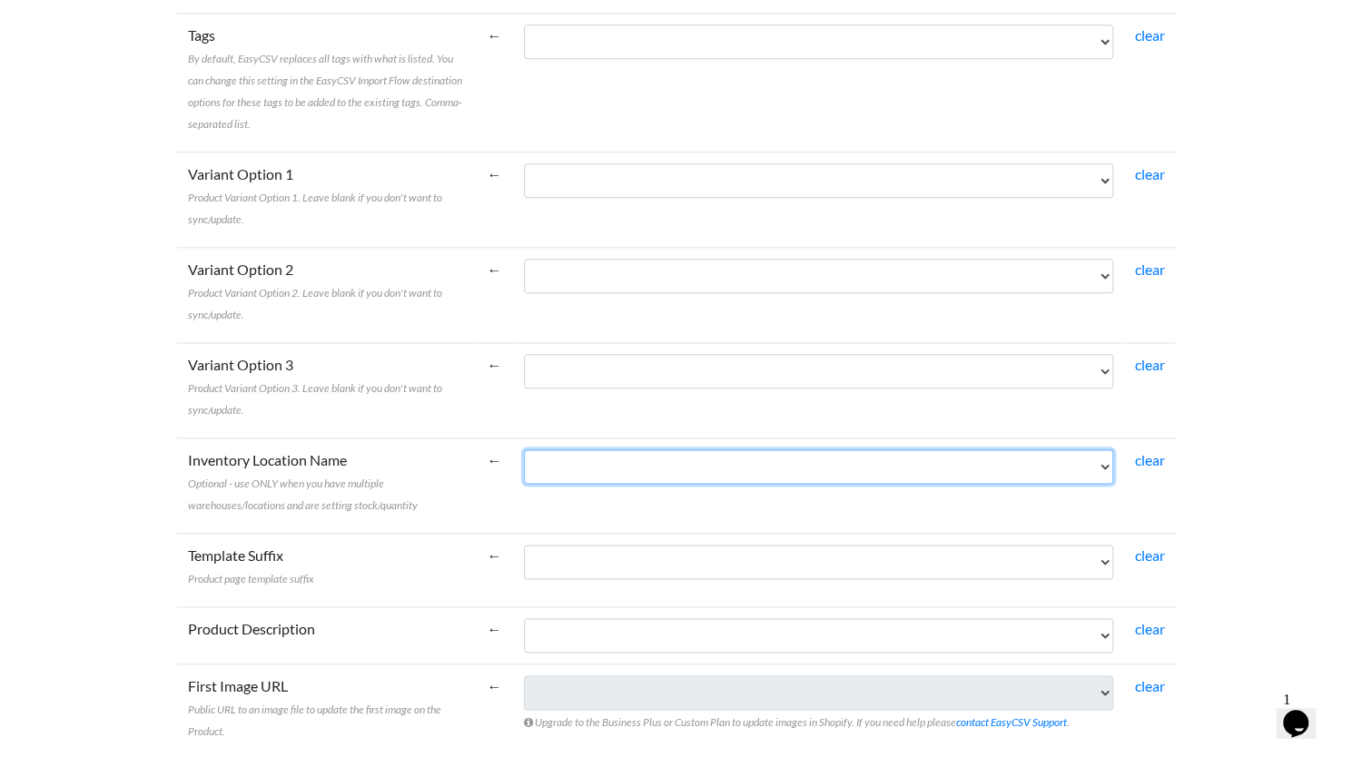
click at [608, 475] on select "SKU* Current Price (Website W/Sale ex GST R - if on promotion, promotion price …" at bounding box center [818, 467] width 589 height 35
select select "vf_24251"
click at [524, 450] on select "SKU* Current Price (Website W/Sale ex GST R - if on promotion, promotion price …" at bounding box center [818, 467] width 589 height 35
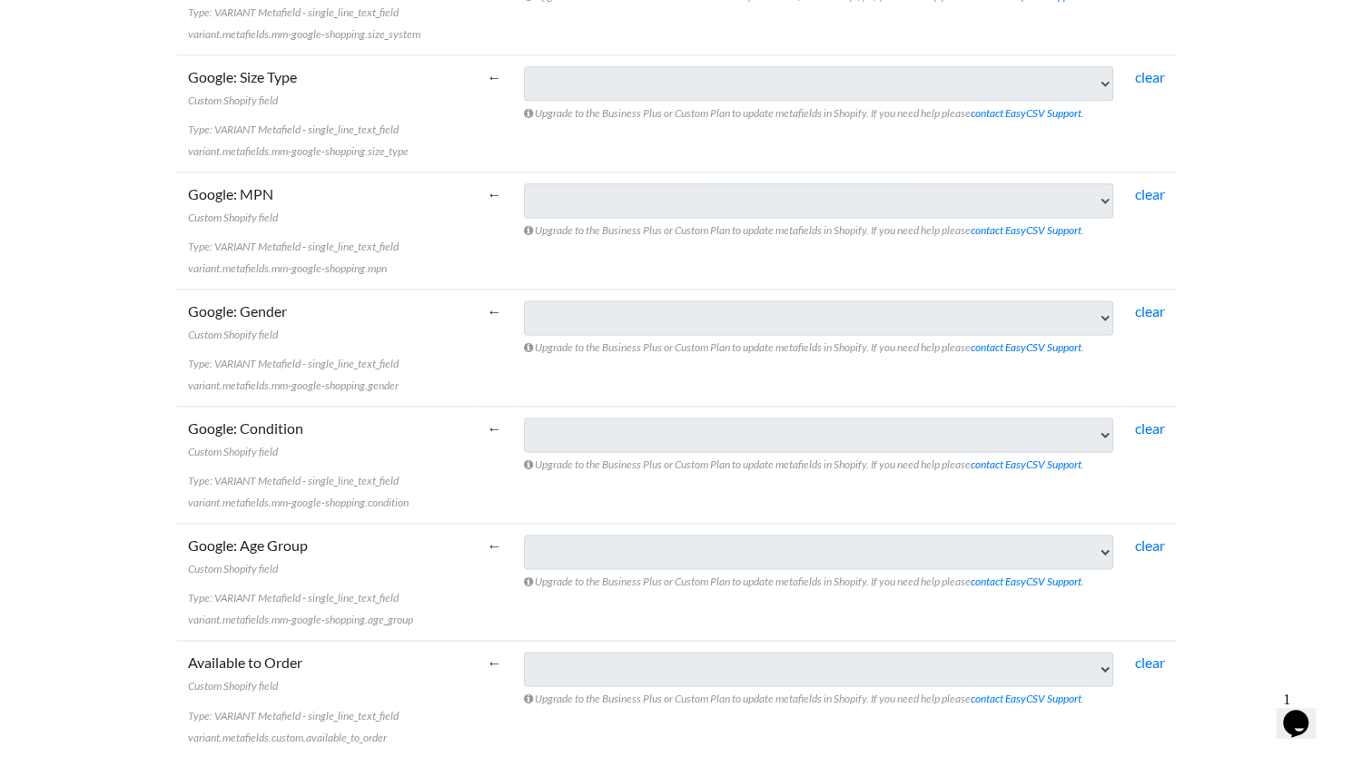
scroll to position [5587, 0]
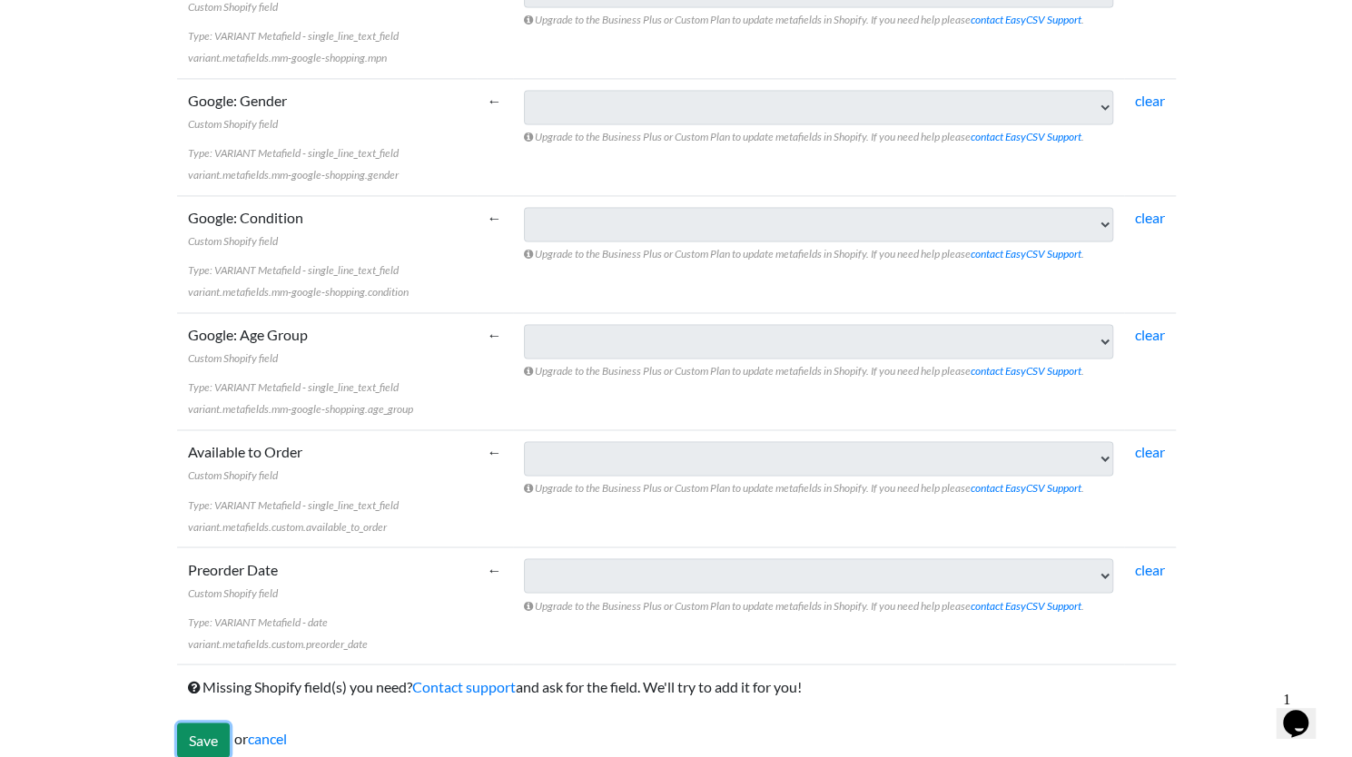
click at [193, 726] on input "Save" at bounding box center [203, 740] width 53 height 35
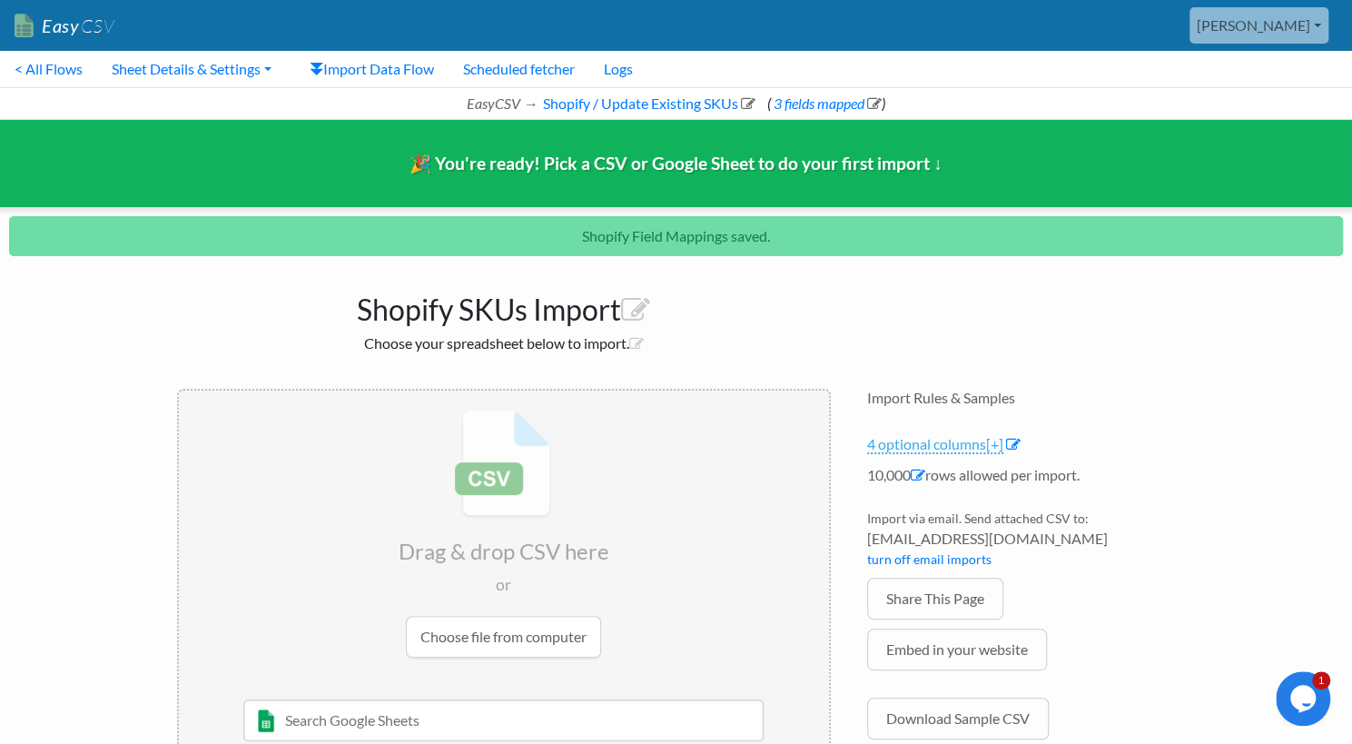
click at [999, 444] on span "[+]" at bounding box center [994, 443] width 17 height 17
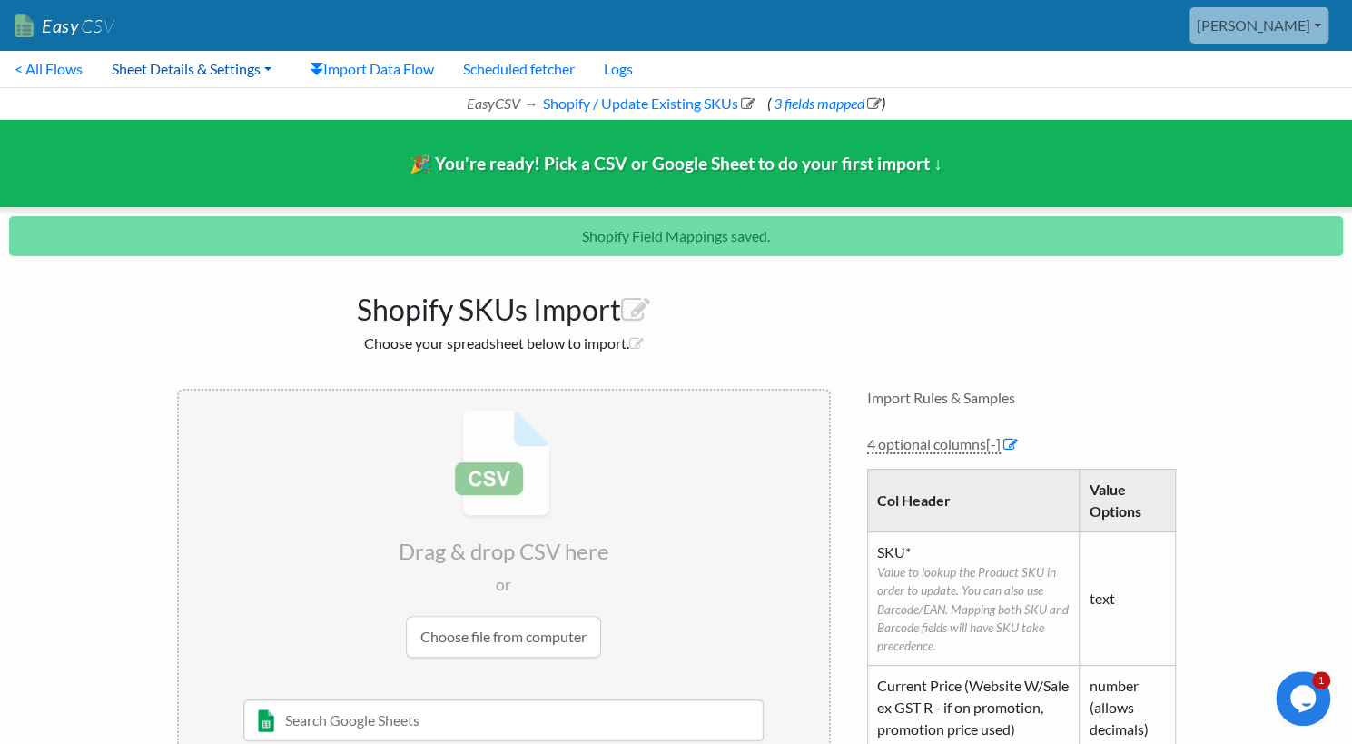
click at [233, 64] on link "Sheet Details & Settings" at bounding box center [191, 69] width 189 height 36
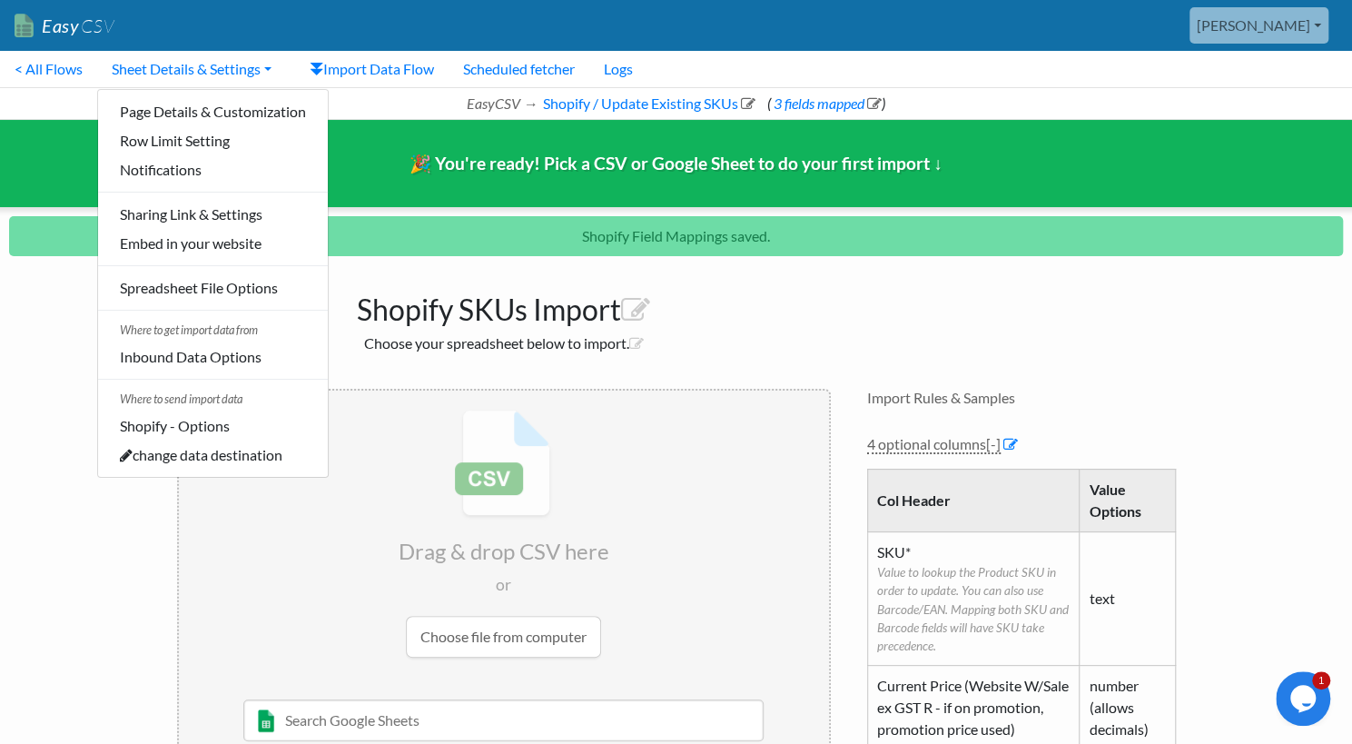
click at [54, 299] on body "Easy CSV [PERSON_NAME] Toyboxtales All Flows All CSV Generators Business & Plan…" at bounding box center [676, 622] width 1352 height 1245
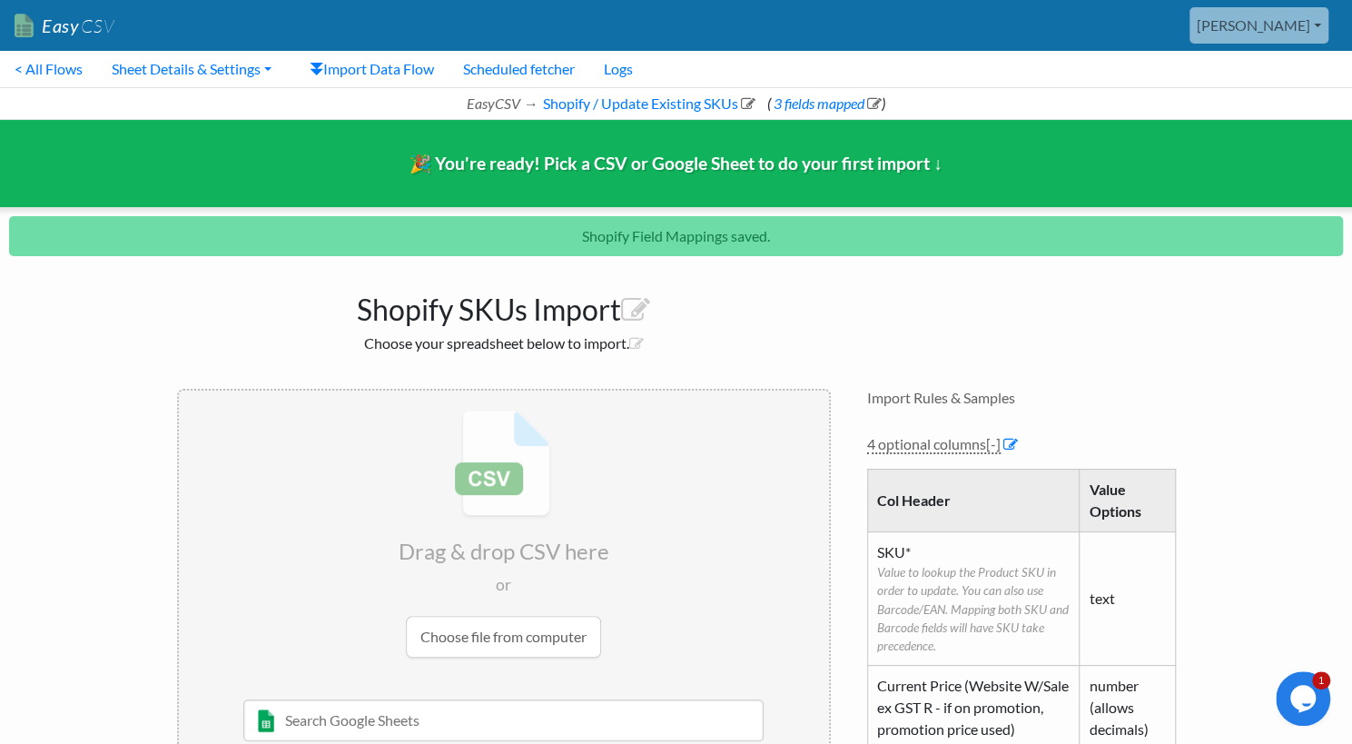
click at [510, 637] on input "file" at bounding box center [504, 534] width 650 height 286
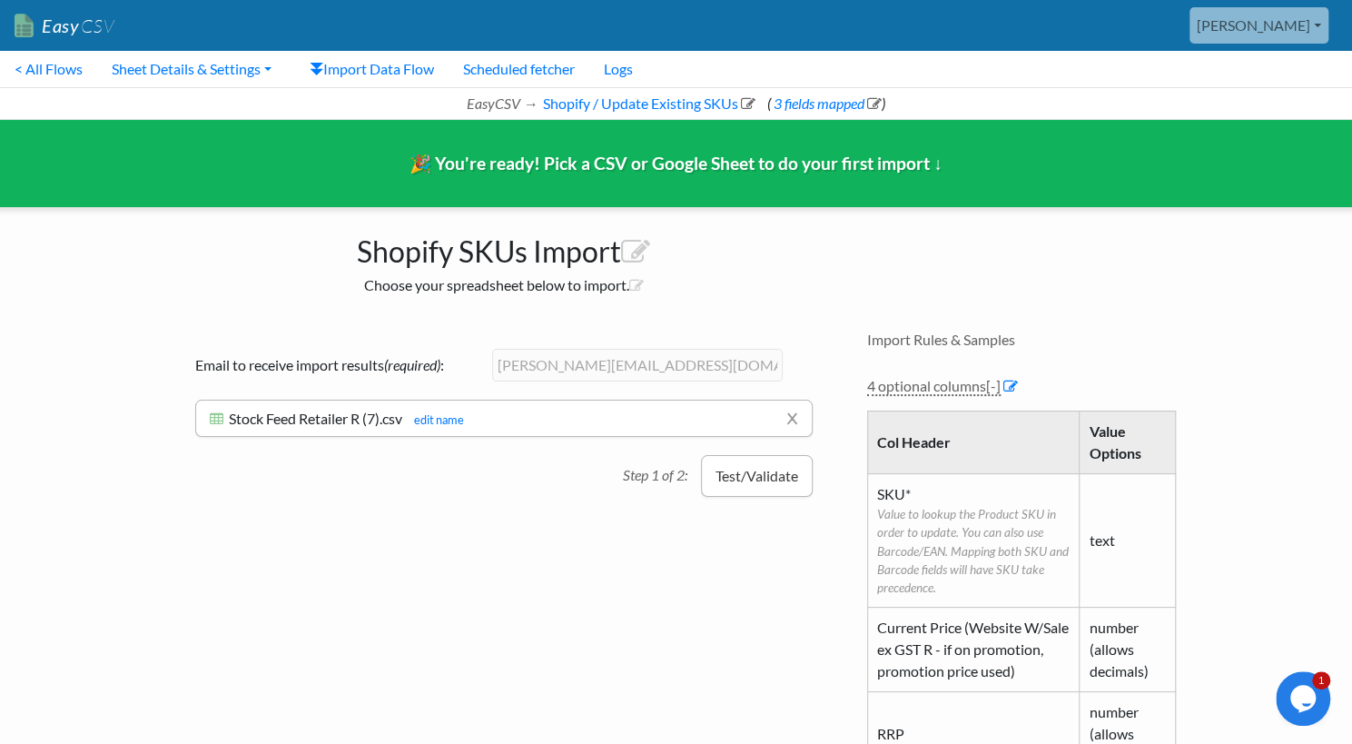
click at [757, 479] on button "Test/Validate" at bounding box center [757, 476] width 112 height 42
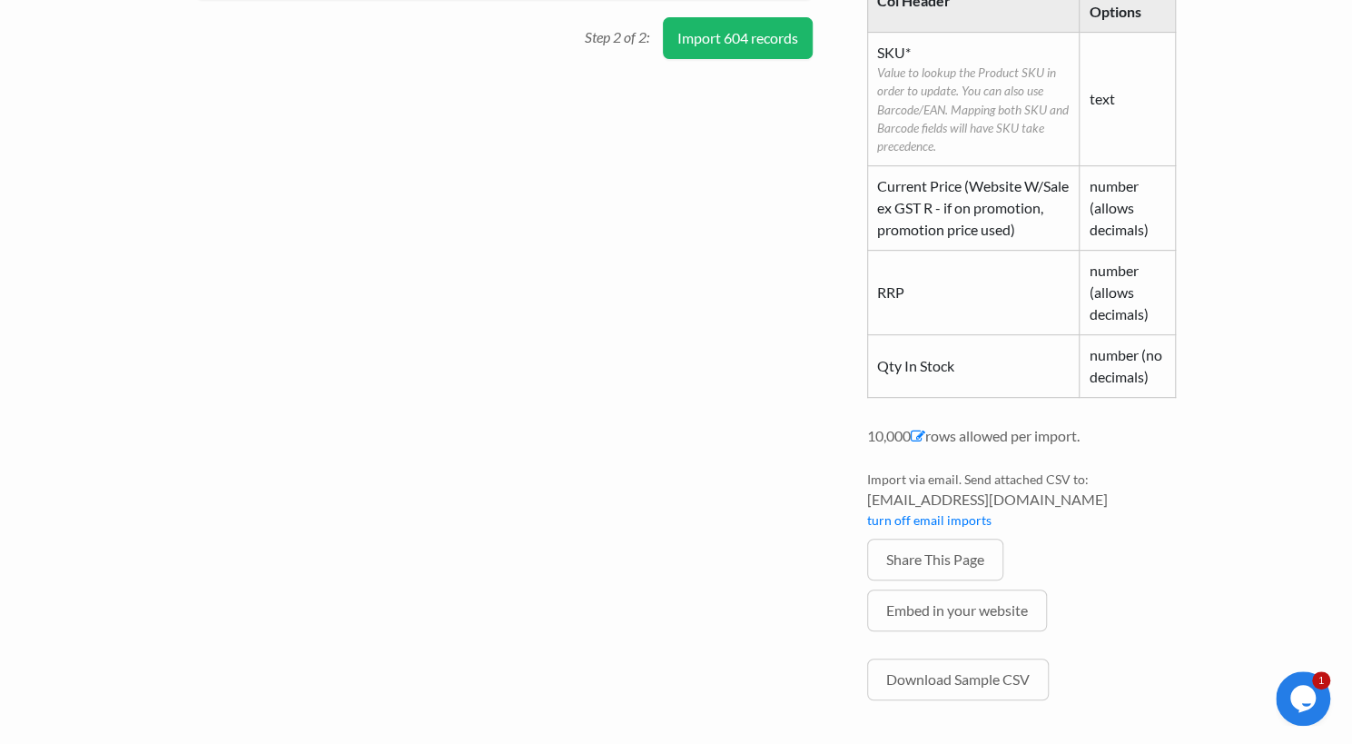
scroll to position [476, 0]
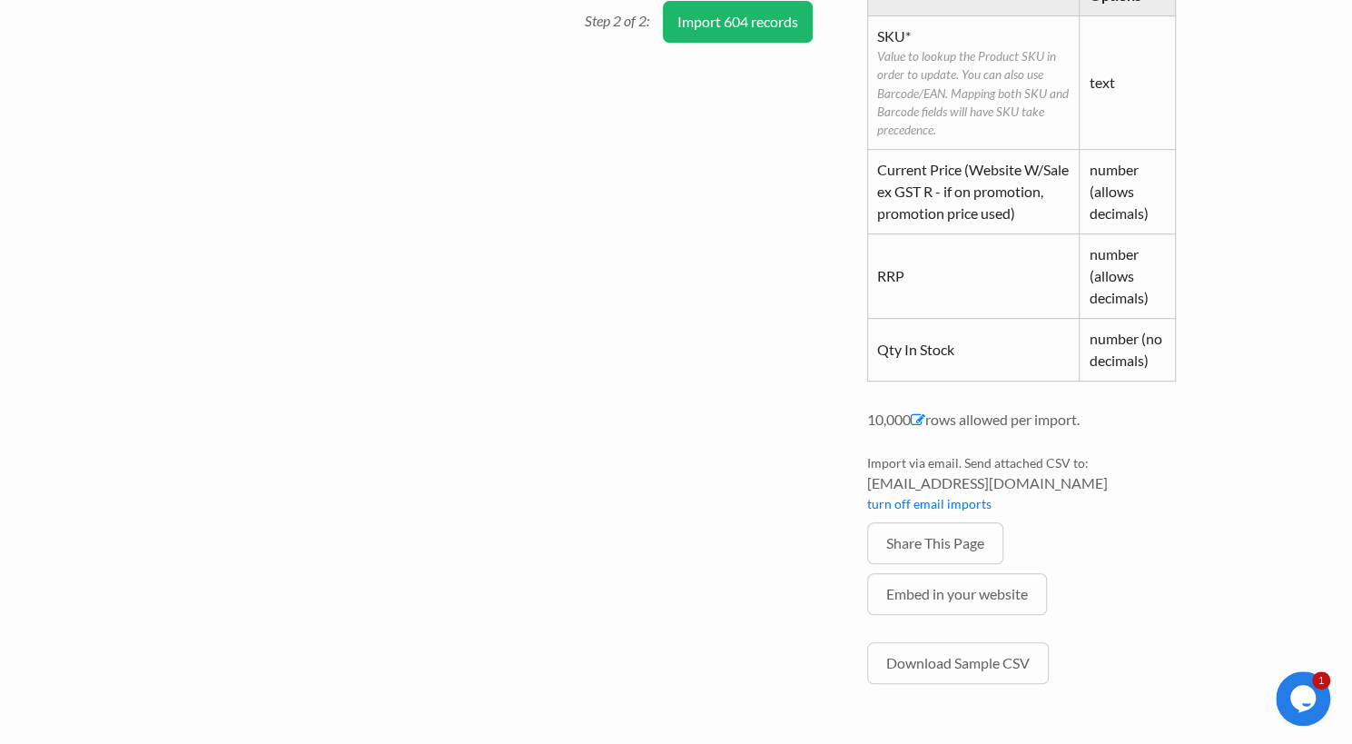
drag, startPoint x: 1084, startPoint y: 487, endPoint x: 865, endPoint y: 495, distance: 219.9
click at [865, 495] on div "Import Rules & Samples 4 optional columns [-] Col Header Value Options SKU* Val…" at bounding box center [1021, 293] width 345 height 876
copy span "3b5a538c5589@parse.easycsv.io"
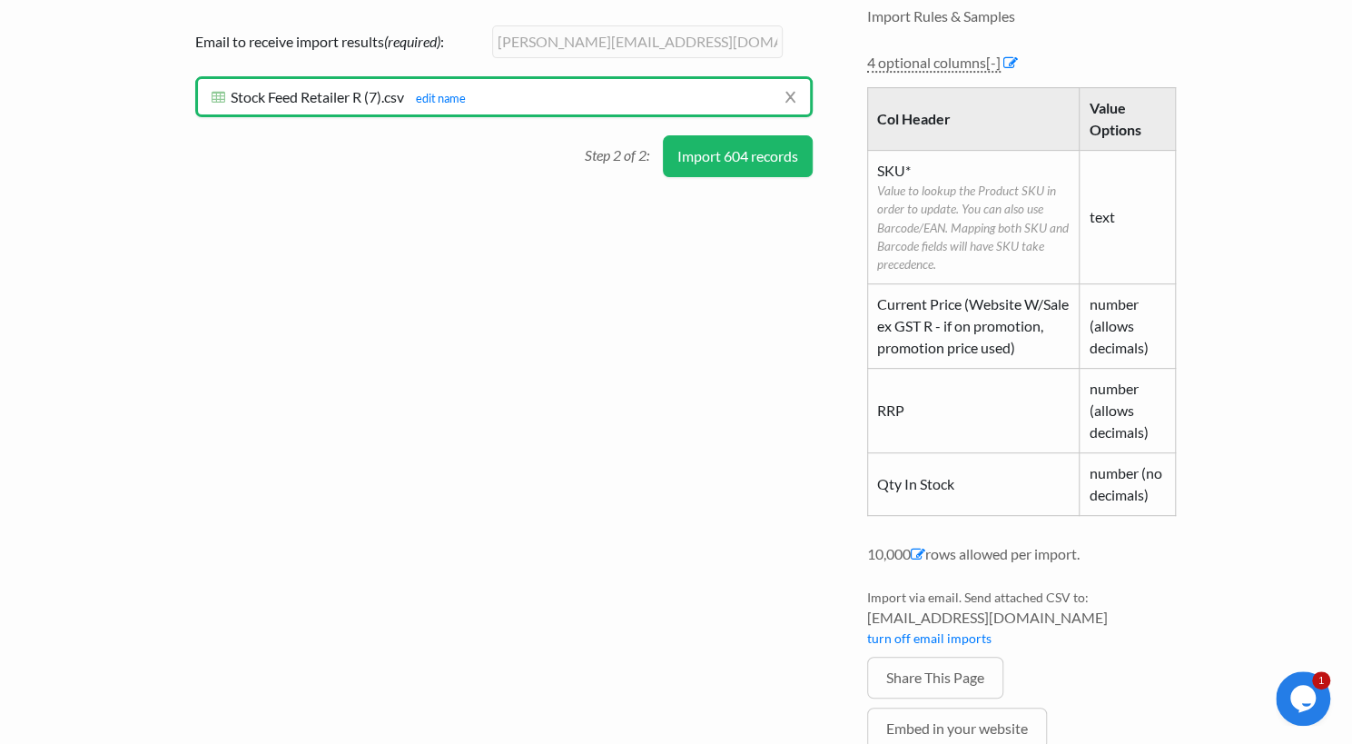
scroll to position [225, 0]
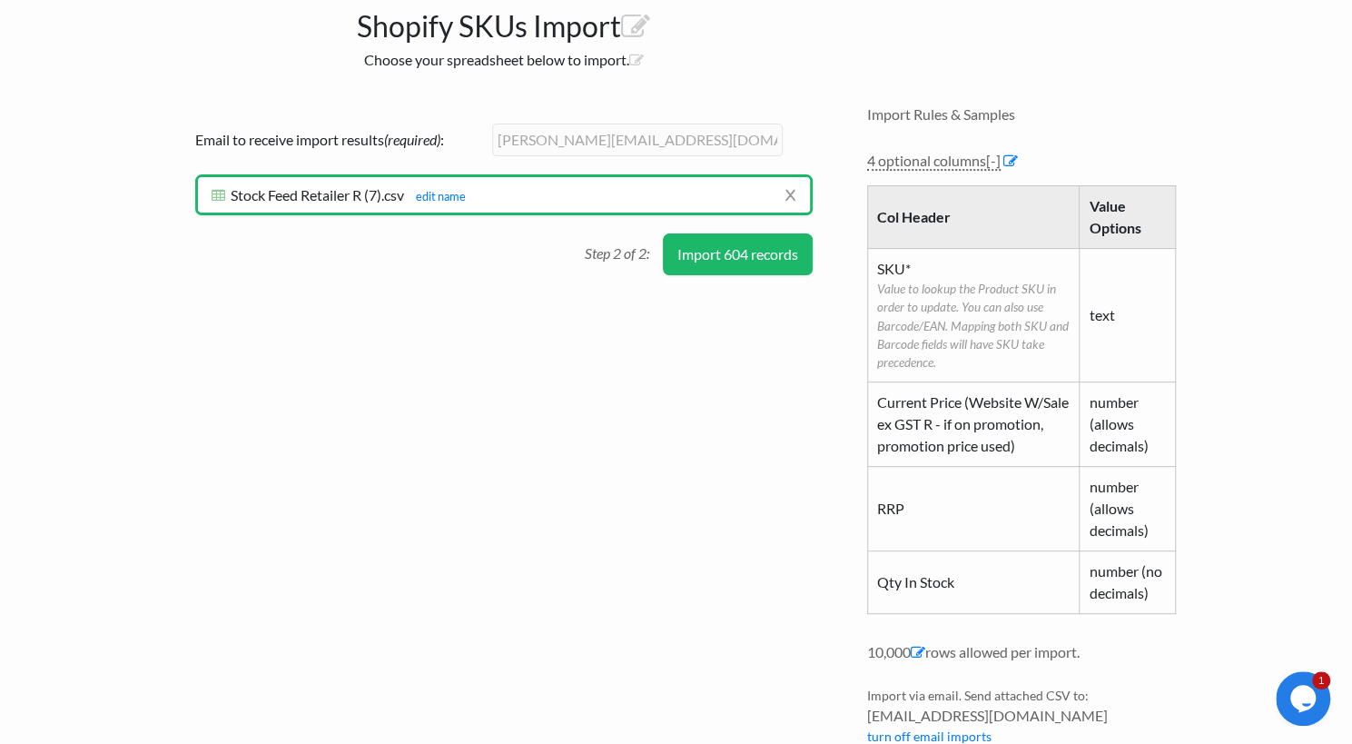
click at [723, 261] on button "Import 604 records" at bounding box center [738, 254] width 150 height 42
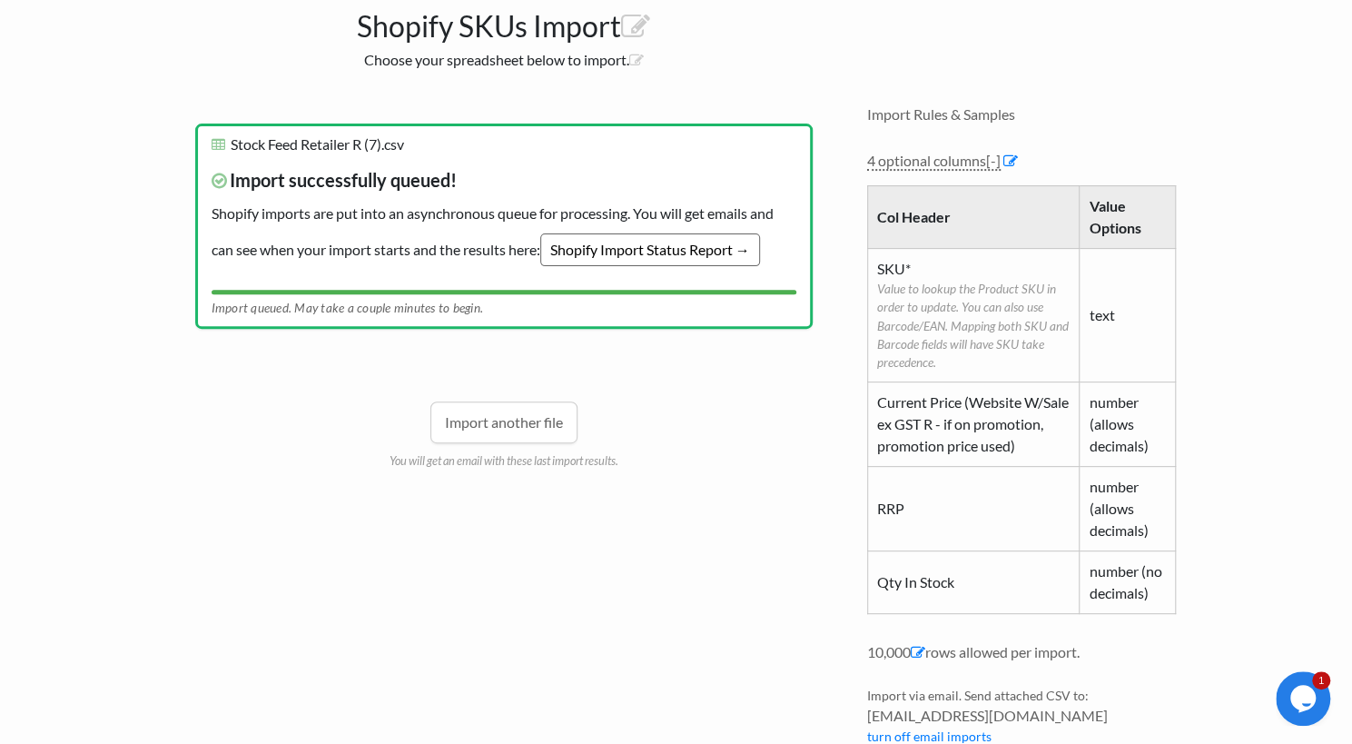
click at [660, 257] on link "Shopify Import Status Report →" at bounding box center [650, 249] width 220 height 33
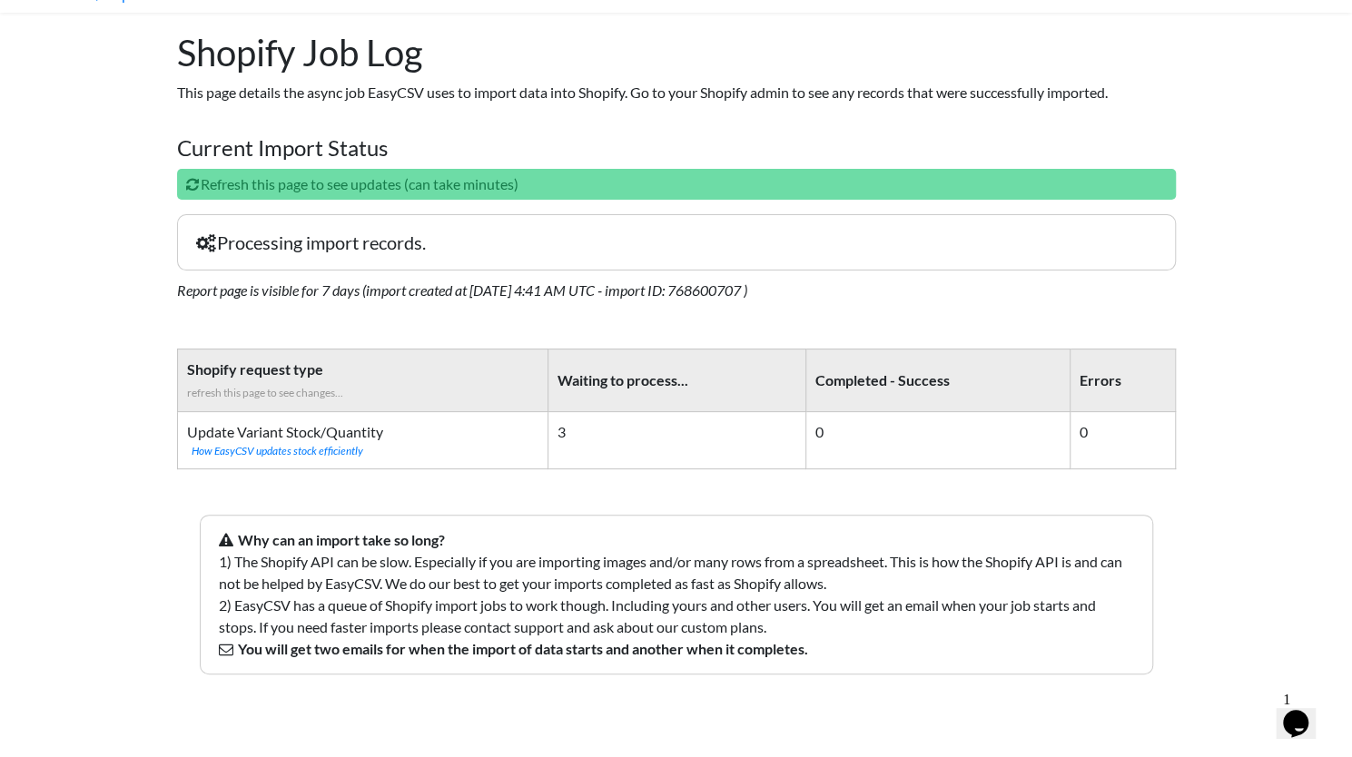
scroll to position [87, 0]
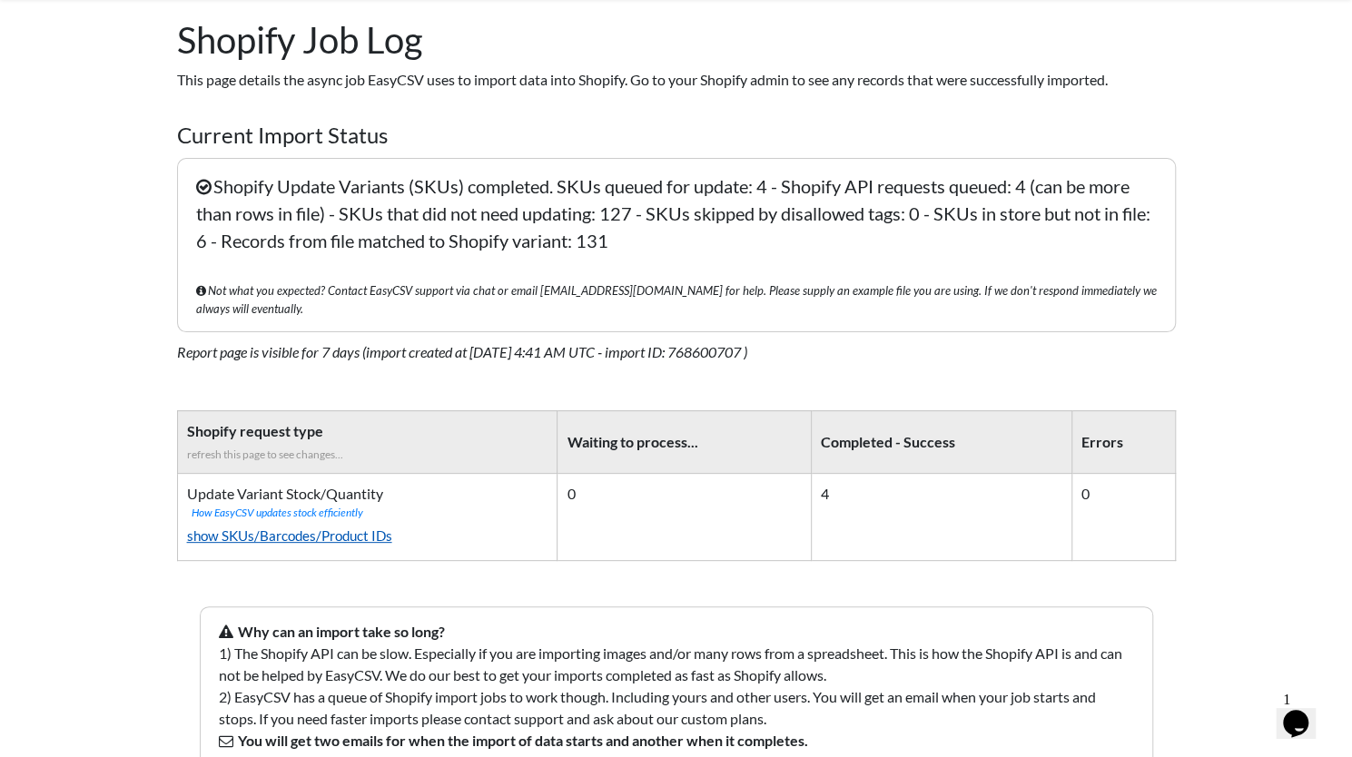
click at [270, 521] on link "show SKUs/Barcodes/Product IDs" at bounding box center [367, 536] width 361 height 30
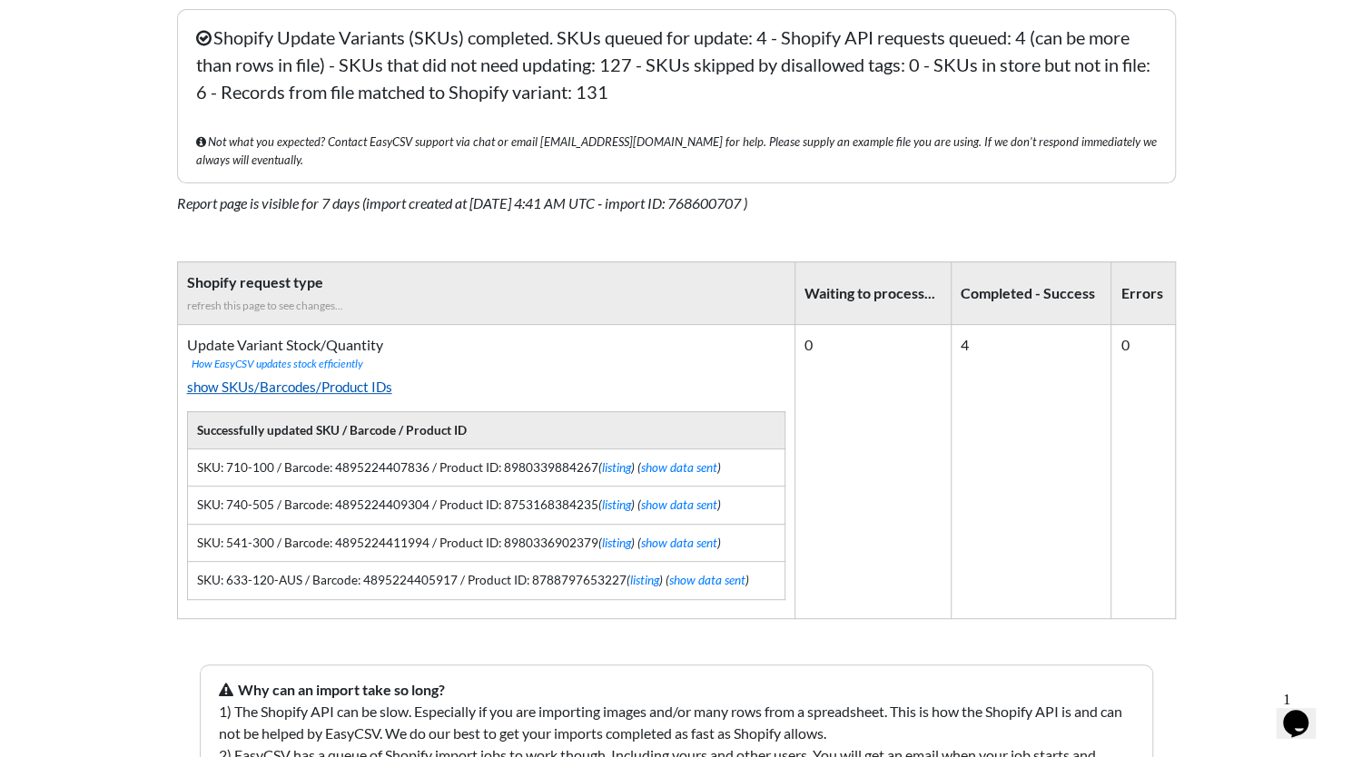
scroll to position [245, 0]
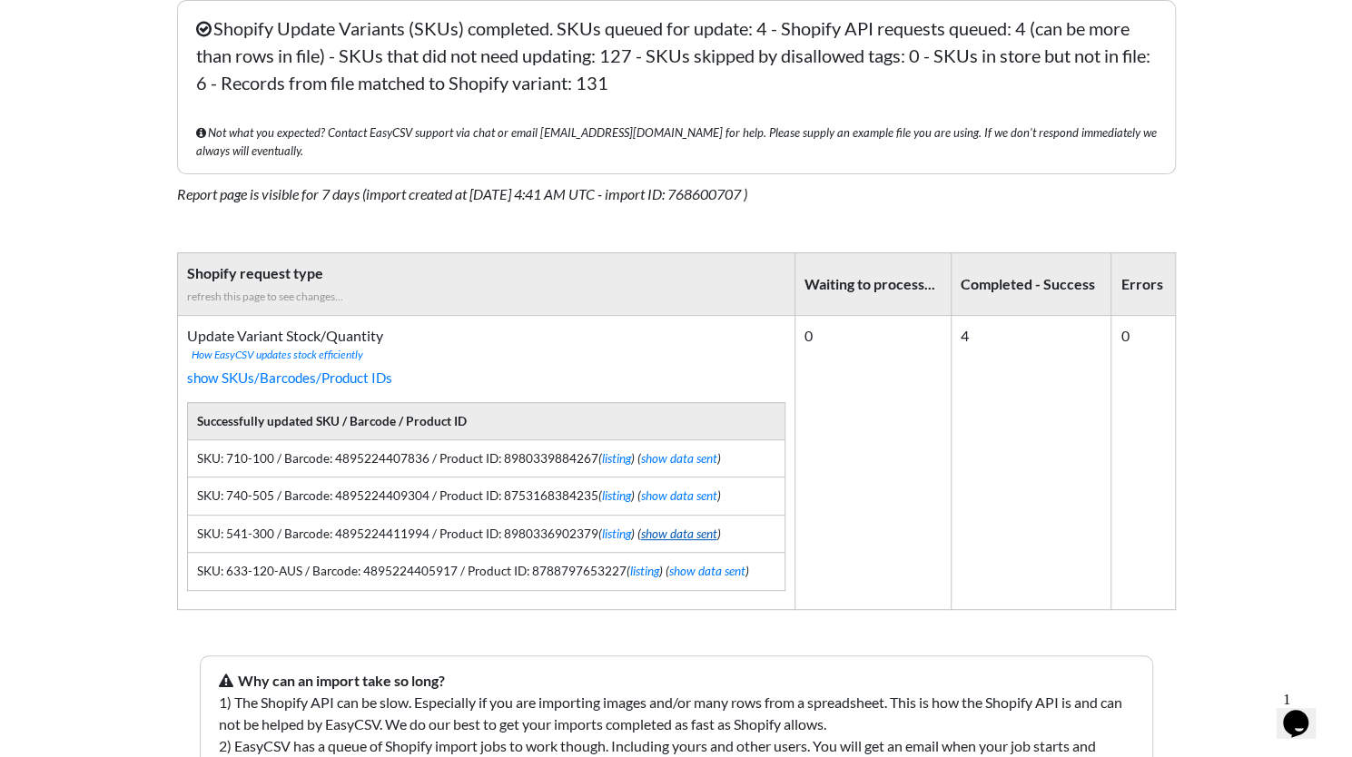
click at [685, 527] on link "show data sent" at bounding box center [679, 534] width 76 height 15
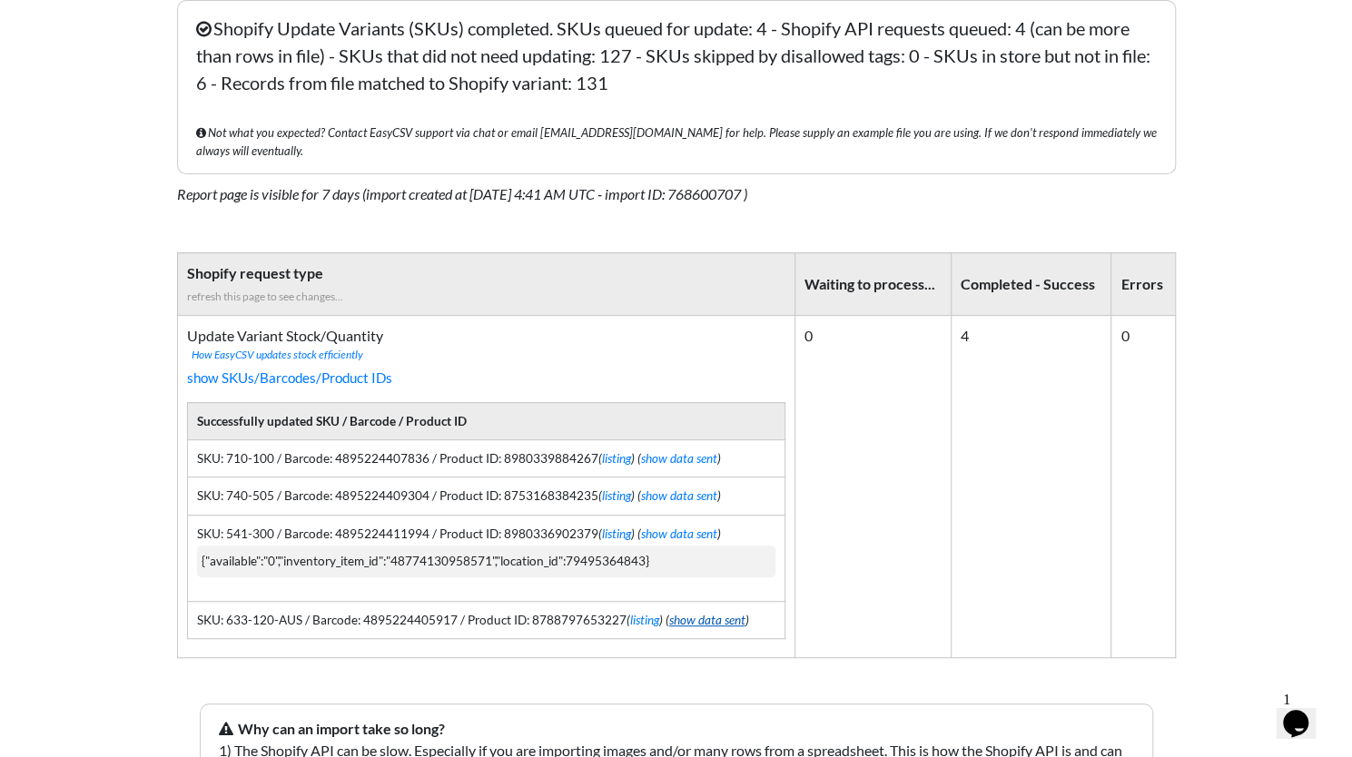
click at [702, 613] on link "show data sent" at bounding box center [707, 620] width 76 height 15
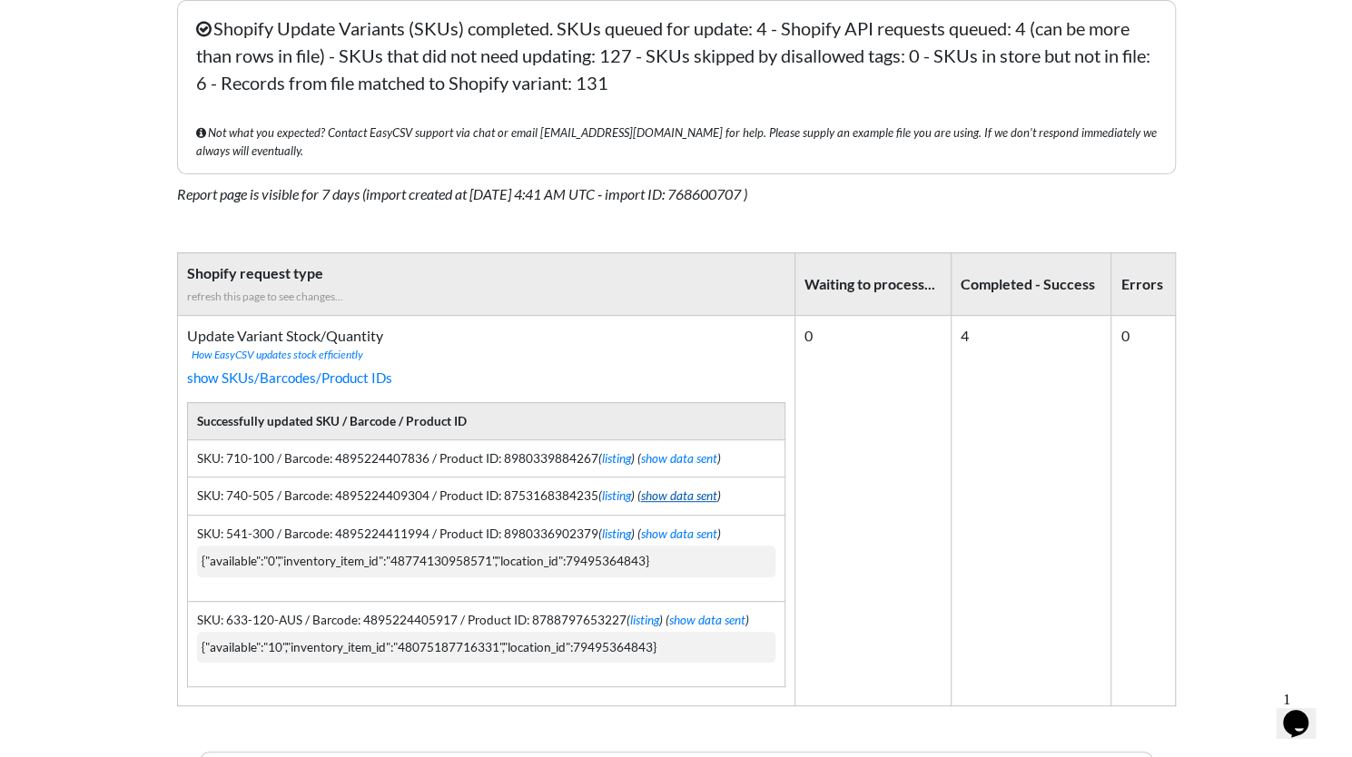
click at [683, 489] on link "show data sent" at bounding box center [679, 496] width 76 height 15
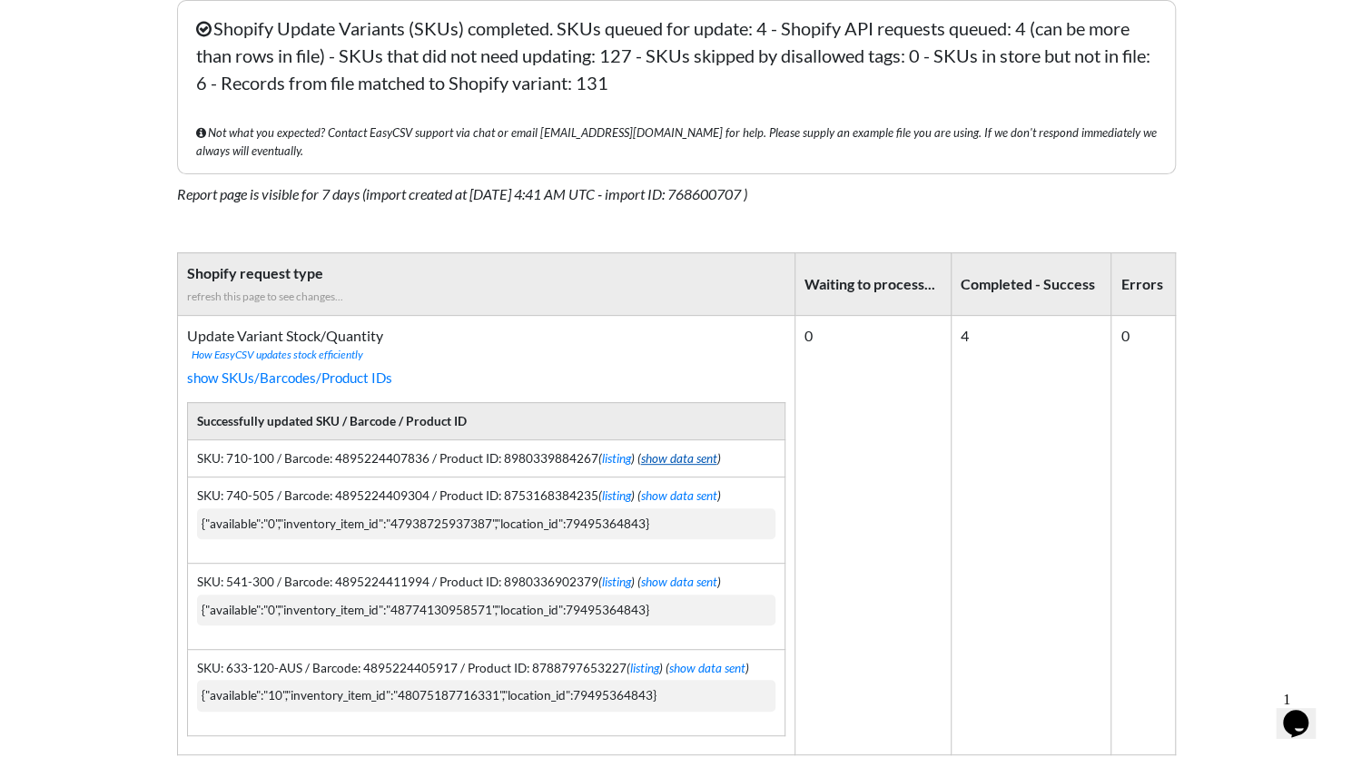
click at [679, 451] on link "show data sent" at bounding box center [679, 458] width 76 height 15
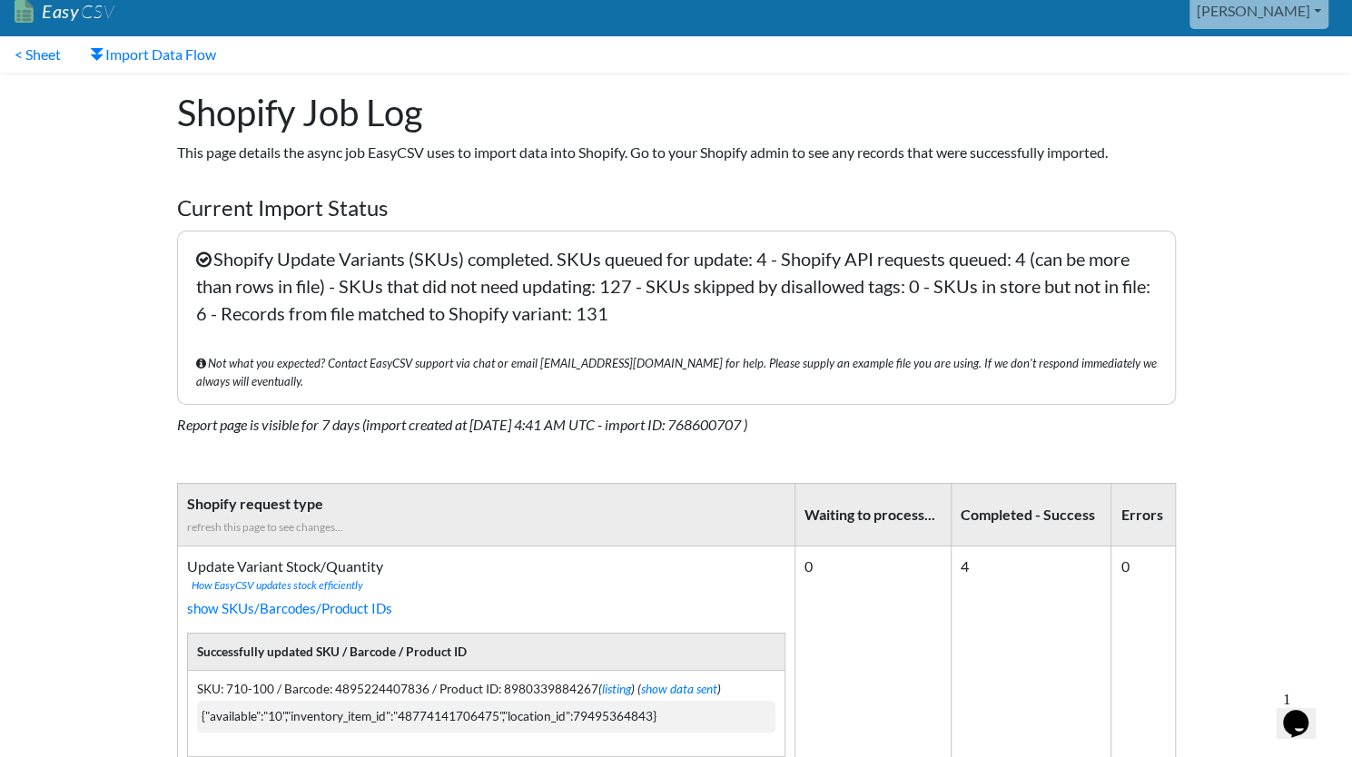
scroll to position [0, 0]
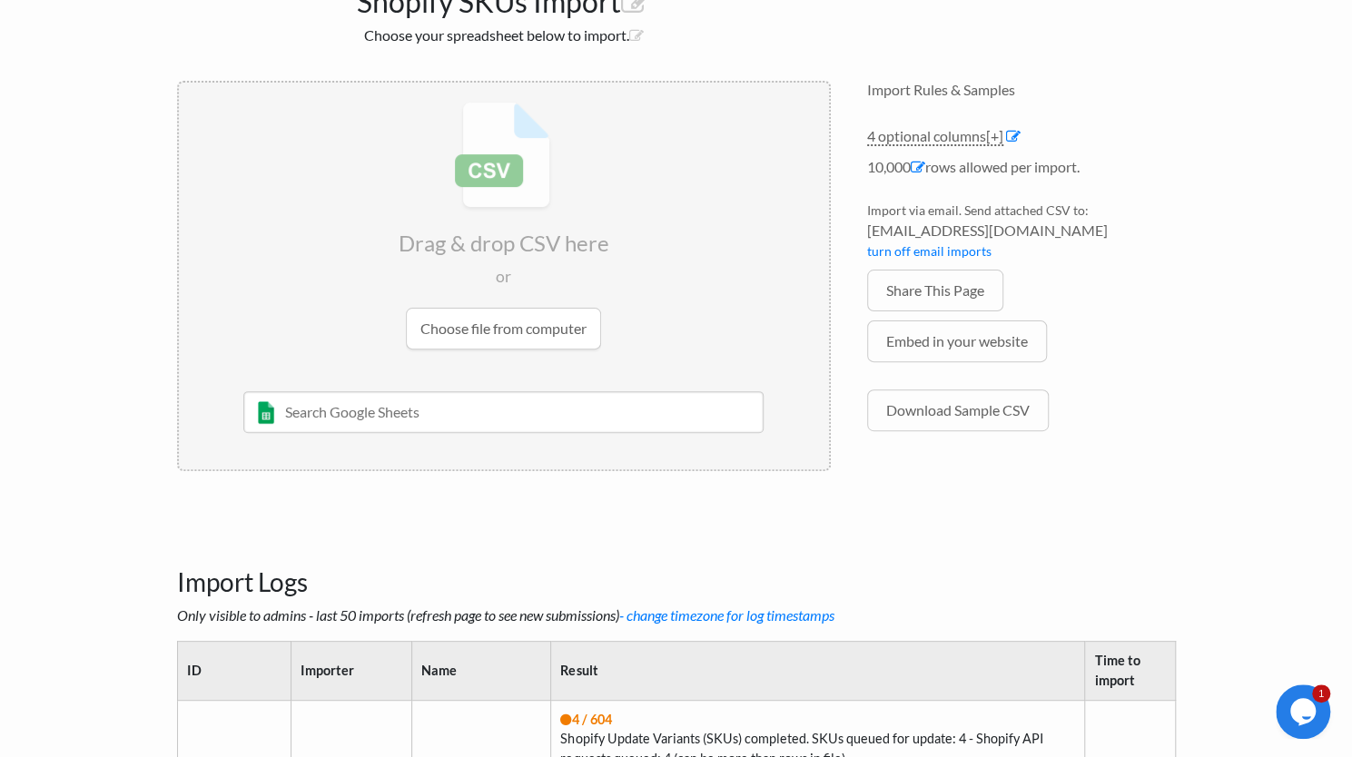
scroll to position [160, 0]
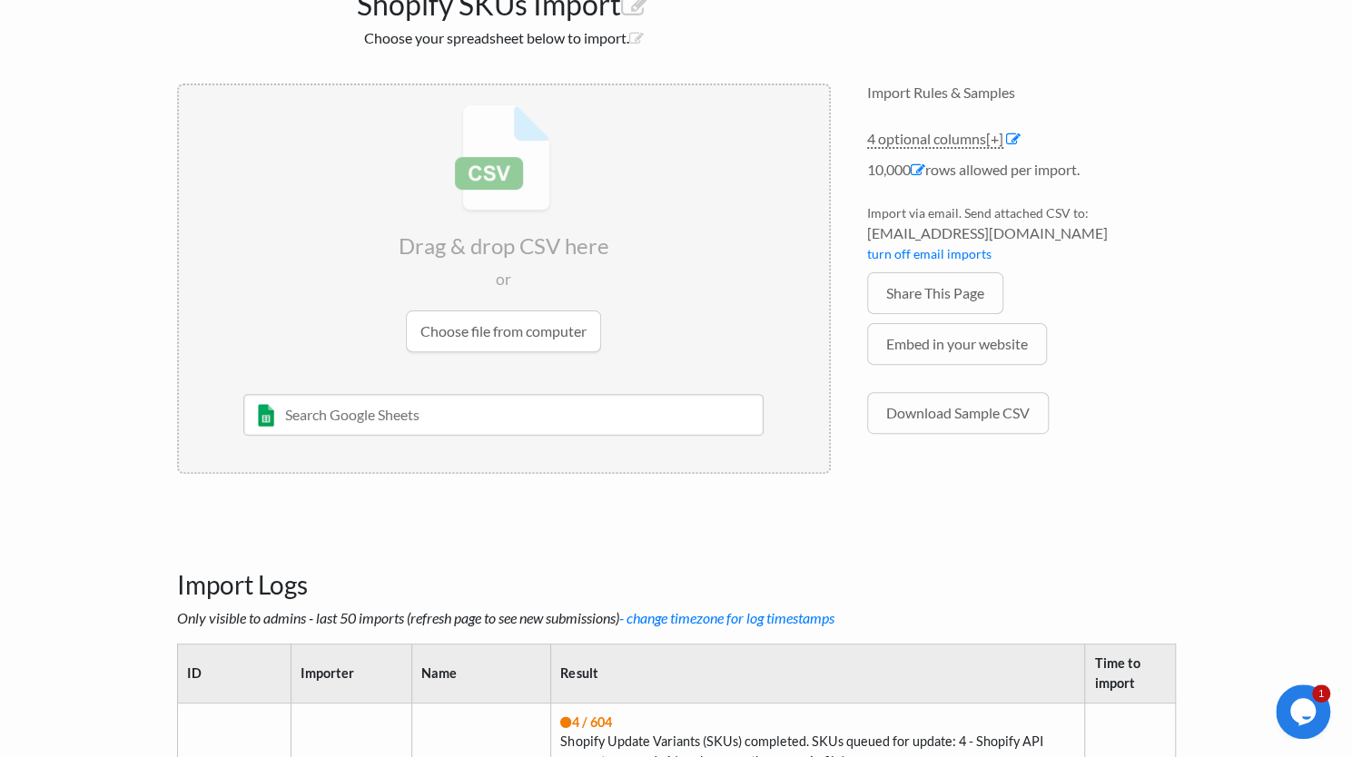
drag, startPoint x: 1093, startPoint y: 228, endPoint x: 868, endPoint y: 242, distance: 225.7
click at [868, 242] on span "[EMAIL_ADDRESS][DOMAIN_NAME]" at bounding box center [1021, 234] width 309 height 22
copy span "[EMAIL_ADDRESS][DOMAIN_NAME]"
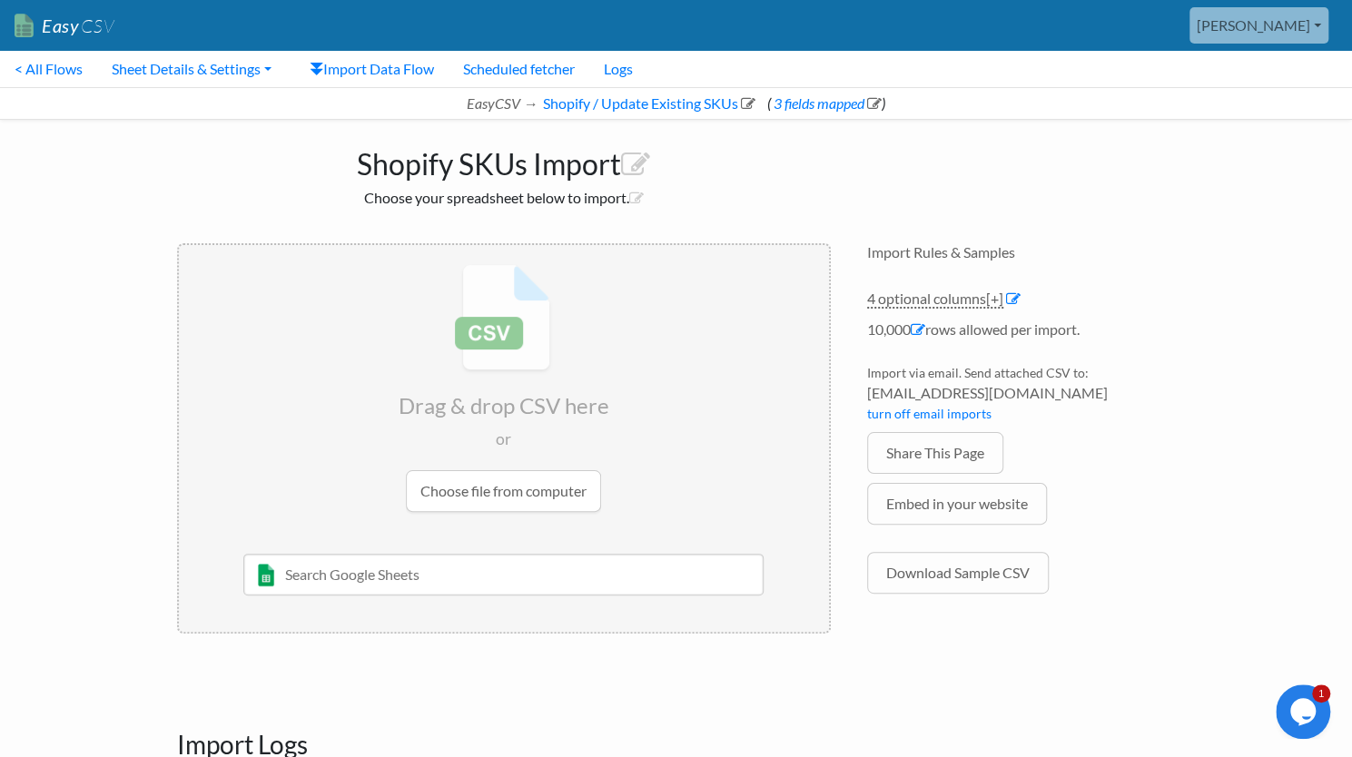
click at [136, 184] on body "Easy CSV chris Toyboxtales All Flows All CSV Generators Business & Plan Info Ma…" at bounding box center [676, 553] width 1352 height 1107
click at [54, 63] on link "< All Flows" at bounding box center [48, 69] width 97 height 36
click at [641, 166] on icon at bounding box center [635, 165] width 29 height 29
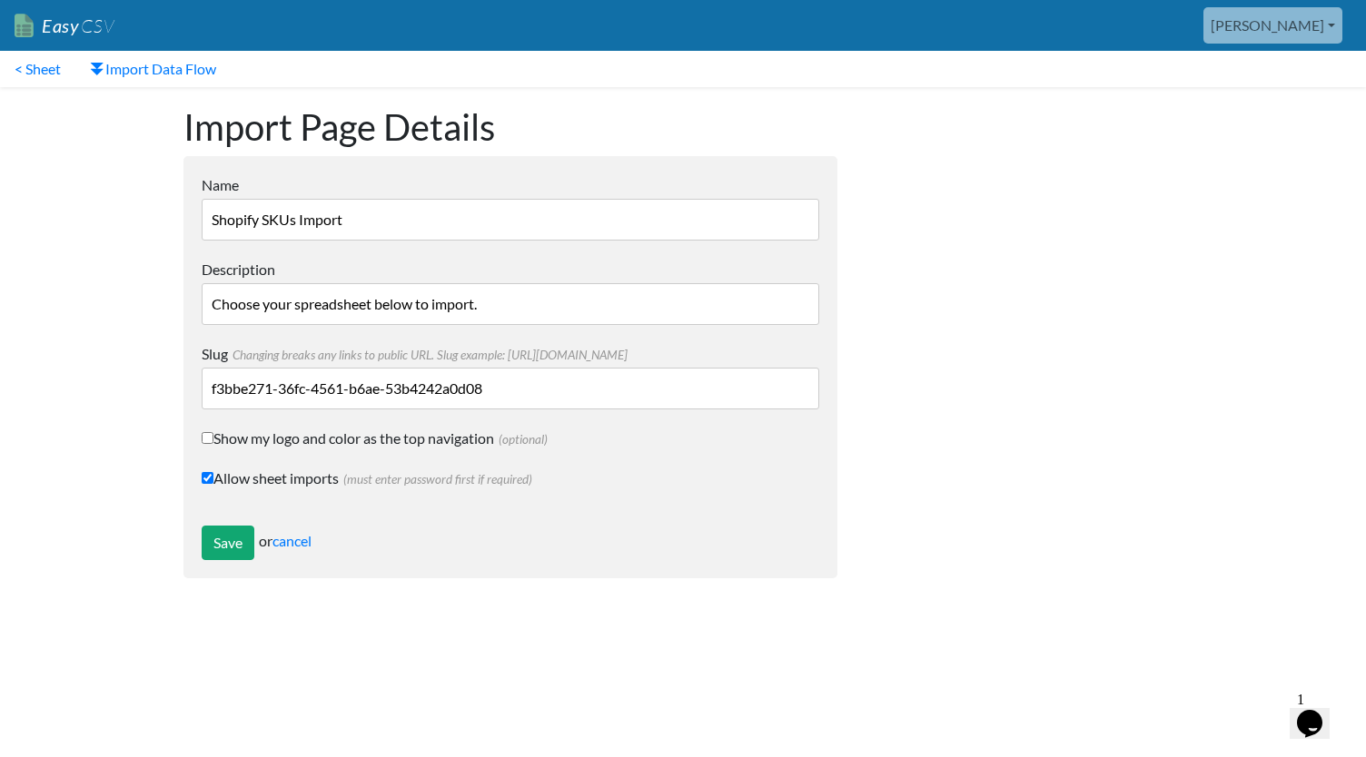
click at [360, 227] on input "Shopify SKUs Import" at bounding box center [511, 220] width 618 height 42
type input "AOT Dropship QTY Update"
click at [985, 252] on div at bounding box center [1028, 341] width 345 height 509
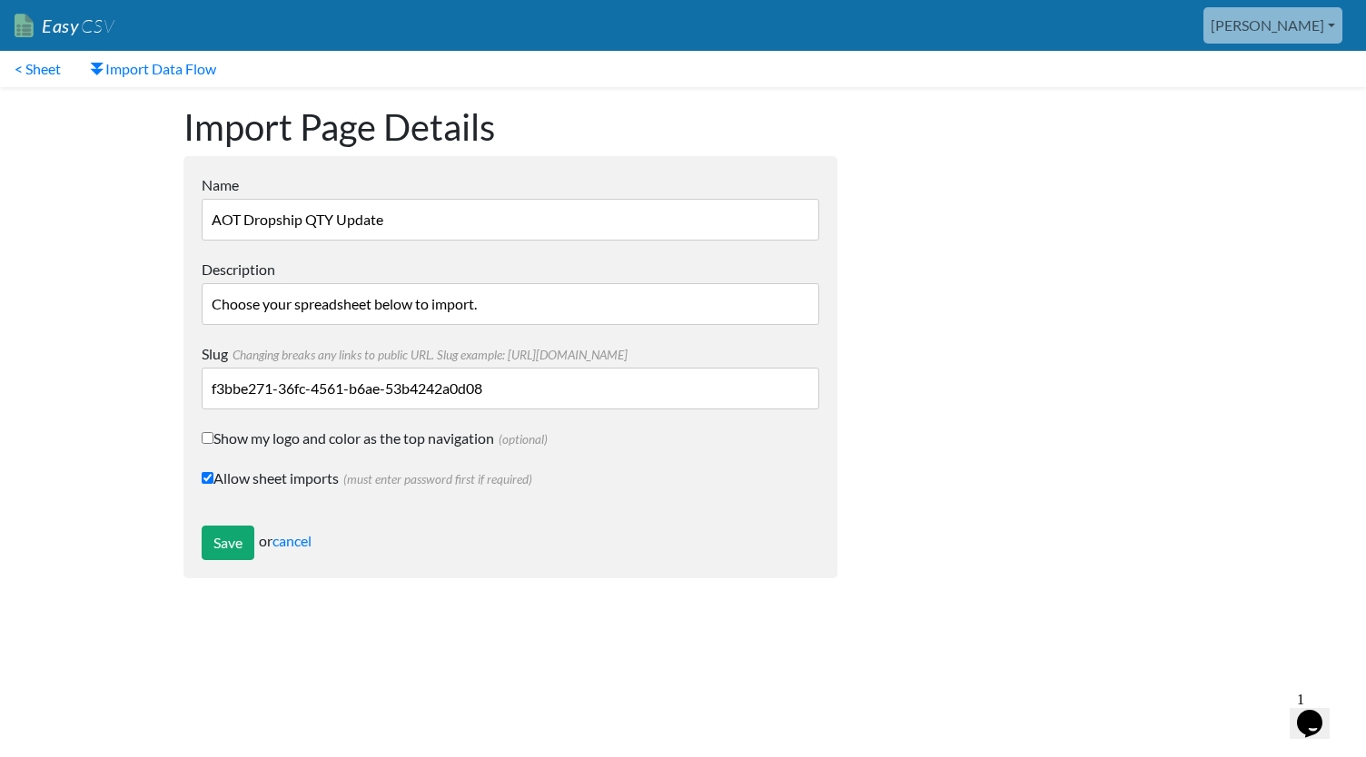
click at [559, 312] on input "Choose your spreadsheet below to import." at bounding box center [511, 304] width 618 height 42
click at [581, 296] on input "Choose your spreadsheet below to import." at bounding box center [511, 304] width 618 height 42
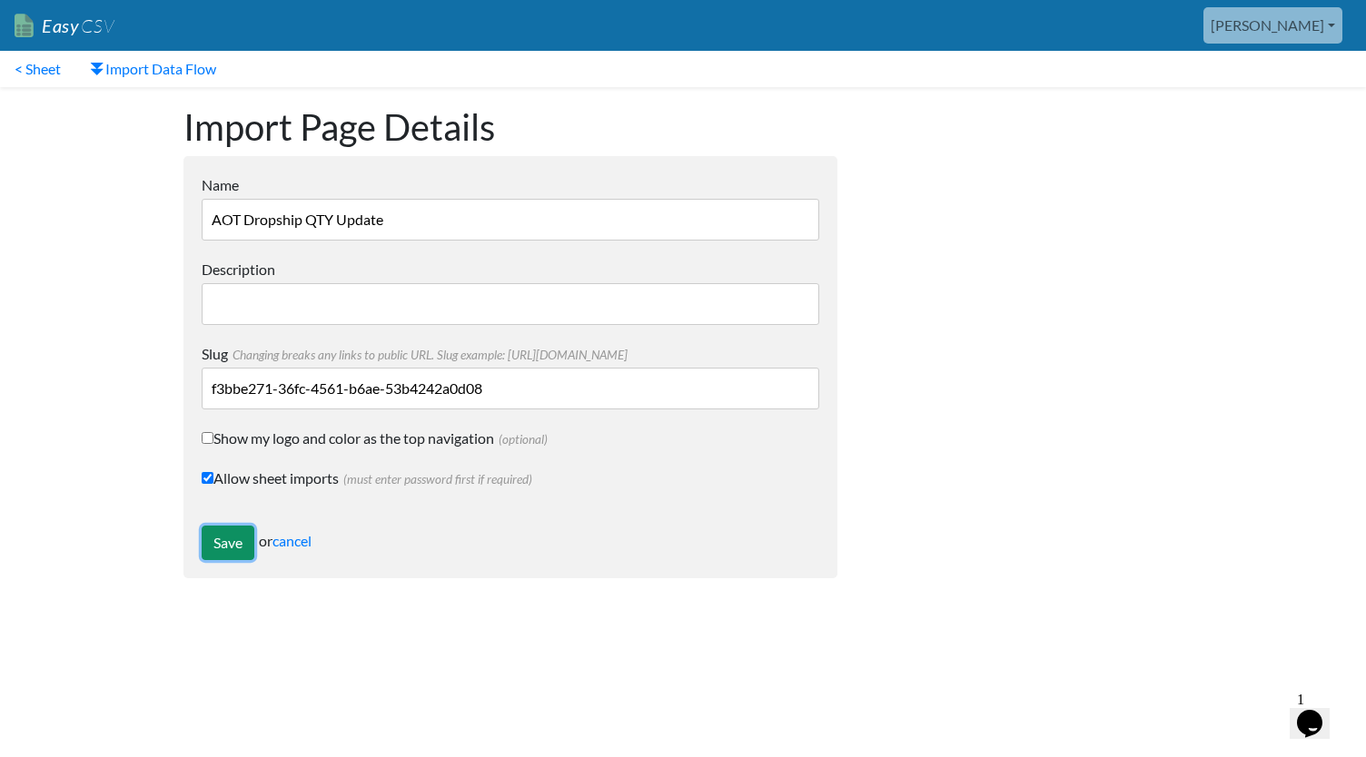
click at [226, 539] on input "Save" at bounding box center [228, 543] width 53 height 35
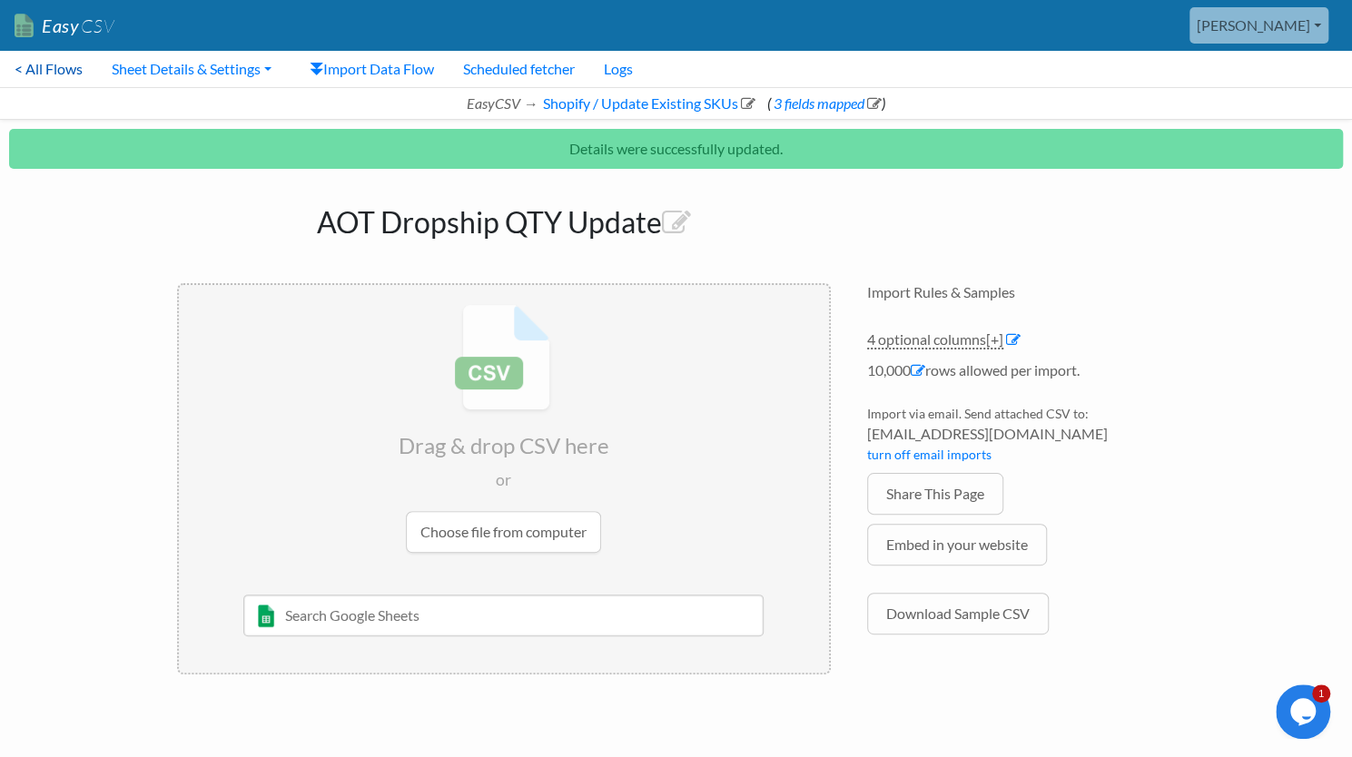
click at [54, 61] on link "< All Flows" at bounding box center [48, 69] width 97 height 36
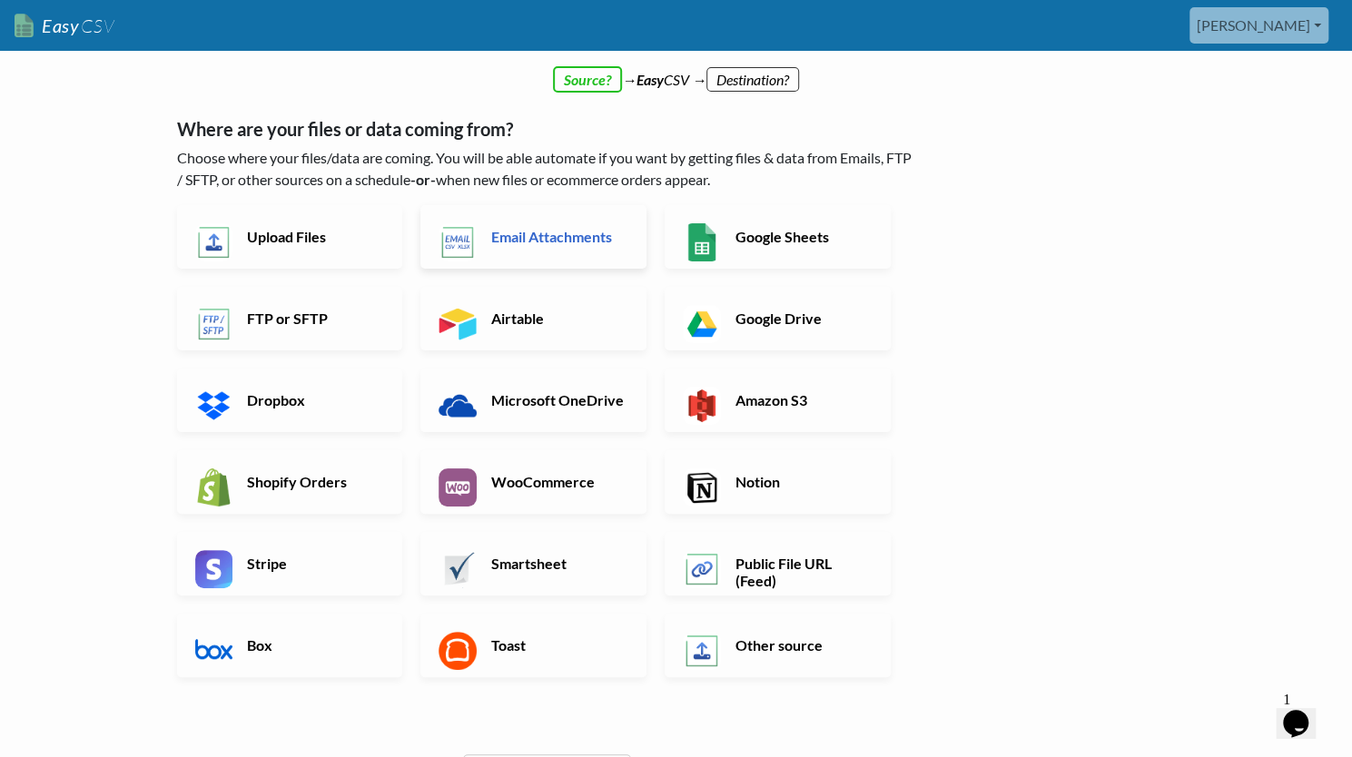
click at [498, 236] on h6 "Email Attachments" at bounding box center [558, 236] width 143 height 17
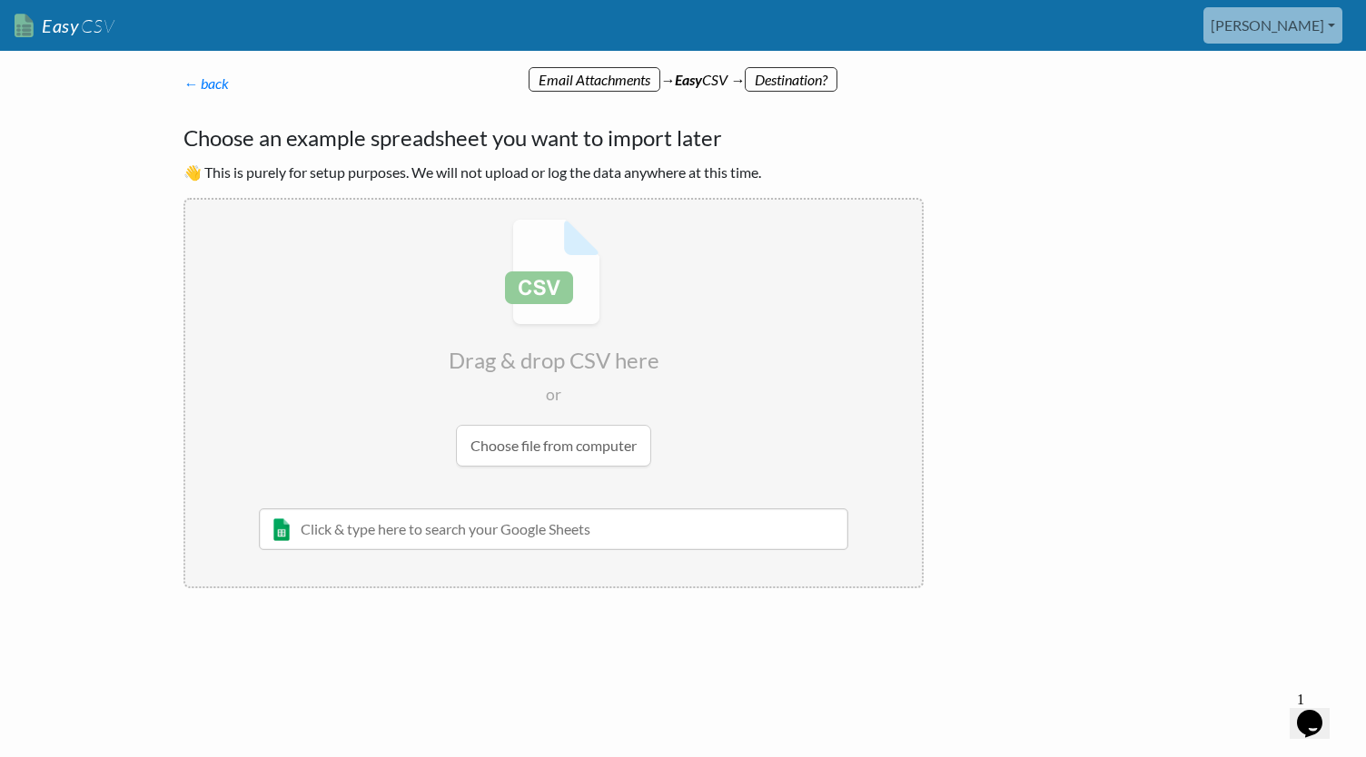
click at [543, 435] on input "file" at bounding box center [553, 343] width 737 height 286
radio input "false"
radio input "true"
type input "SKU*"
type input "Name"
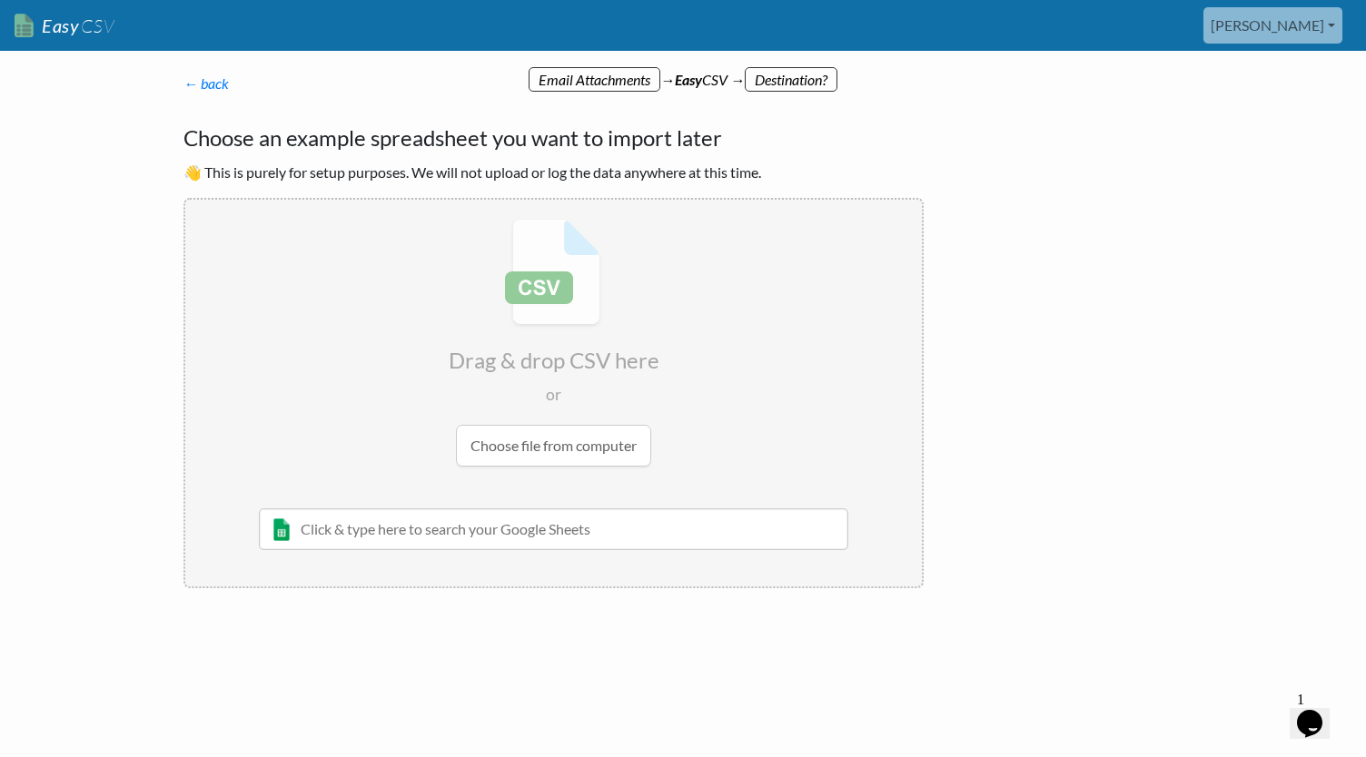
type input "Brand"
type input "Stock Availability Status"
type input "Customer Inventory Feed Qty"CAT25COMBO"
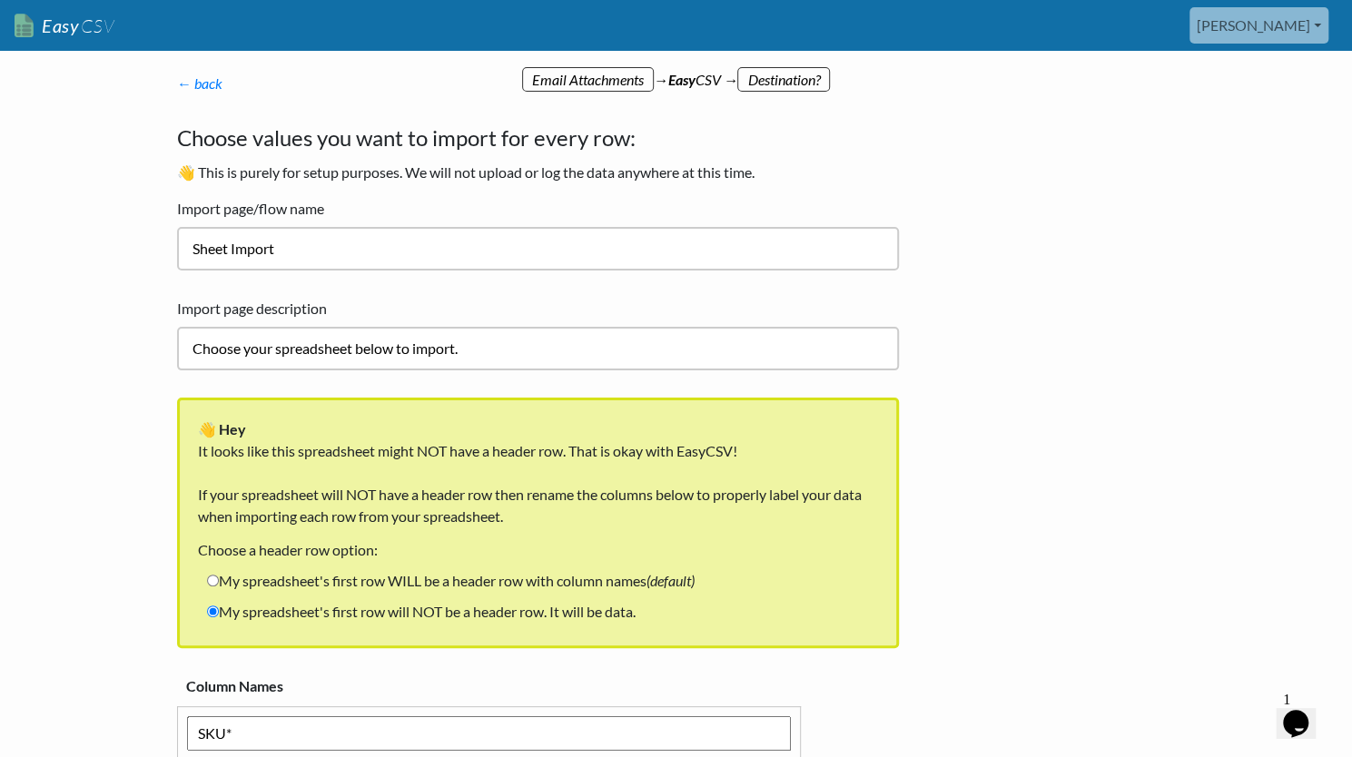
click at [216, 253] on input "Sheet Import" at bounding box center [538, 249] width 722 height 44
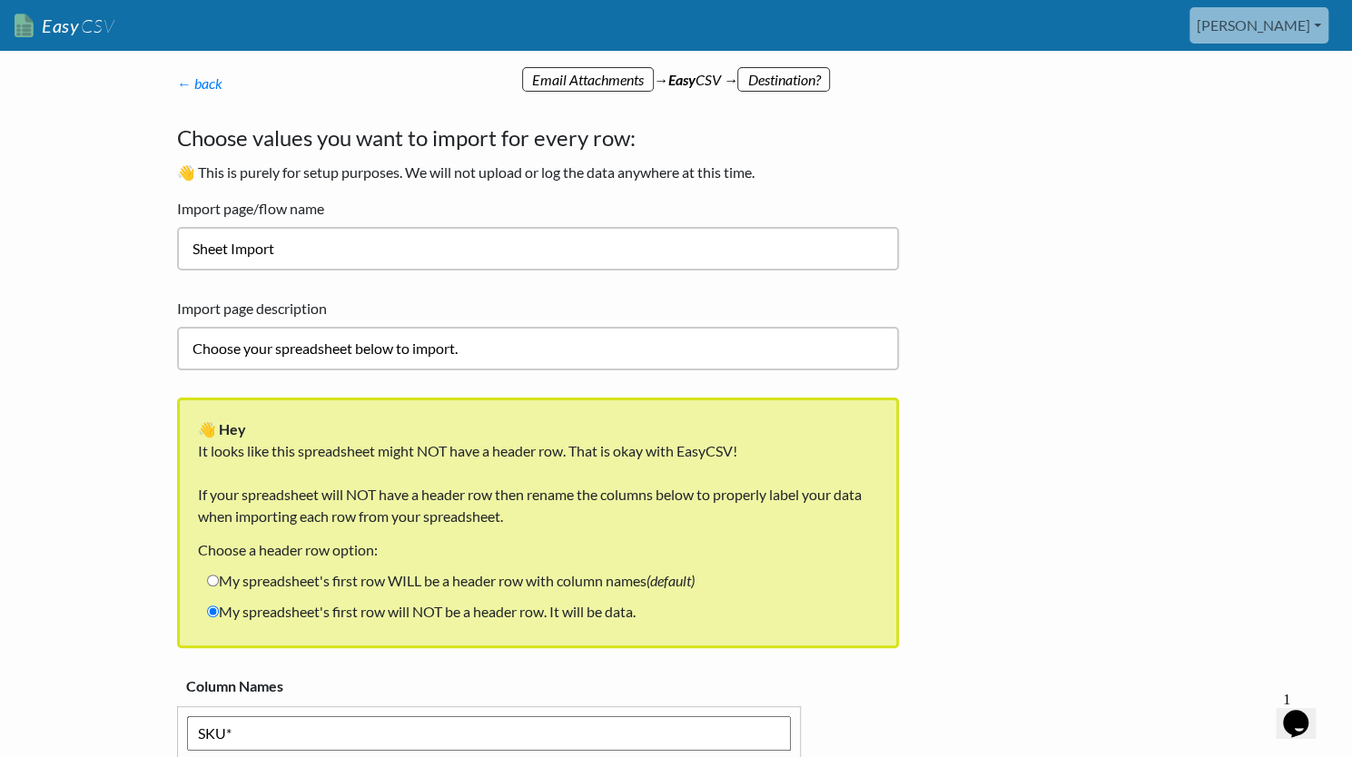
click at [264, 345] on input "Choose your spreadsheet below to import." at bounding box center [538, 349] width 722 height 44
click at [303, 241] on input "Sheet Import" at bounding box center [538, 249] width 722 height 44
type input "Kaleidoscope Dropship Update"
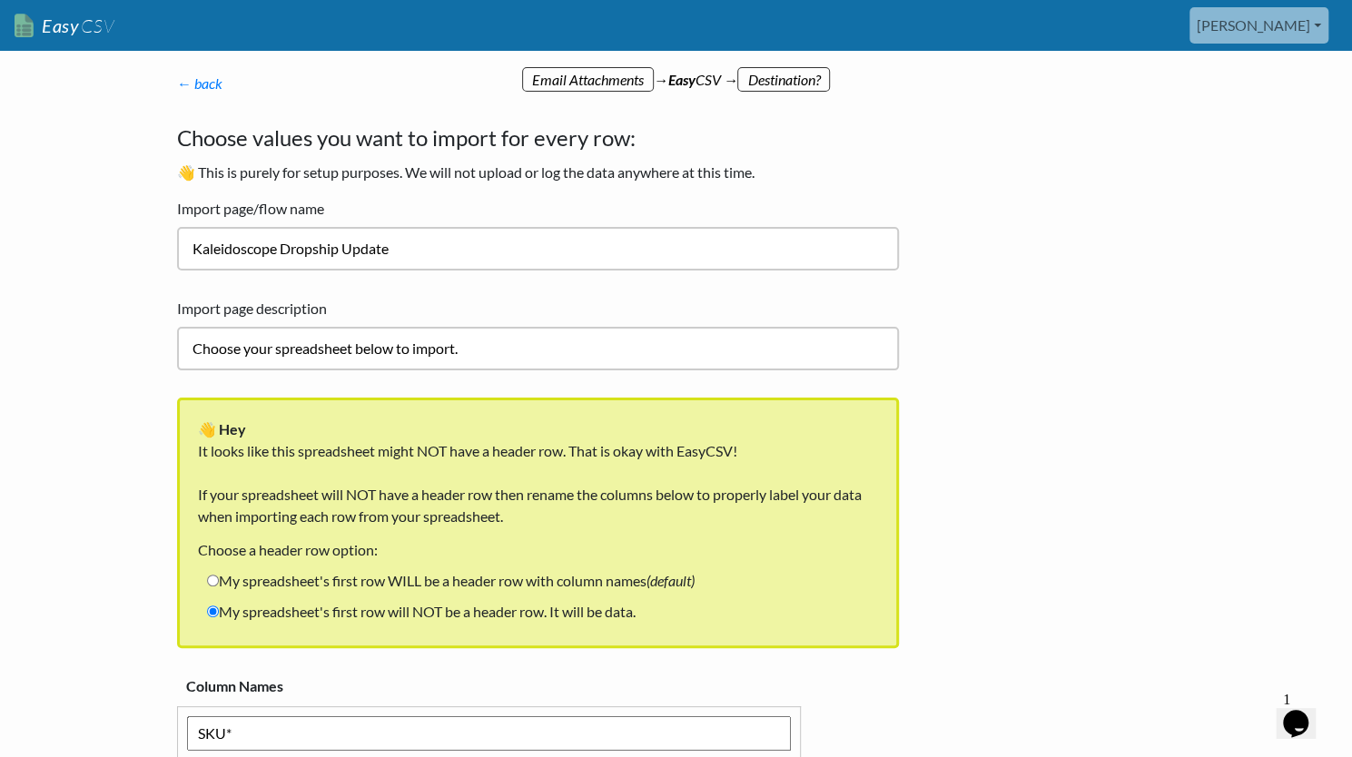
click at [107, 260] on body "Easy CSV [PERSON_NAME] Toyboxtales All Flows All CSV Generators Business & Plan…" at bounding box center [676, 714] width 1352 height 1428
click at [282, 356] on input "Choose your spreadsheet below to import." at bounding box center [538, 349] width 722 height 44
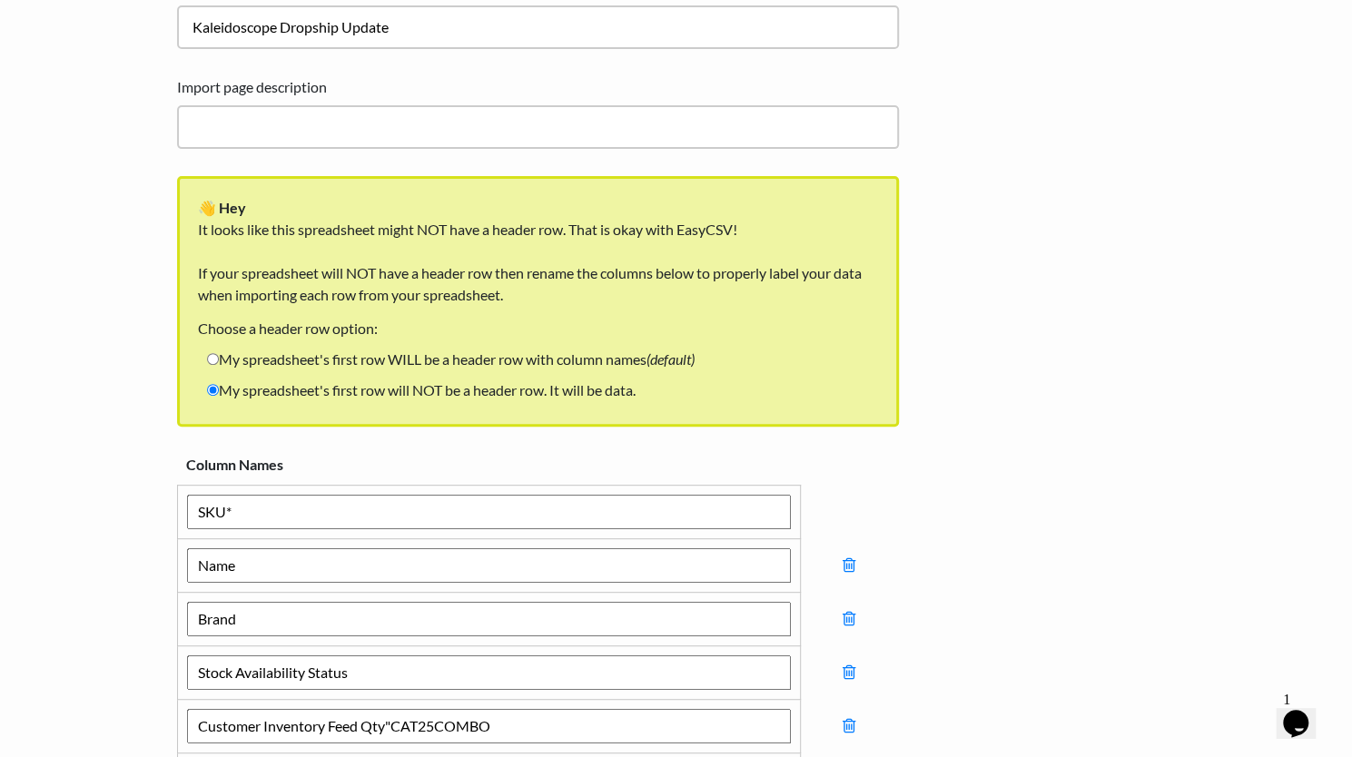
scroll to position [223, 0]
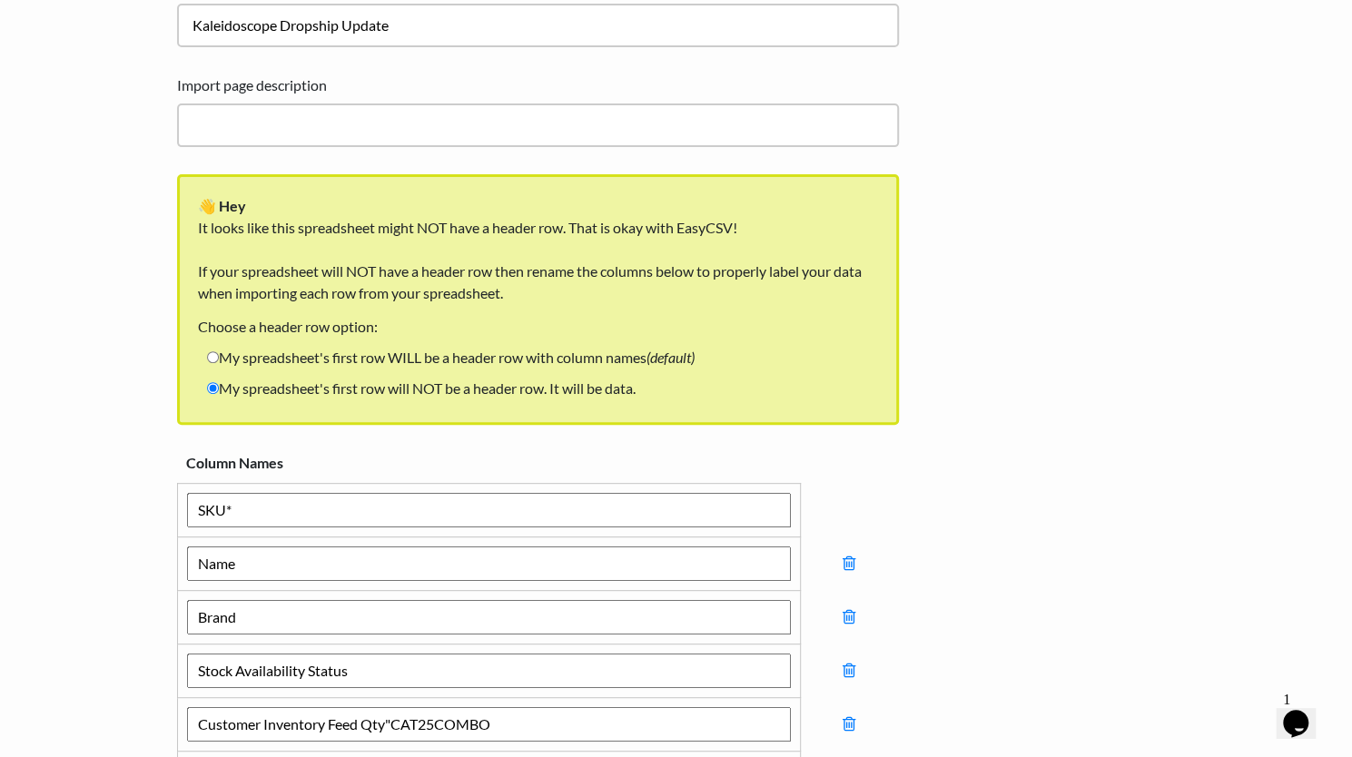
click at [276, 359] on label "My spreadsheet's first row WILL be a header row with column names (default)" at bounding box center [451, 357] width 506 height 31
click at [219, 359] on input "My spreadsheet's first row WILL be a header row with column names (default)" at bounding box center [213, 357] width 12 height 12
radio input "true"
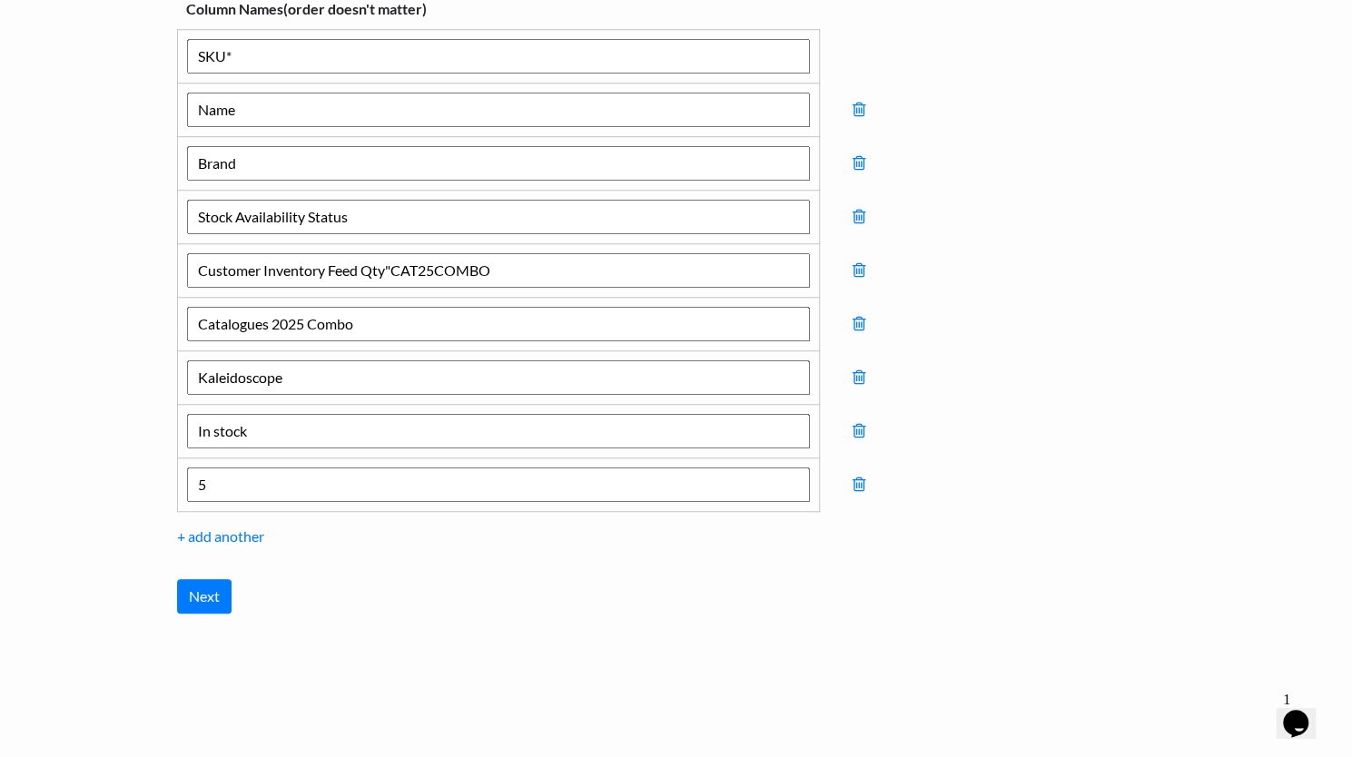
scroll to position [680, 0]
click at [209, 589] on input "Next" at bounding box center [204, 594] width 54 height 35
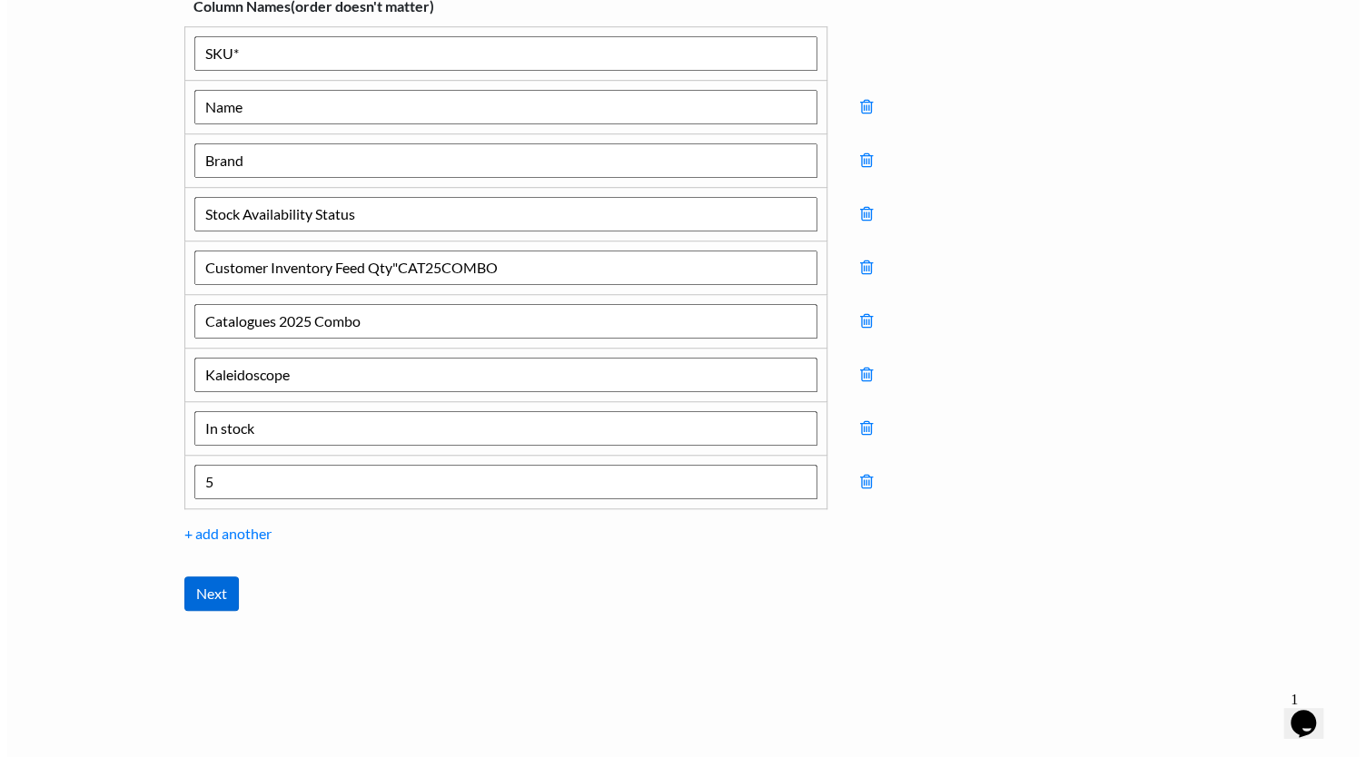
scroll to position [0, 0]
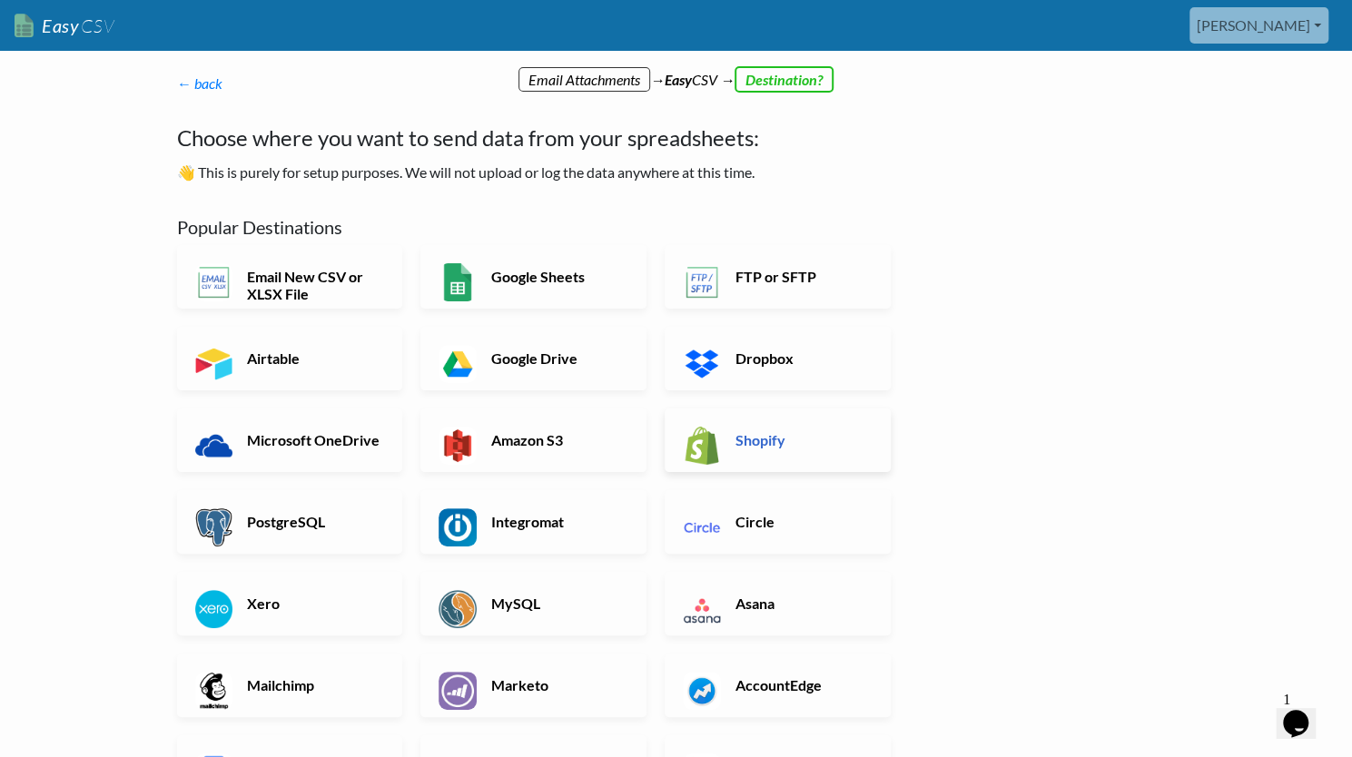
click at [743, 440] on h6 "Shopify" at bounding box center [802, 439] width 143 height 17
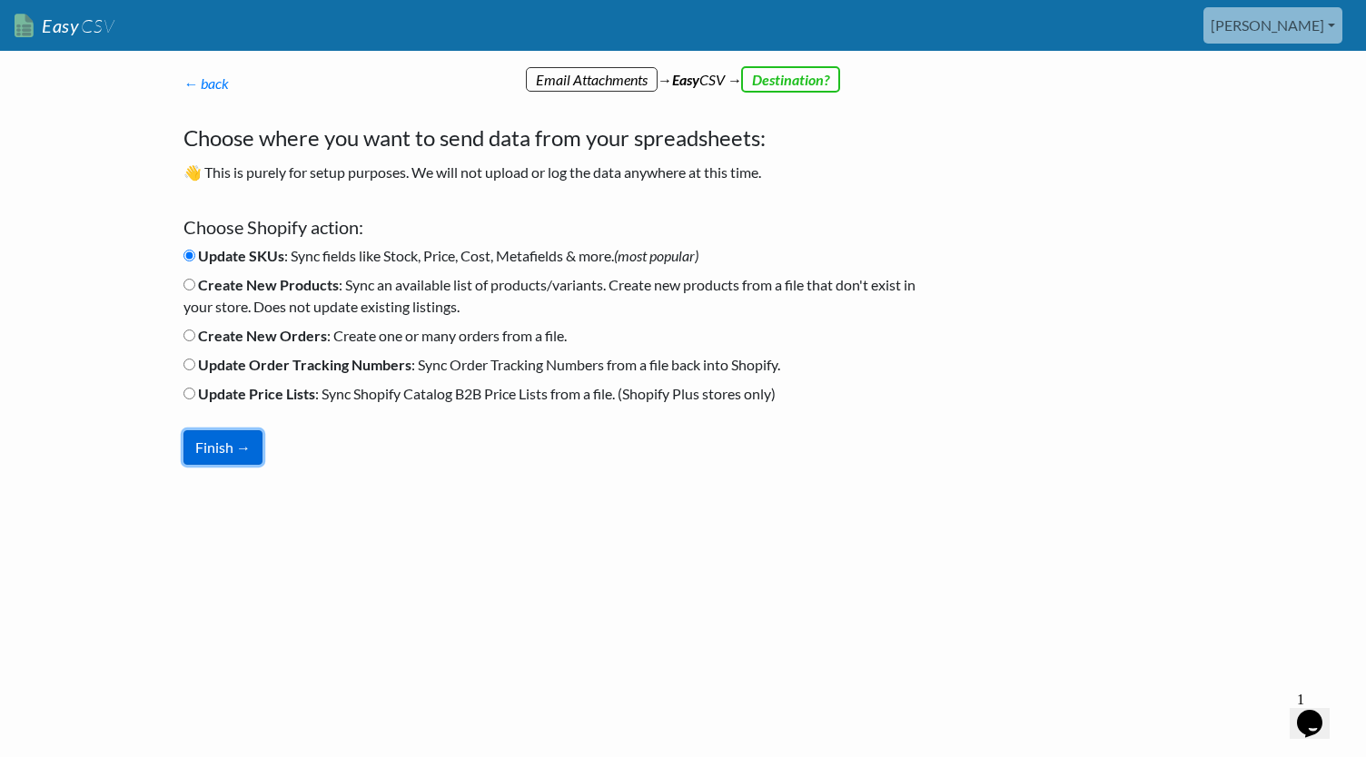
click at [236, 455] on button "Finish →" at bounding box center [222, 447] width 79 height 35
click at [227, 452] on button "Finish →" at bounding box center [222, 447] width 79 height 35
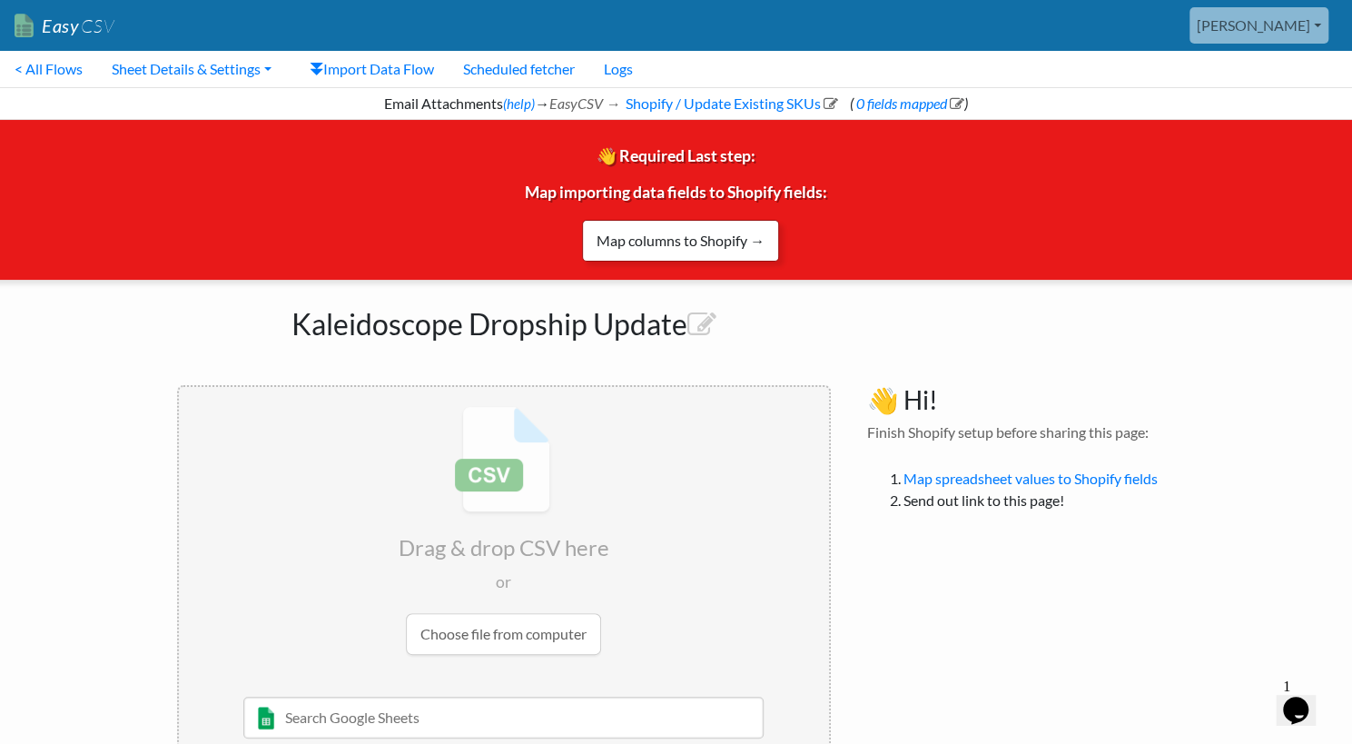
click at [669, 233] on link "Map columns to Shopify →" at bounding box center [680, 241] width 197 height 42
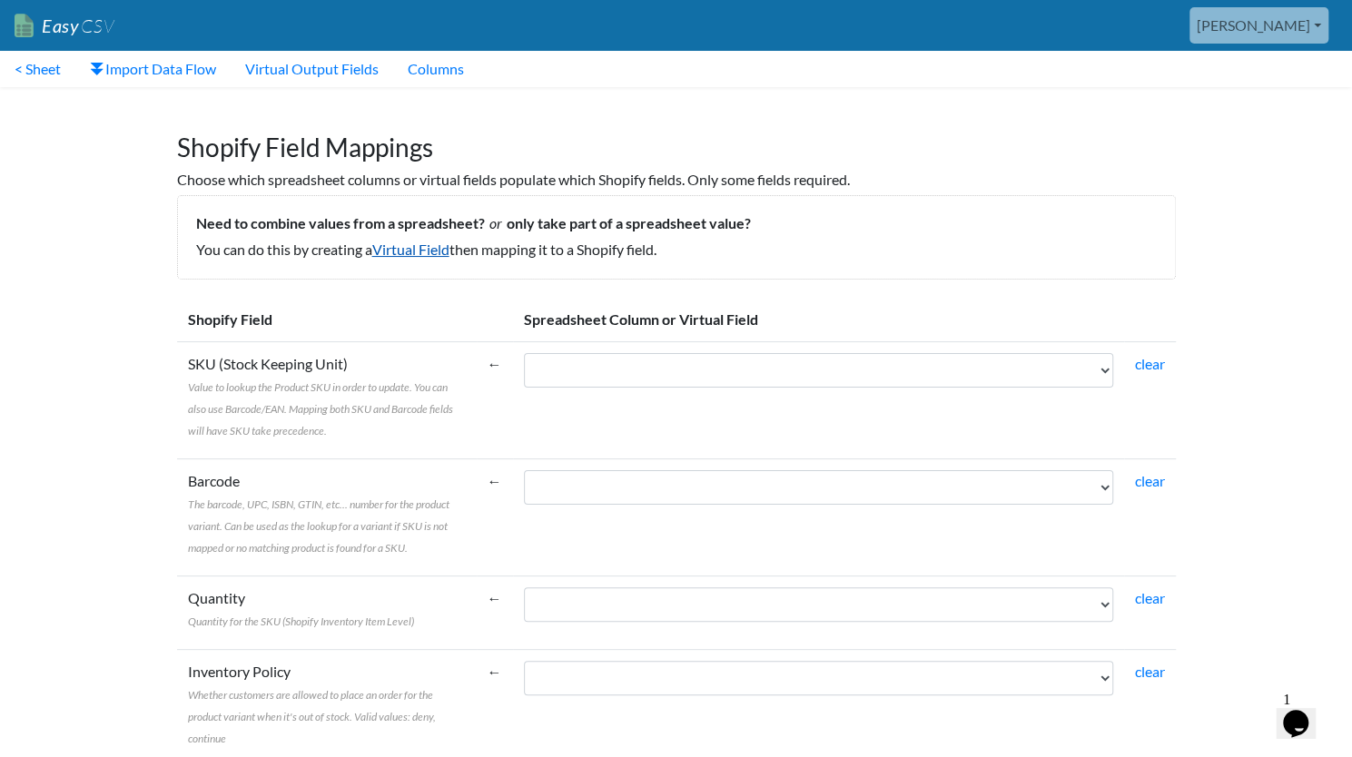
click at [416, 253] on link "Virtual Field" at bounding box center [410, 249] width 77 height 17
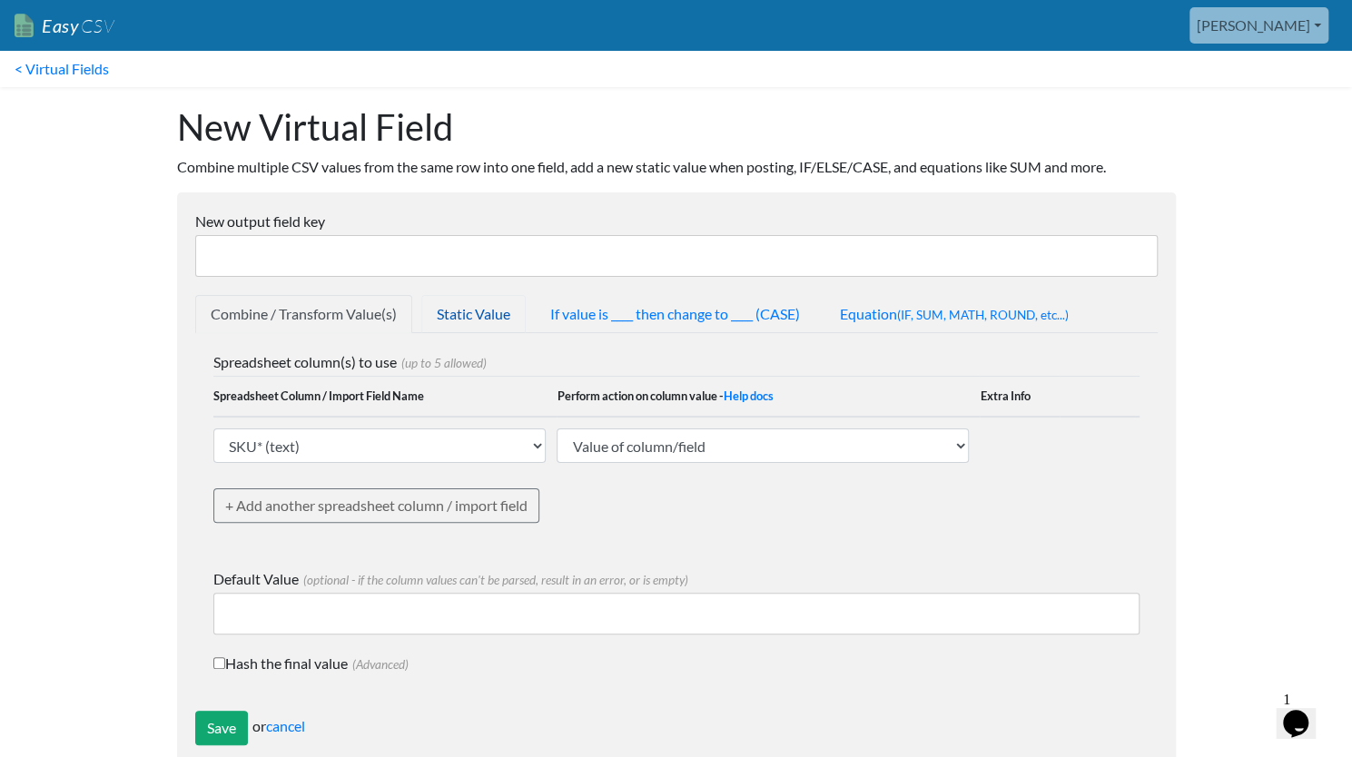
click at [481, 321] on link "Static Value" at bounding box center [473, 314] width 104 height 38
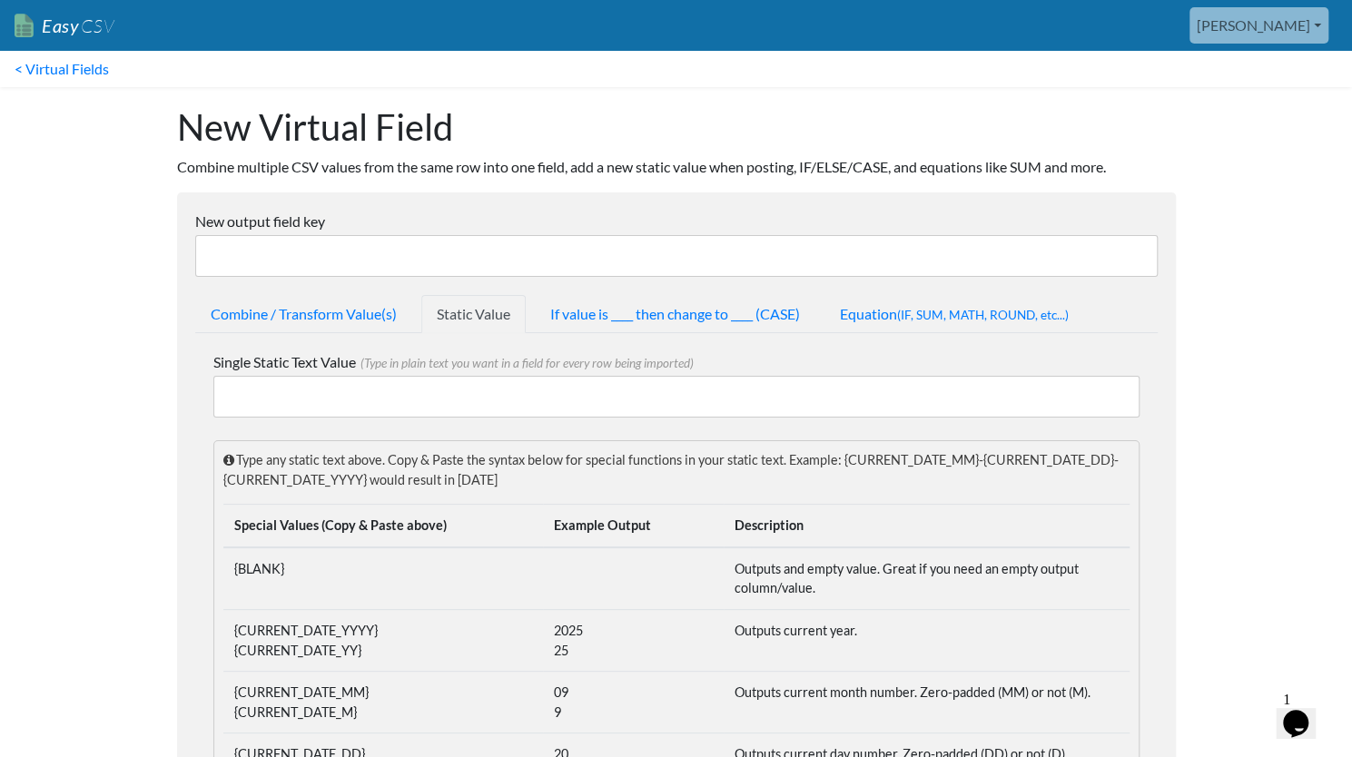
click at [355, 255] on input "New output field key" at bounding box center [676, 256] width 963 height 42
type input "Warehouse Name (Direct From Supplier)"
click at [322, 392] on input "Single Static Text Value (Type in plain text you want in a field for every row …" at bounding box center [676, 397] width 926 height 42
type input "Direct From Supplier"
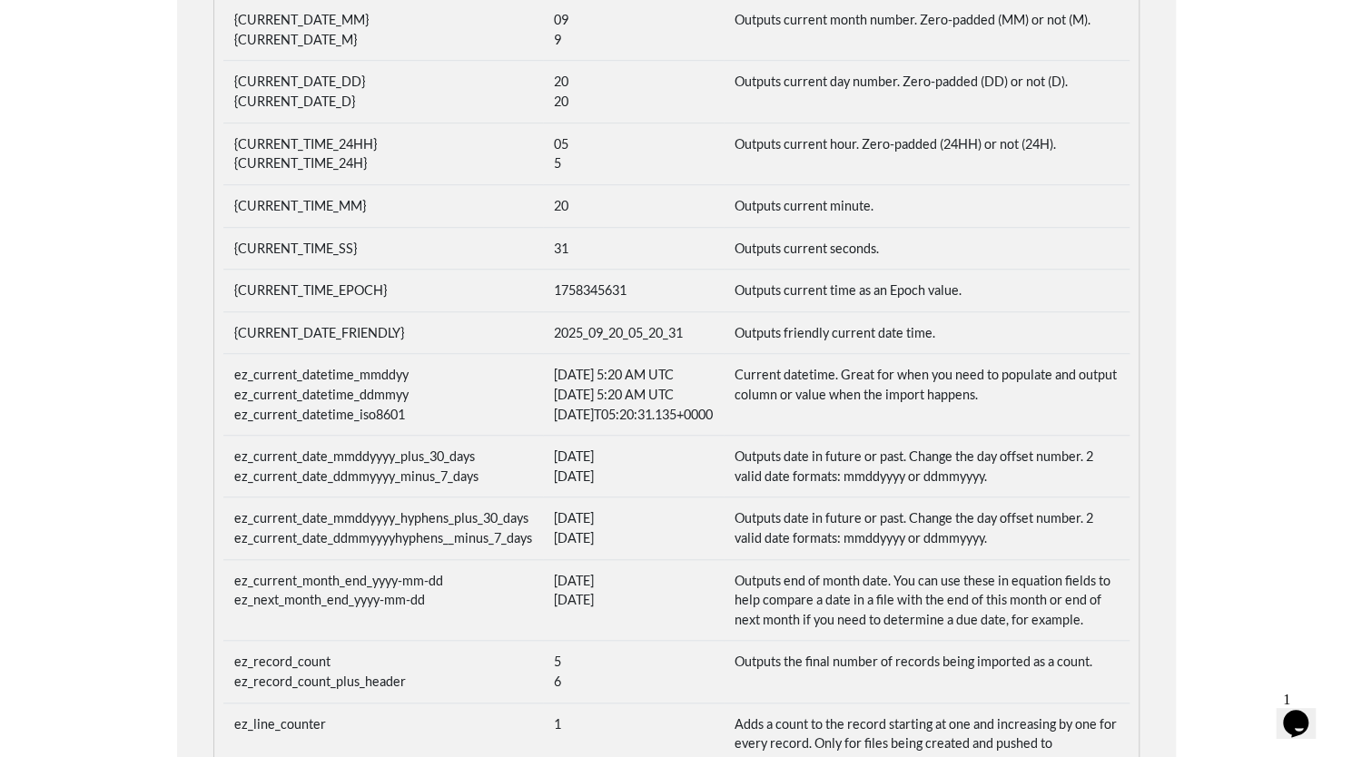
scroll to position [1014, 0]
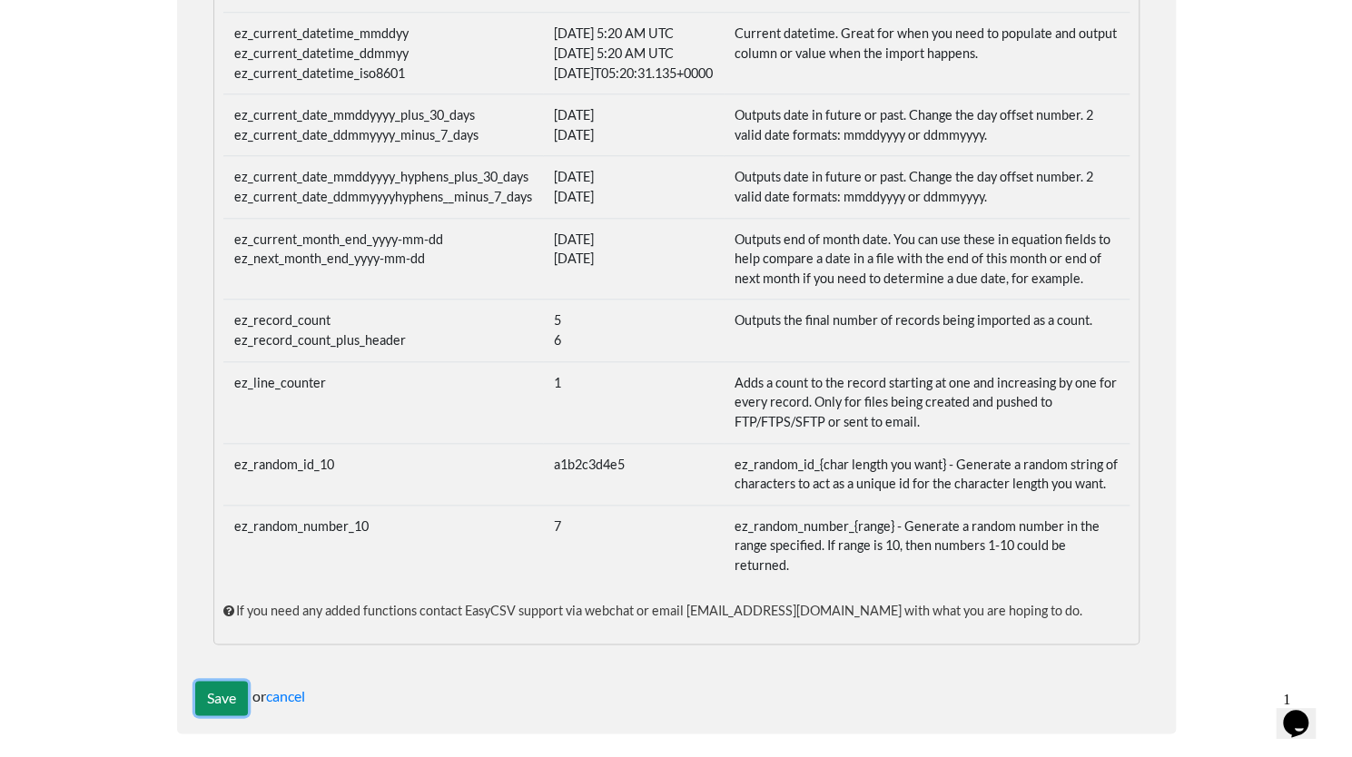
click at [214, 698] on input "Save" at bounding box center [221, 698] width 53 height 35
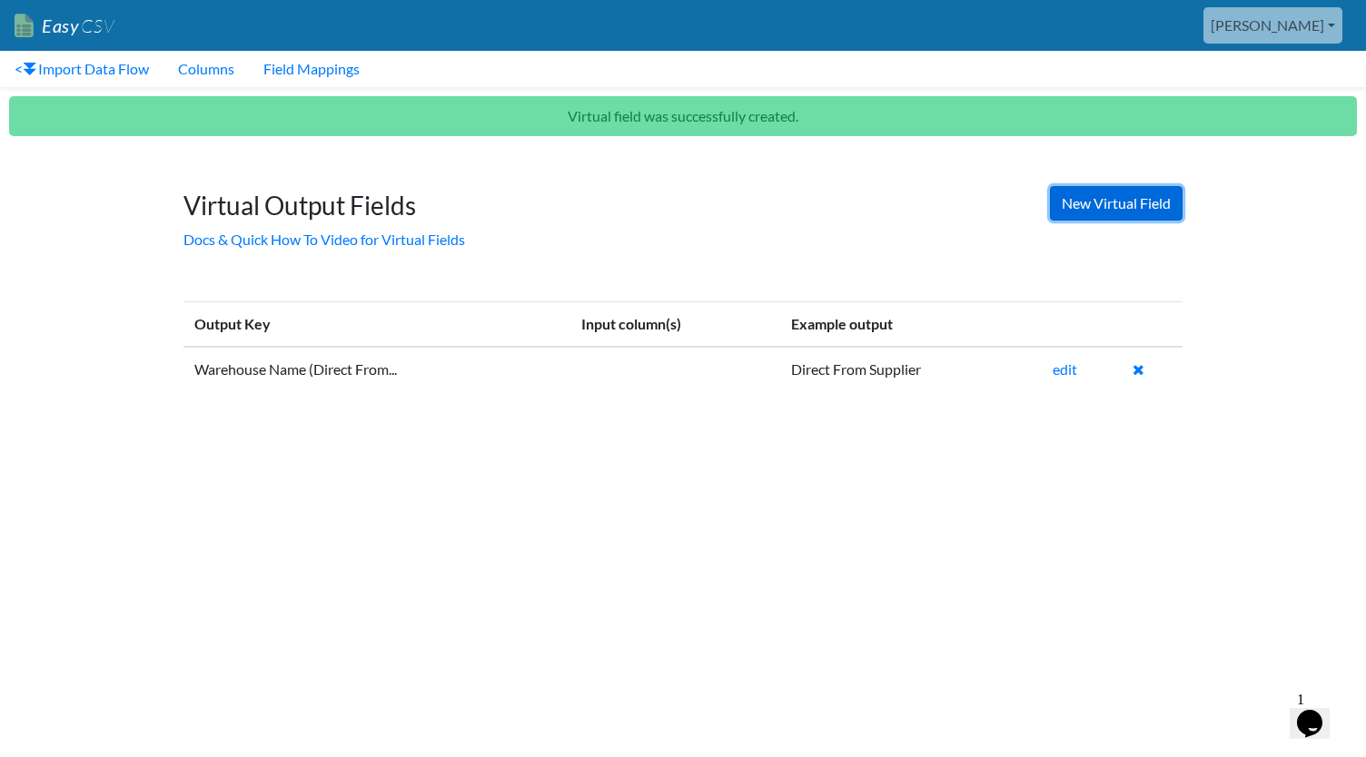
click at [1112, 203] on link "New Virtual Field" at bounding box center [1116, 203] width 133 height 35
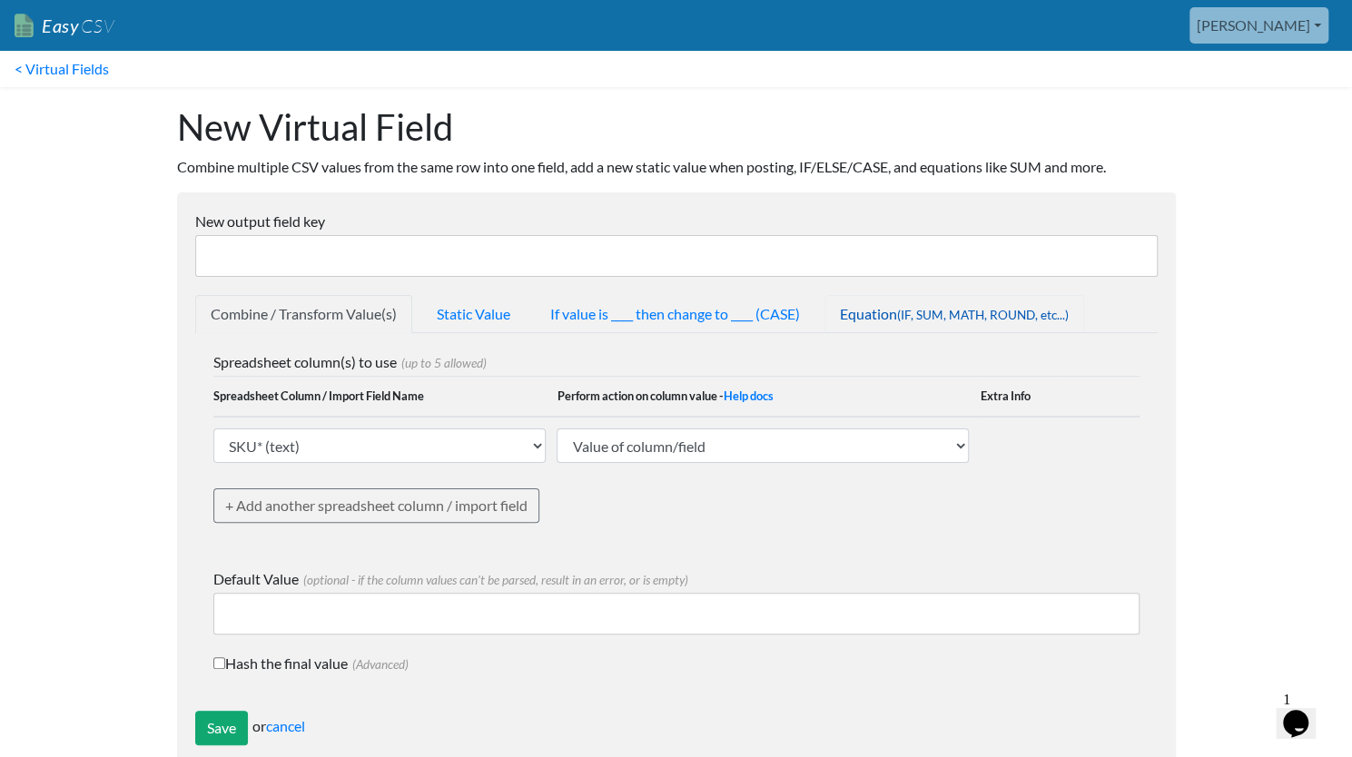
click at [951, 320] on span "(IF, SUM, MATH, ROUND, etc...)" at bounding box center [983, 315] width 172 height 15
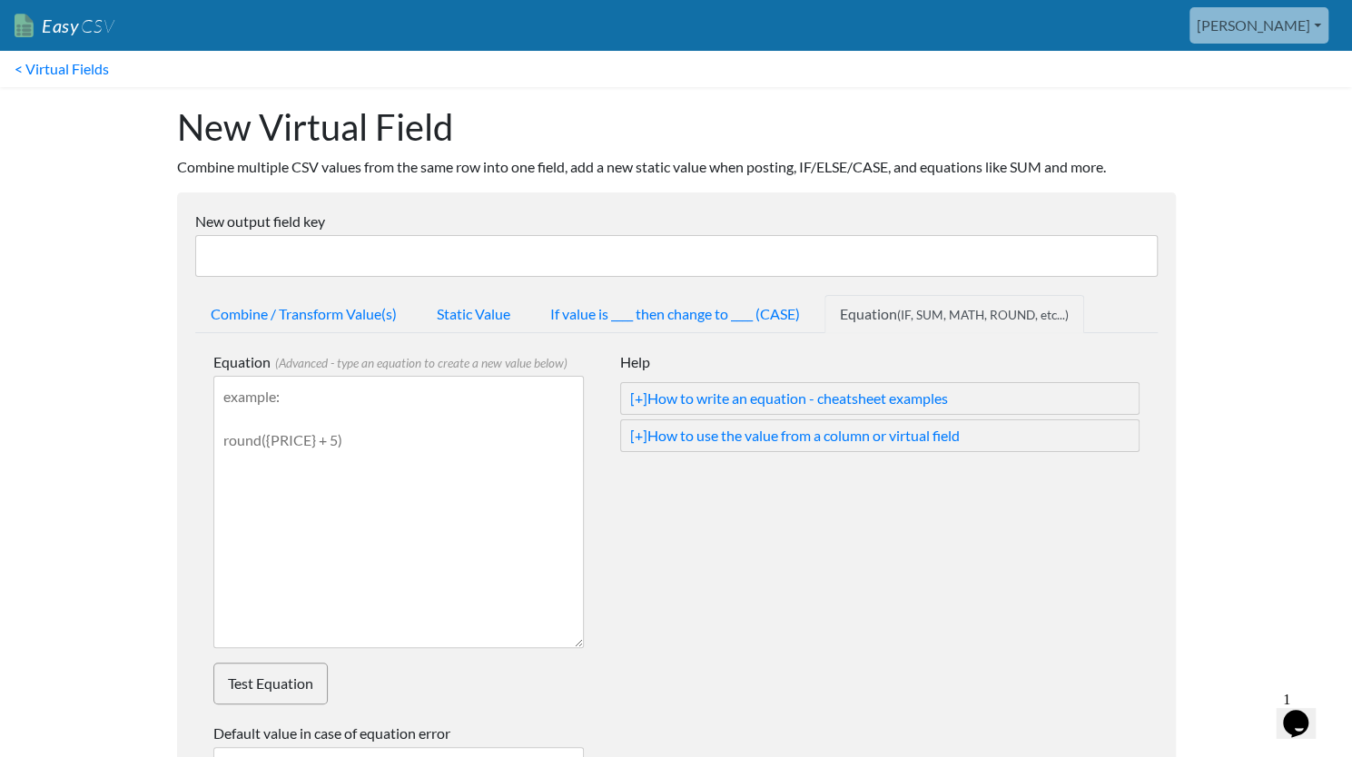
click at [554, 259] on input "New output field key" at bounding box center [676, 256] width 963 height 42
click at [215, 252] on input "AOT QTY Limit 10" at bounding box center [676, 256] width 963 height 42
type input "Kaleidoscope QTY Limit 10"
click at [136, 393] on body "Easy CSV [PERSON_NAME] Toyboxtales All Flows All CSV Generators Business & Plan…" at bounding box center [676, 520] width 1352 height 1040
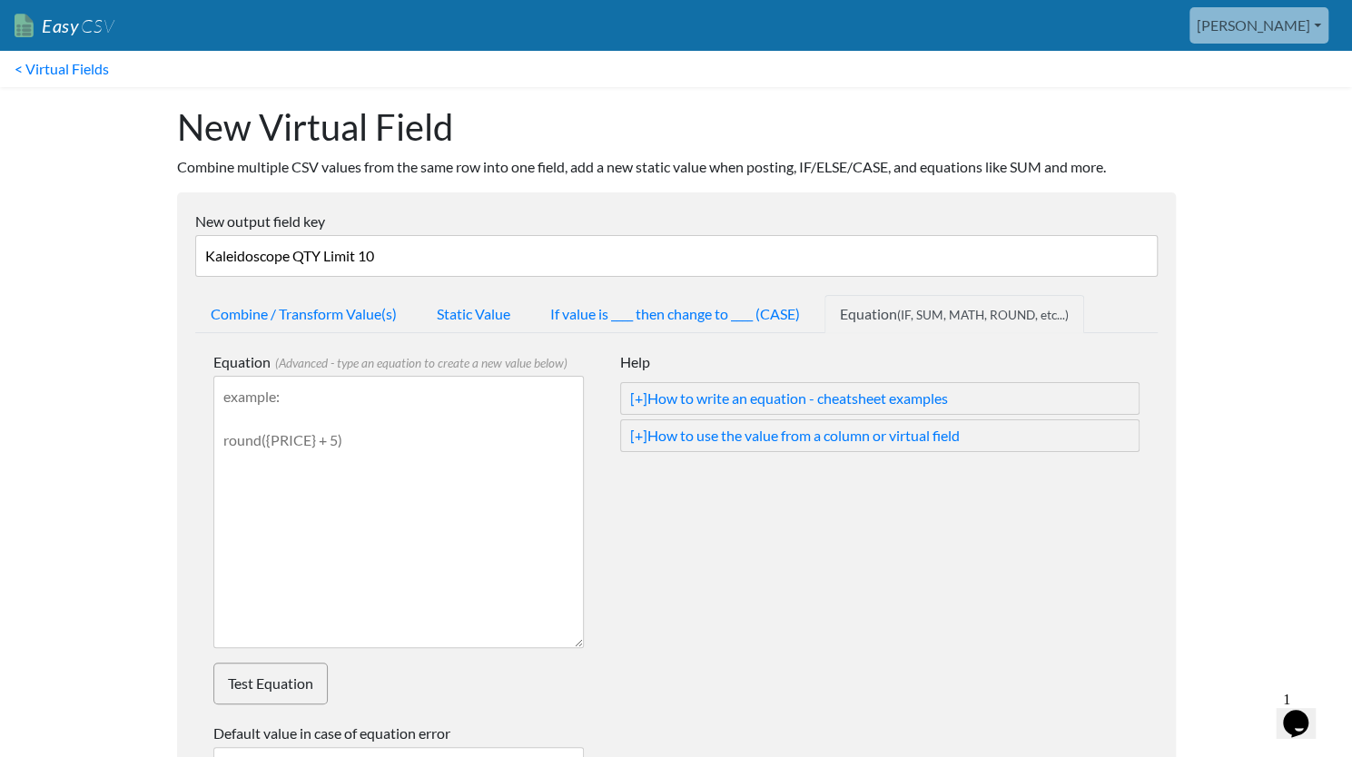
click at [348, 388] on textarea "Equation (Advanced - type an equation to create a new value below)" at bounding box center [398, 512] width 371 height 272
type textarea "if("
click at [704, 435] on link "[+] How to use the value from a column or virtual field" at bounding box center [880, 436] width 500 height 22
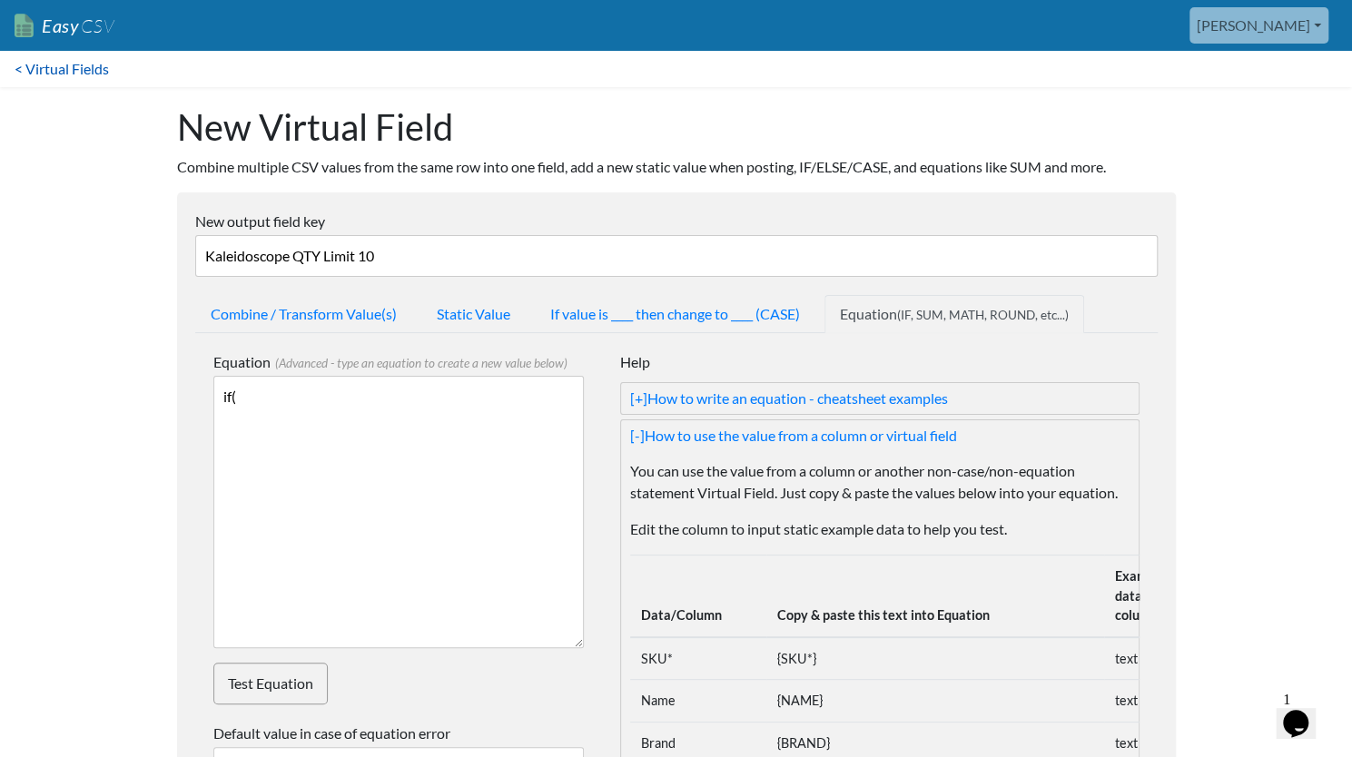
click at [56, 64] on link "< Virtual Fields" at bounding box center [62, 69] width 124 height 36
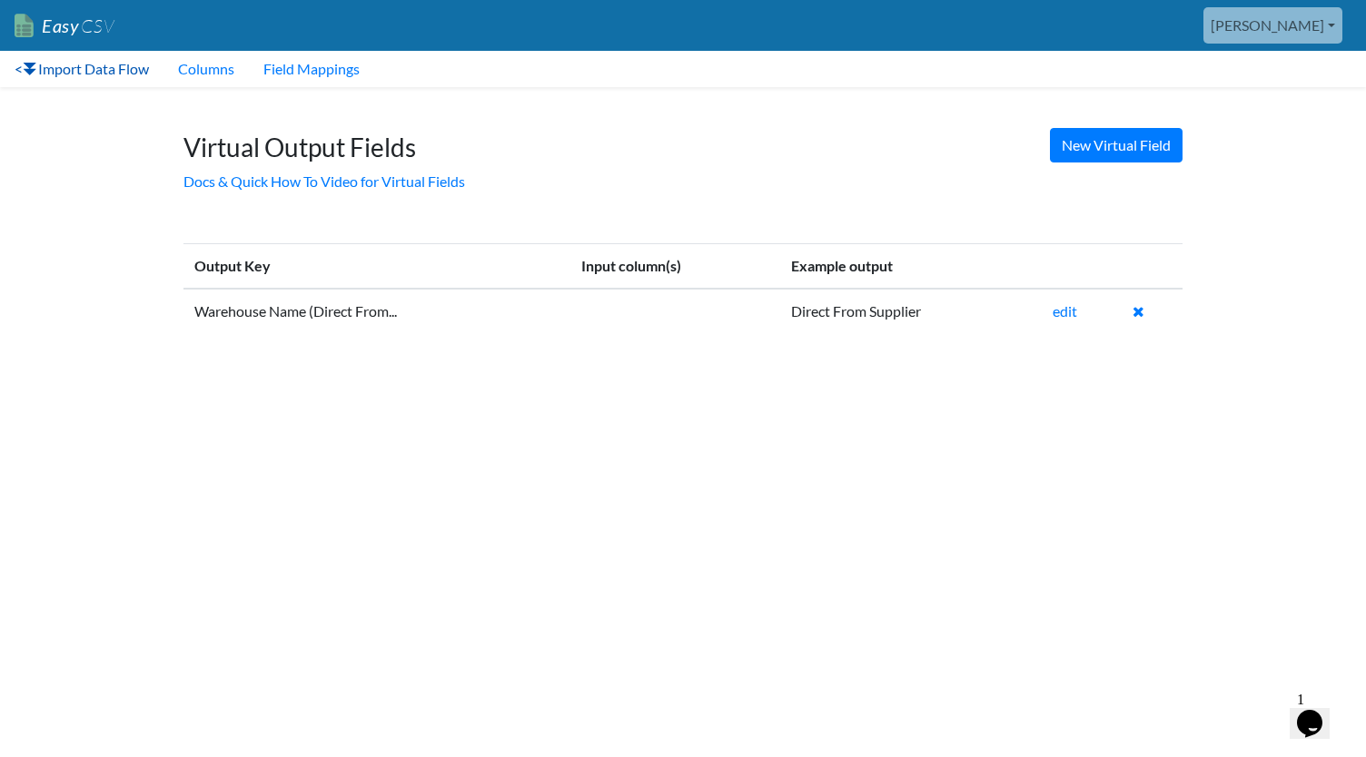
click at [35, 64] on icon at bounding box center [30, 70] width 15 height 14
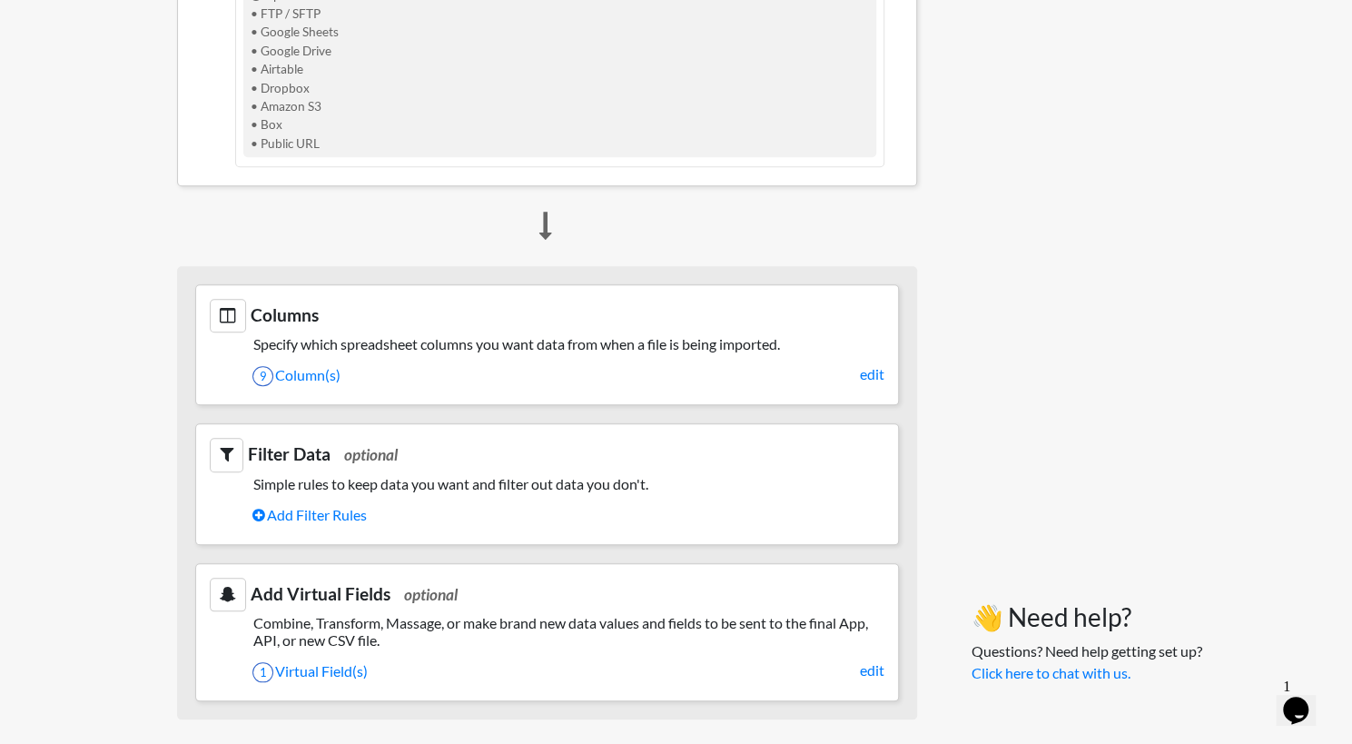
scroll to position [781, 0]
click at [876, 367] on link "edit" at bounding box center [872, 371] width 25 height 22
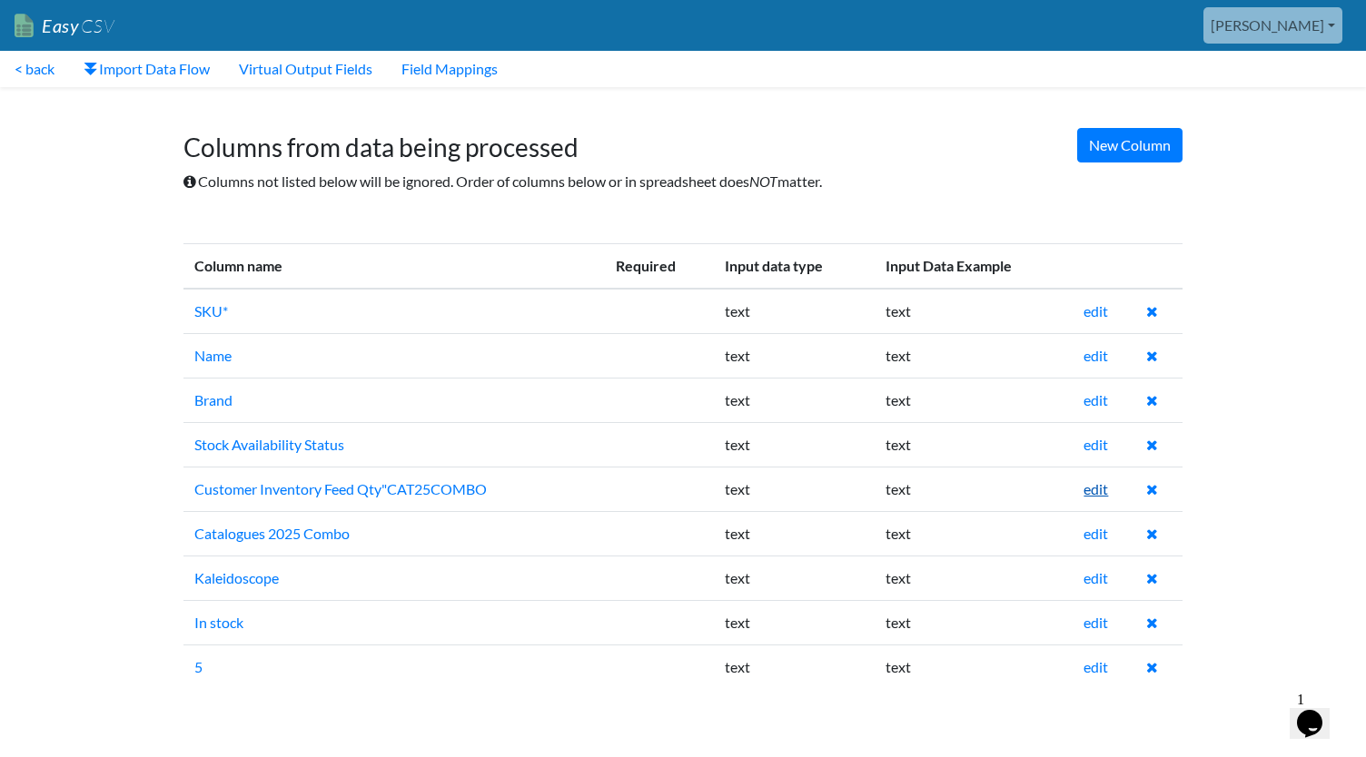
click at [1096, 486] on link "edit" at bounding box center [1095, 488] width 25 height 17
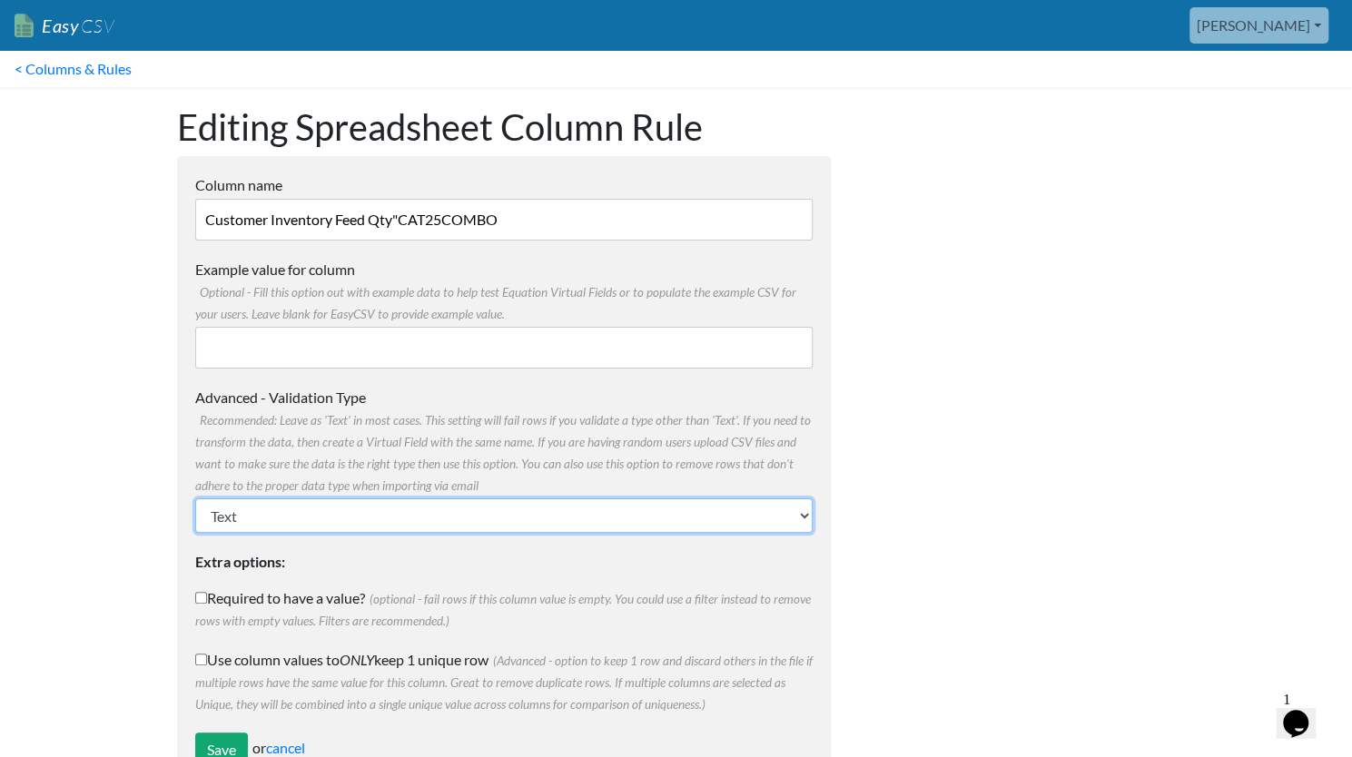
click at [354, 531] on select "Text Number (no decimals) Number (allow decimals) Date (mm/dd/yyyy) Date (dd/mm…" at bounding box center [504, 516] width 618 height 35
select select "number"
click at [195, 499] on select "Text Number (no decimals) Number (allow decimals) Date (mm/dd/yyyy) Date (dd/mm…" at bounding box center [504, 516] width 618 height 35
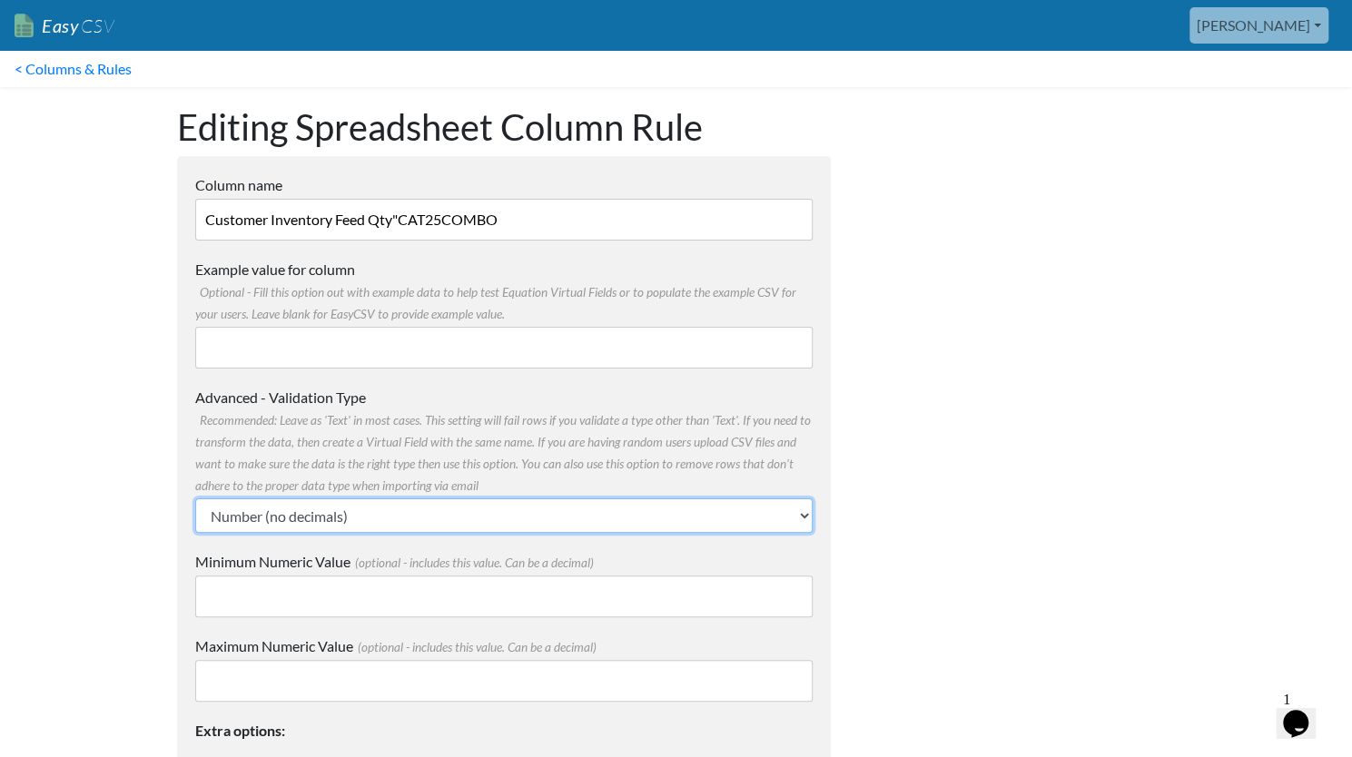
scroll to position [227, 0]
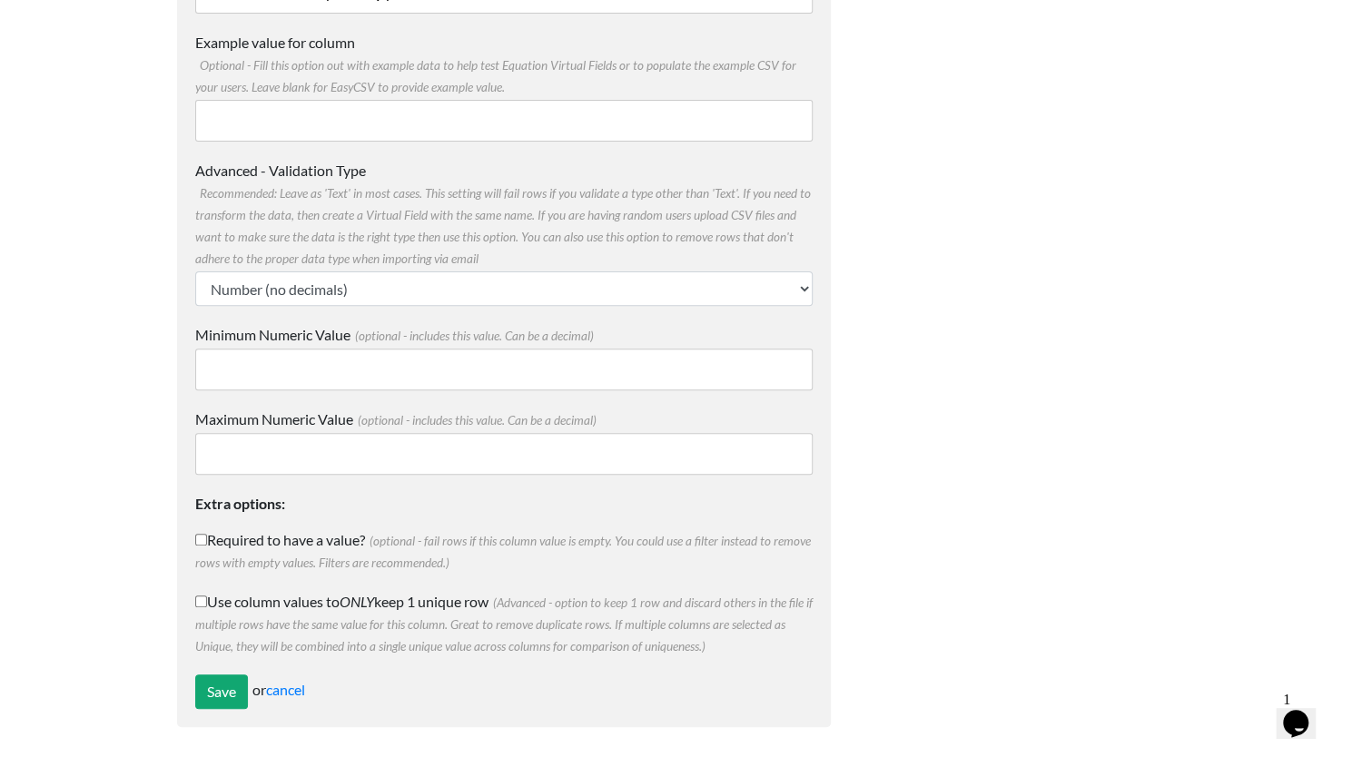
click at [253, 530] on label "Required to have a value? (optional - fail rows if this column value is empty. …" at bounding box center [504, 551] width 618 height 44
click at [207, 534] on input "Required to have a value? (optional - fail rows if this column value is empty. …" at bounding box center [201, 540] width 12 height 12
checkbox input "true"
click at [218, 693] on input "Save" at bounding box center [221, 692] width 53 height 35
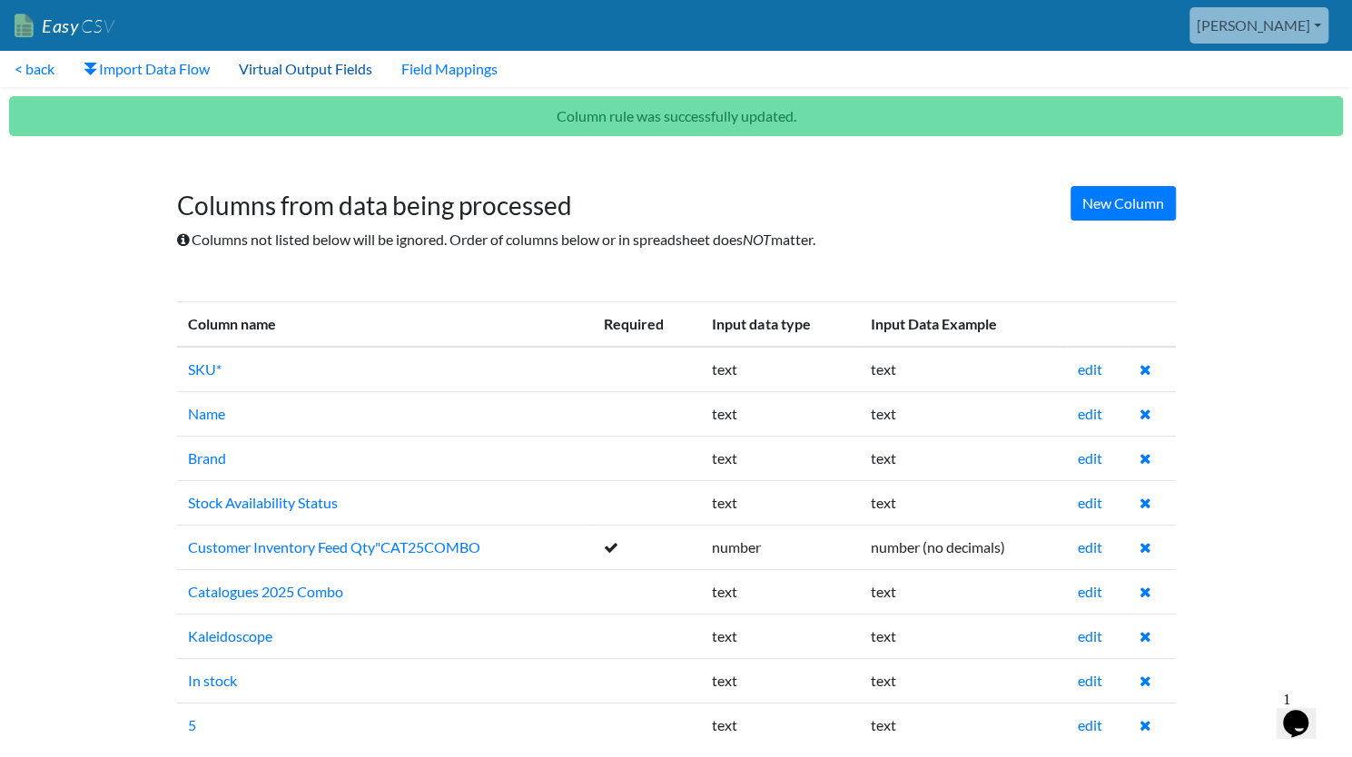
click at [279, 70] on link "Virtual Output Fields" at bounding box center [305, 69] width 163 height 36
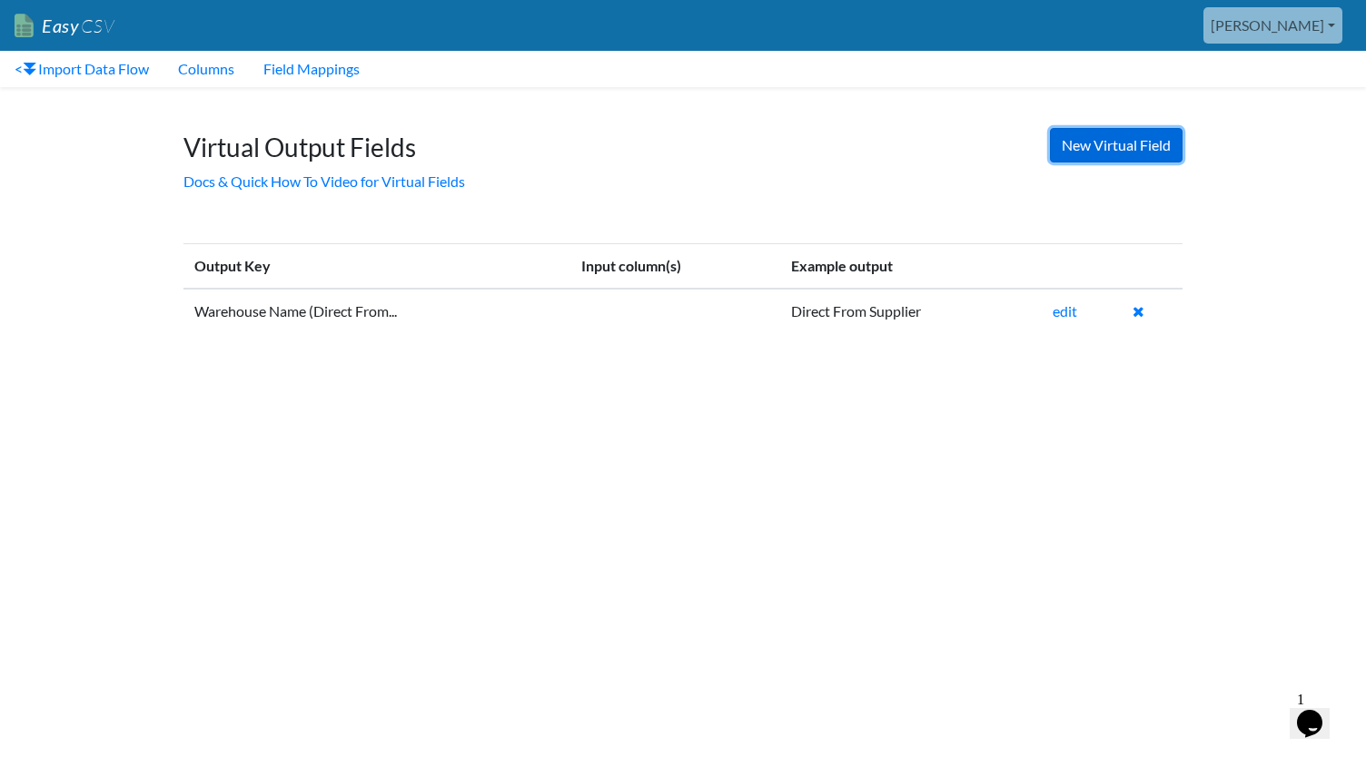
click at [1096, 146] on link "New Virtual Field" at bounding box center [1116, 145] width 133 height 35
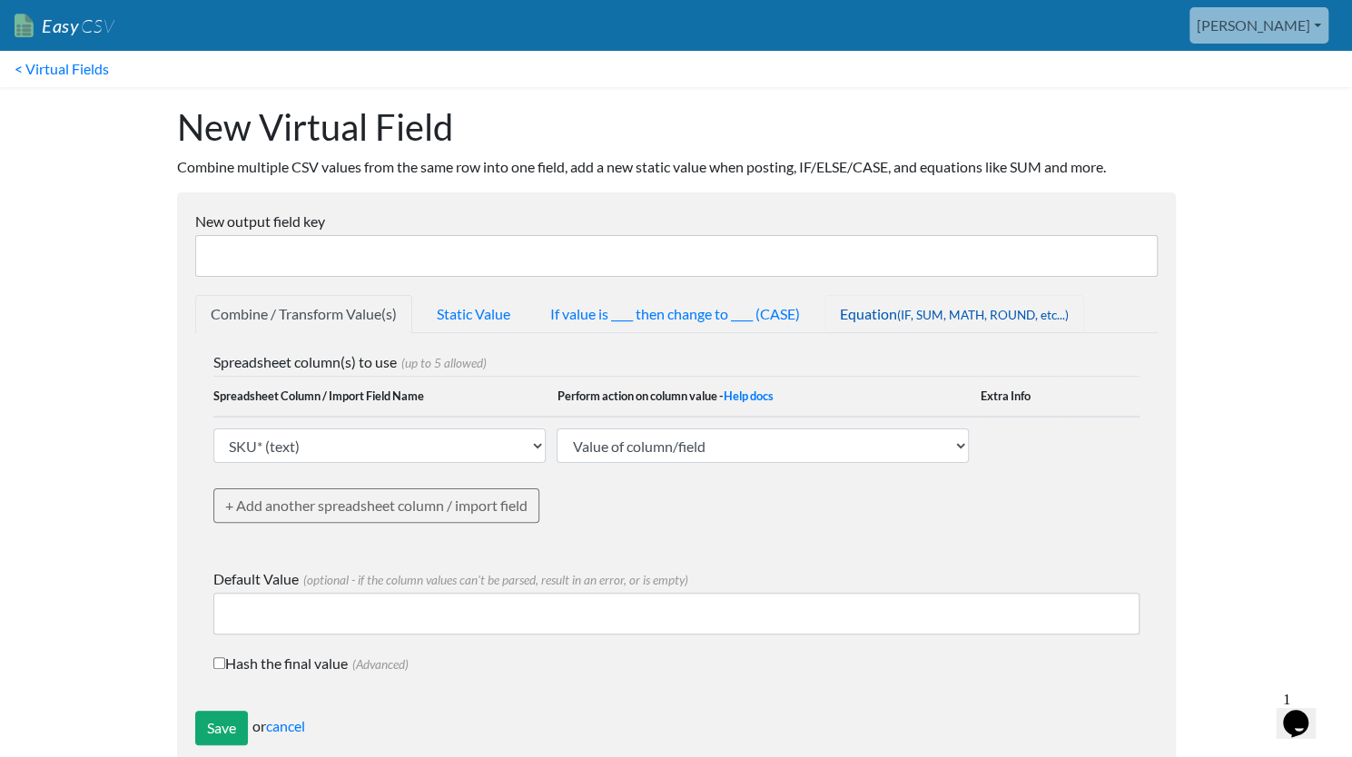
click at [885, 321] on link "Equation (IF, SUM, MATH, ROUND, etc...)" at bounding box center [955, 314] width 260 height 38
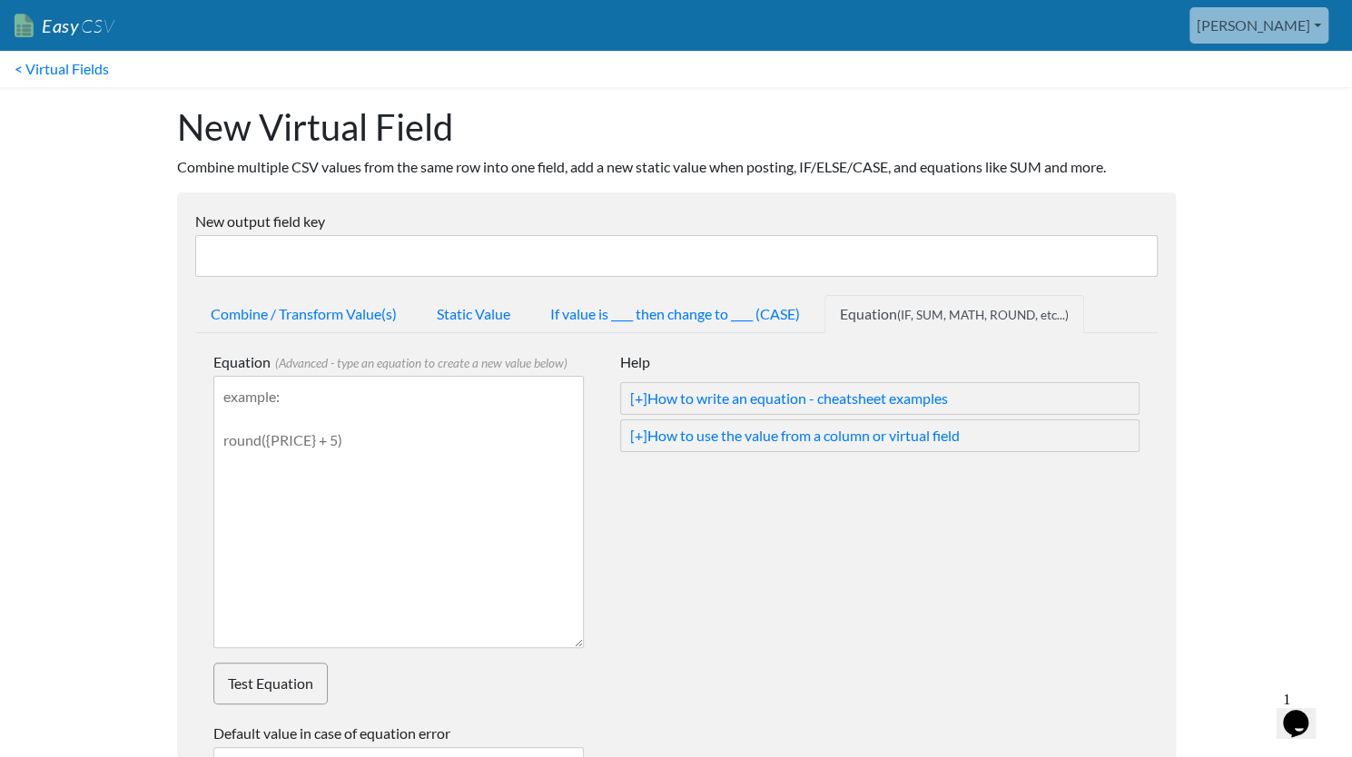
click at [679, 450] on ul "Help [+] How to write an equation - cheatsheet examples Common examples below. …" at bounding box center [862, 403] width 556 height 105
click at [676, 432] on link "[+] How to use the value from a column or virtual field" at bounding box center [880, 436] width 500 height 22
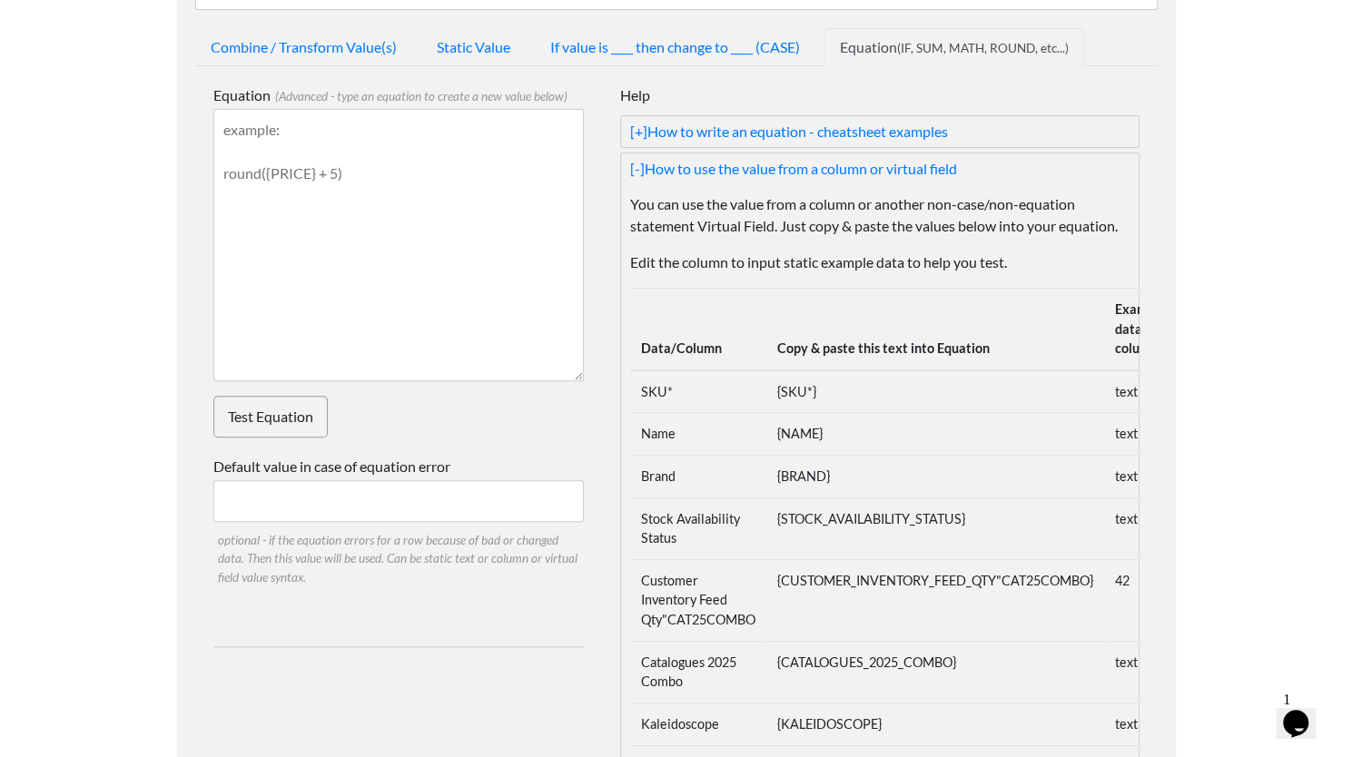
scroll to position [286, 0]
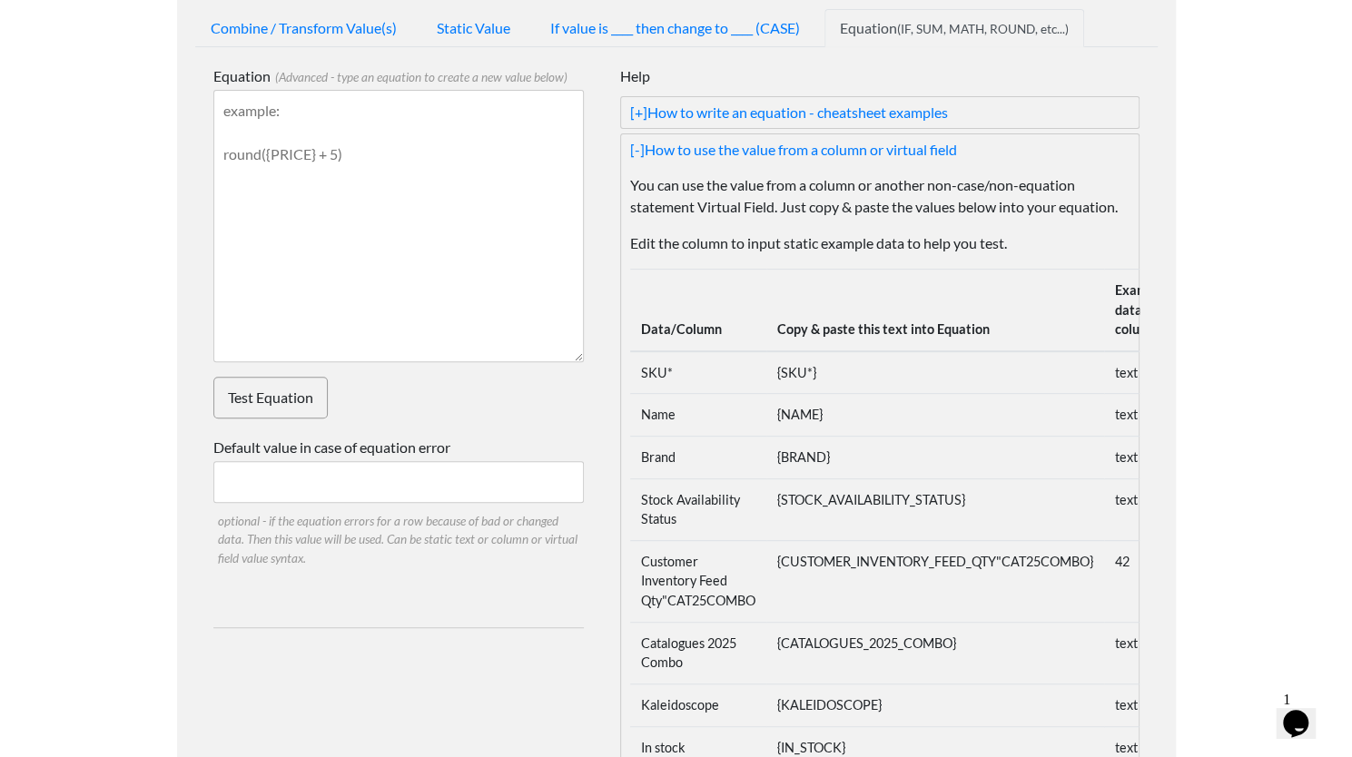
click at [883, 563] on td "{CUSTOMER_INVENTORY_FEED_QTY"CAT25COMBO}" at bounding box center [936, 581] width 338 height 82
drag, startPoint x: 1101, startPoint y: 559, endPoint x: 779, endPoint y: 564, distance: 321.5
click at [779, 564] on td "{CUSTOMER_INVENTORY_FEED_QTY"CAT25COMBO}" at bounding box center [936, 581] width 338 height 82
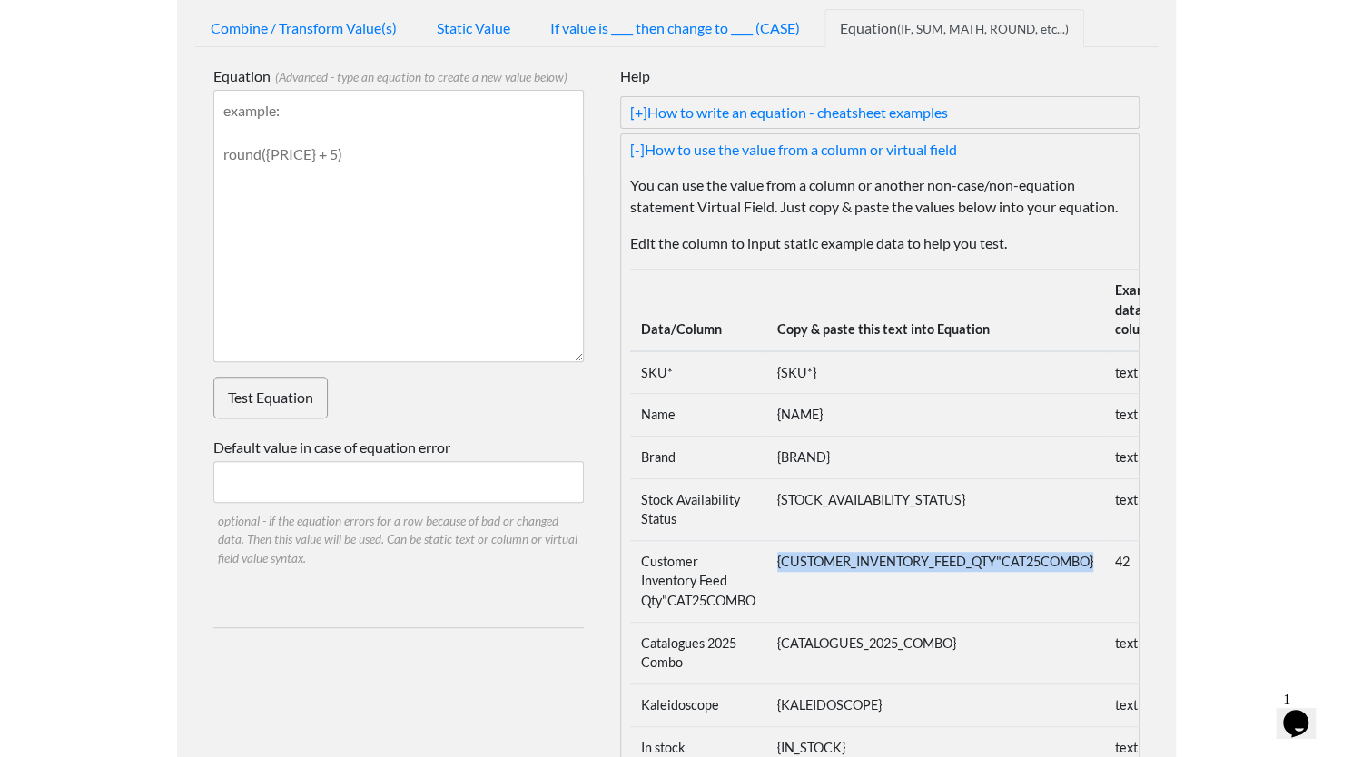
copy td "{CUSTOMER_INVENTORY_FEED_QTY"CAT25COMBO}"
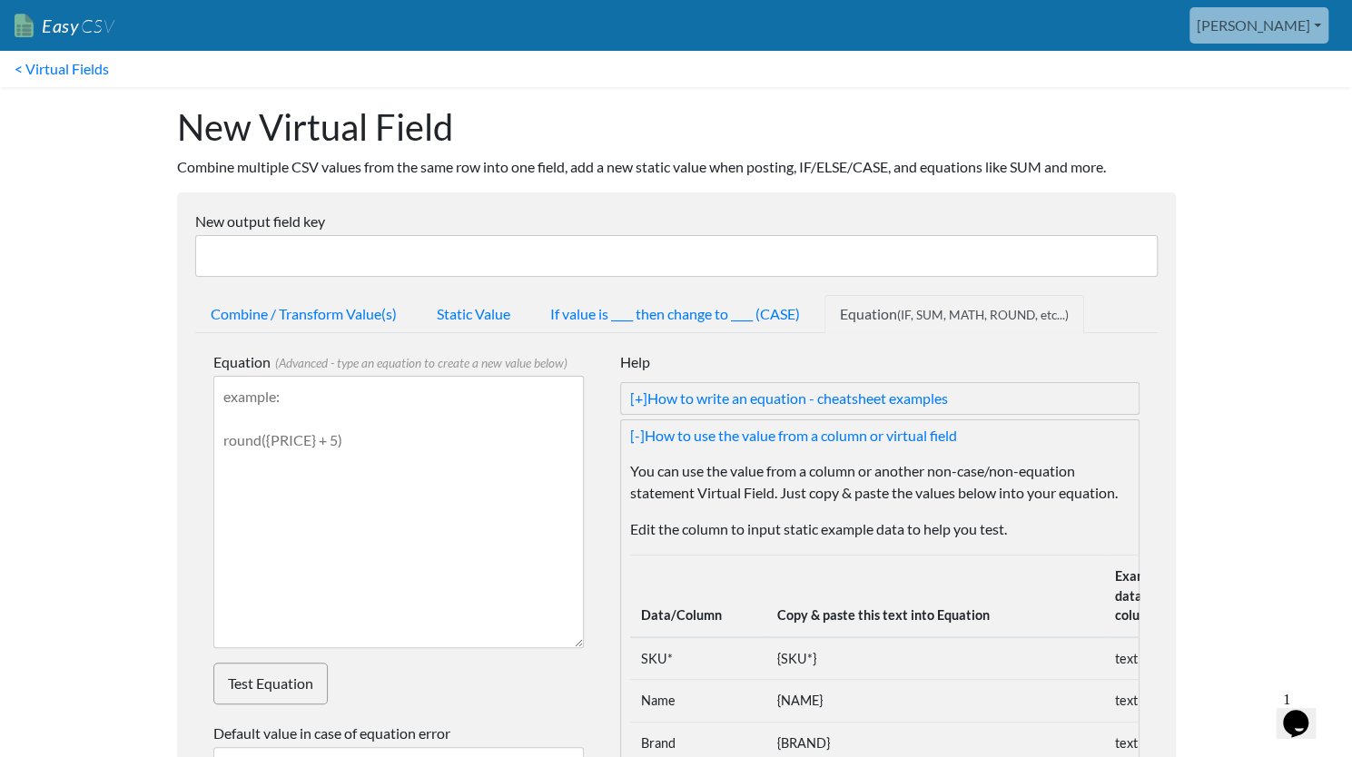
click at [293, 404] on textarea "Equation (Advanced - type an equation to create a new value below)" at bounding box center [398, 512] width 371 height 272
paste textarea "{CUSTOMER_INVENTORY_FEED_QTY"CAT25COMBO}"
type textarea "if({CUSTOMER_INVENTORY_FEED_QTY"CAT25COMBO}>=10,10,0)"
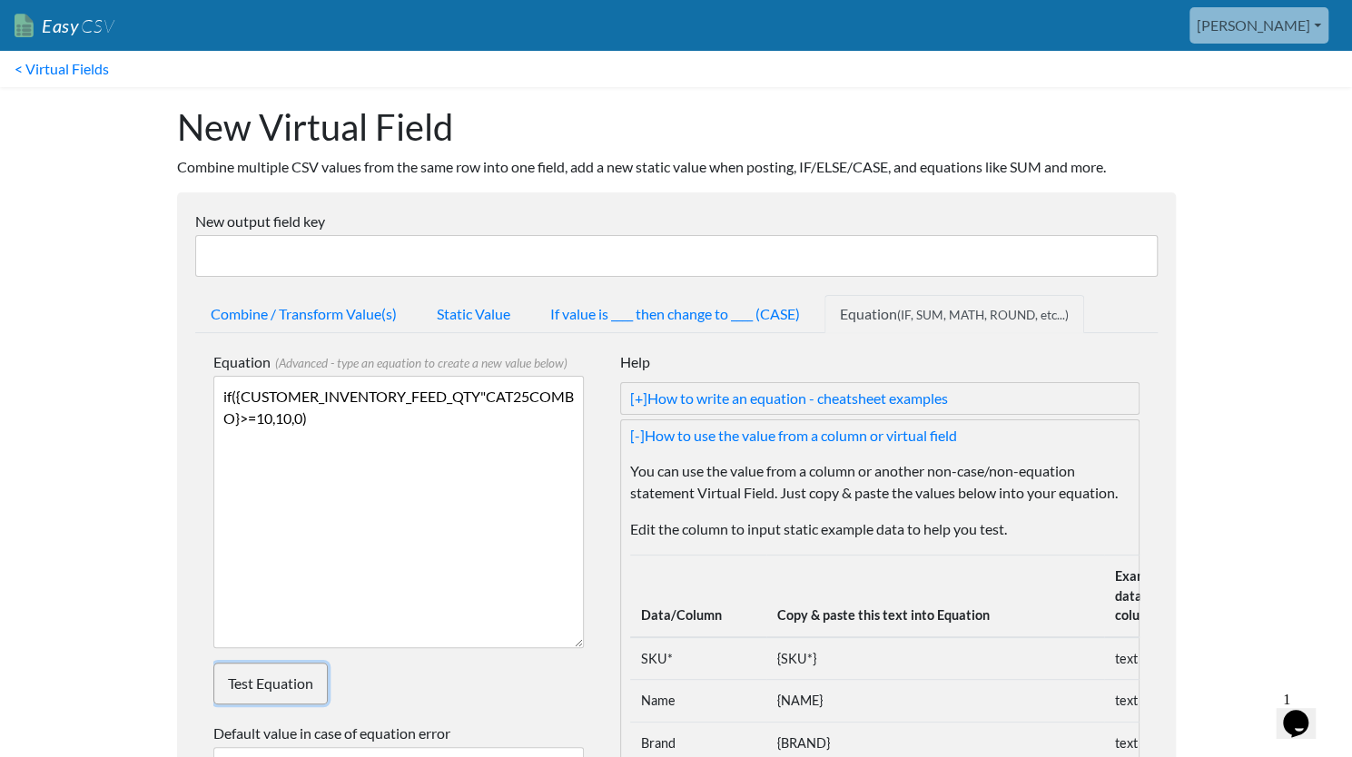
click at [245, 686] on link "Test Equation" at bounding box center [270, 684] width 114 height 42
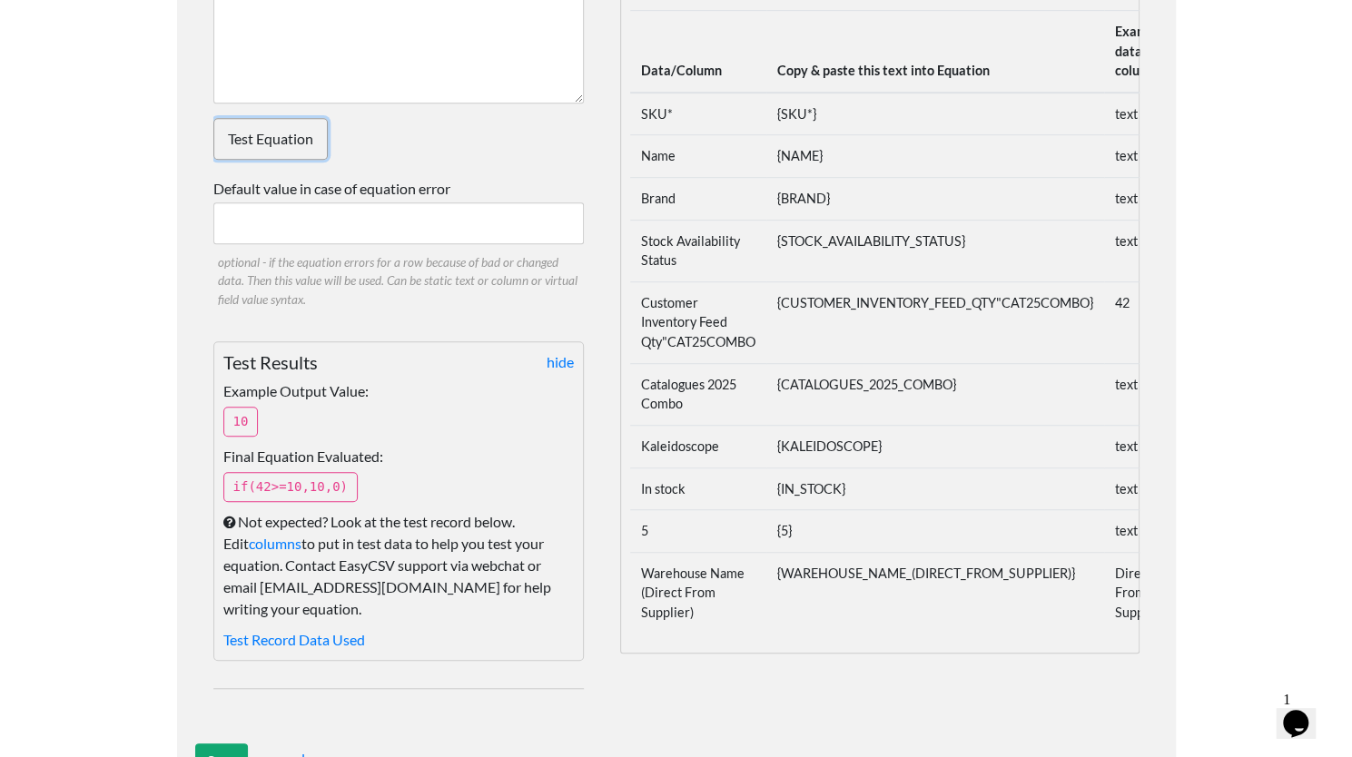
scroll to position [611, 0]
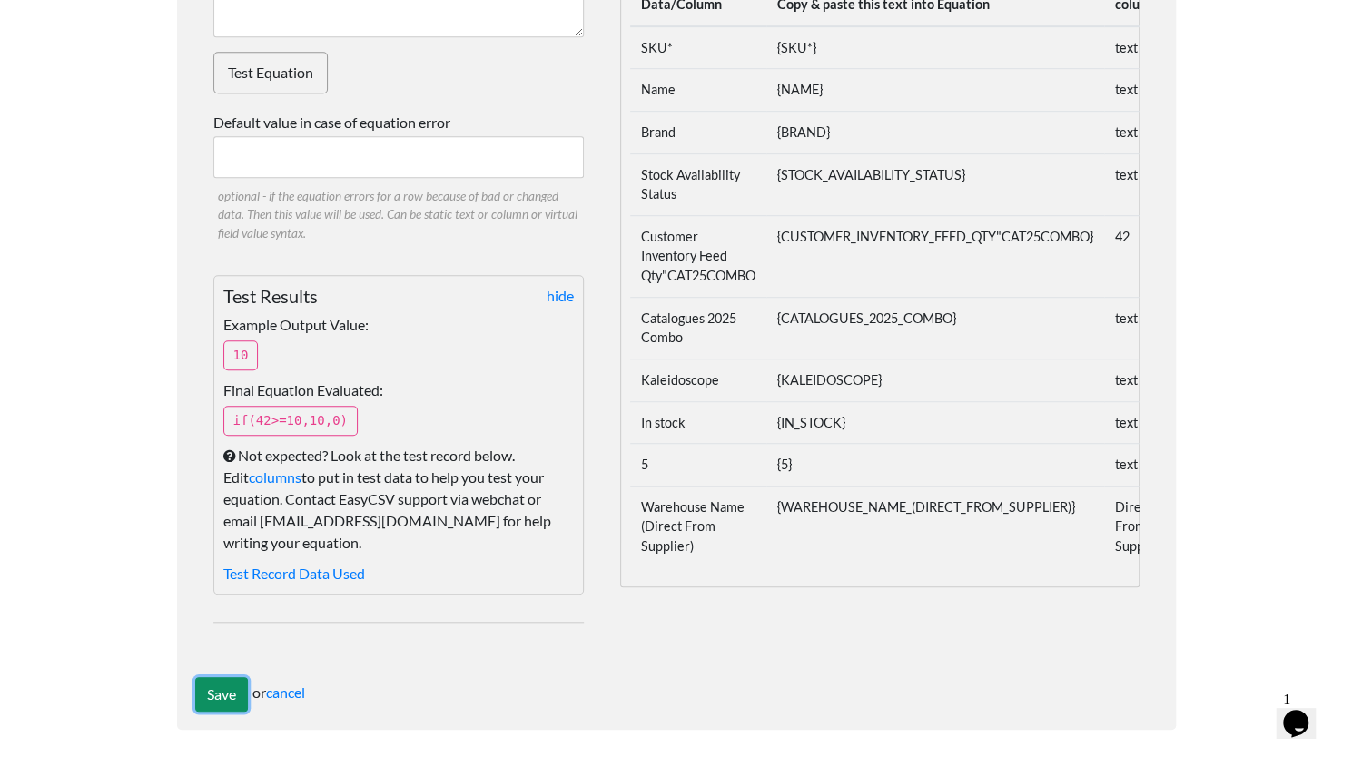
click at [220, 695] on input "Save" at bounding box center [221, 695] width 53 height 35
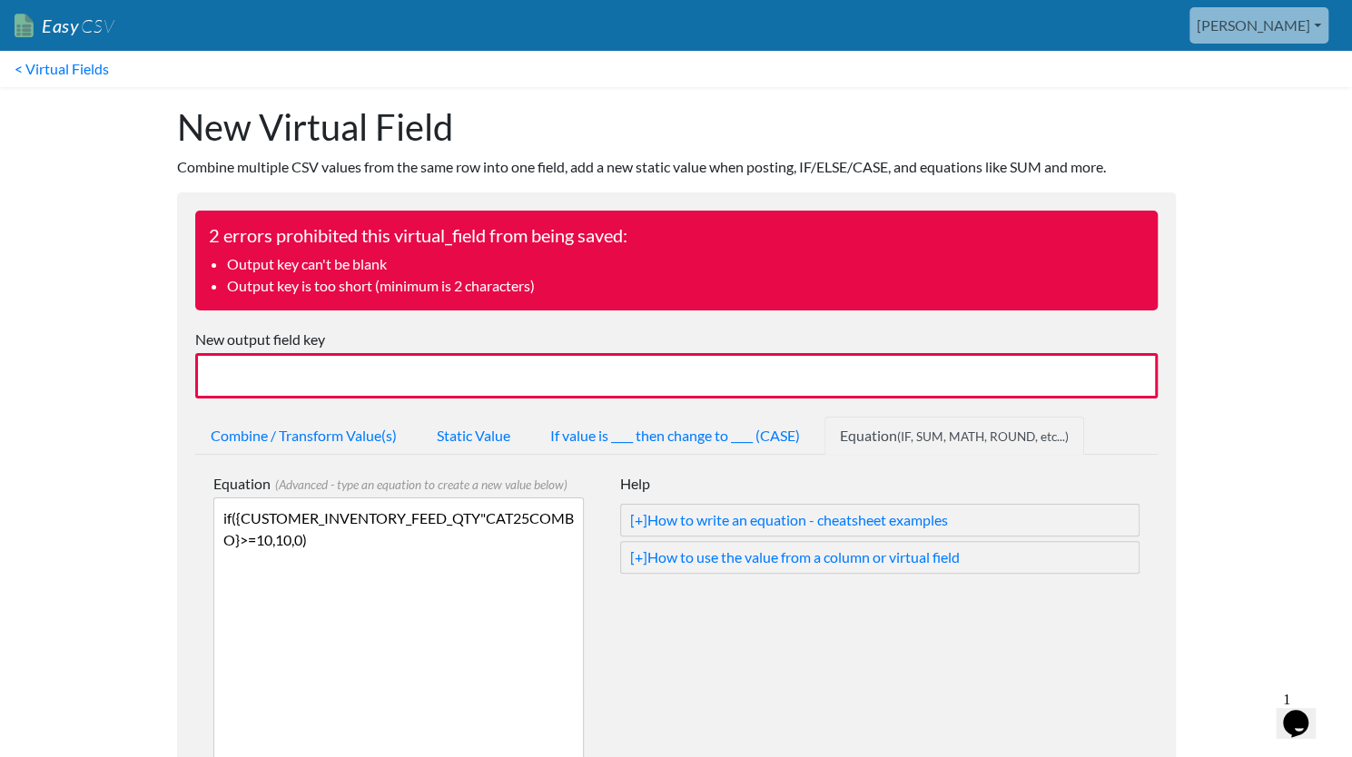
click at [353, 381] on input "New output field key" at bounding box center [676, 375] width 963 height 45
click at [225, 375] on input "AOT QTY Limit 10" at bounding box center [676, 375] width 963 height 45
click at [218, 375] on input "AOT QTY Limit 10" at bounding box center [676, 375] width 963 height 45
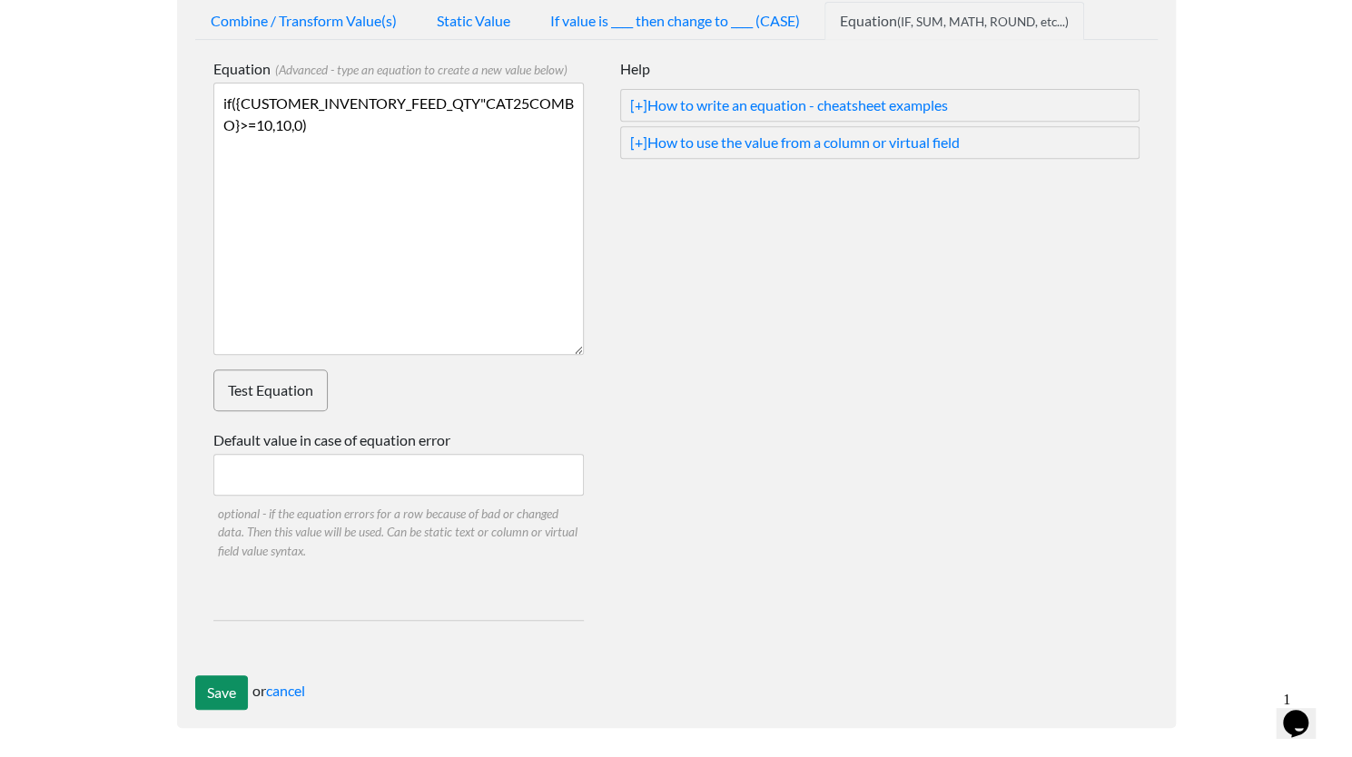
type input "Kaleidoscope QTY Limit 10"
click at [215, 693] on input "Save" at bounding box center [221, 693] width 53 height 35
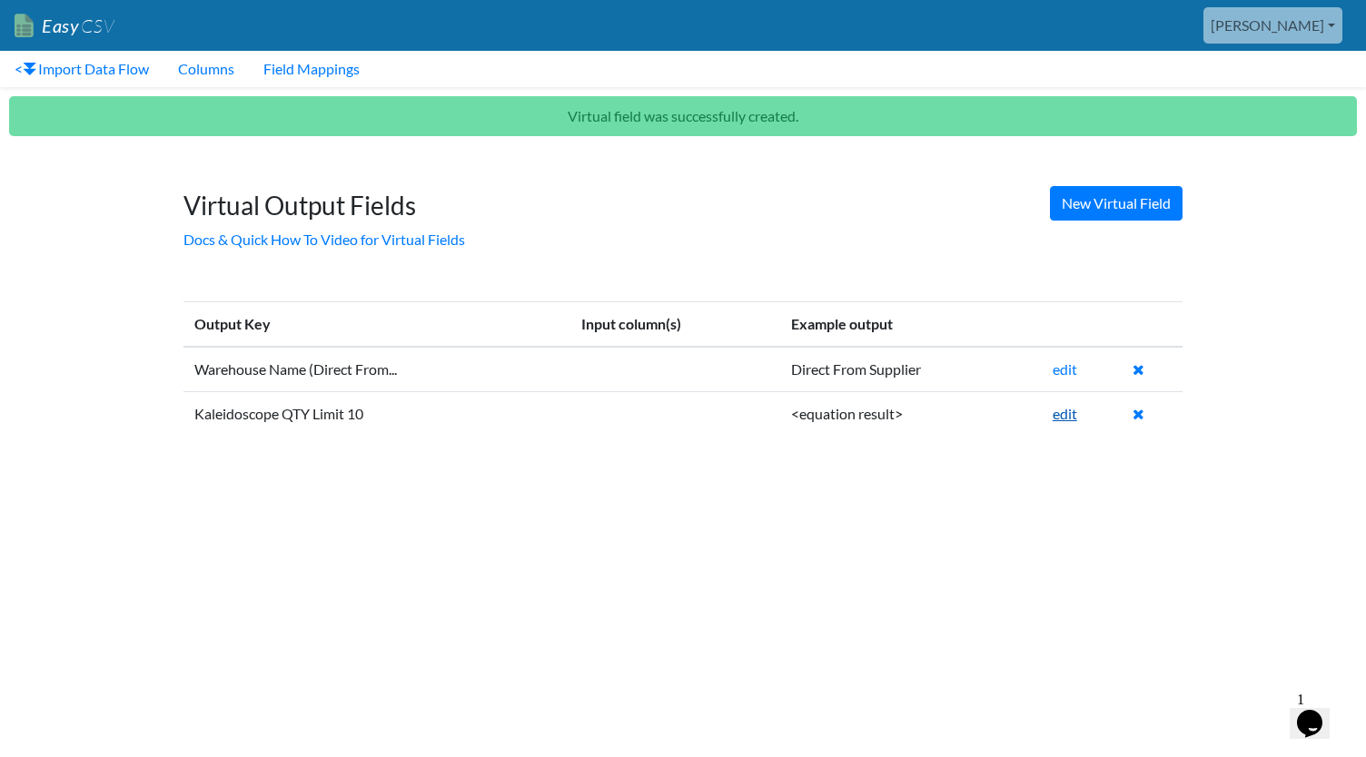
click at [1063, 413] on link "edit" at bounding box center [1065, 413] width 25 height 17
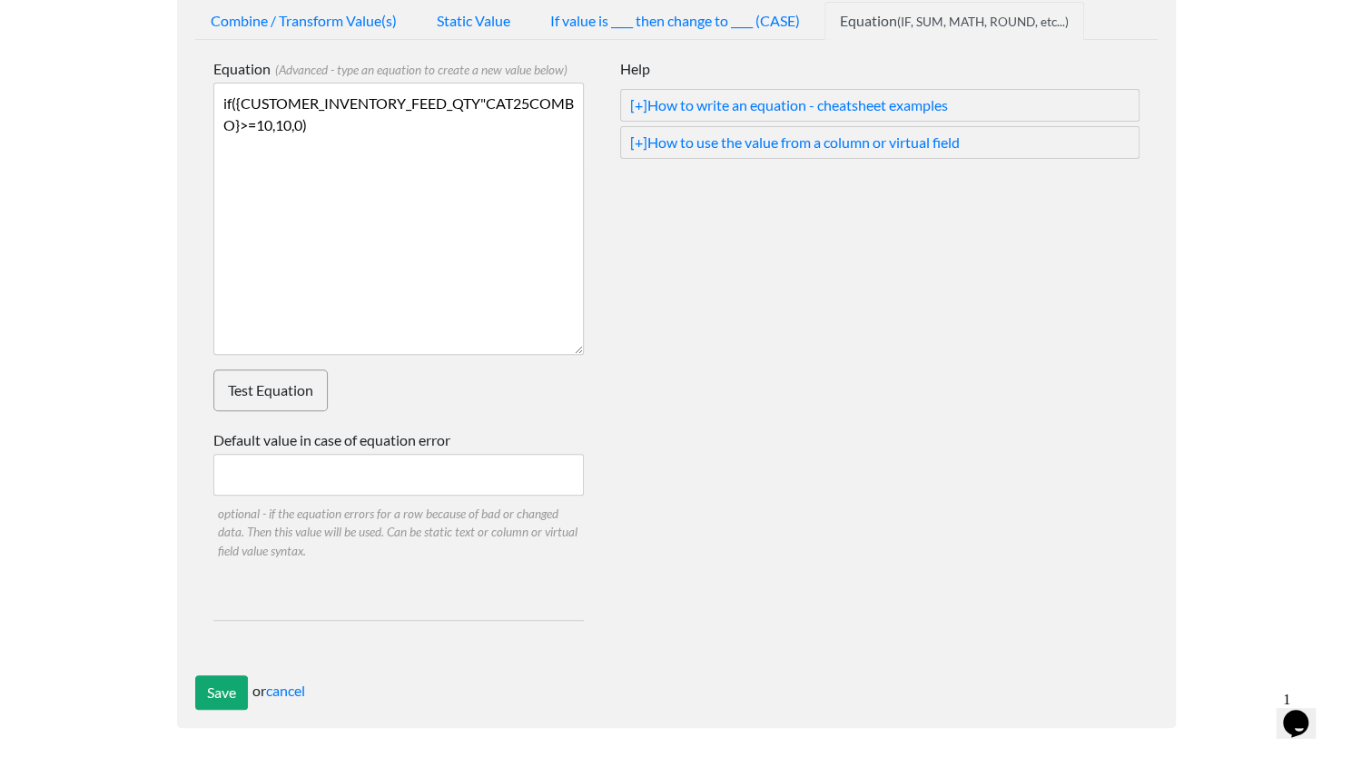
click at [401, 479] on input "Default value in case of equation error" at bounding box center [398, 475] width 371 height 42
type input "0"
click at [213, 686] on input "Save" at bounding box center [221, 693] width 53 height 35
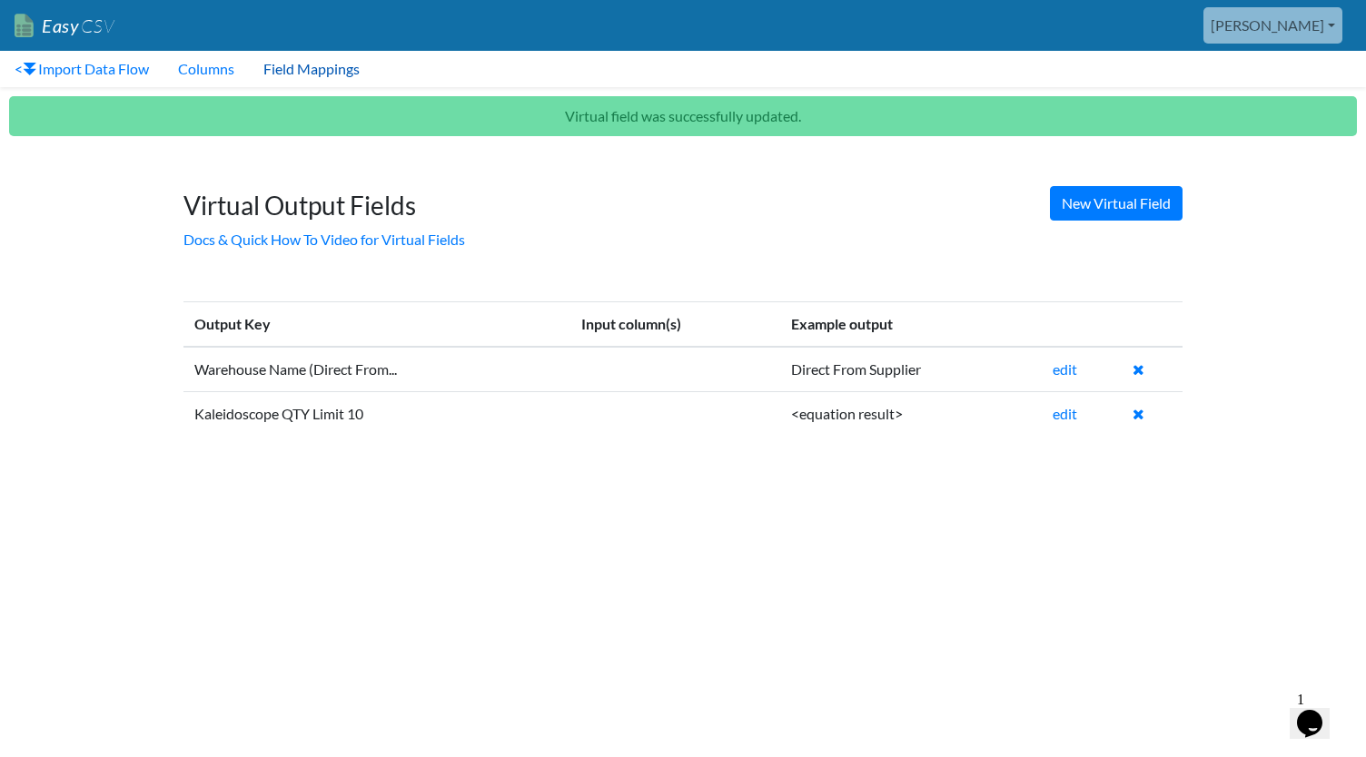
click at [298, 66] on link "Field Mappings" at bounding box center [311, 69] width 125 height 36
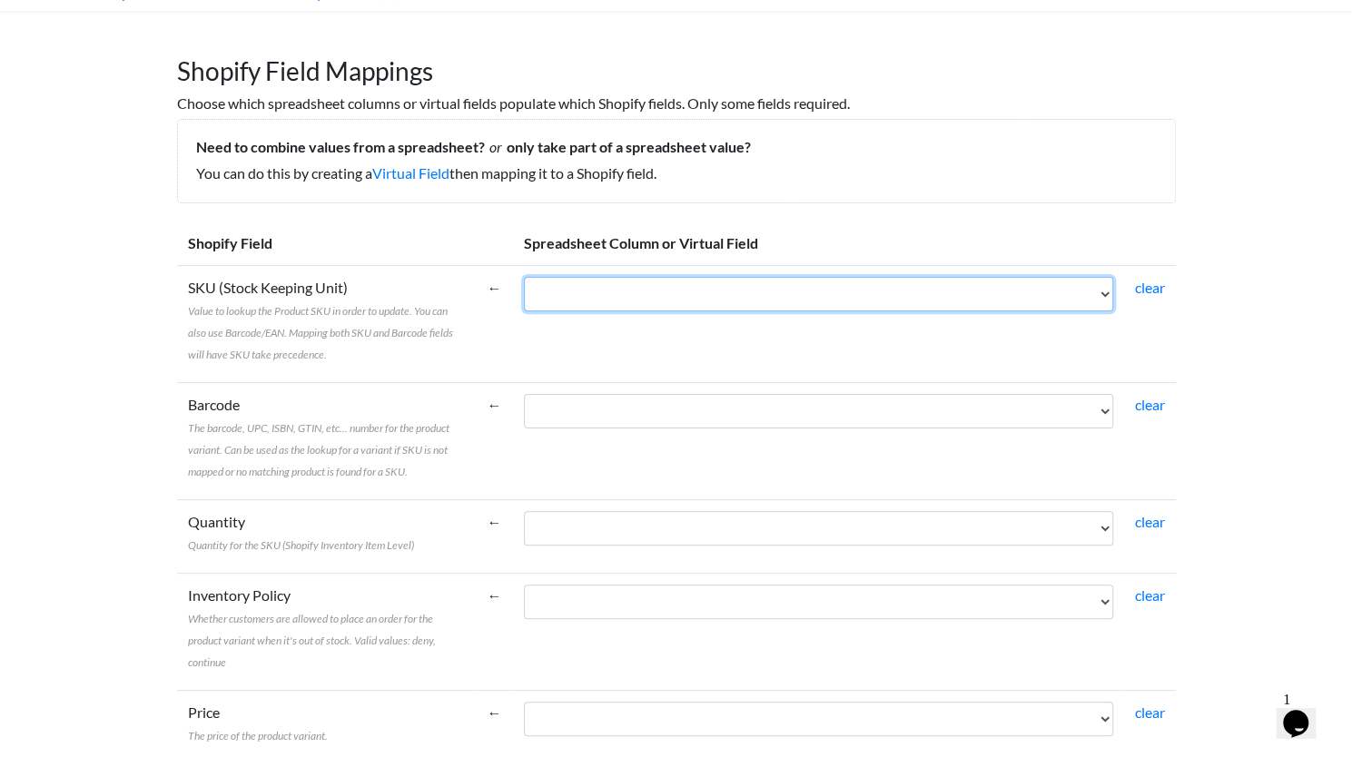
click at [687, 302] on select "SKU* Name Brand Stock Availability Status Customer Inventory Feed Qty"CAT25COMB…" at bounding box center [818, 294] width 589 height 35
select select "cr_758748"
click at [524, 277] on select "SKU* Name Brand Stock Availability Status Customer Inventory Feed Qty"CAT25COMB…" at bounding box center [818, 294] width 589 height 35
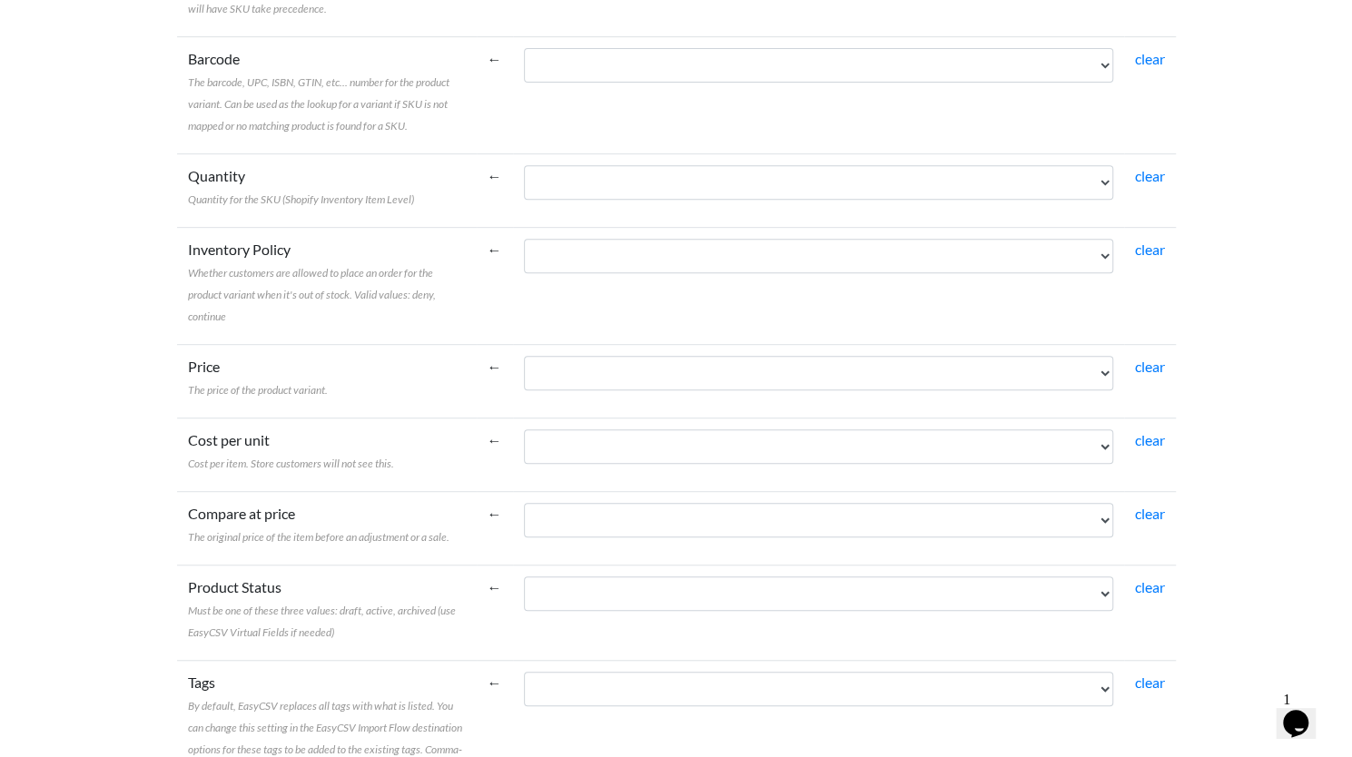
scroll to position [423, 0]
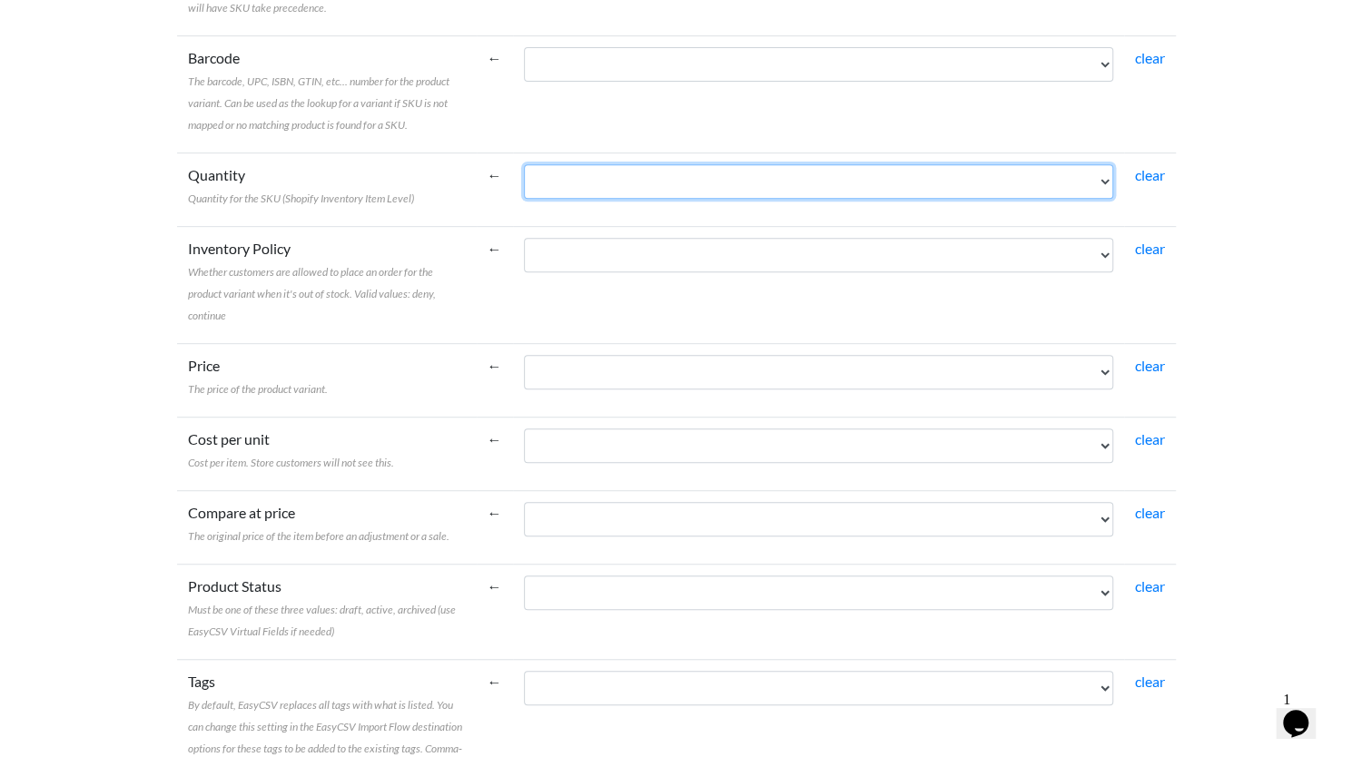
click at [569, 189] on select "SKU* Name Brand Stock Availability Status Customer Inventory Feed Qty"CAT25COMB…" at bounding box center [818, 181] width 589 height 35
select select "vf_24253"
click at [524, 164] on select "SKU* Name Brand Stock Availability Status Customer Inventory Feed Qty"CAT25COMB…" at bounding box center [818, 181] width 589 height 35
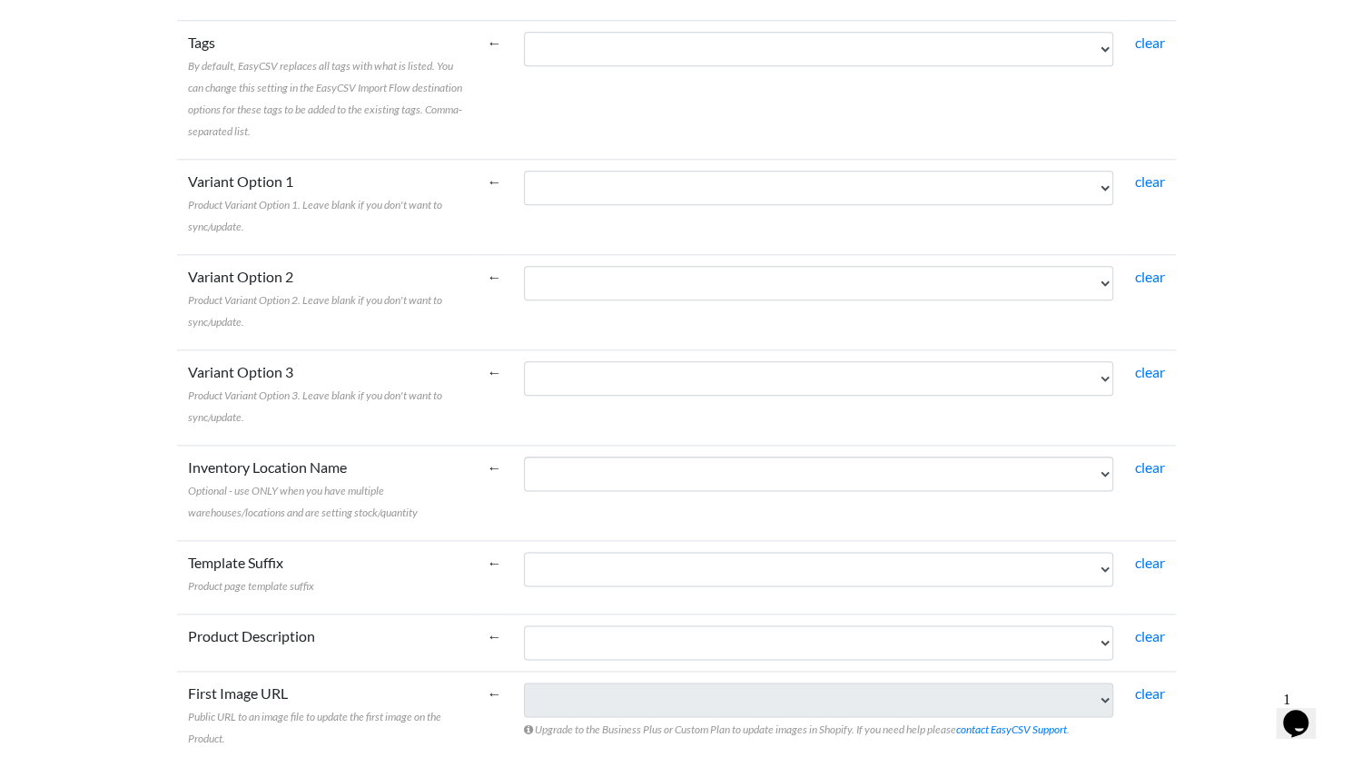
scroll to position [1065, 0]
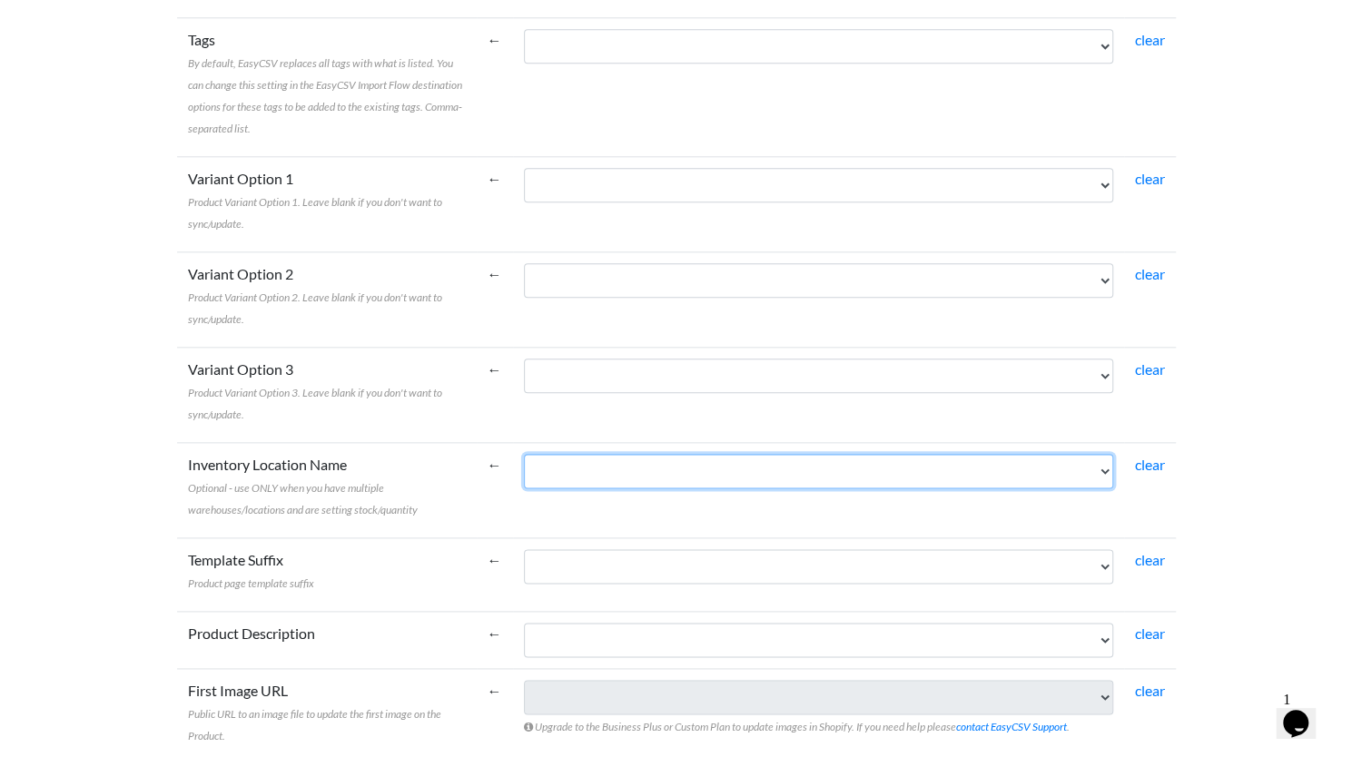
click at [601, 466] on select "SKU* Name Brand Stock Availability Status Customer Inventory Feed Qty"CAT25COMB…" at bounding box center [818, 471] width 589 height 35
select select "vf_24252"
click at [524, 454] on select "SKU* Name Brand Stock Availability Status Customer Inventory Feed Qty"CAT25COMB…" at bounding box center [818, 471] width 589 height 35
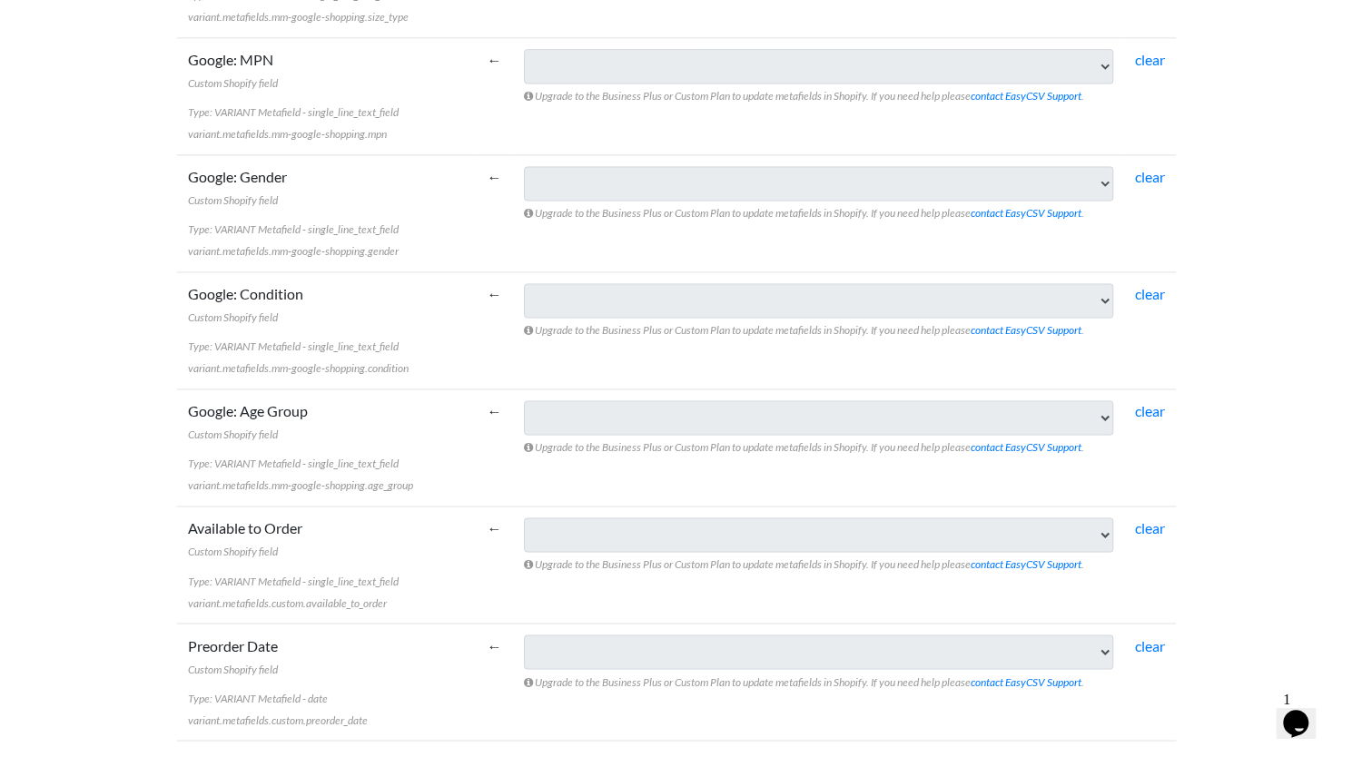
scroll to position [5587, 0]
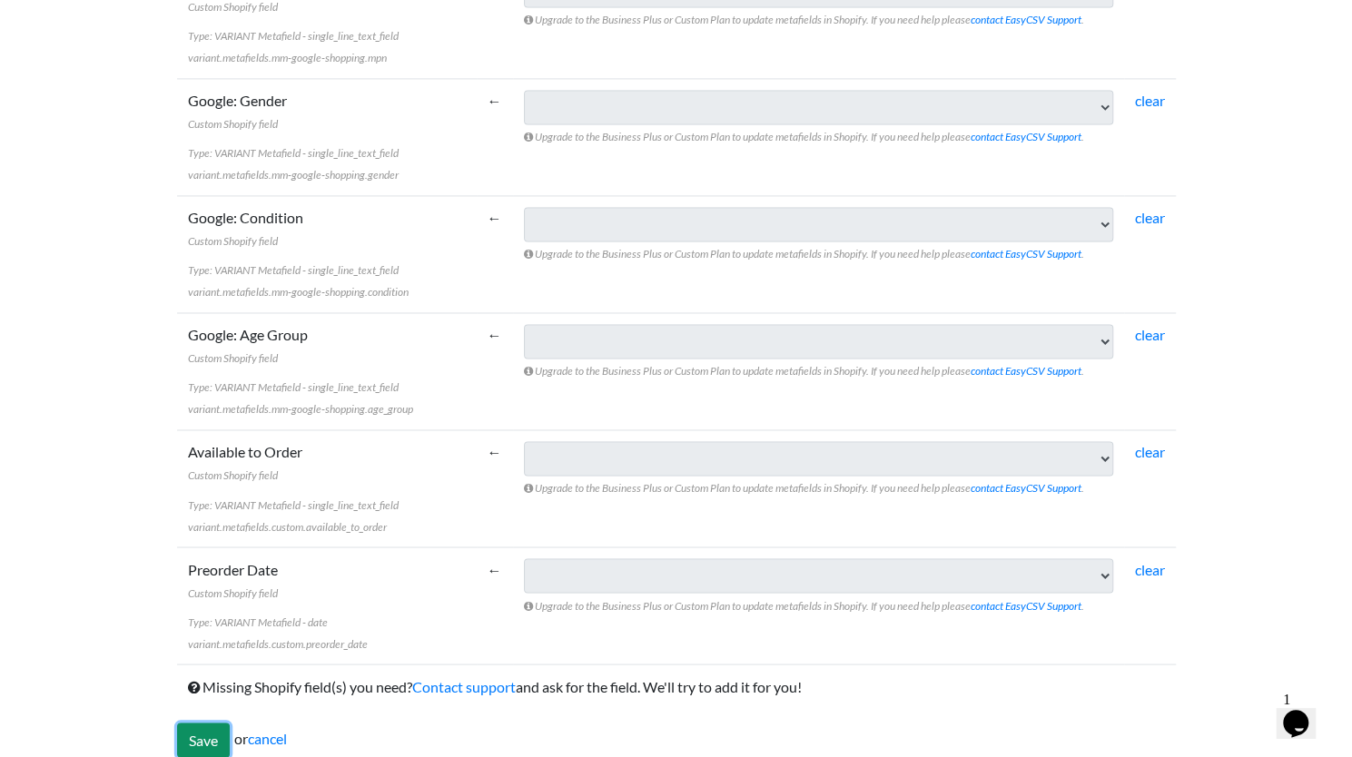
click at [194, 723] on input "Save" at bounding box center [203, 740] width 53 height 35
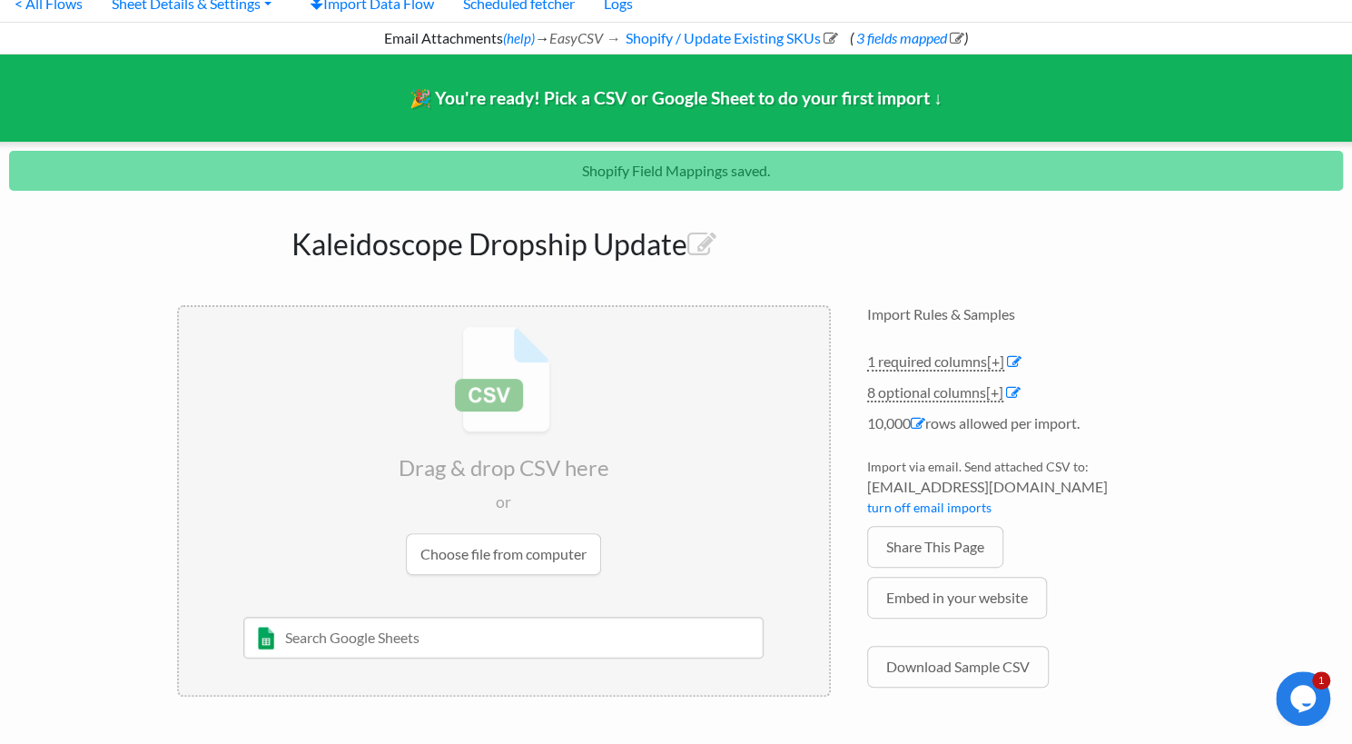
scroll to position [66, 0]
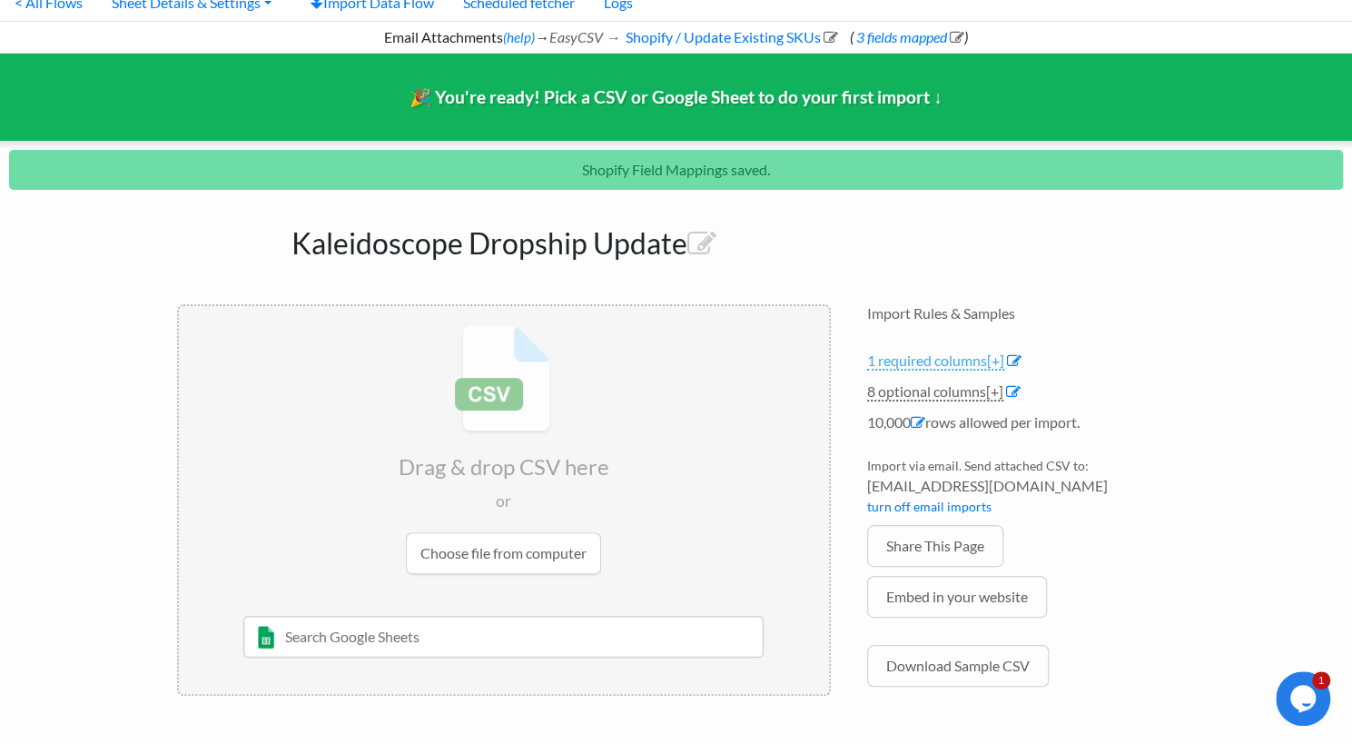
click at [1000, 361] on span "[+]" at bounding box center [995, 359] width 17 height 17
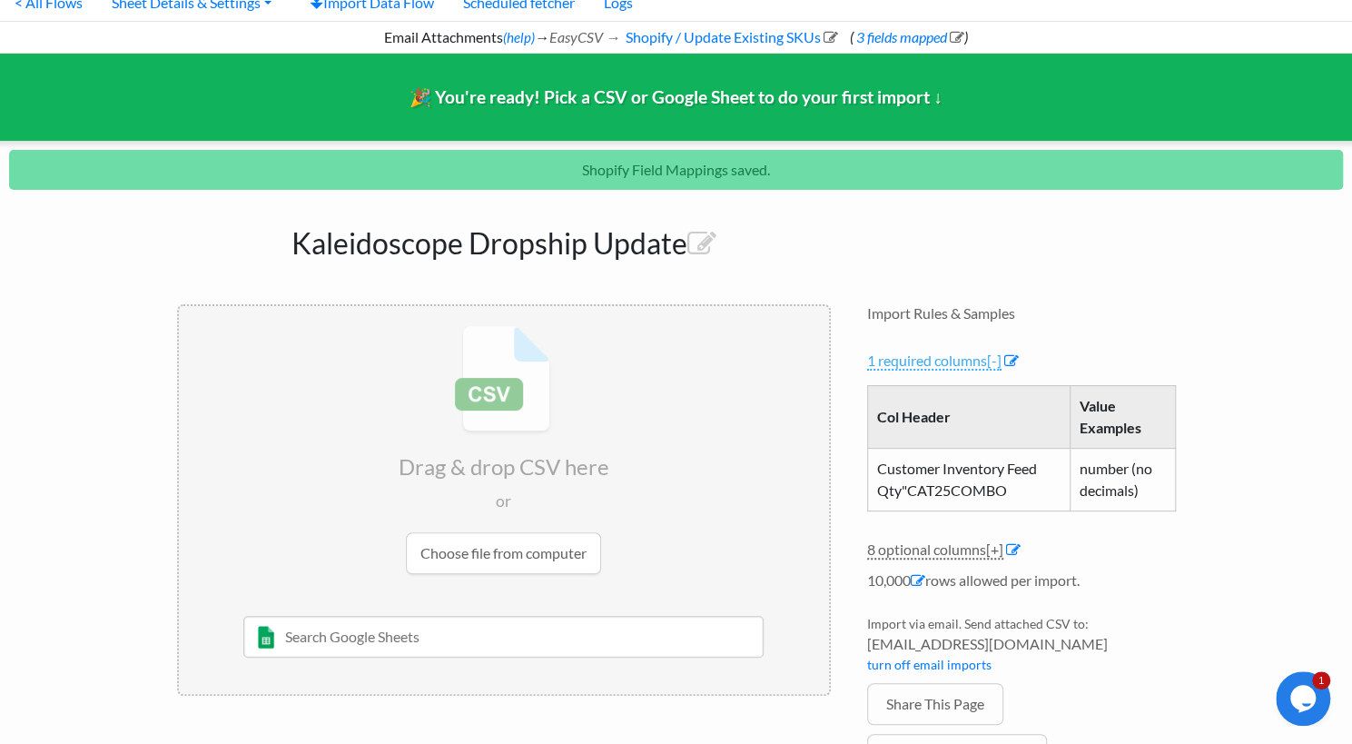
click at [1000, 361] on span "[-]" at bounding box center [994, 359] width 15 height 17
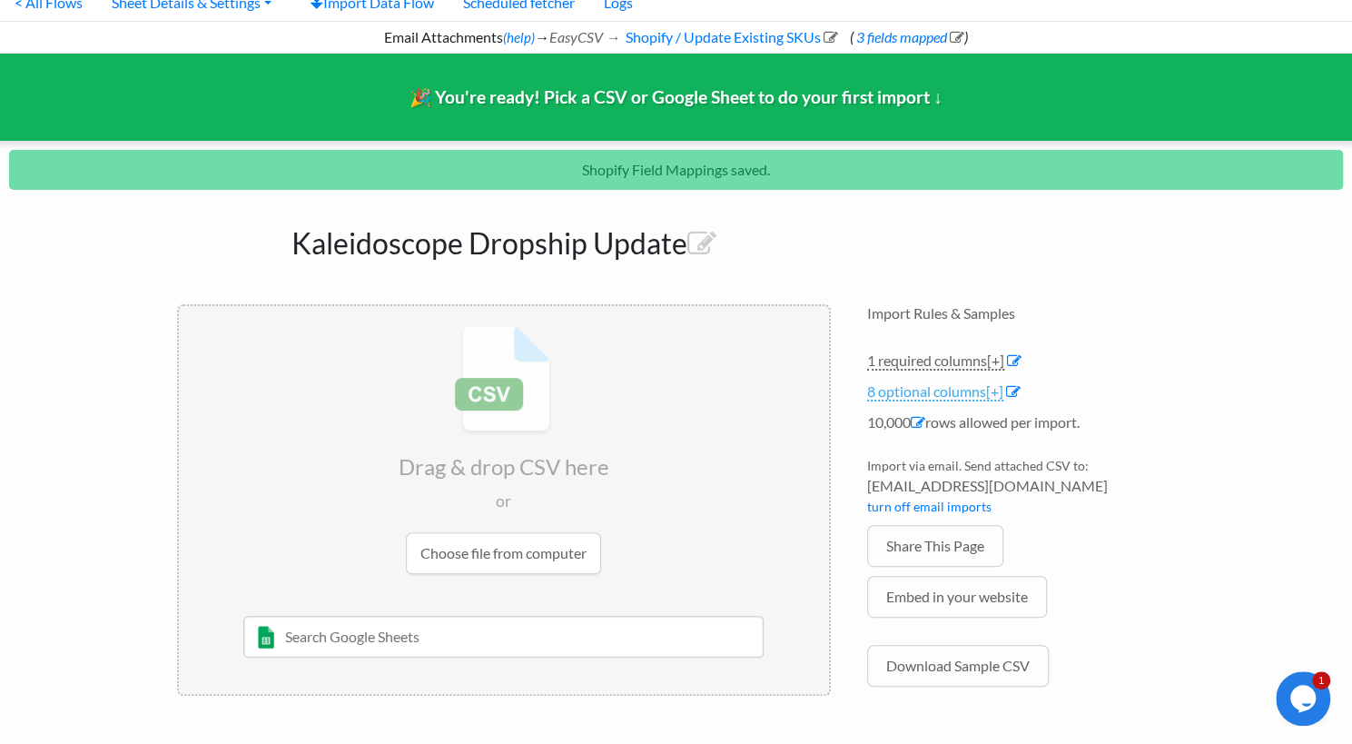
click at [994, 395] on span "[+]" at bounding box center [994, 390] width 17 height 17
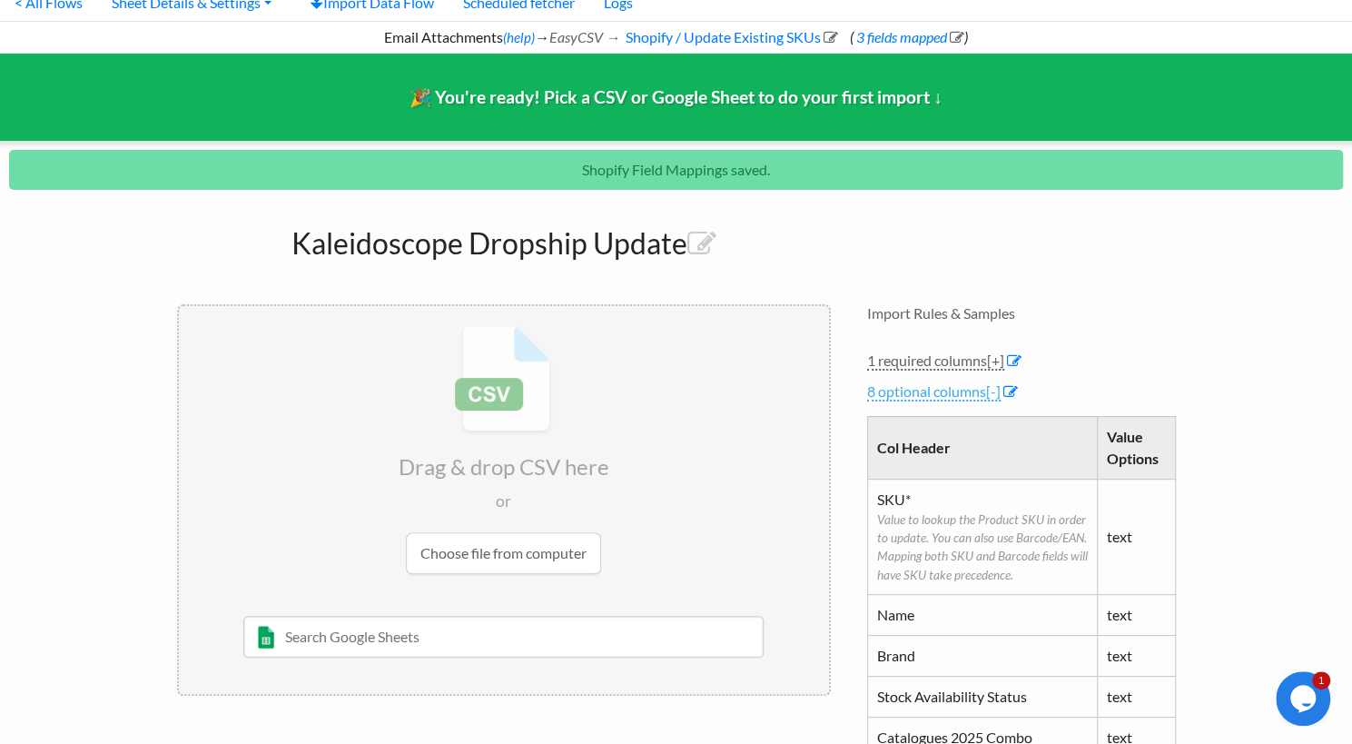
click at [994, 395] on span "[-]" at bounding box center [993, 390] width 15 height 17
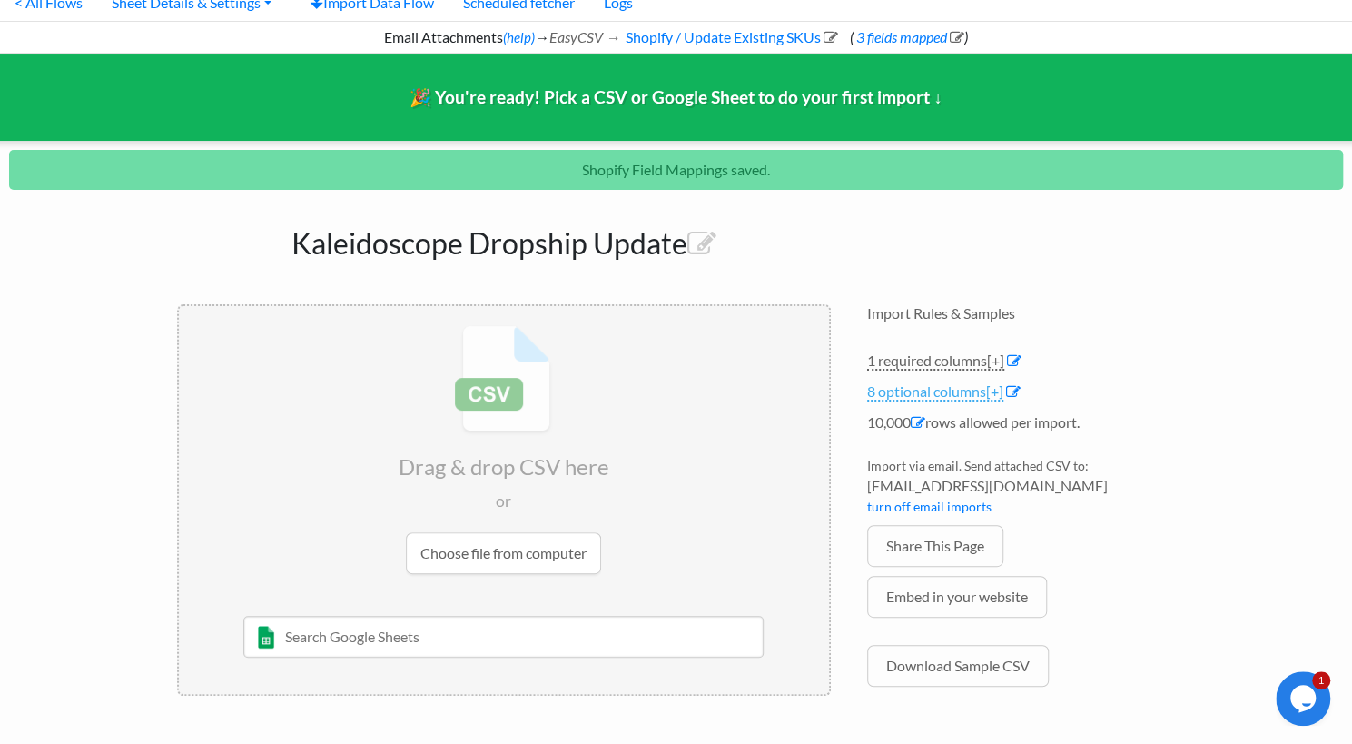
click at [997, 391] on span "[+]" at bounding box center [994, 390] width 17 height 17
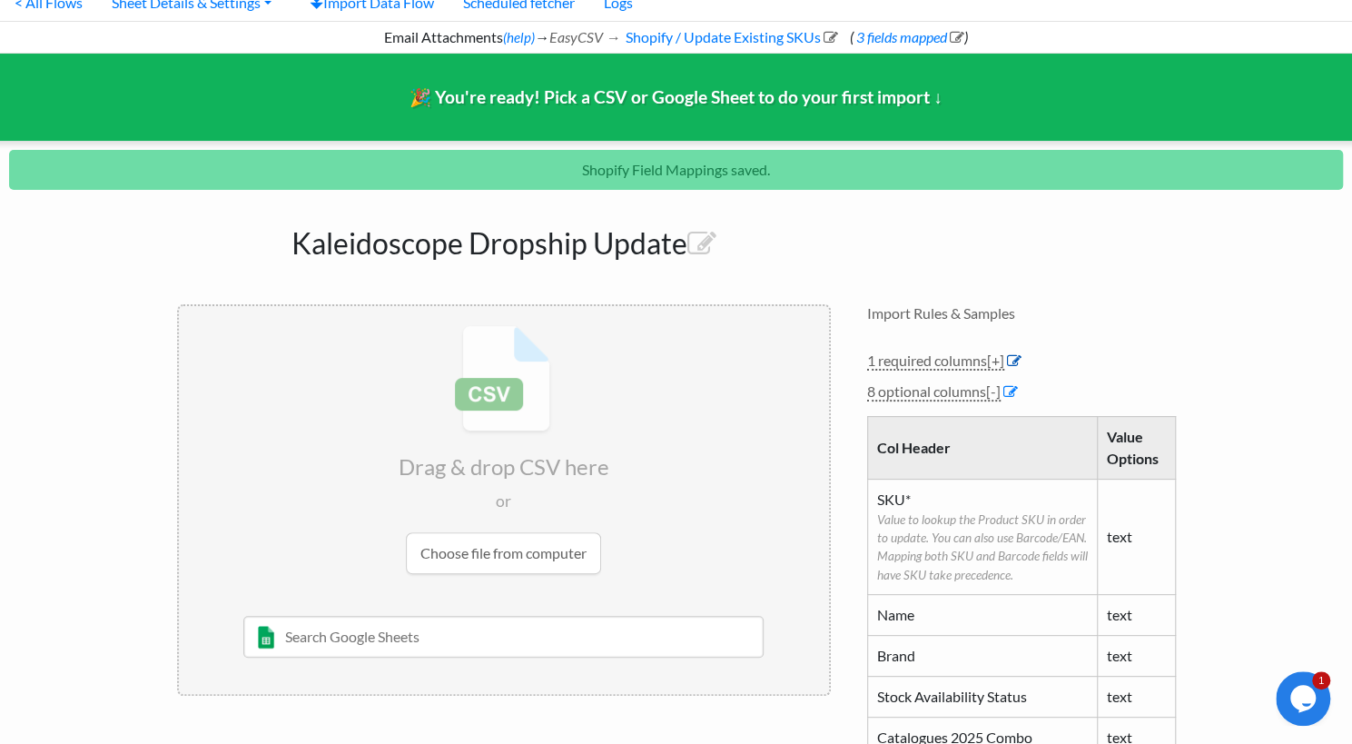
click at [1015, 354] on icon at bounding box center [1014, 360] width 15 height 15
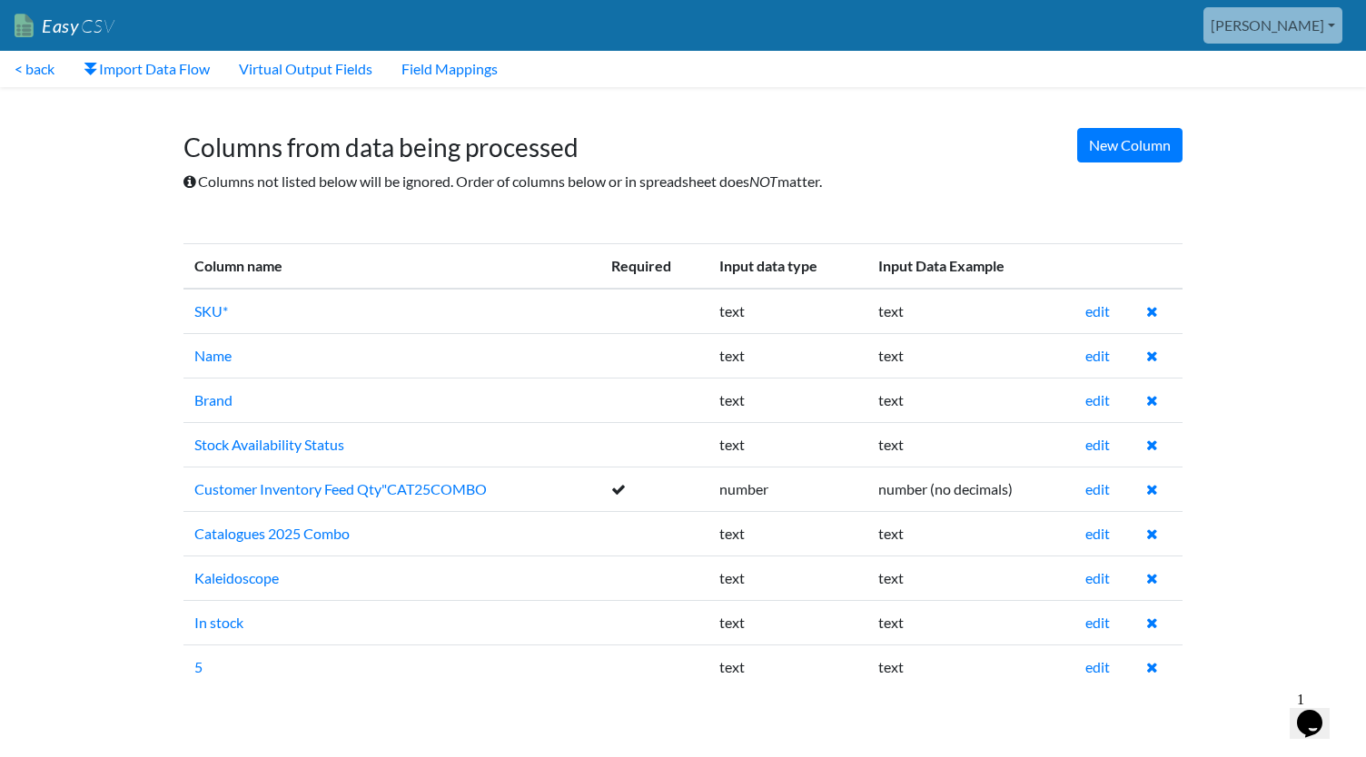
click at [622, 490] on icon at bounding box center [618, 489] width 15 height 15
click at [653, 379] on td at bounding box center [654, 400] width 108 height 45
click at [1090, 490] on link "edit" at bounding box center [1097, 488] width 25 height 17
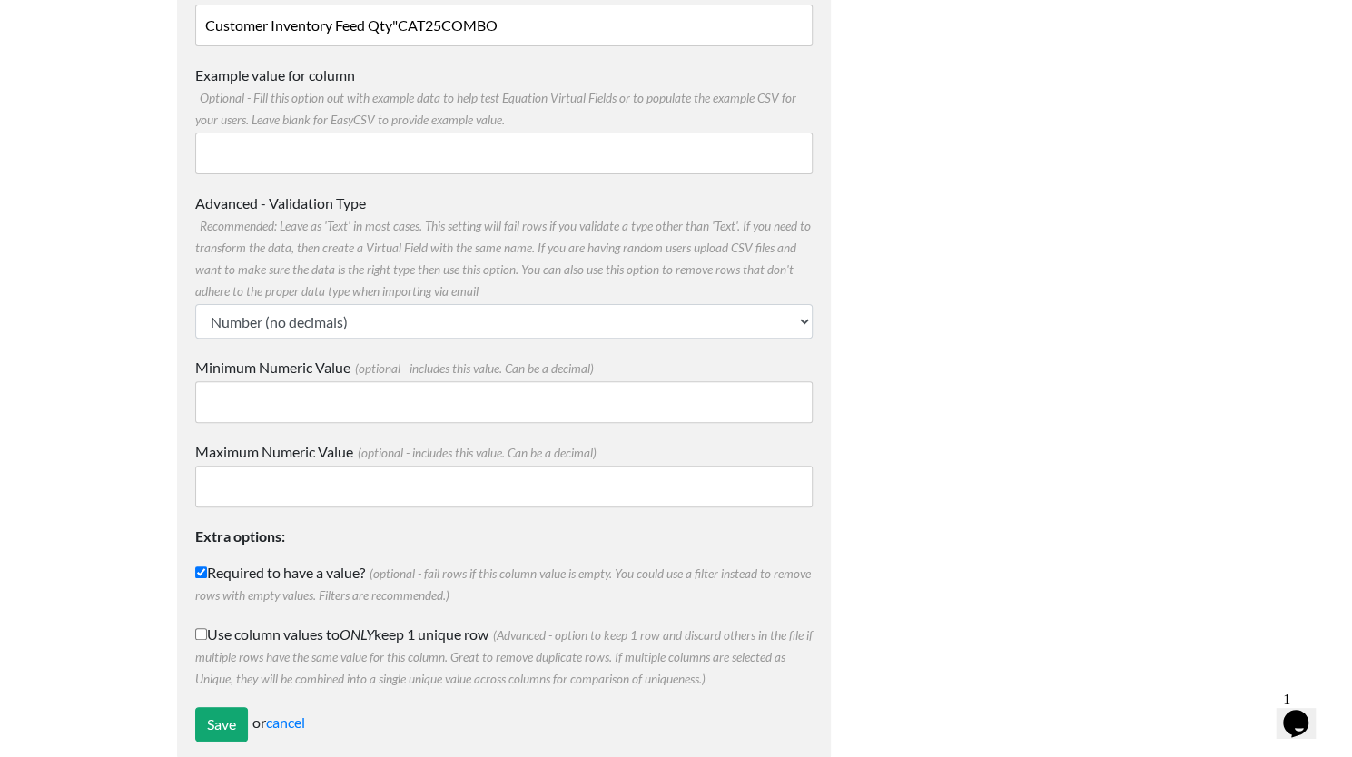
scroll to position [227, 0]
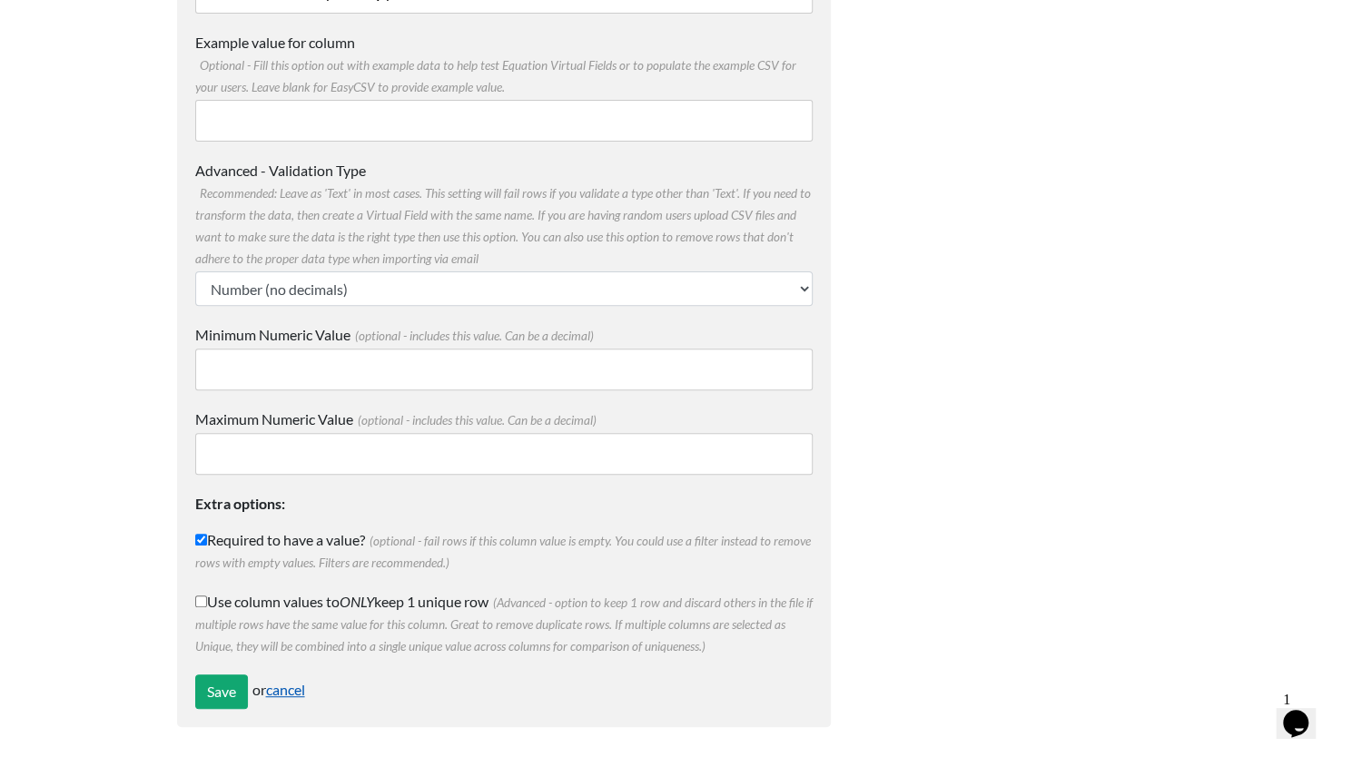
click at [298, 689] on link "cancel" at bounding box center [285, 689] width 39 height 17
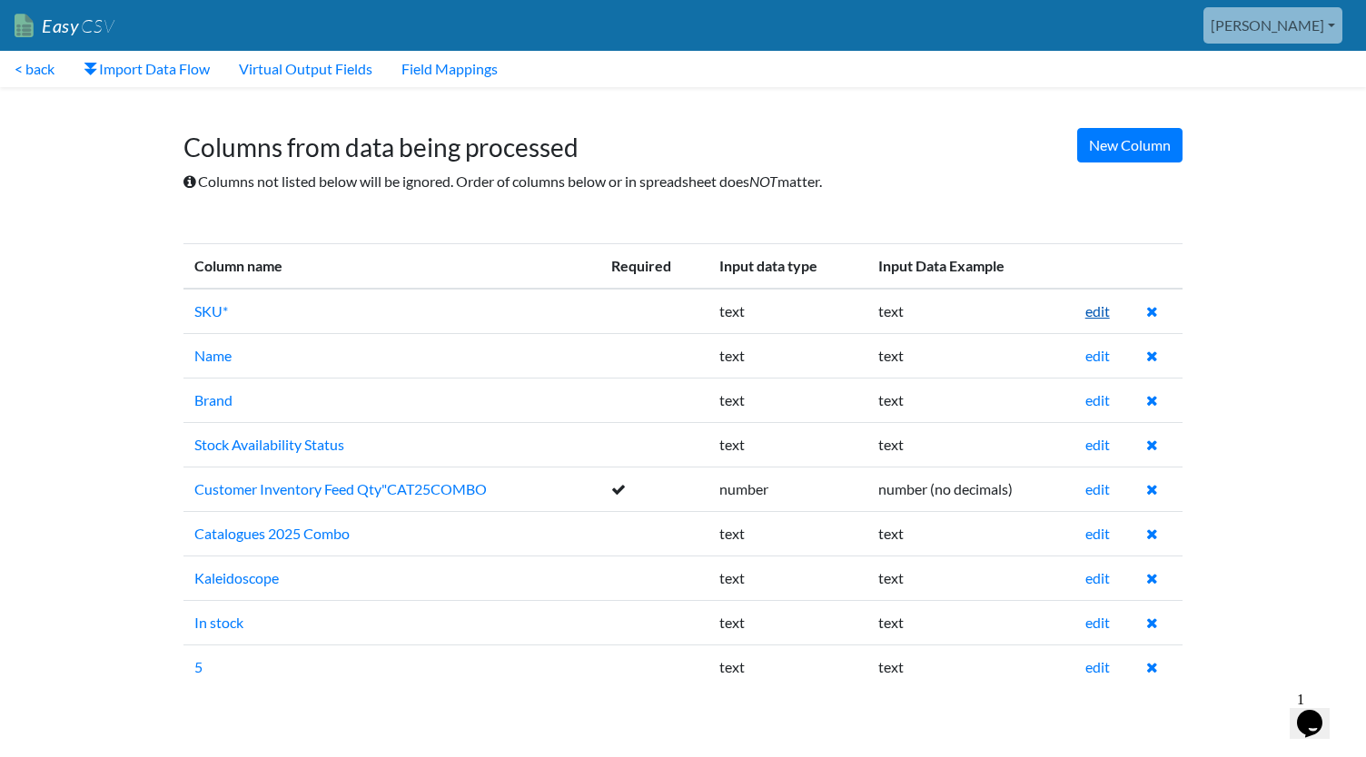
click at [1096, 312] on link "edit" at bounding box center [1097, 310] width 25 height 17
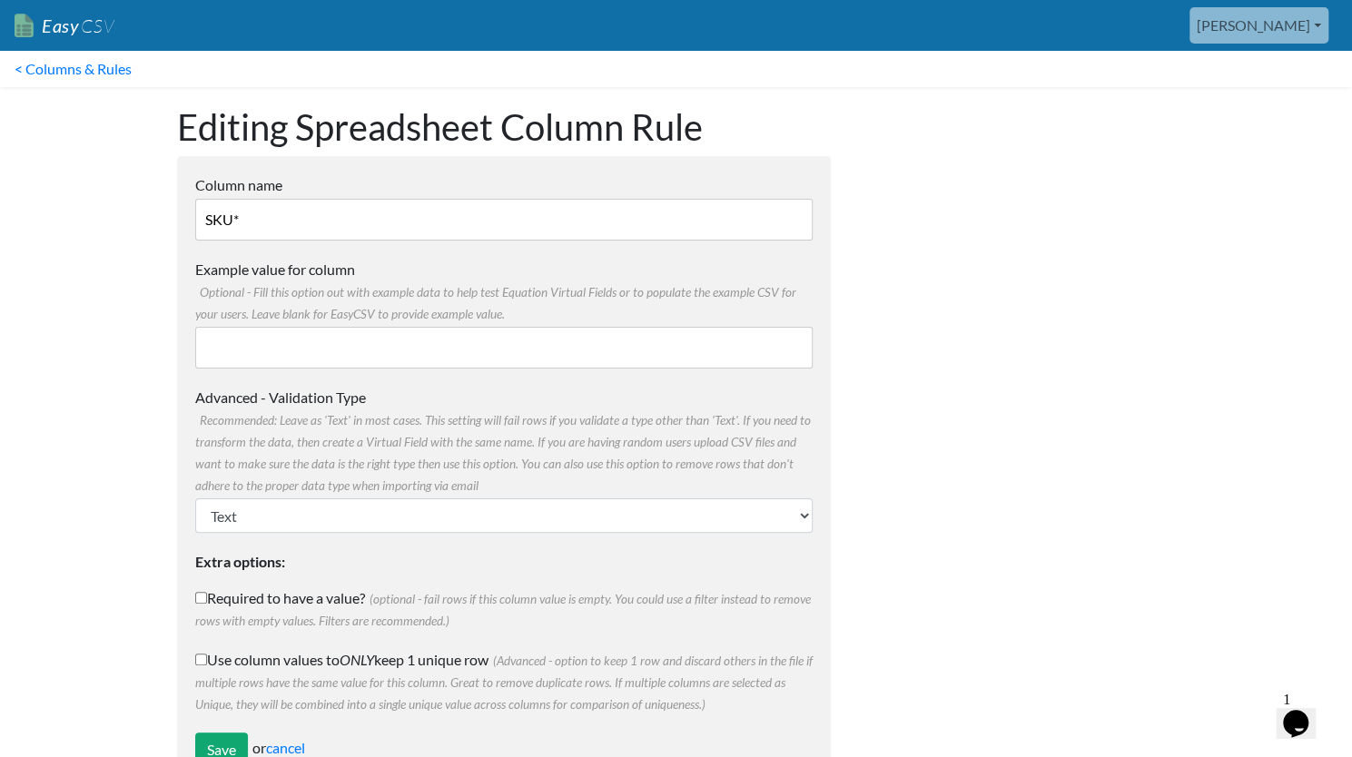
scroll to position [59, 0]
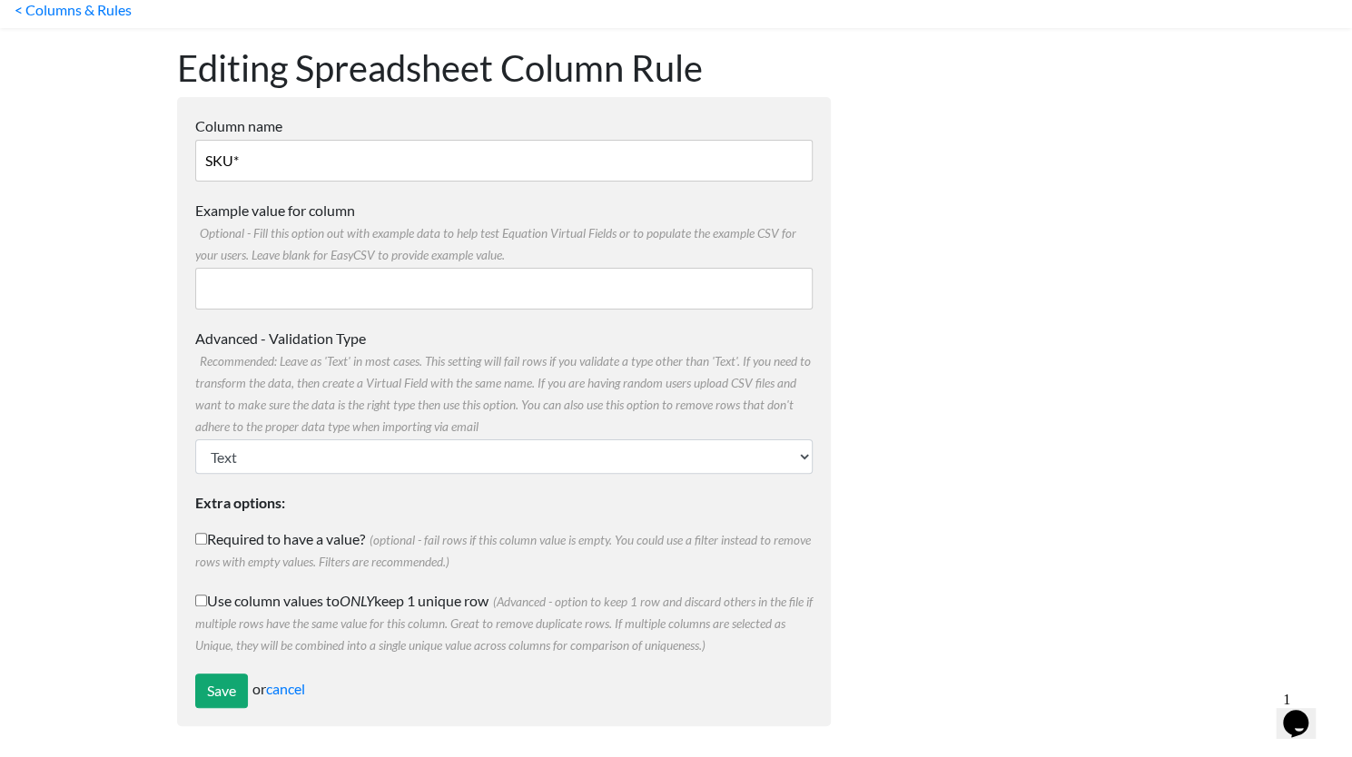
click at [242, 531] on label "Required to have a value? (optional - fail rows if this column value is empty. …" at bounding box center [504, 551] width 618 height 44
click at [207, 533] on input "Required to have a value? (optional - fail rows if this column value is empty. …" at bounding box center [201, 539] width 12 height 12
checkbox input "true"
click at [216, 680] on input "Save" at bounding box center [221, 691] width 53 height 35
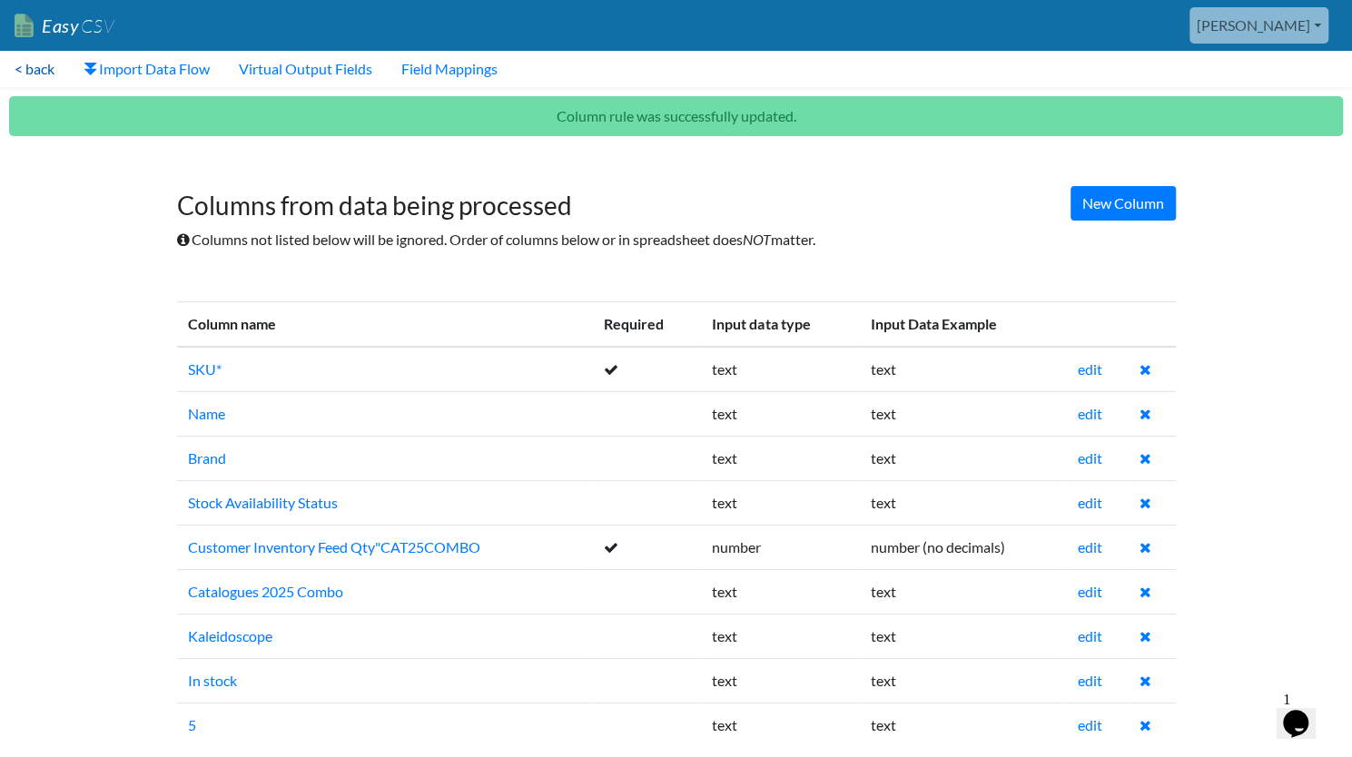
click at [33, 76] on link "< back" at bounding box center [34, 69] width 69 height 36
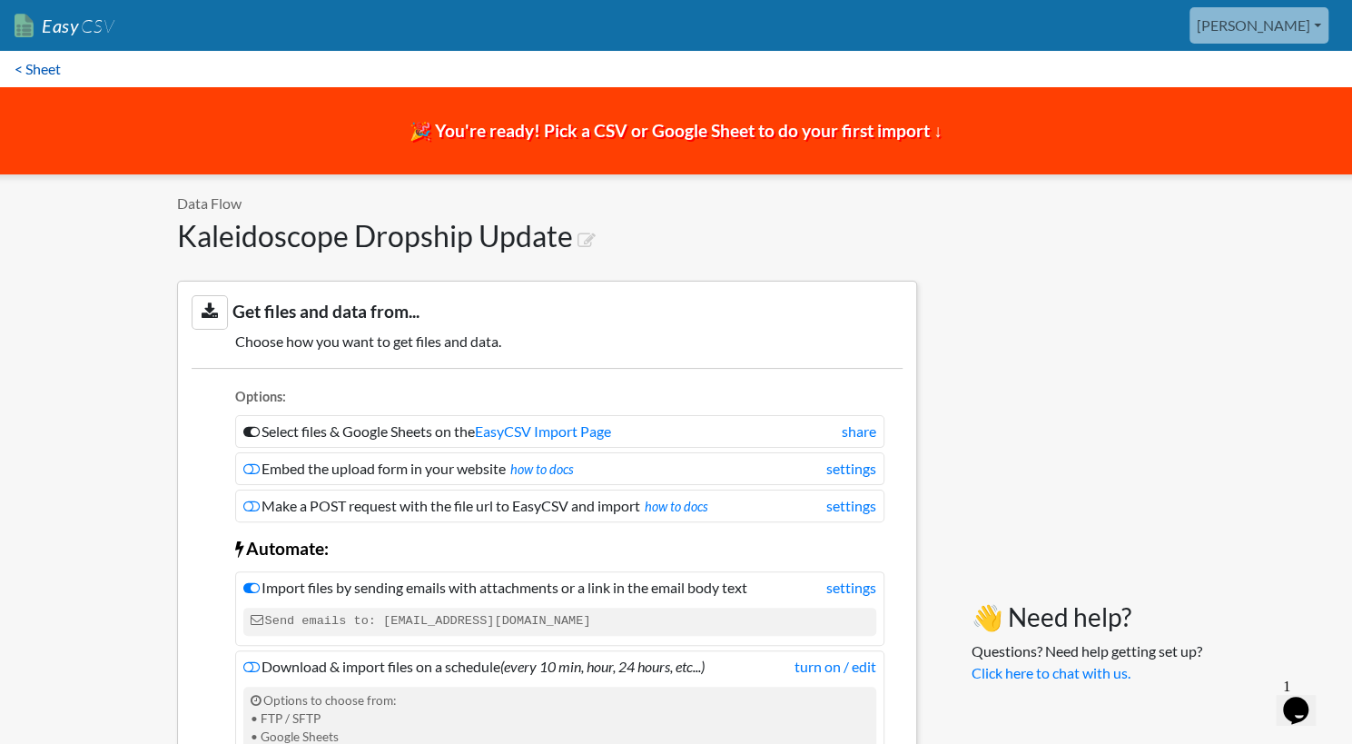
click at [36, 74] on link "< Sheet" at bounding box center [37, 69] width 75 height 36
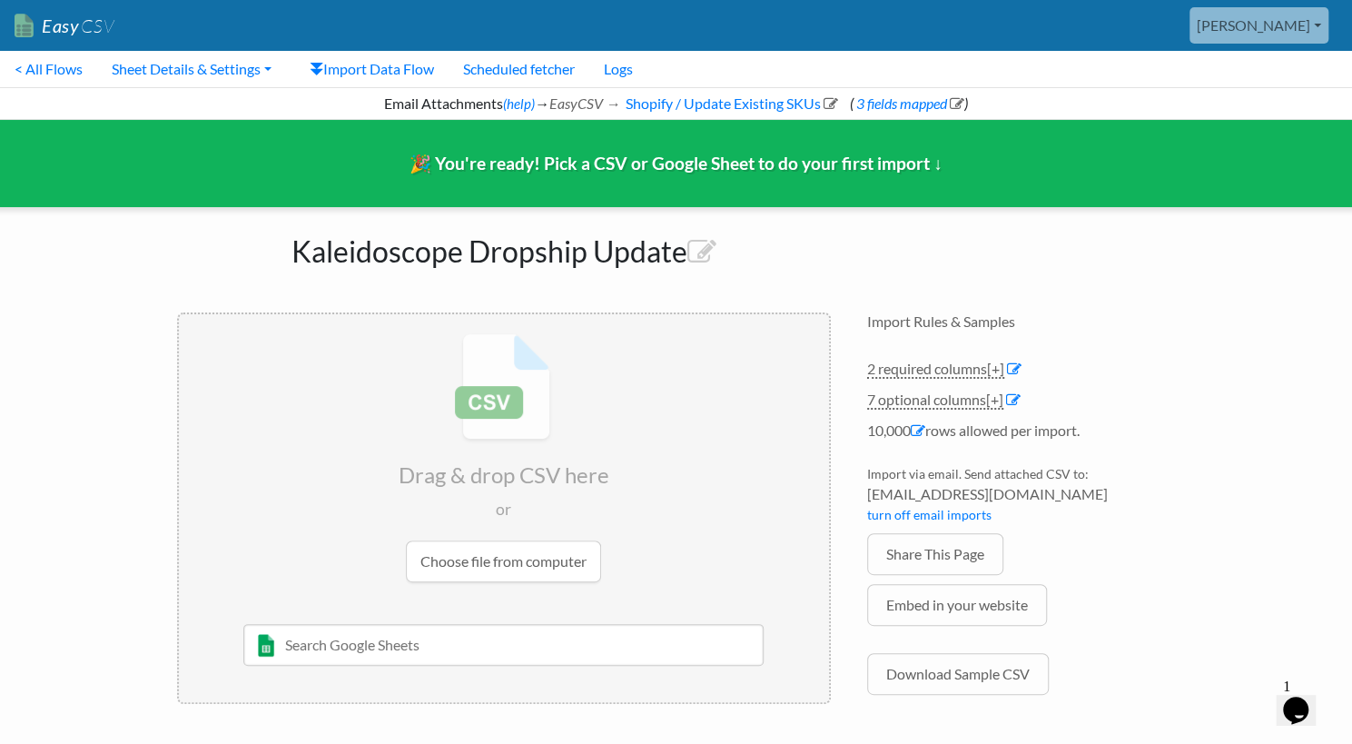
scroll to position [8, 0]
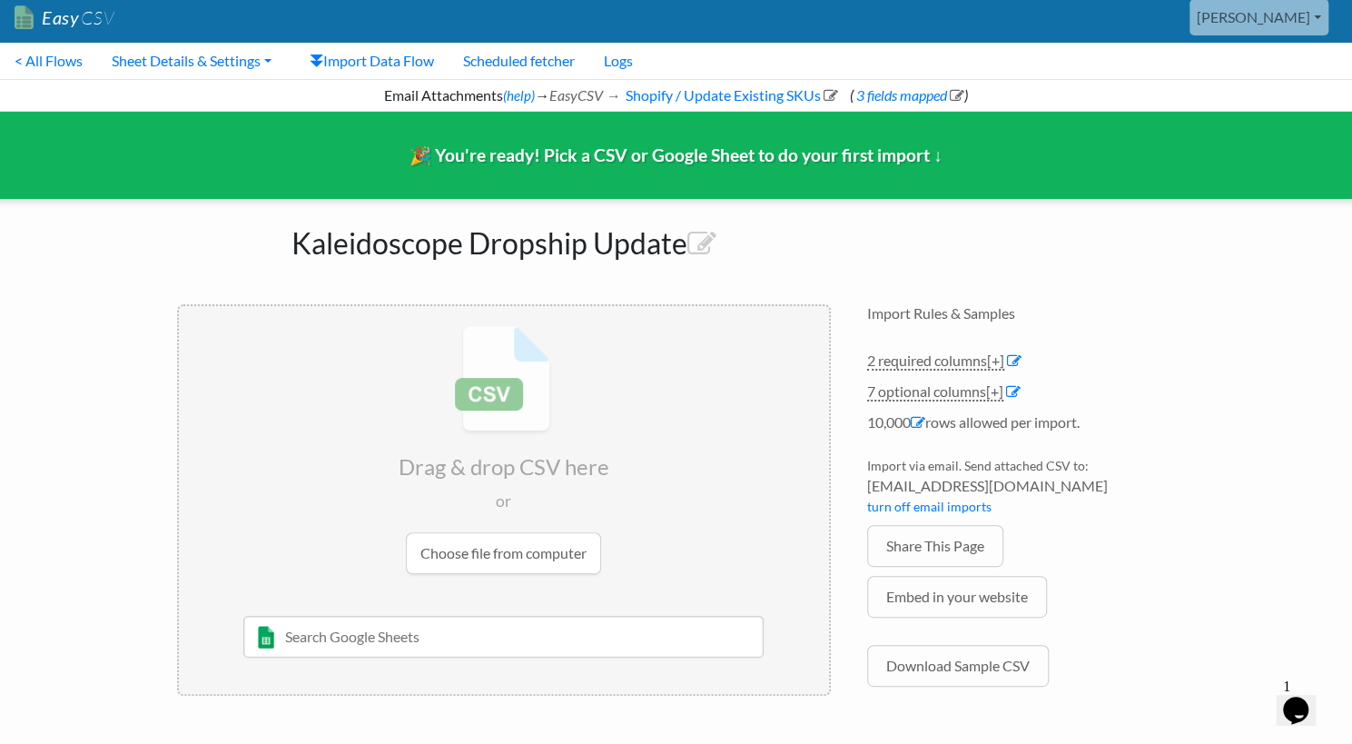
click at [538, 542] on input "file" at bounding box center [504, 449] width 650 height 286
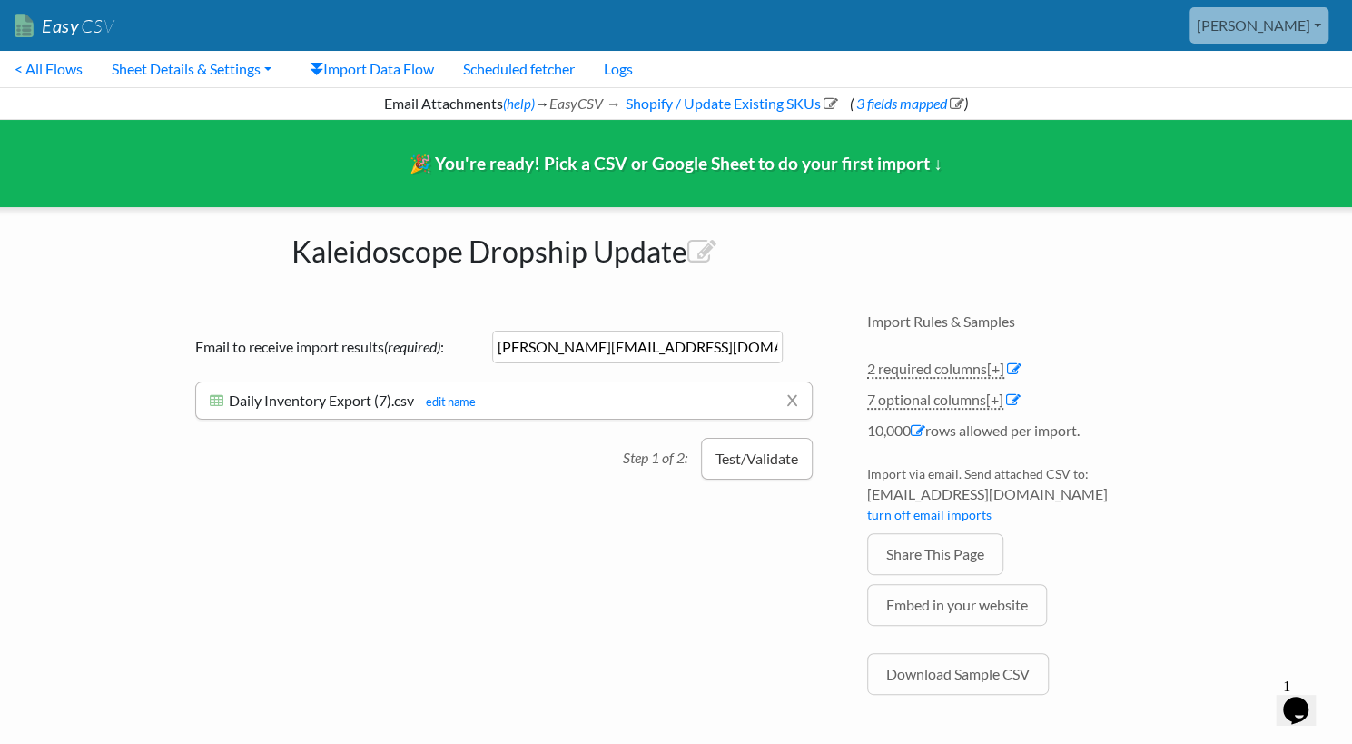
click at [782, 457] on button "Test/Validate" at bounding box center [757, 459] width 112 height 42
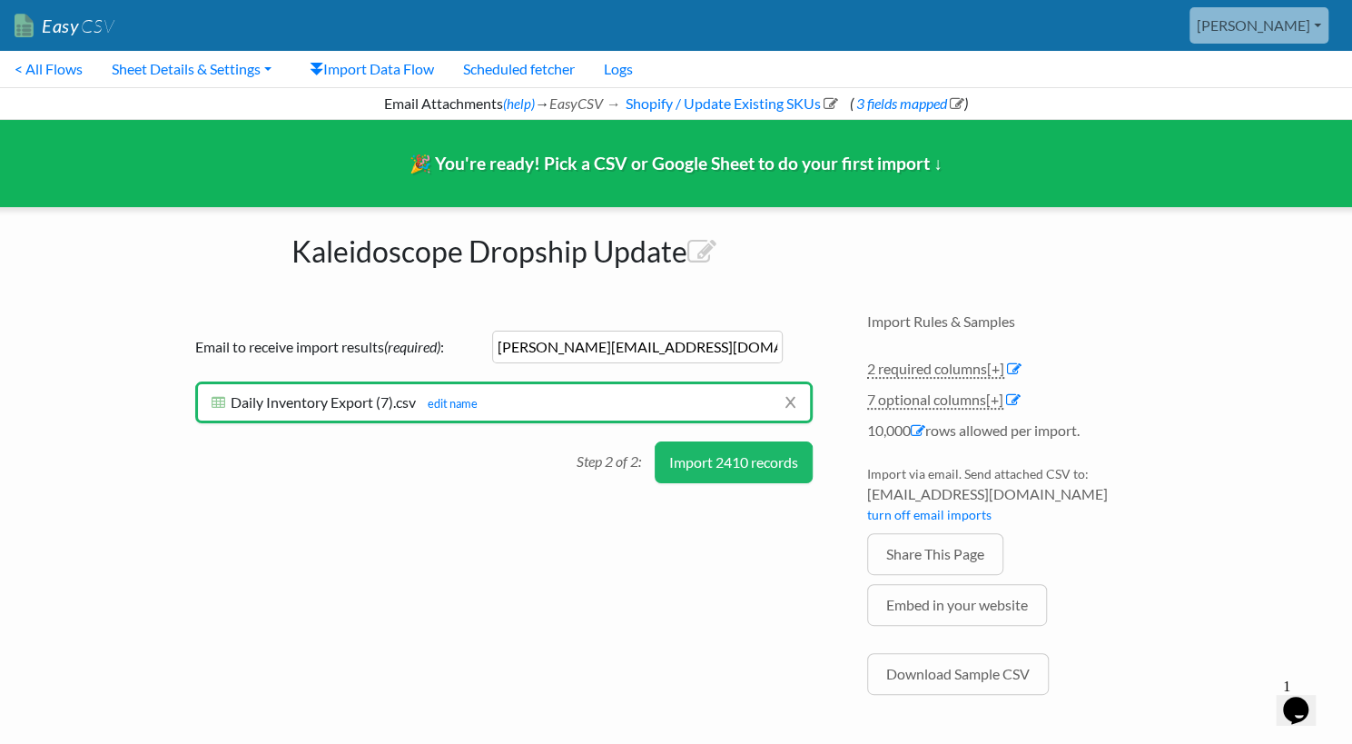
scroll to position [8, 0]
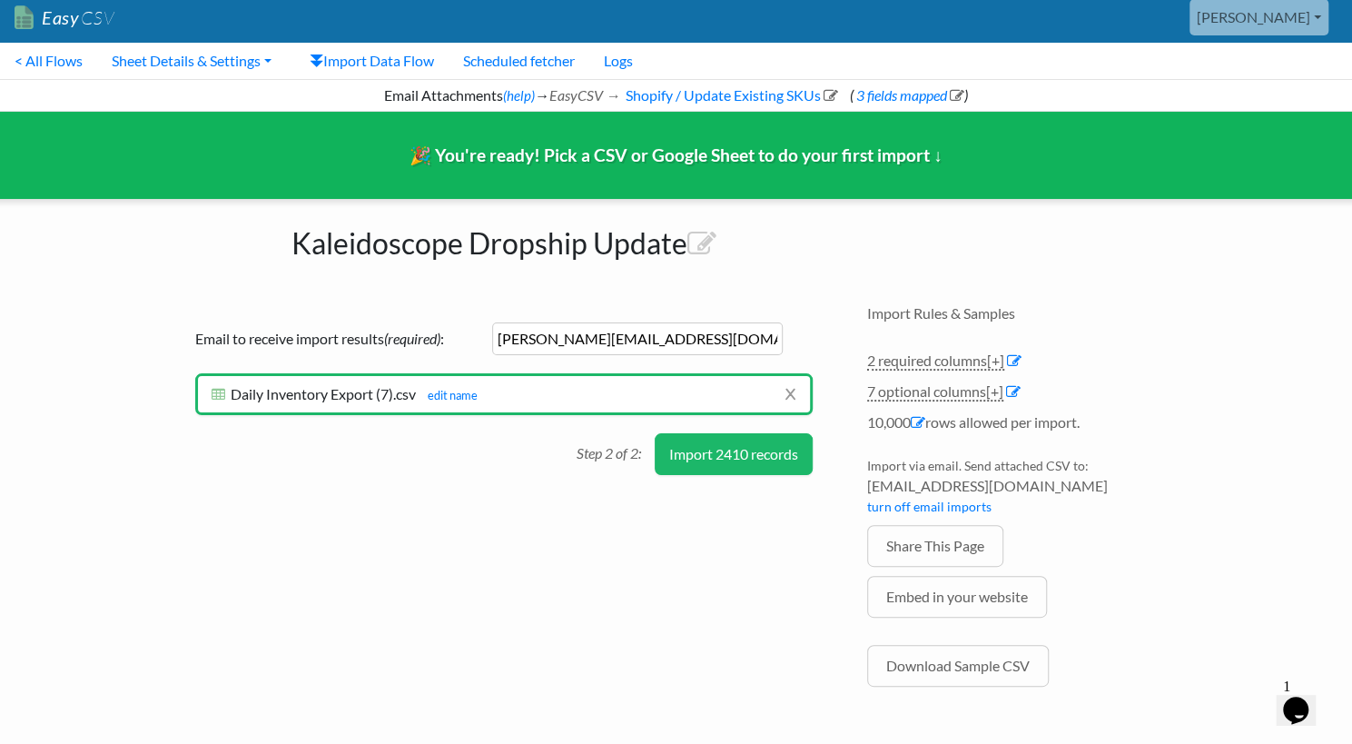
click at [753, 450] on button "Import 2410 records" at bounding box center [734, 454] width 158 height 42
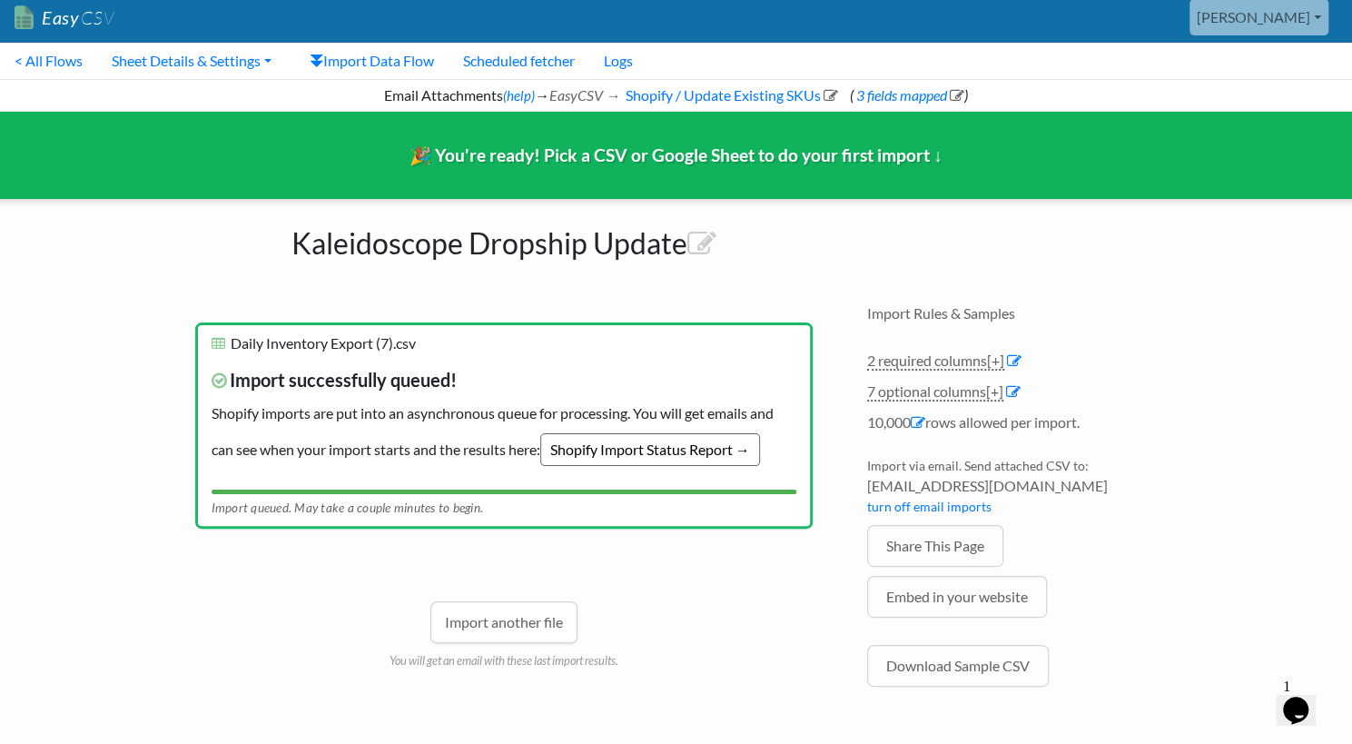
click at [712, 448] on link "Shopify Import Status Report →" at bounding box center [650, 449] width 220 height 33
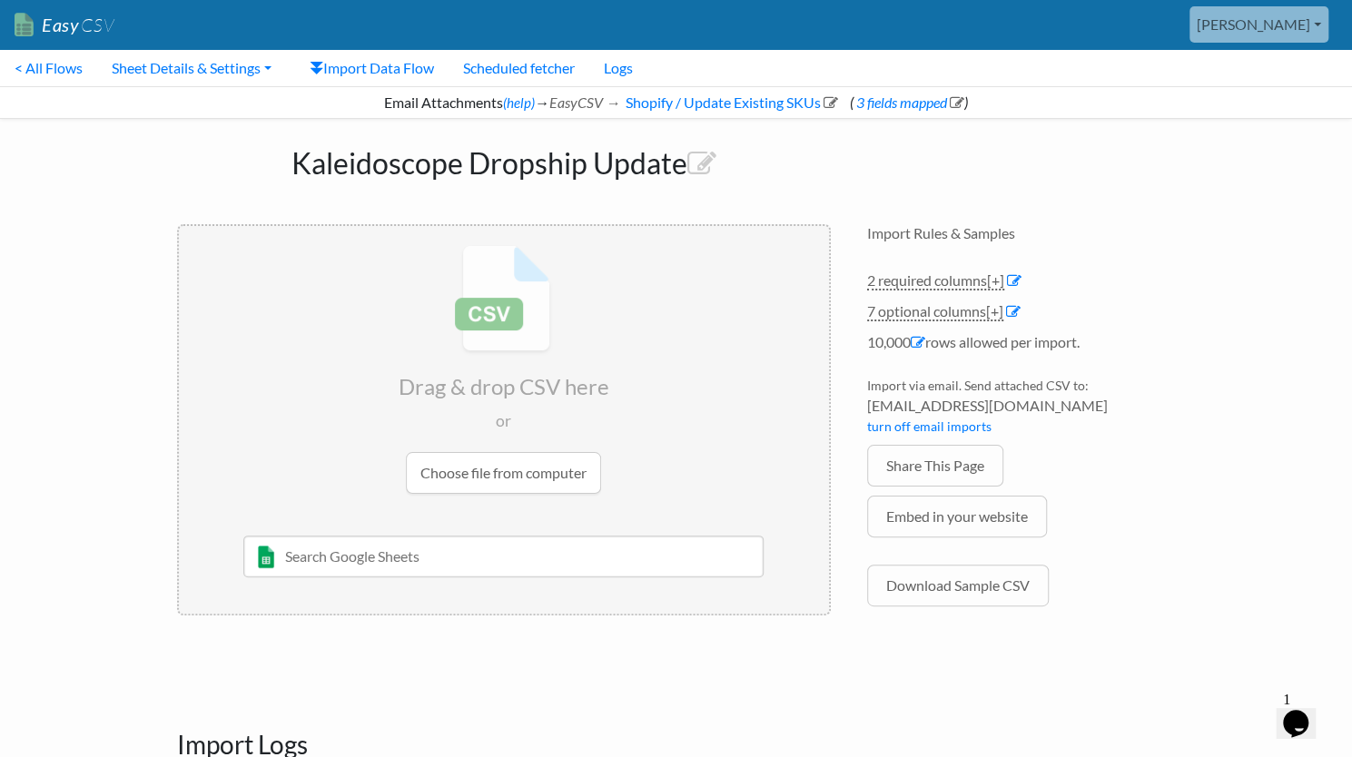
drag, startPoint x: 1086, startPoint y: 405, endPoint x: 861, endPoint y: 411, distance: 225.3
click at [861, 411] on div "Import Rules & Samples 2 required columns [+] Col Header Value Examples SKU* Va…" at bounding box center [1021, 428] width 345 height 445
copy span "[EMAIL_ADDRESS][DOMAIN_NAME]"
click at [628, 68] on link "Logs" at bounding box center [618, 68] width 58 height 36
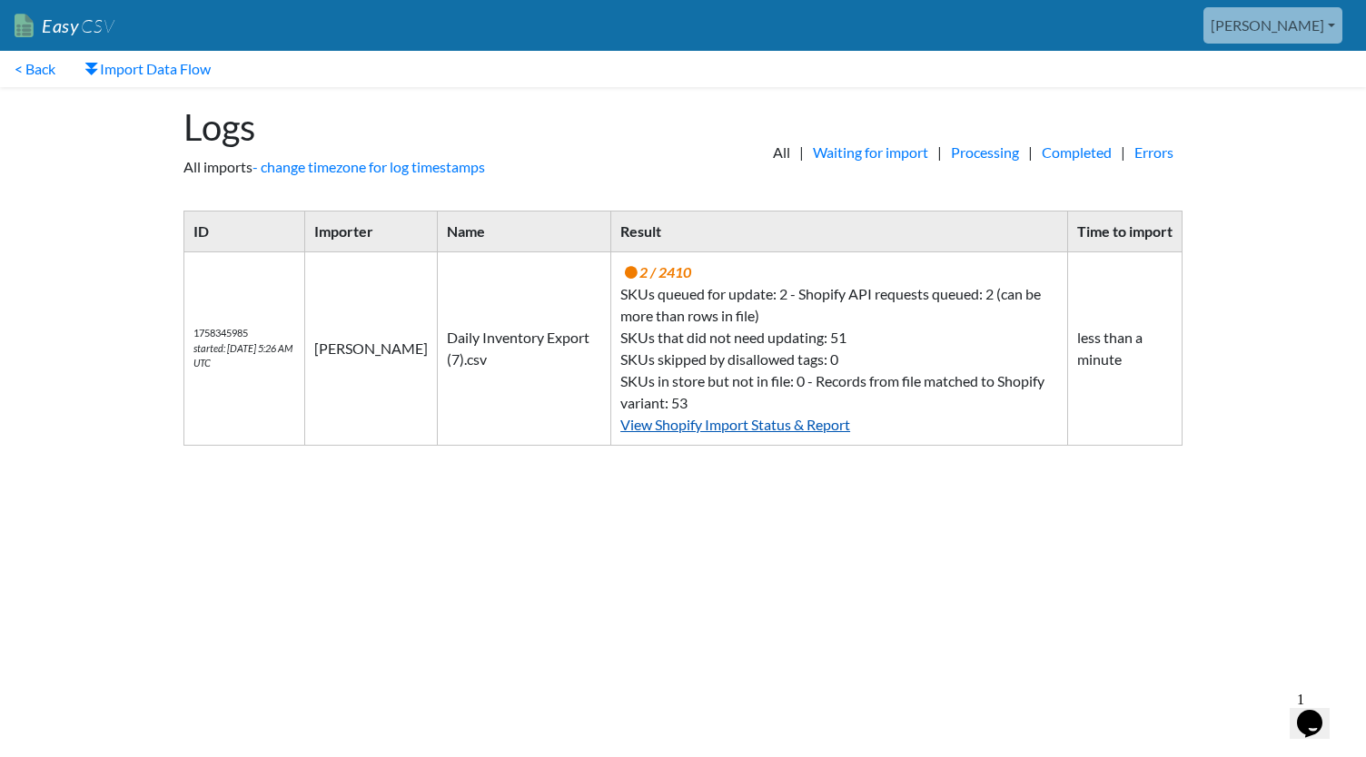
click at [663, 430] on link "View Shopify Import Status & Report" at bounding box center [735, 424] width 230 height 17
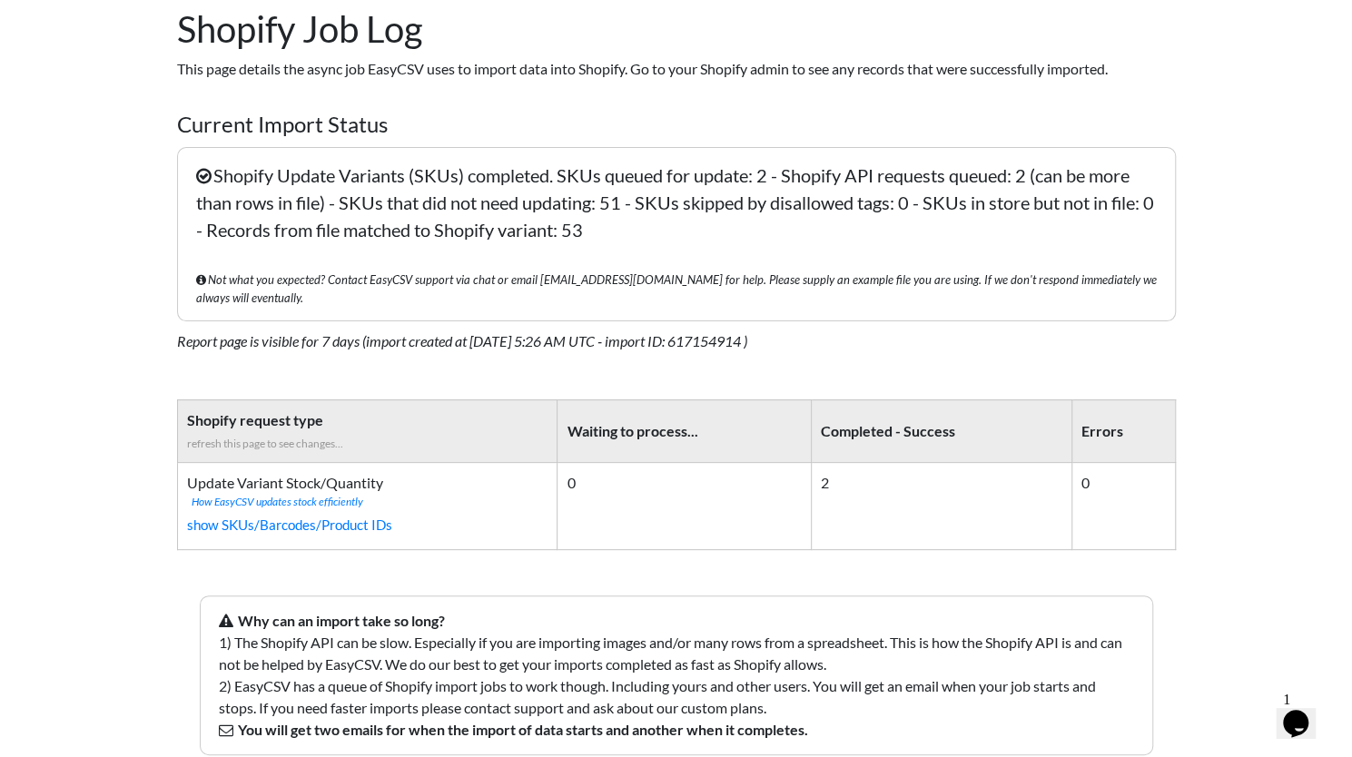
scroll to position [99, 0]
click at [354, 509] on link "show SKUs/Barcodes/Product IDs" at bounding box center [367, 524] width 361 height 30
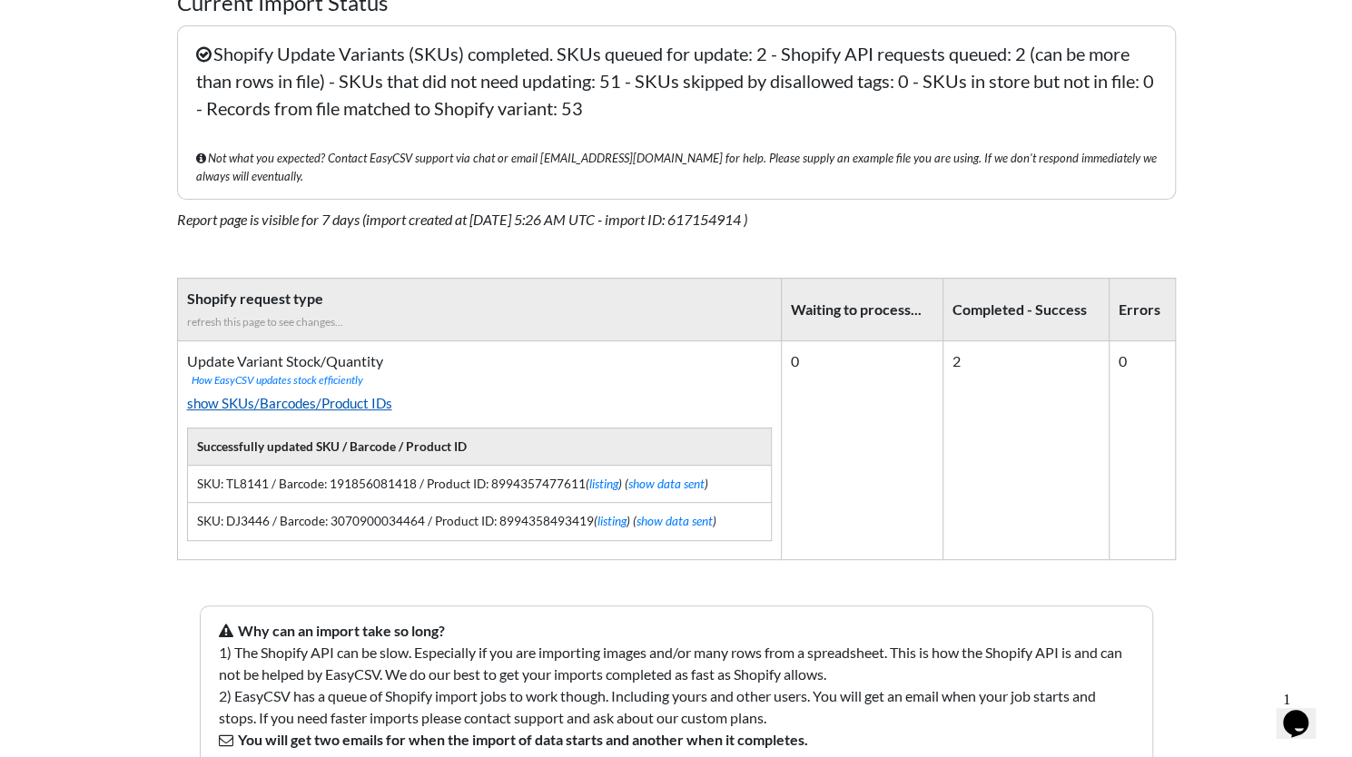
scroll to position [221, 0]
click at [673, 513] on link "show data sent" at bounding box center [675, 520] width 76 height 15
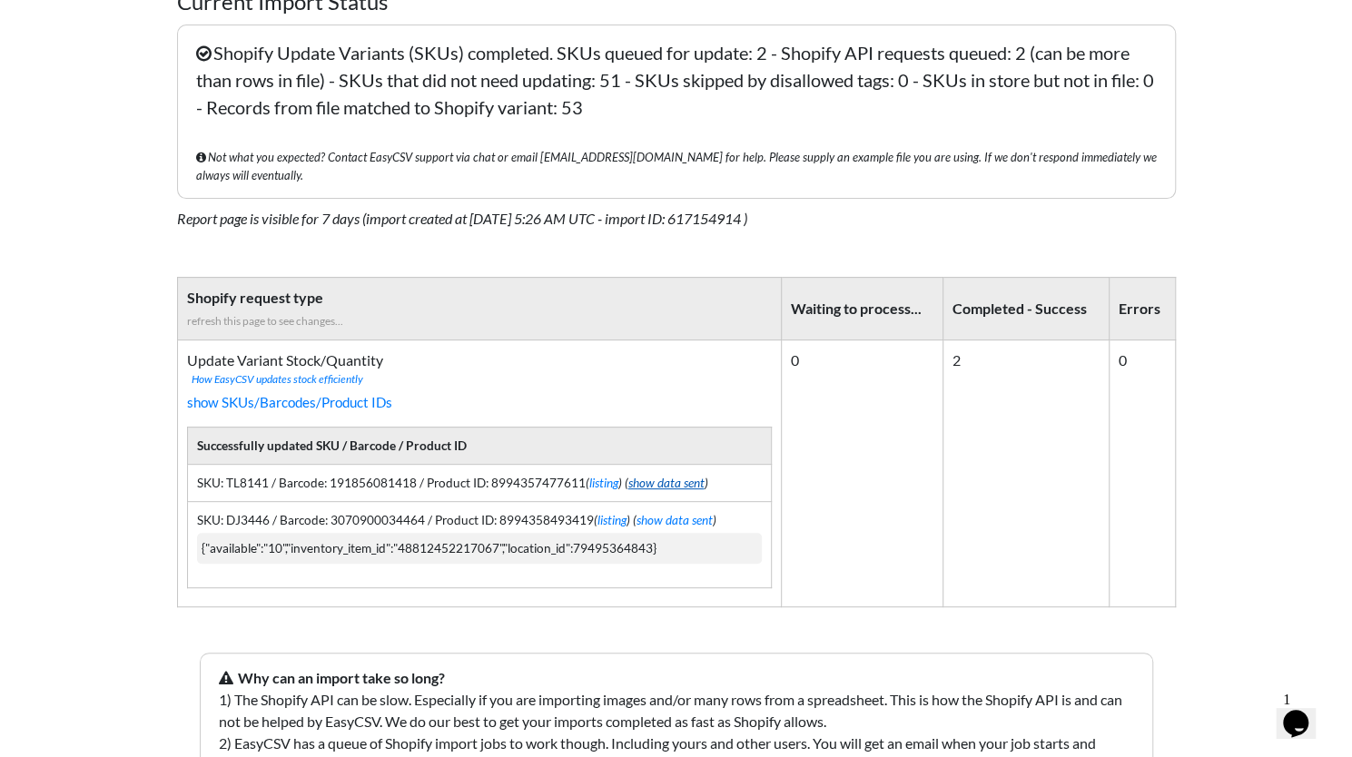
click at [678, 476] on link "show data sent" at bounding box center [666, 483] width 76 height 15
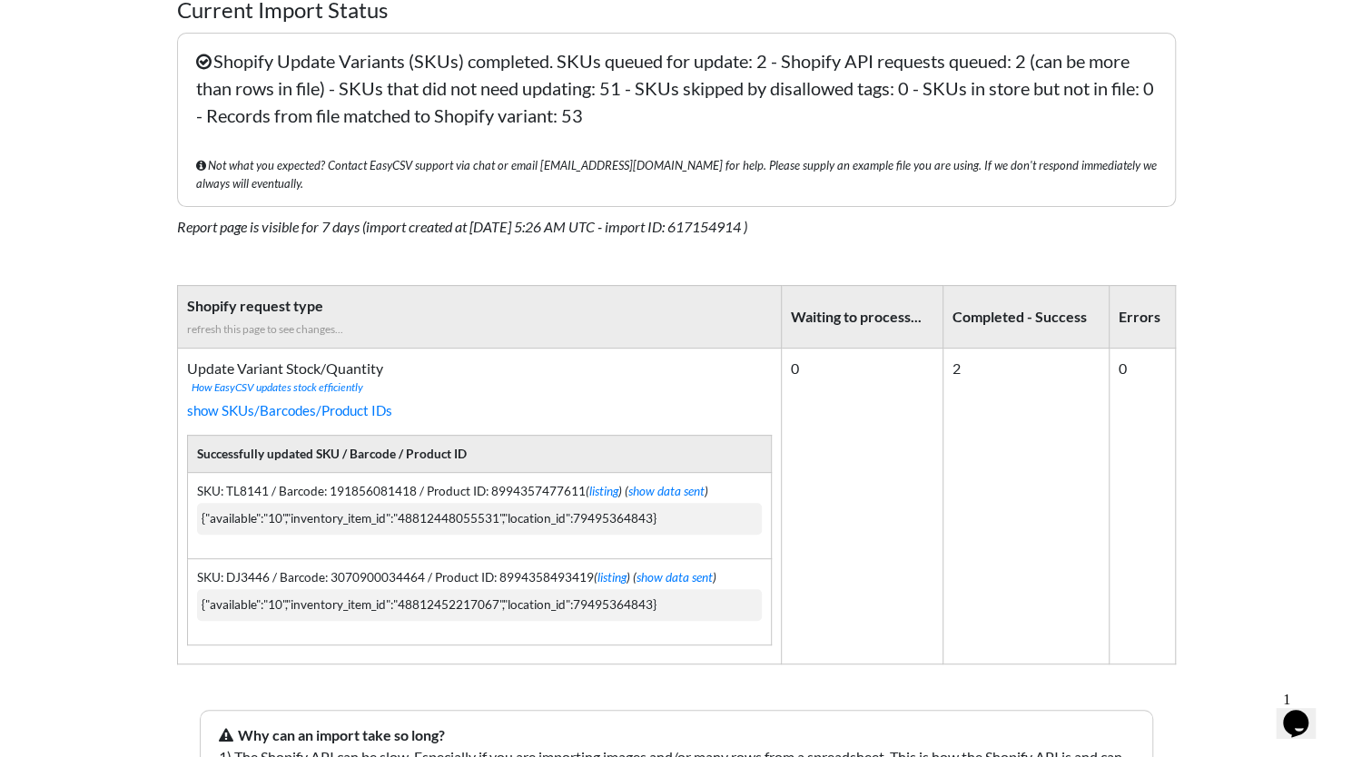
scroll to position [216, 0]
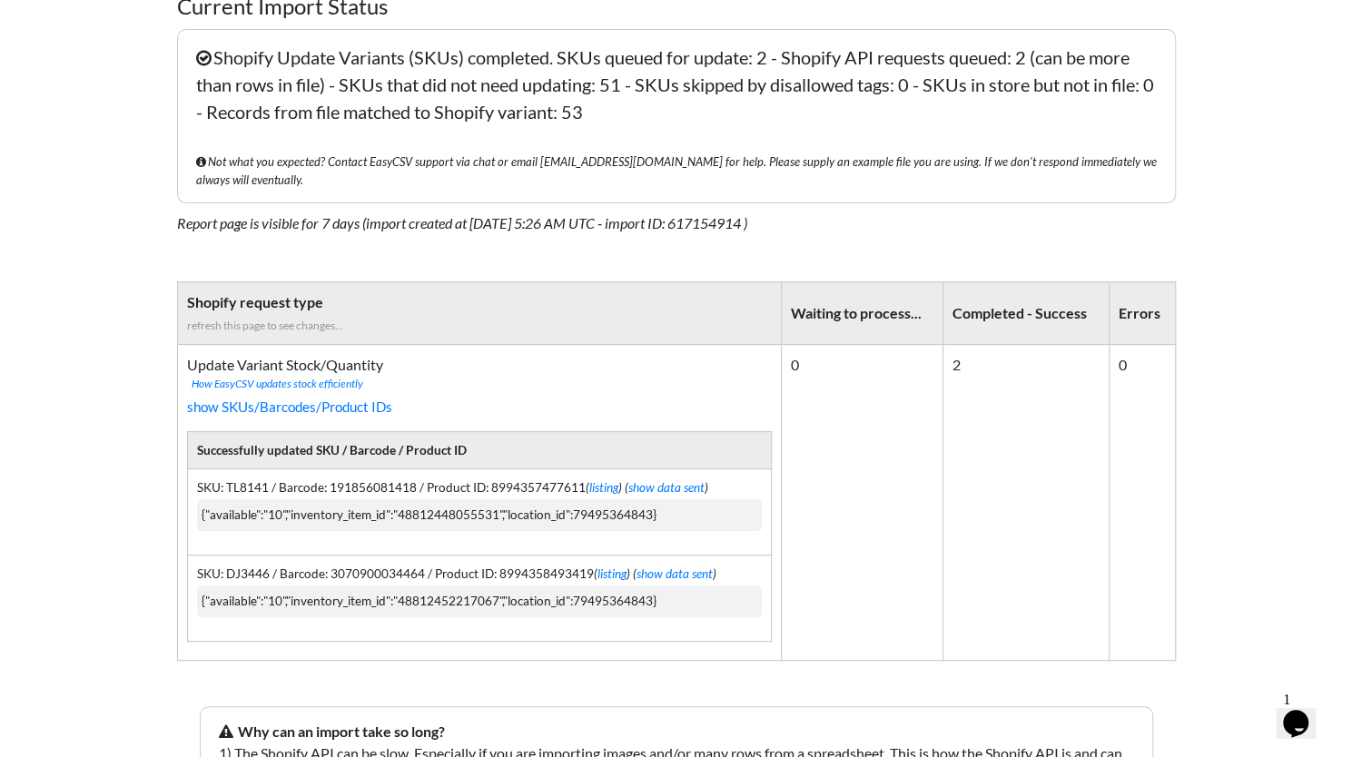
click at [243, 469] on td "SKU: TL8141 / Barcode: 191856081418 / Product ID: 8994357477611 ( listing ) ( s…" at bounding box center [479, 512] width 584 height 86
copy td "TL8141"
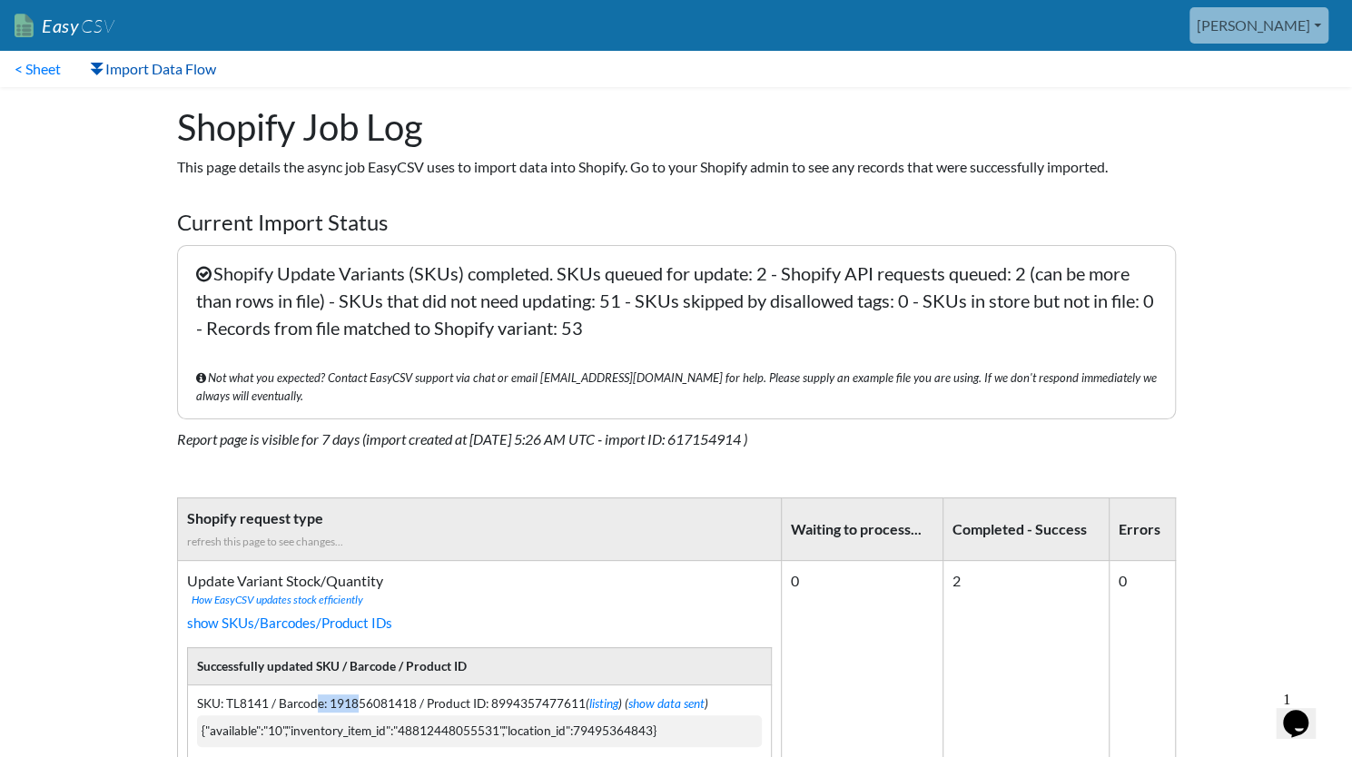
click at [113, 70] on link "Import Data Flow" at bounding box center [152, 69] width 155 height 36
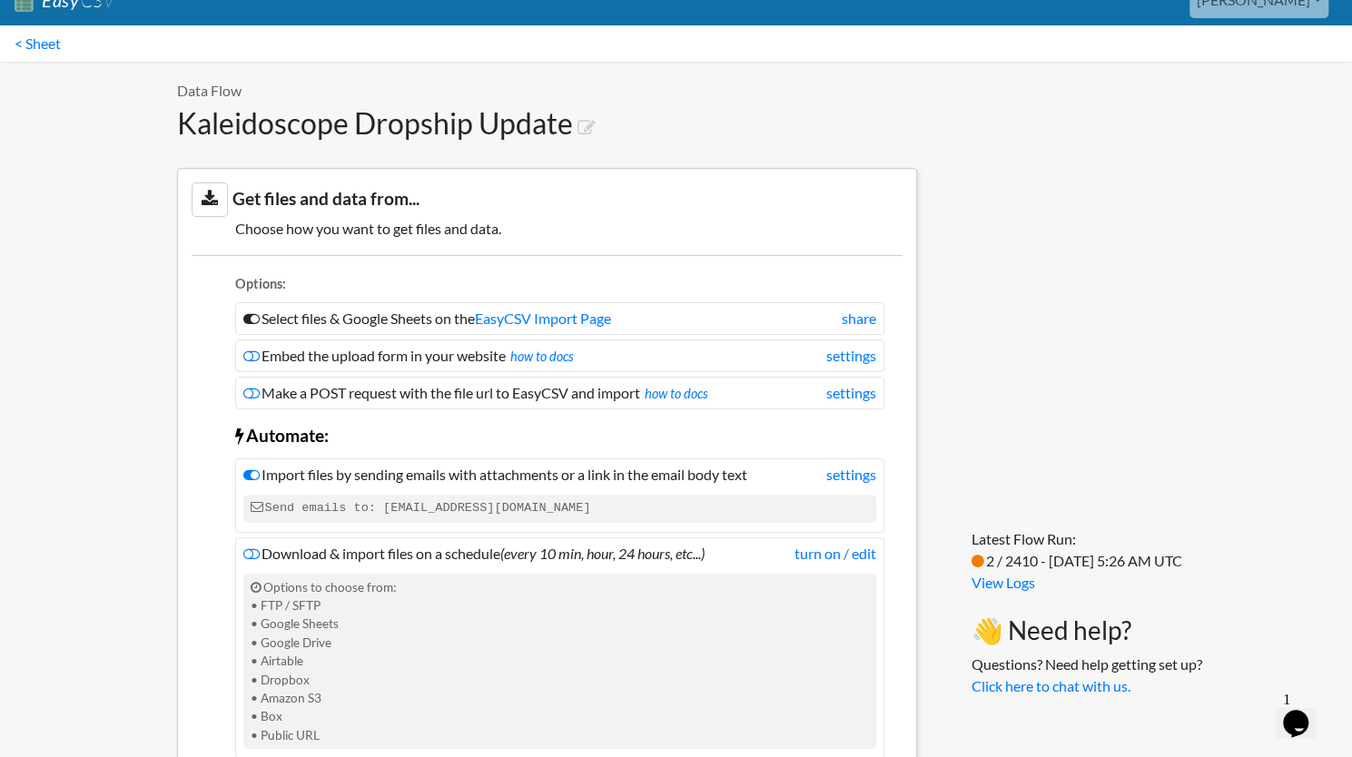
scroll to position [27, 0]
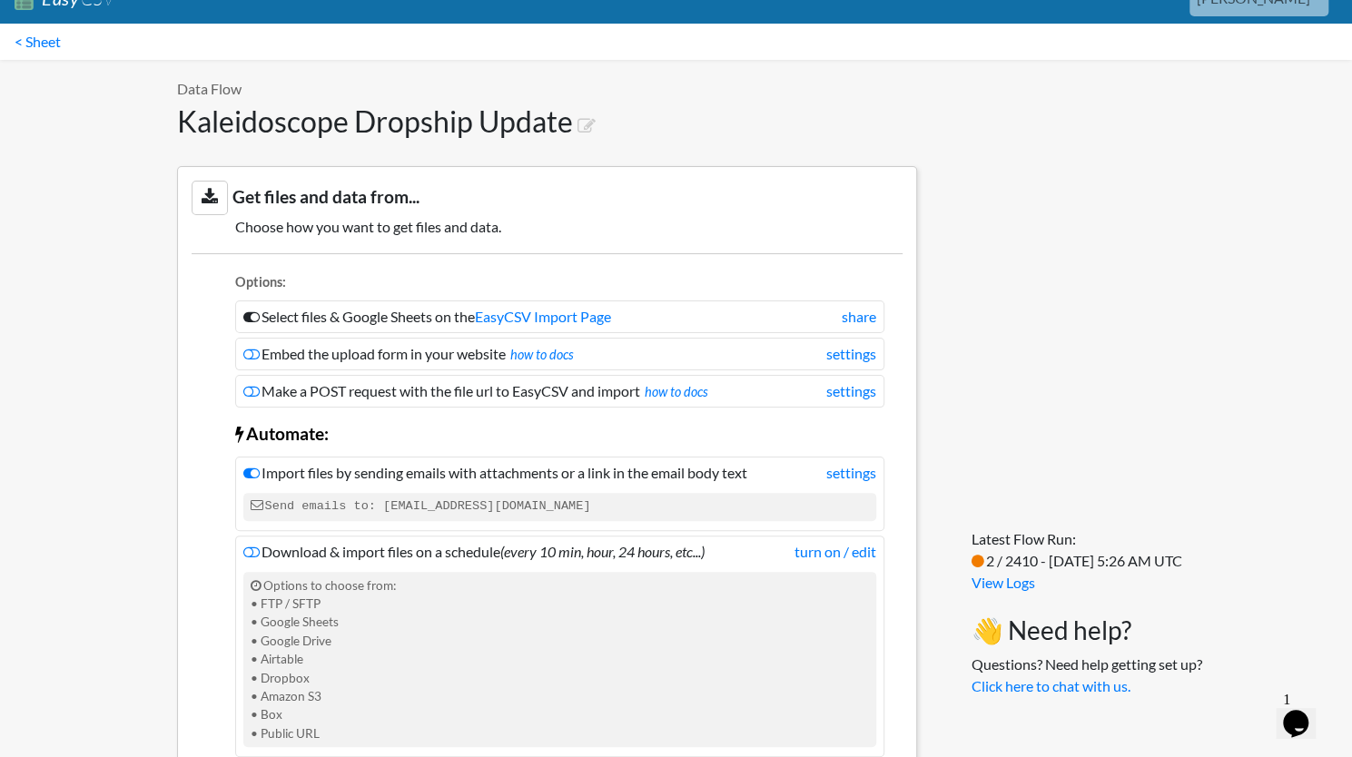
drag, startPoint x: 586, startPoint y: 501, endPoint x: 380, endPoint y: 517, distance: 206.7
click at [380, 517] on code "Send emails to: [EMAIL_ADDRESS][DOMAIN_NAME]" at bounding box center [559, 506] width 633 height 27
copy code "[EMAIL_ADDRESS][DOMAIN_NAME]"
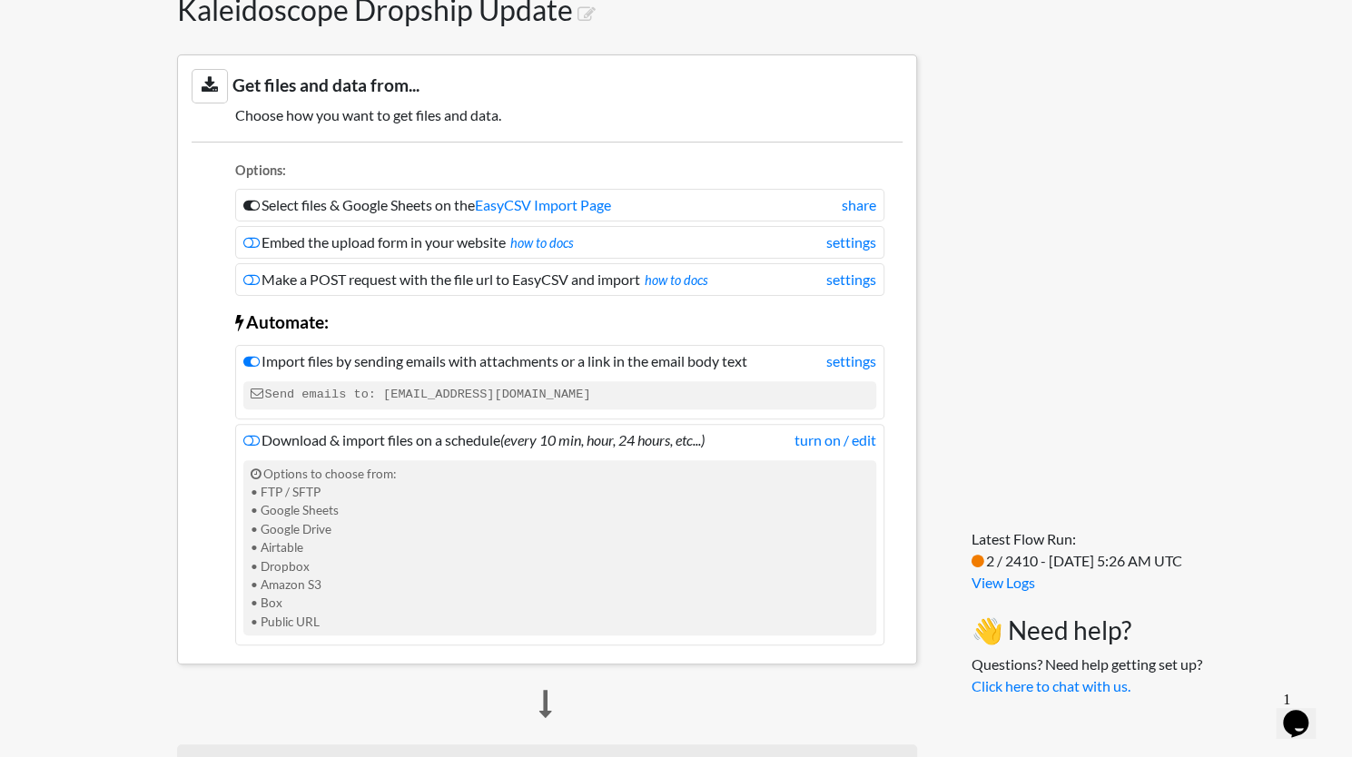
scroll to position [0, 0]
